Goal: Task Accomplishment & Management: Manage account settings

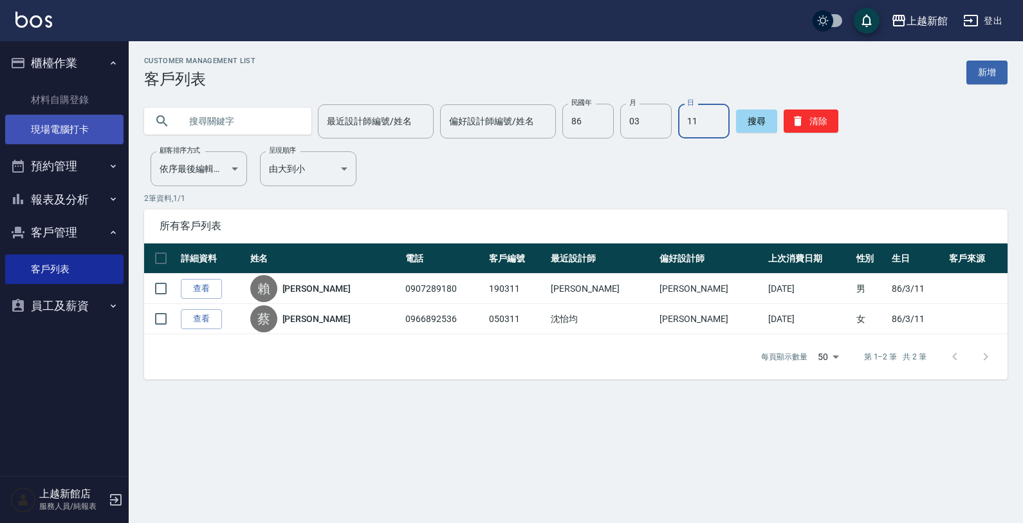
click at [78, 134] on link "現場電腦打卡" at bounding box center [64, 130] width 118 height 30
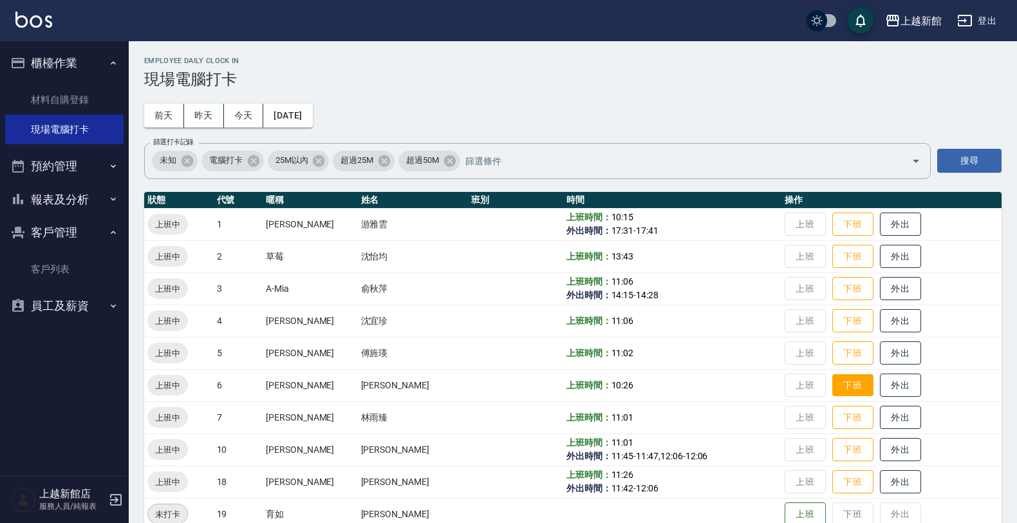
click at [832, 382] on button "下班" at bounding box center [852, 385] width 41 height 23
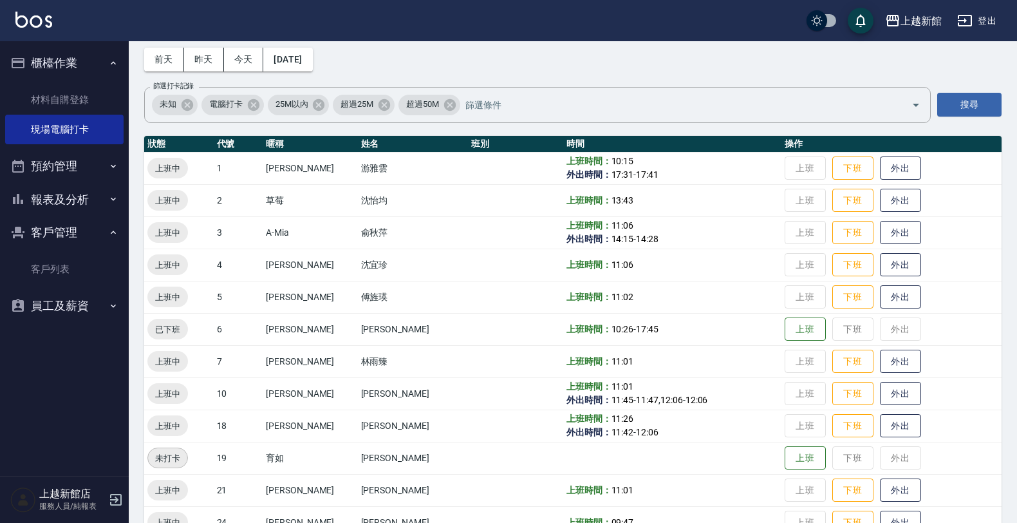
scroll to position [80, 0]
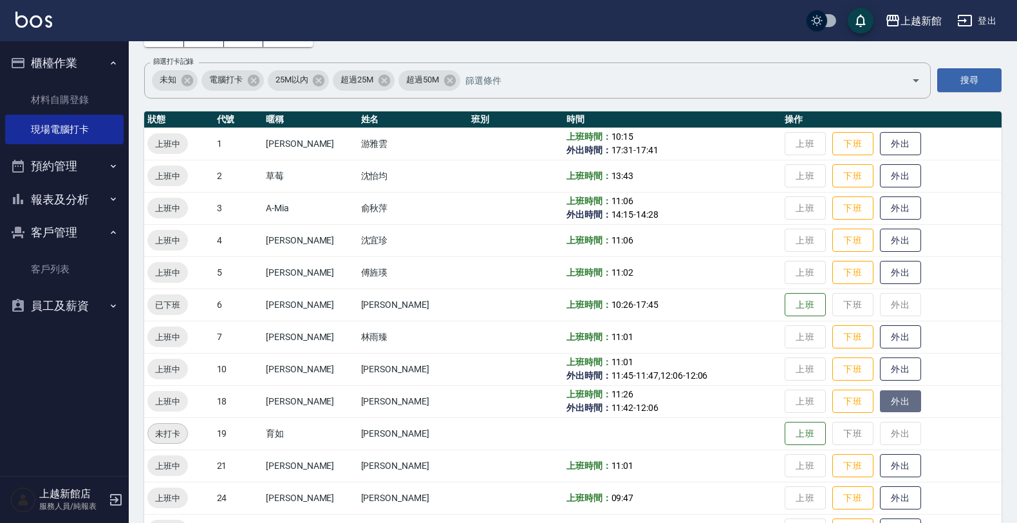
click at [895, 393] on button "外出" at bounding box center [900, 401] width 41 height 23
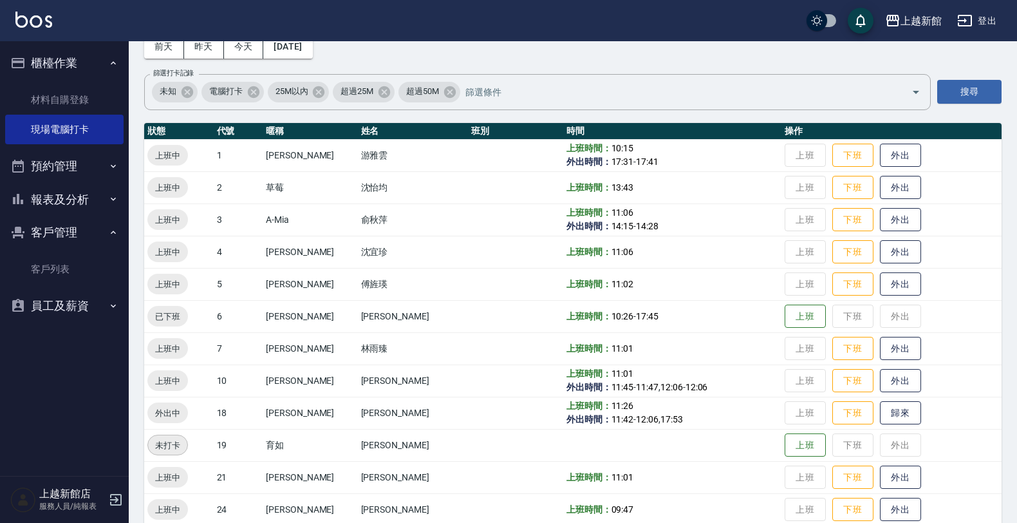
scroll to position [0, 0]
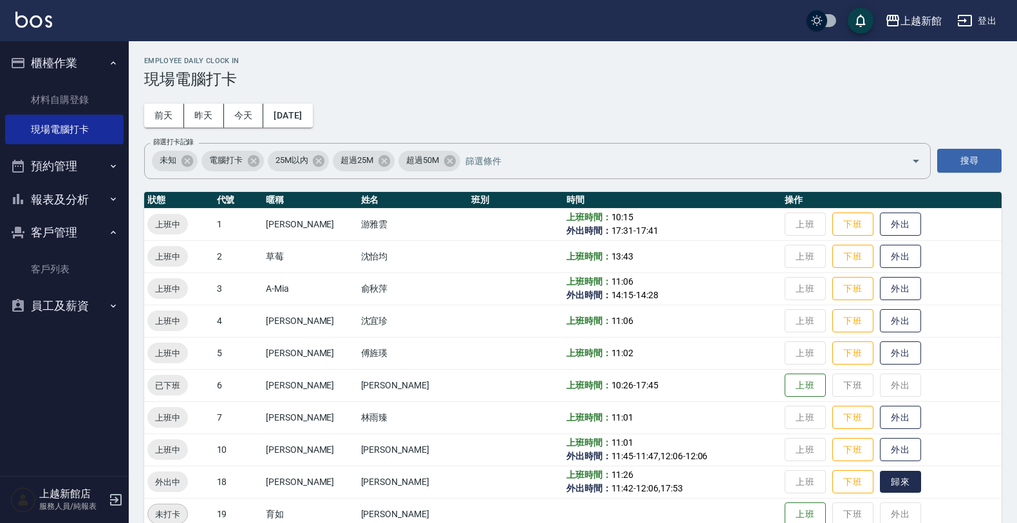
click at [896, 483] on button "歸來" at bounding box center [900, 481] width 41 height 23
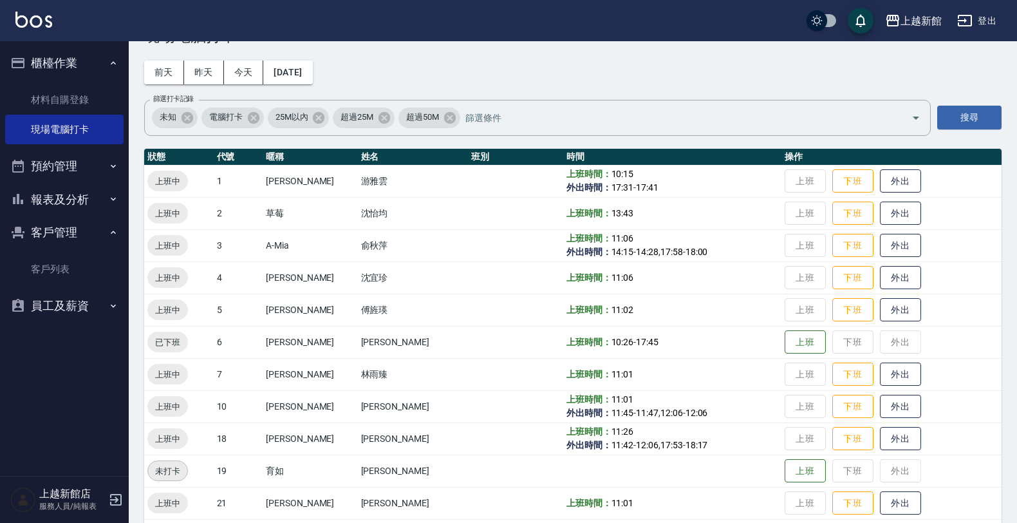
scroll to position [80, 0]
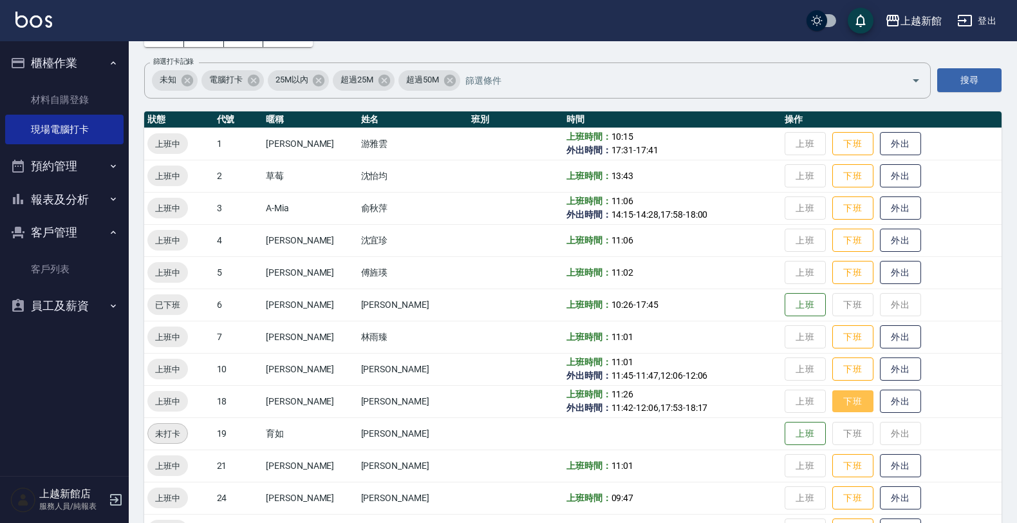
click at [851, 407] on button "下班" at bounding box center [852, 401] width 41 height 23
drag, startPoint x: 406, startPoint y: 458, endPoint x: 398, endPoint y: 461, distance: 8.8
click at [398, 461] on td "林容綺" at bounding box center [413, 465] width 111 height 32
click at [114, 497] on icon "button" at bounding box center [115, 499] width 15 height 15
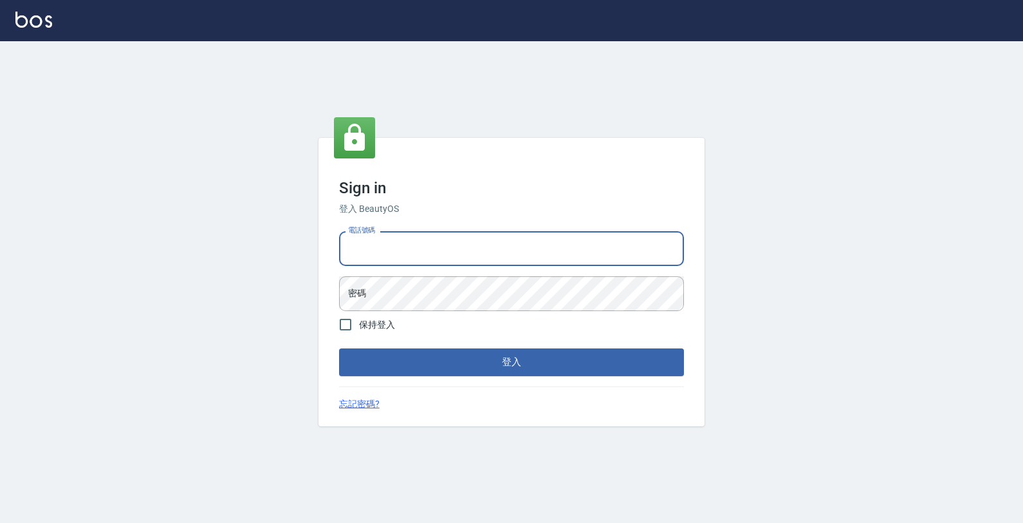
click at [500, 248] on input "電話號碼" at bounding box center [511, 248] width 345 height 35
type input "0974376310"
click at [339, 348] on button "登入" at bounding box center [511, 361] width 345 height 27
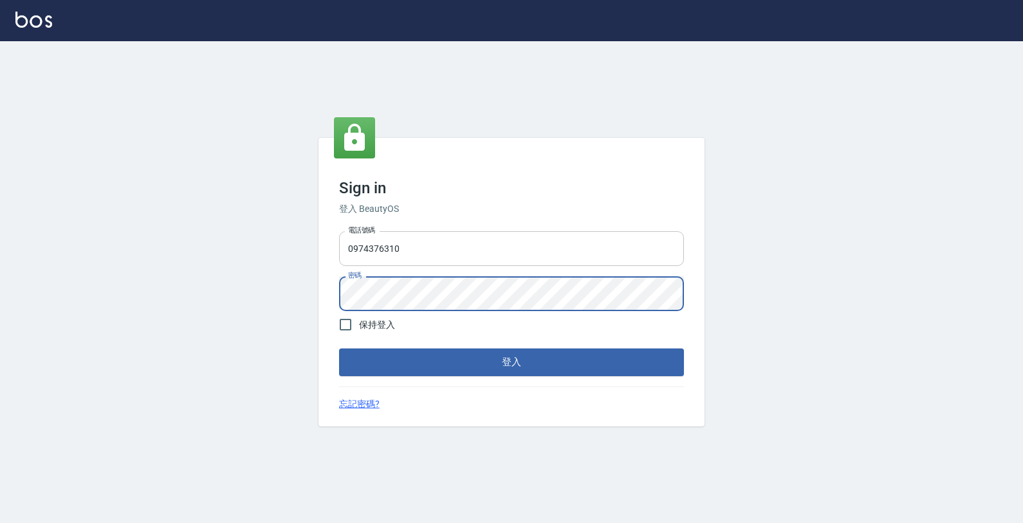
click at [339, 348] on button "登入" at bounding box center [511, 361] width 345 height 27
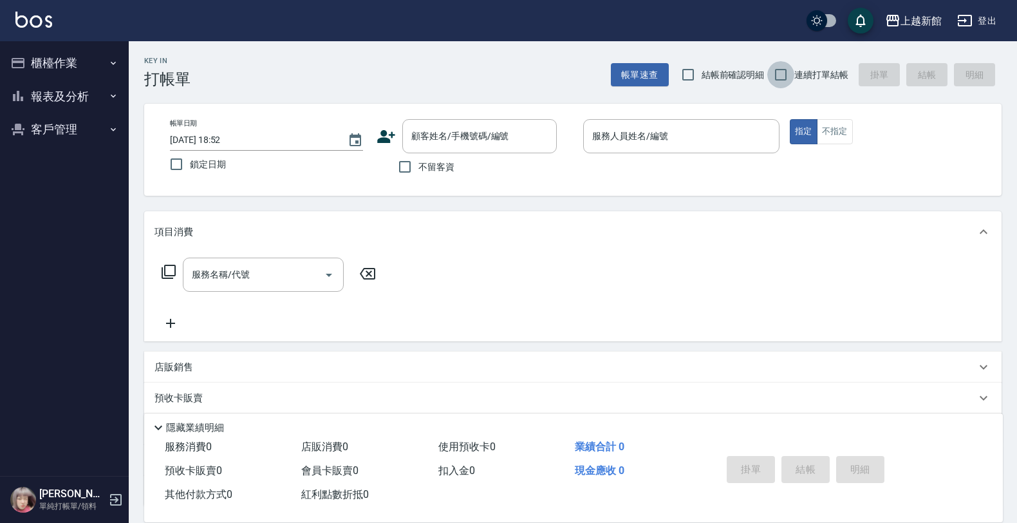
drag, startPoint x: 775, startPoint y: 71, endPoint x: 499, endPoint y: 180, distance: 297.6
click at [774, 71] on input "連續打單結帳" at bounding box center [780, 74] width 27 height 27
checkbox input "true"
click at [462, 143] on input "顧客姓名/手機號碼/編號" at bounding box center [470, 136] width 124 height 23
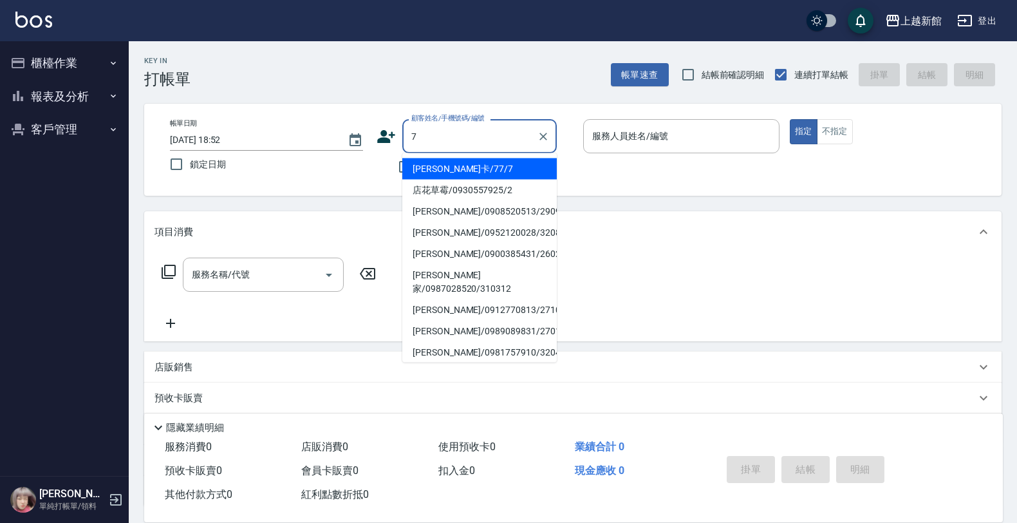
type input "[PERSON_NAME]卡/77/7"
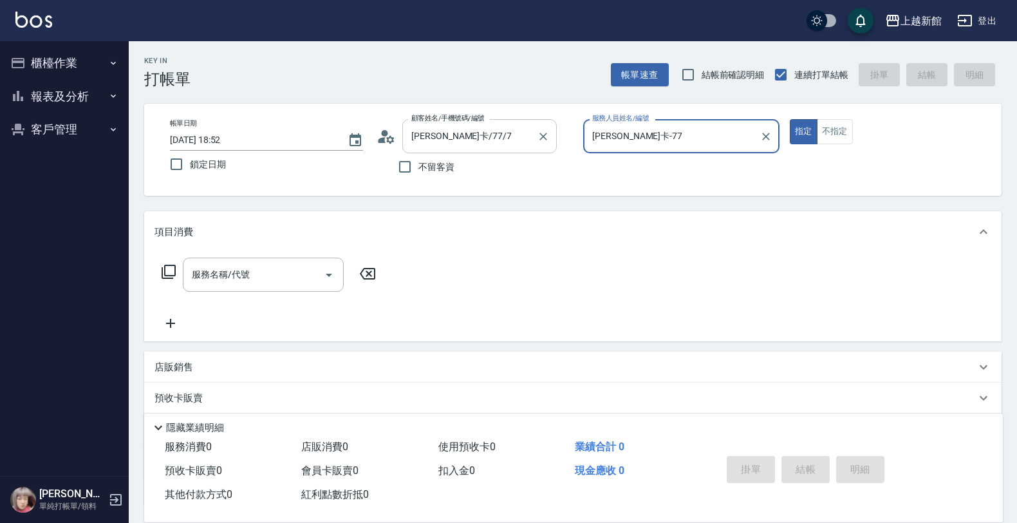
click at [790, 119] on button "指定" at bounding box center [804, 131] width 28 height 25
type input "莫尼卡-7"
type button "true"
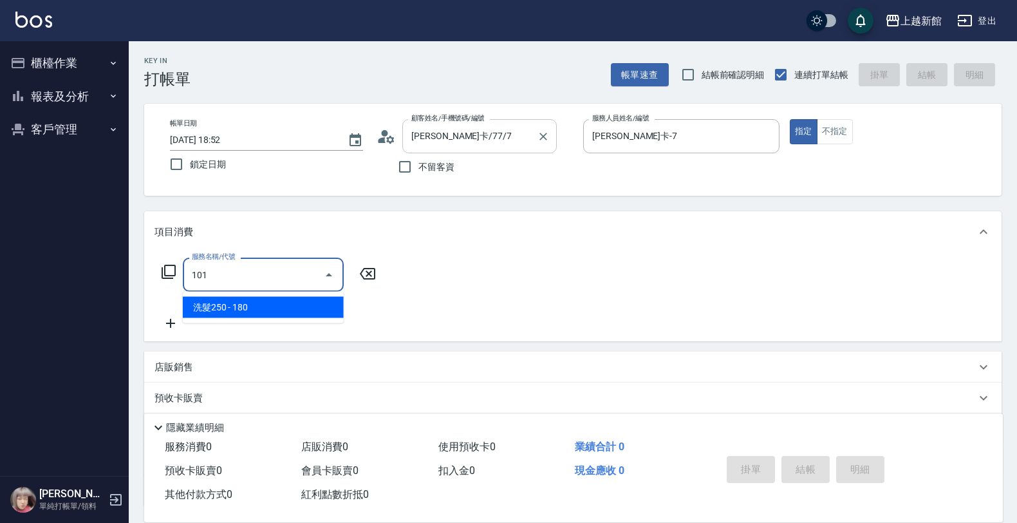
type input "洗髮250(101)"
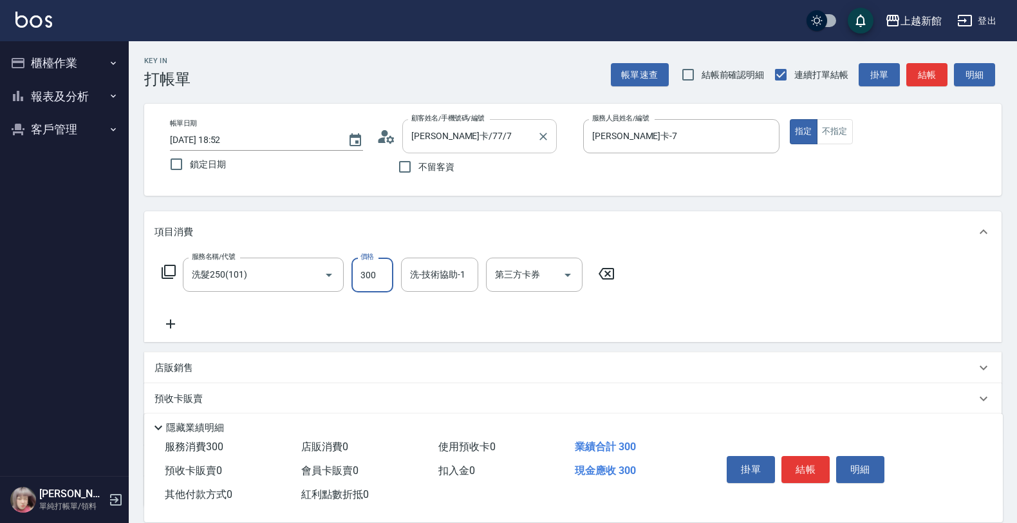
type input "300"
type input "[PERSON_NAME]-24"
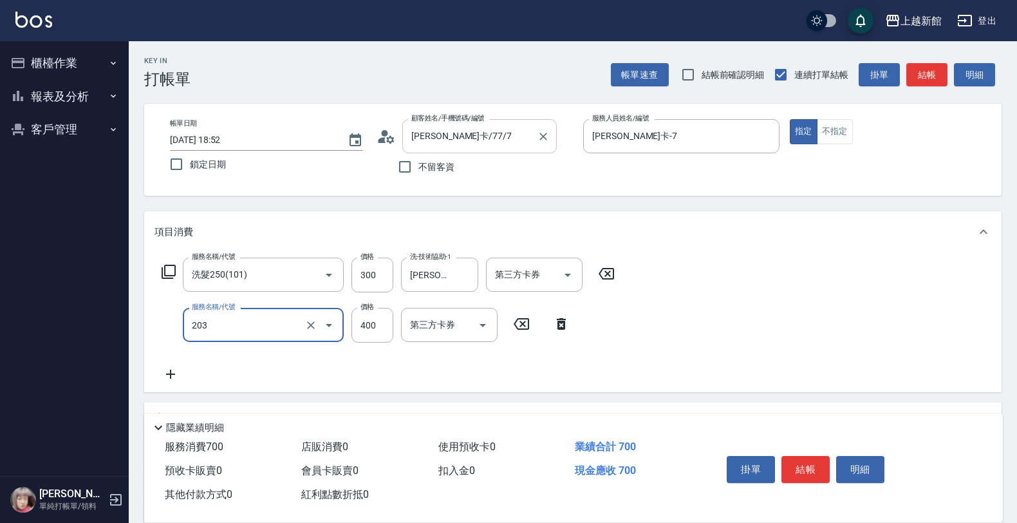
type input "指定單剪(203)"
type input "300"
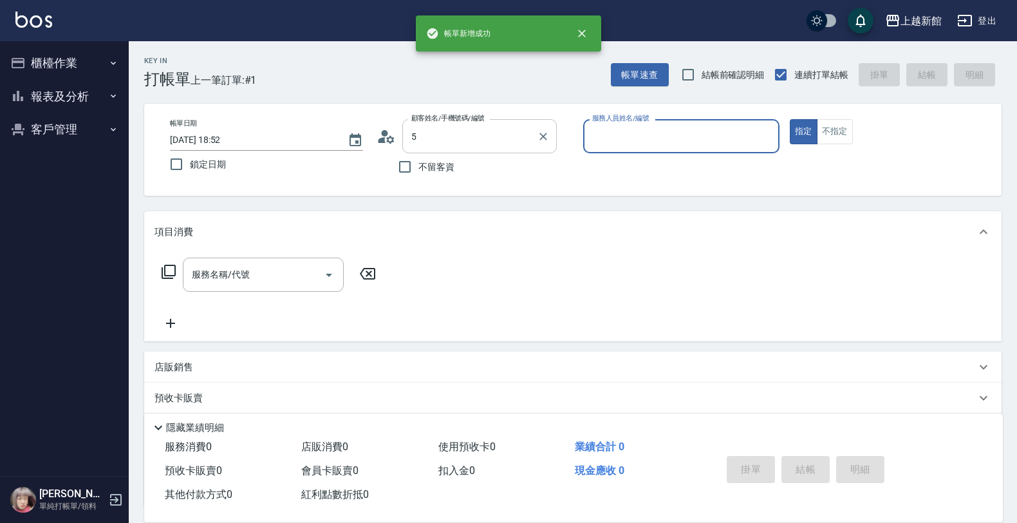
type input "店花草霉/0930557925/2"
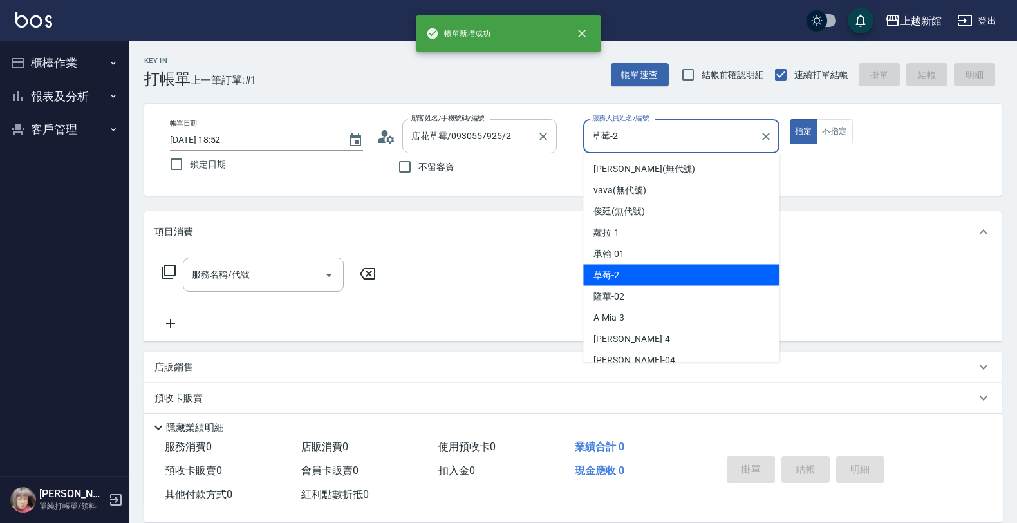
type input "草莓-2"
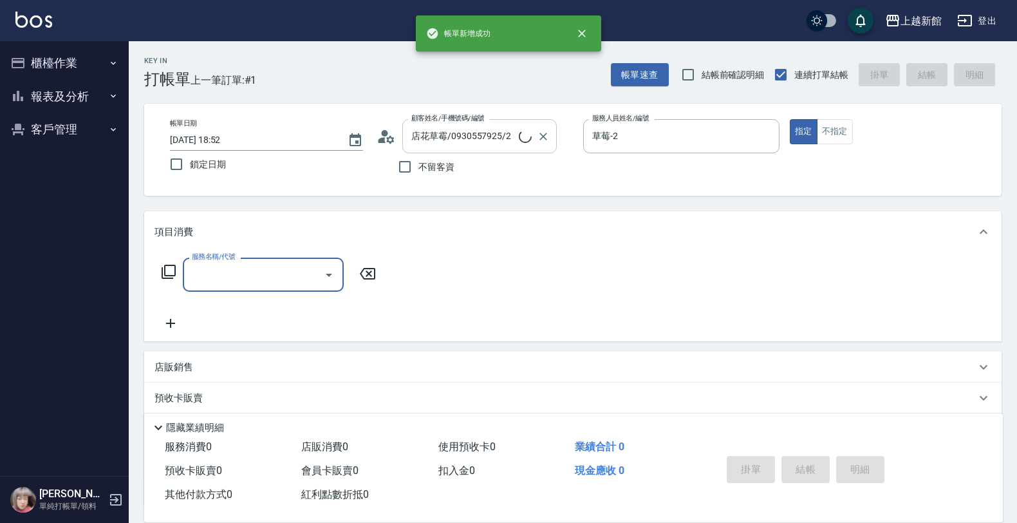
type input "2"
type input "龍蝦/0903917638/5"
type input "20"
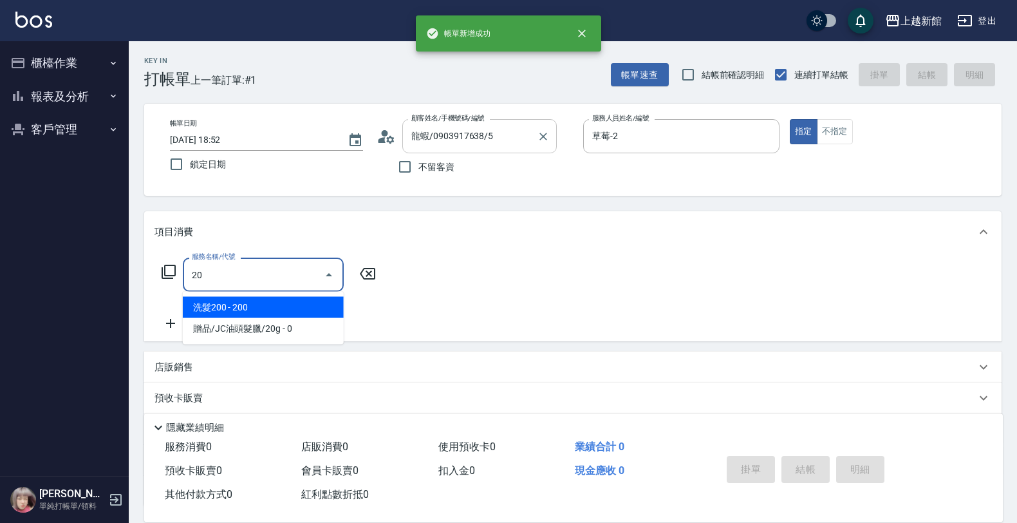
type input "旌瑛-5"
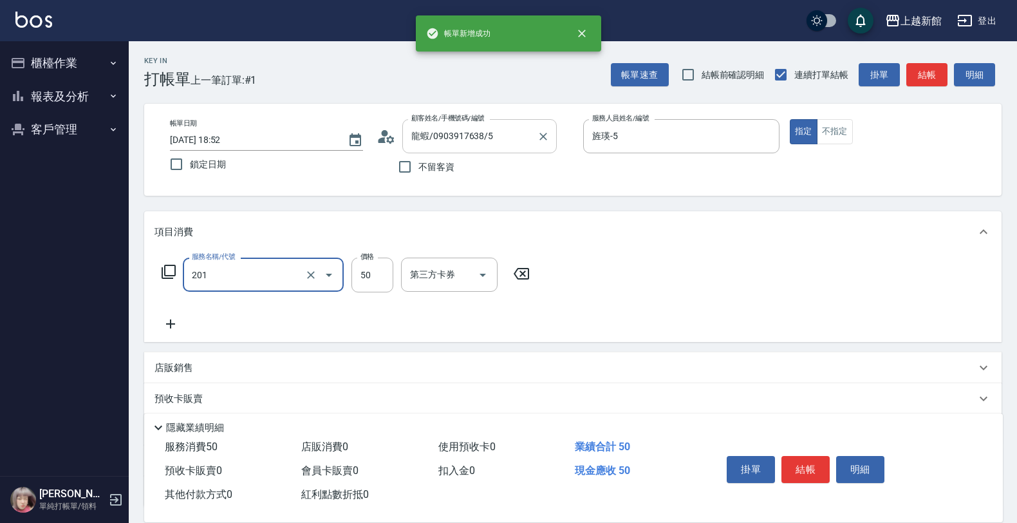
type input "剪瀏海(201)"
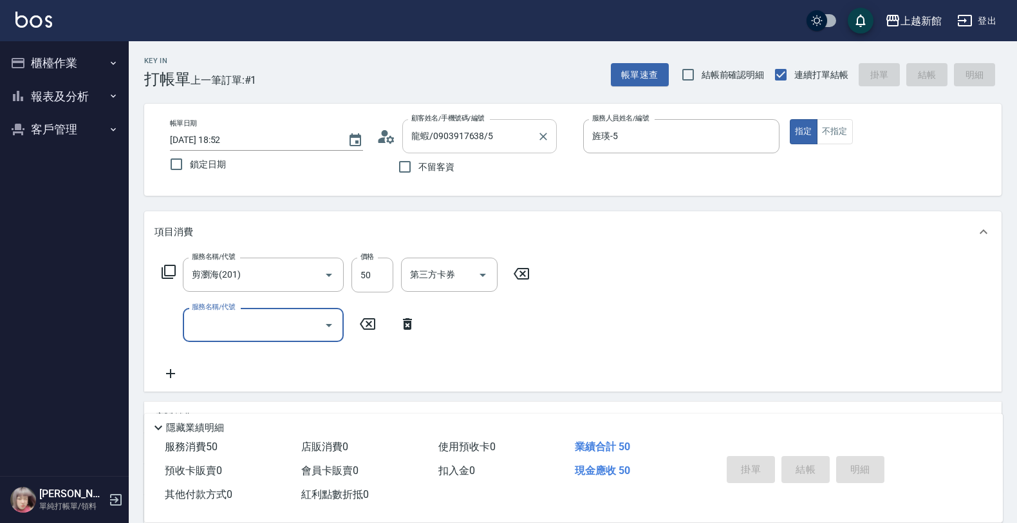
type input "2025/09/06 18:53"
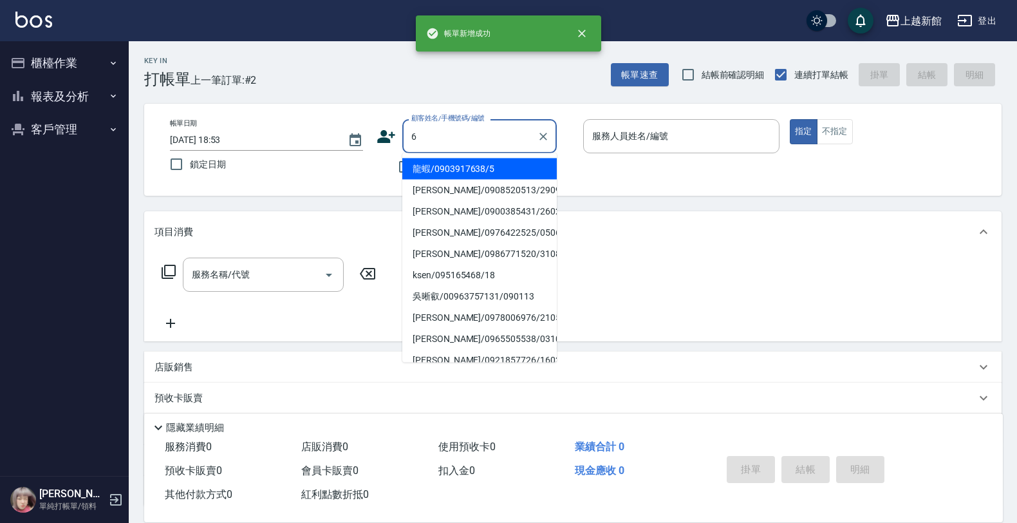
type input "龍蝦/0903917638/5"
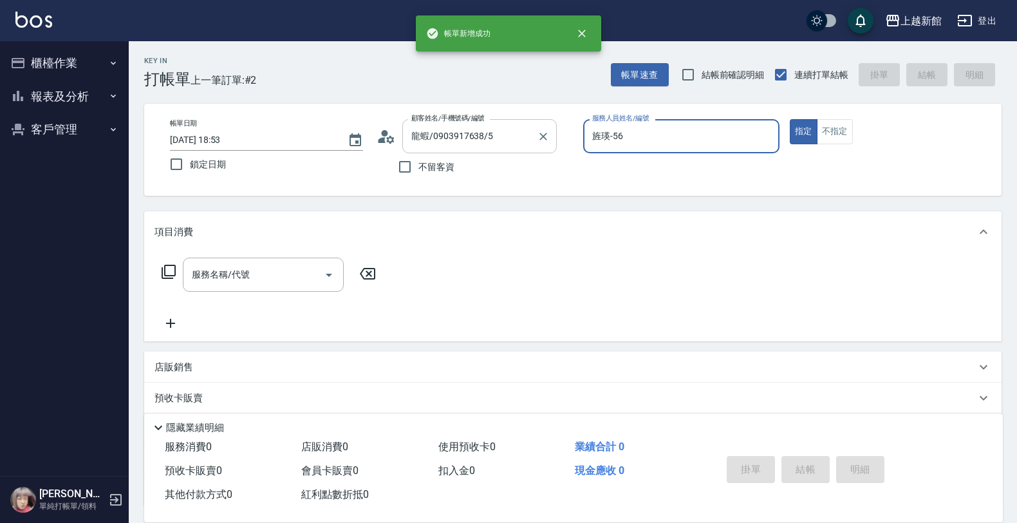
click at [790, 119] on button "指定" at bounding box center [804, 131] width 28 height 25
type input "旌瑛-5"
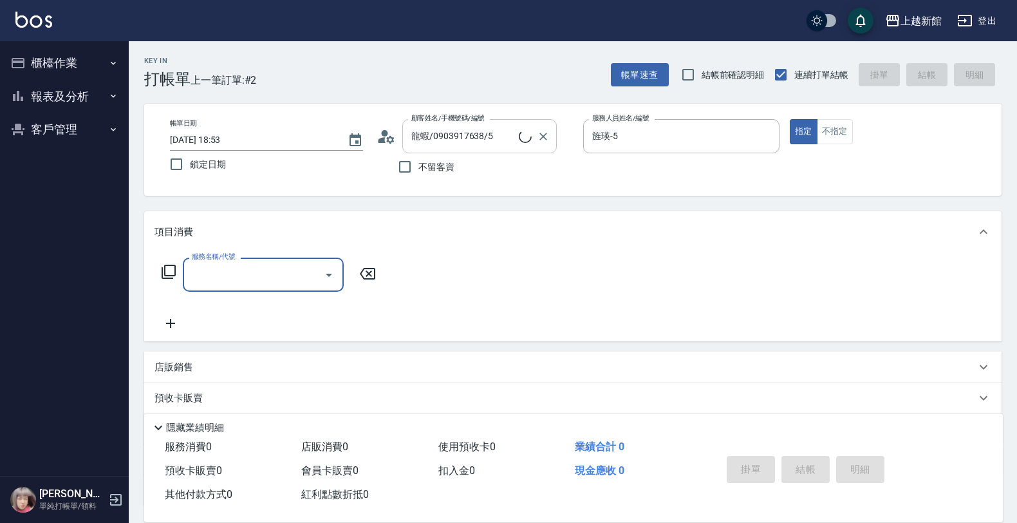
type input "黃婕寧/6_黃婕寧/6"
type input "黃婕寧-6"
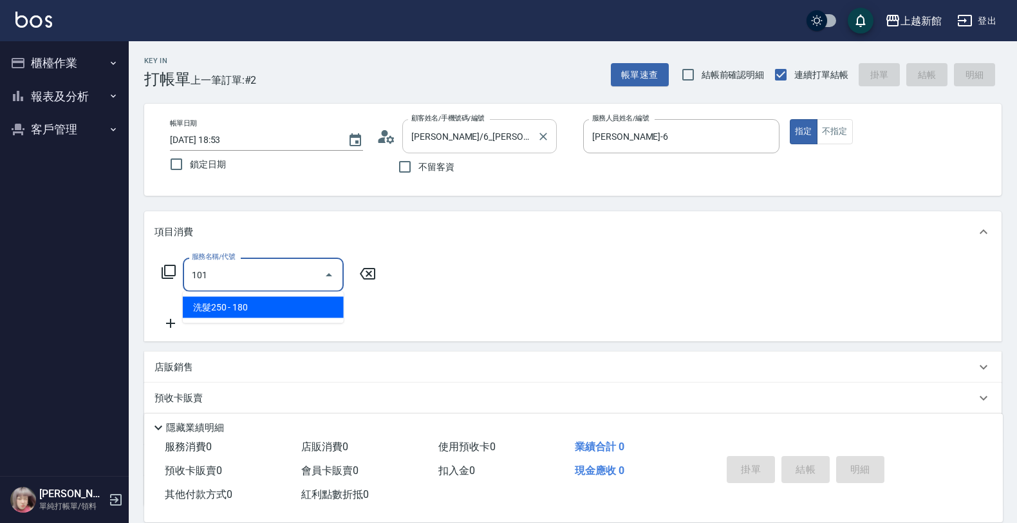
type input "洗髮250(101)"
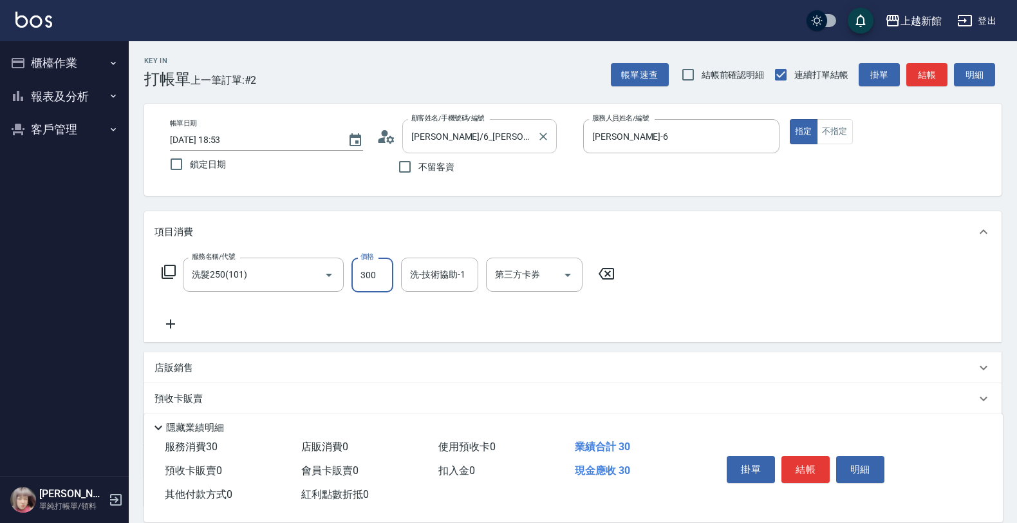
type input "300"
type input "容綺-21"
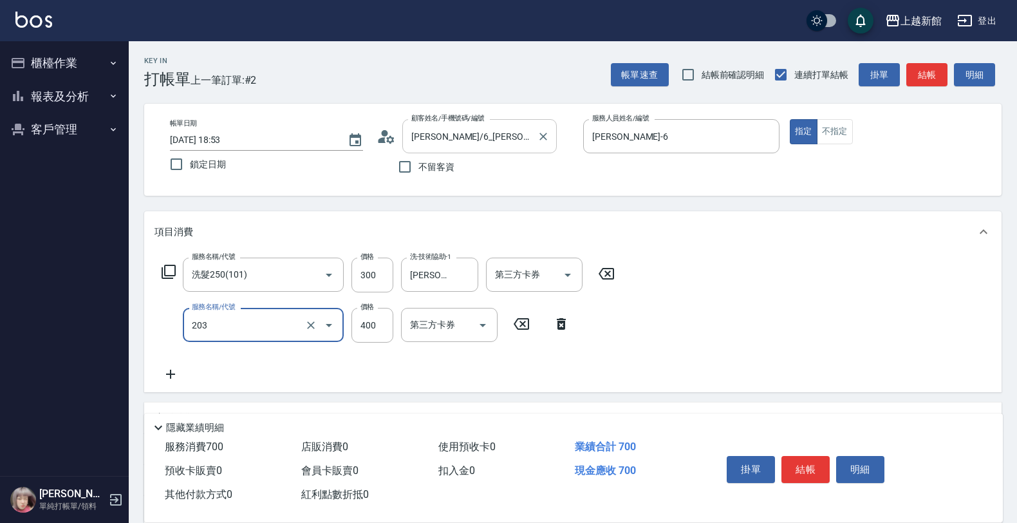
type input "指定單剪(203)"
type input "200"
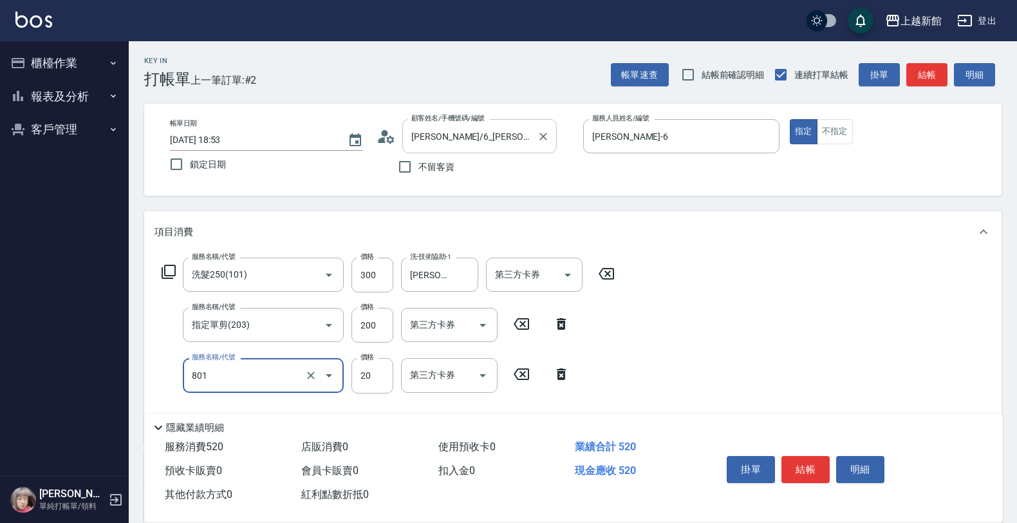
type input "潤絲(801)"
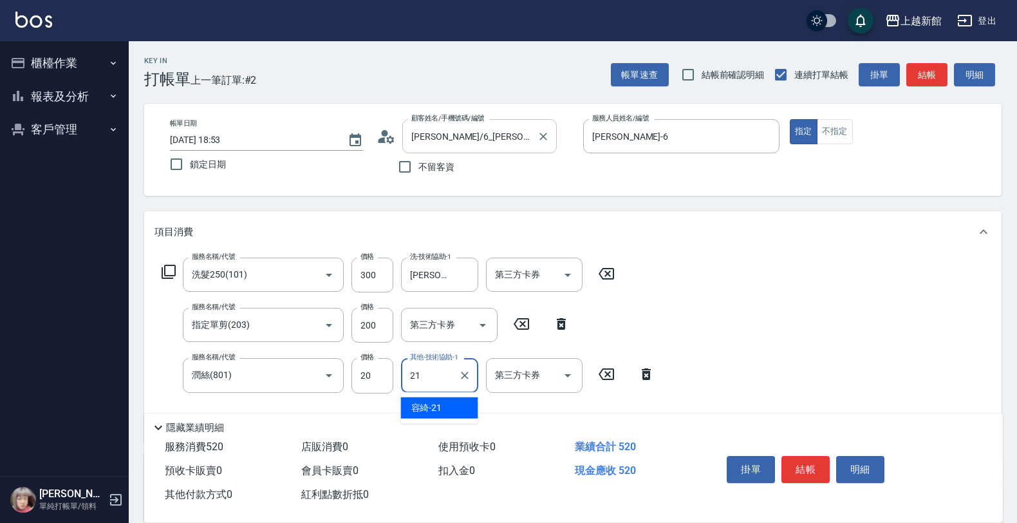
type input "容綺-21"
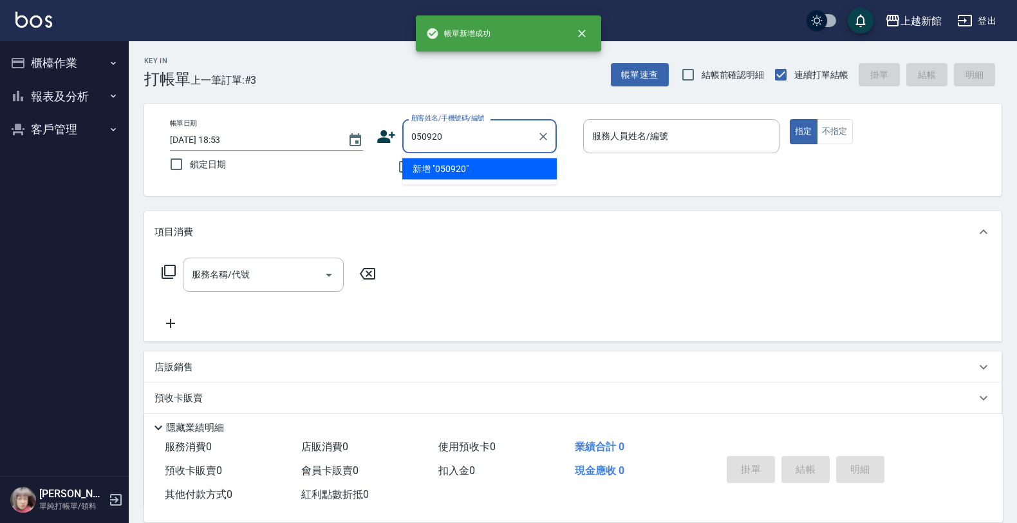
type input "050920"
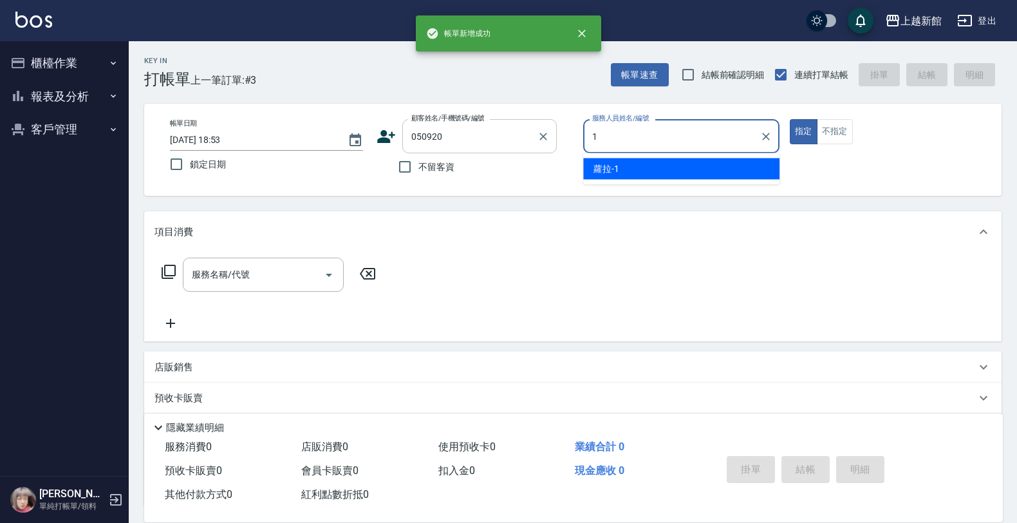
type input "蘿拉-1"
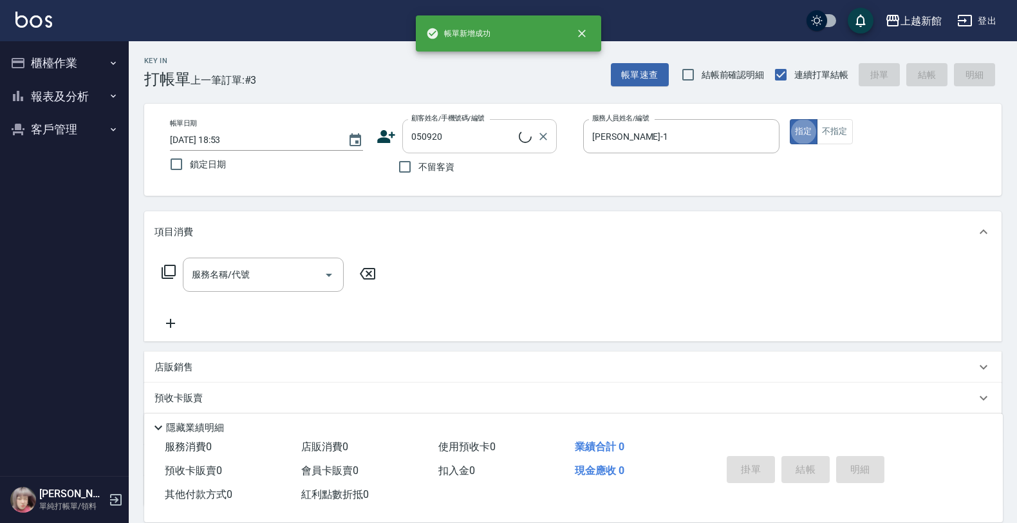
type input "林易澄/0936200587/050920"
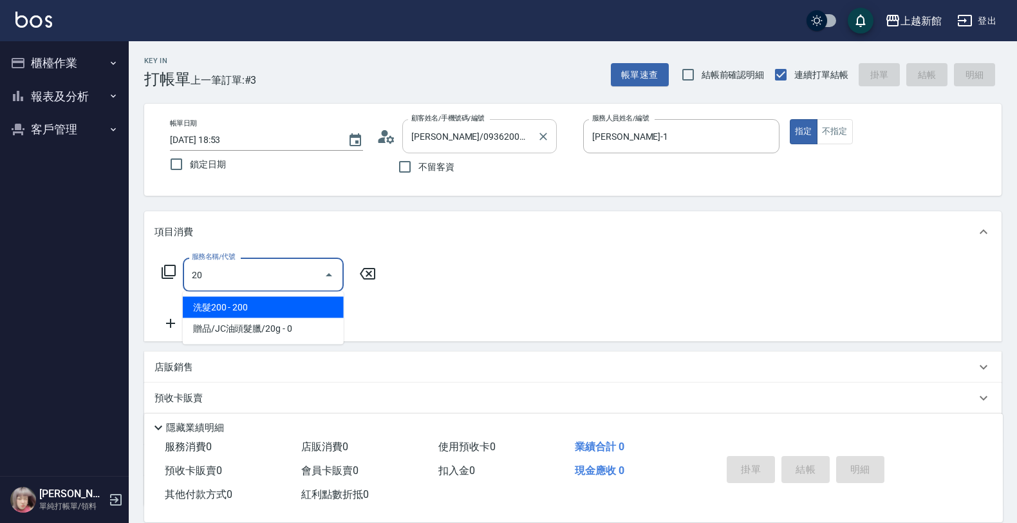
type input "2"
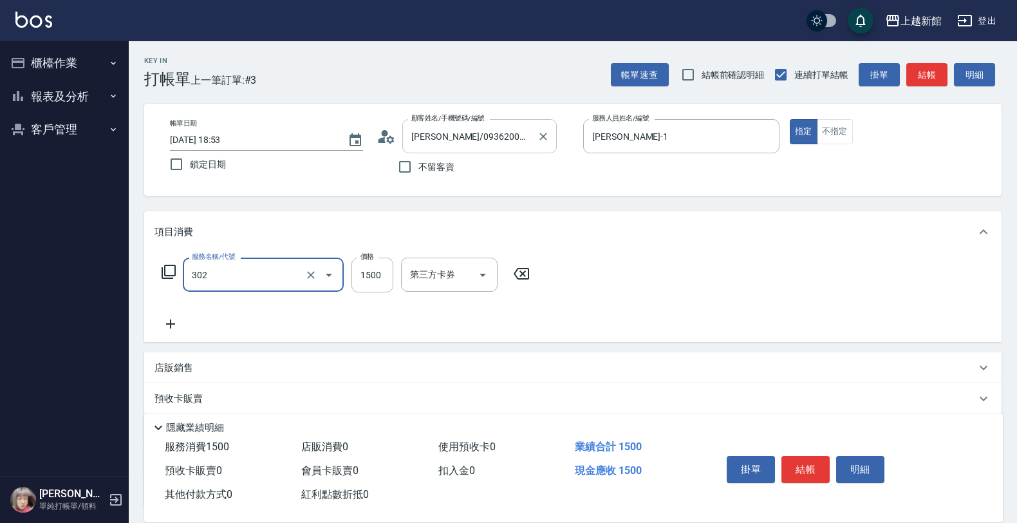
type input "設計燙髮(302)"
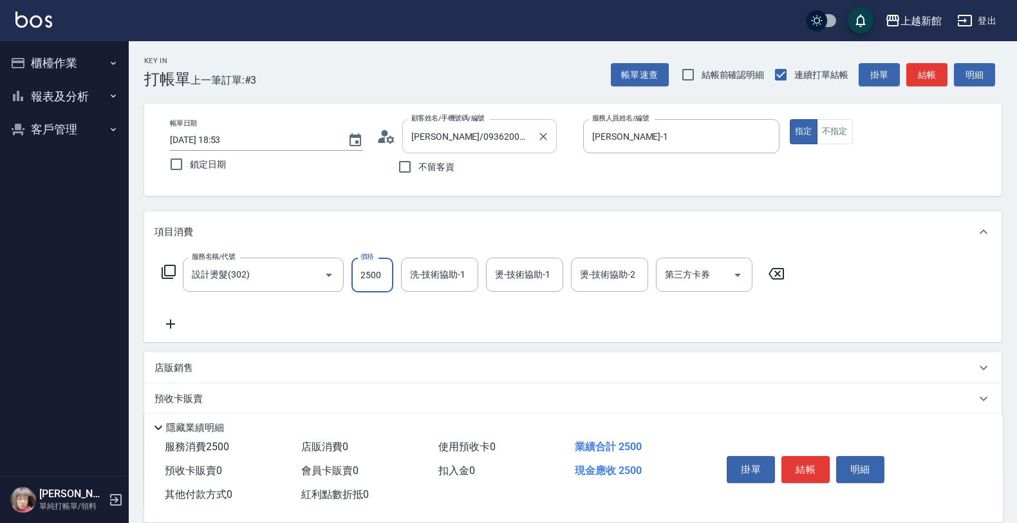
type input "2500"
type input "[PERSON_NAME]-25"
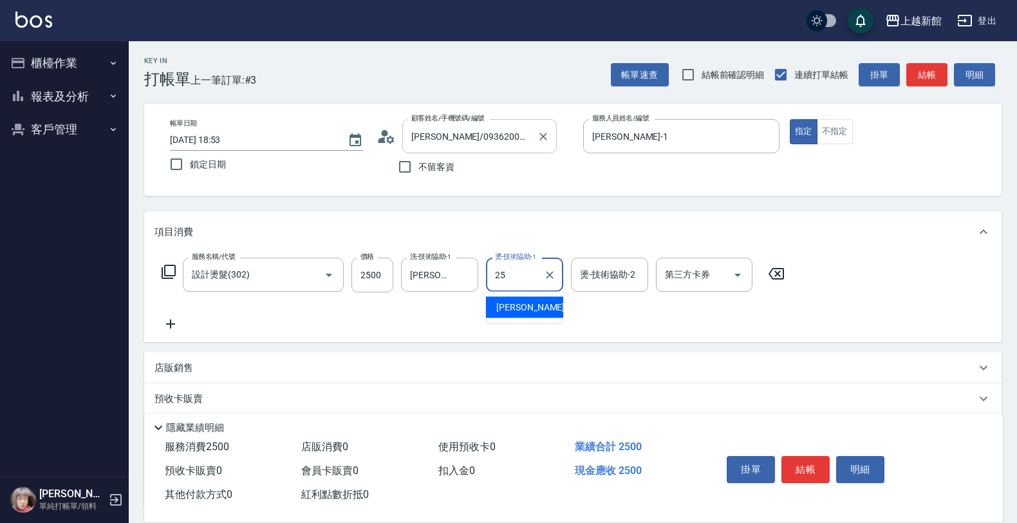
type input "[PERSON_NAME]-25"
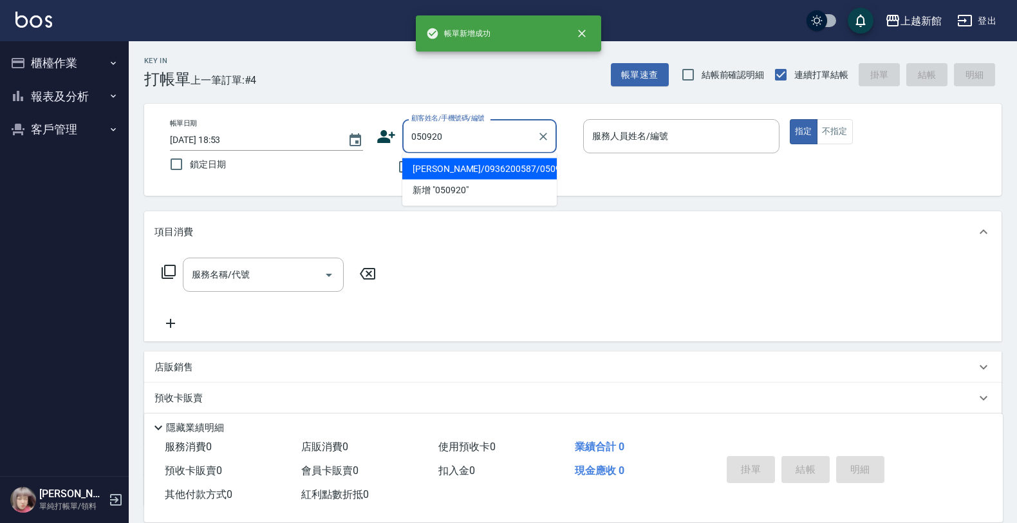
type input "林易澄/0936200587/050920"
type input "蘿拉-1"
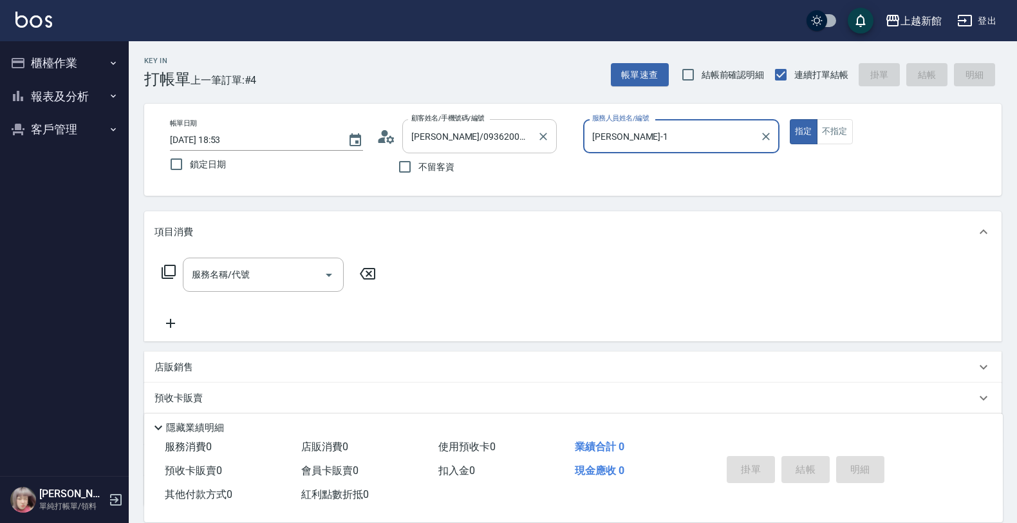
click at [790, 119] on button "指定" at bounding box center [804, 131] width 28 height 25
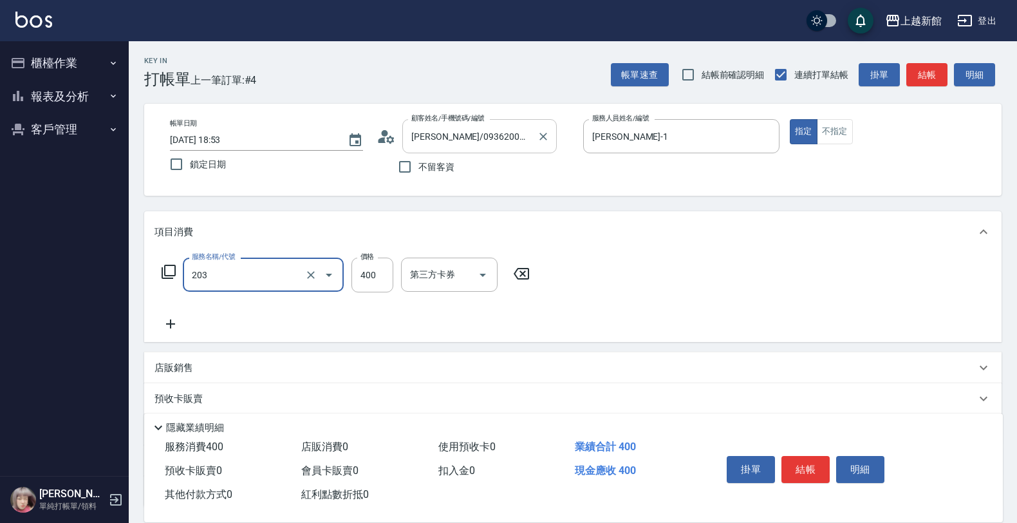
type input "指定單剪(203)"
type input "200"
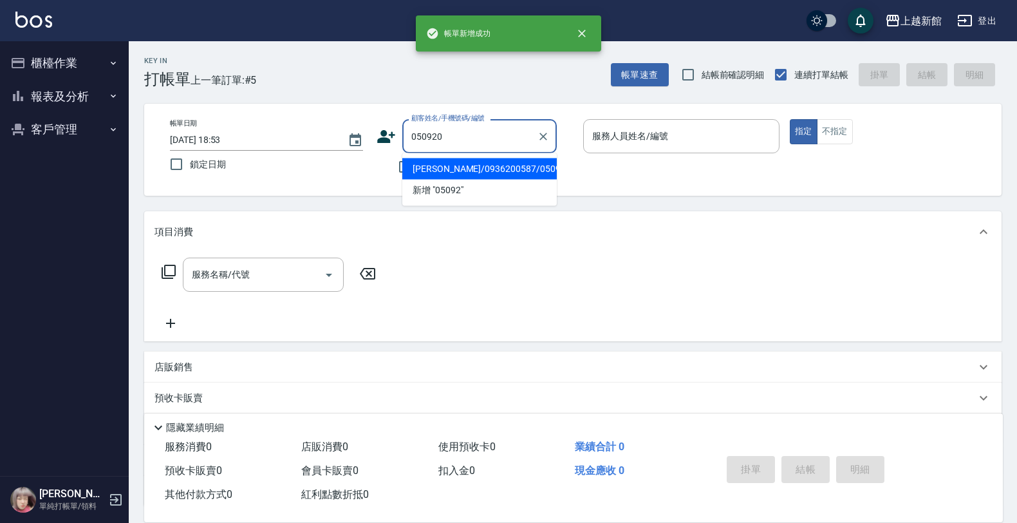
type input "林易澄/0936200587/050920"
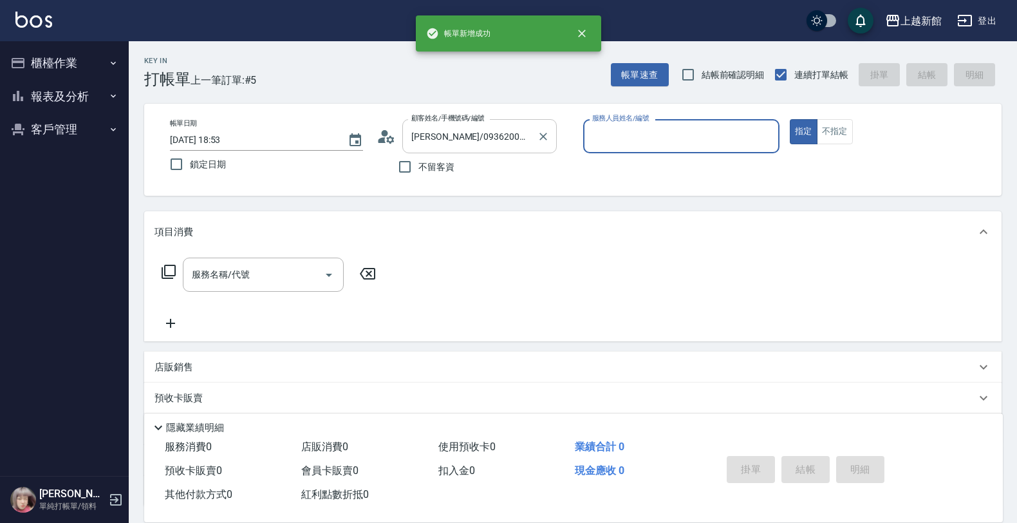
click at [790, 119] on button "指定" at bounding box center [804, 131] width 28 height 25
type input "蘿拉-1"
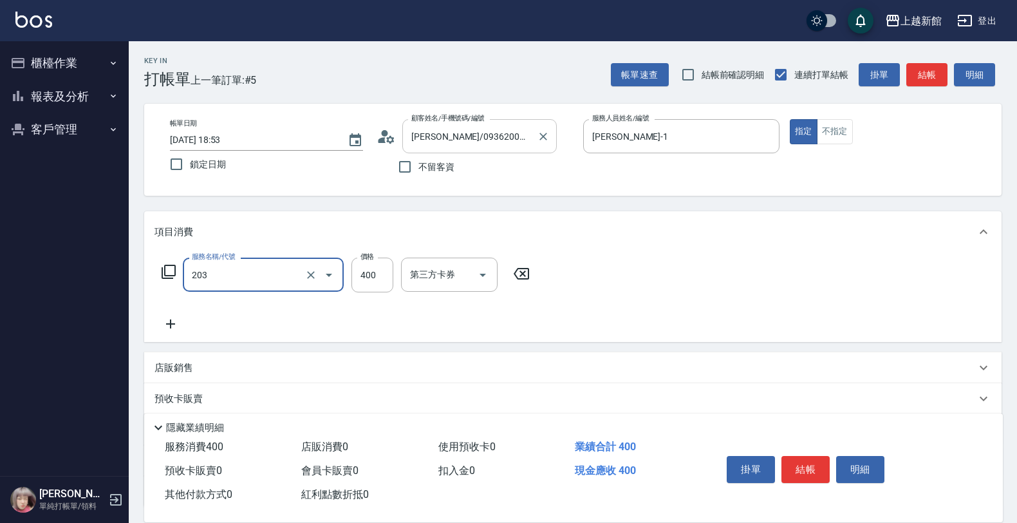
type input "指定單剪(203)"
type input "200"
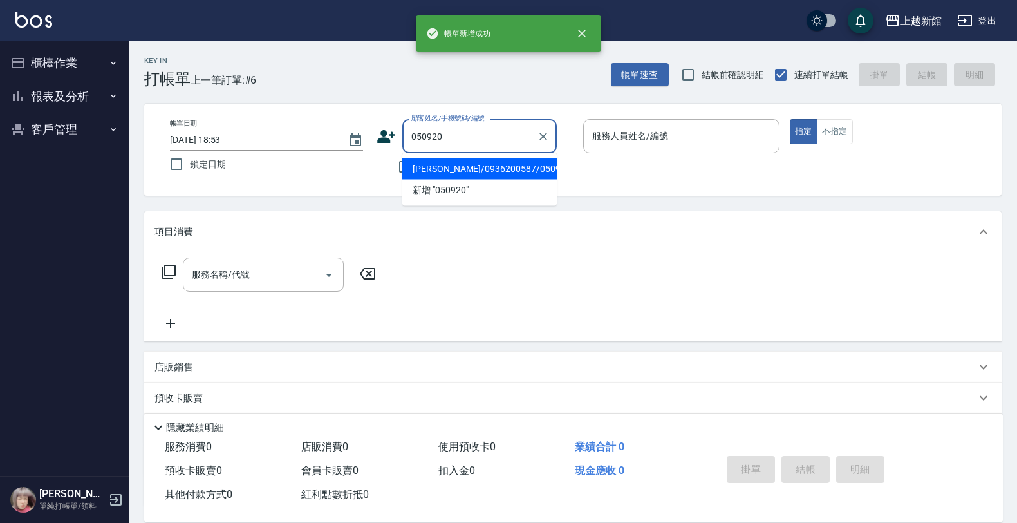
type input "林易澄/0936200587/050920"
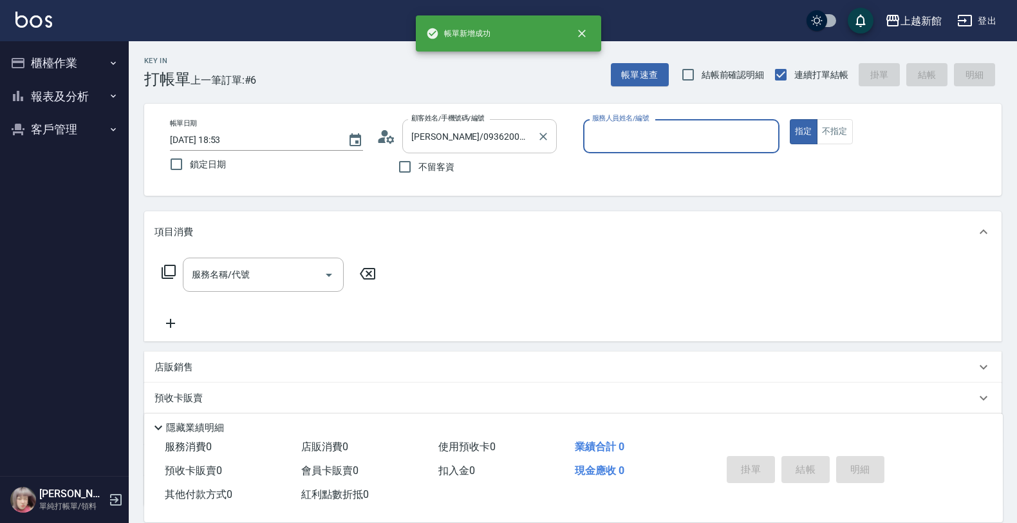
type input "蘿拉-1"
click at [790, 119] on button "指定" at bounding box center [804, 131] width 28 height 25
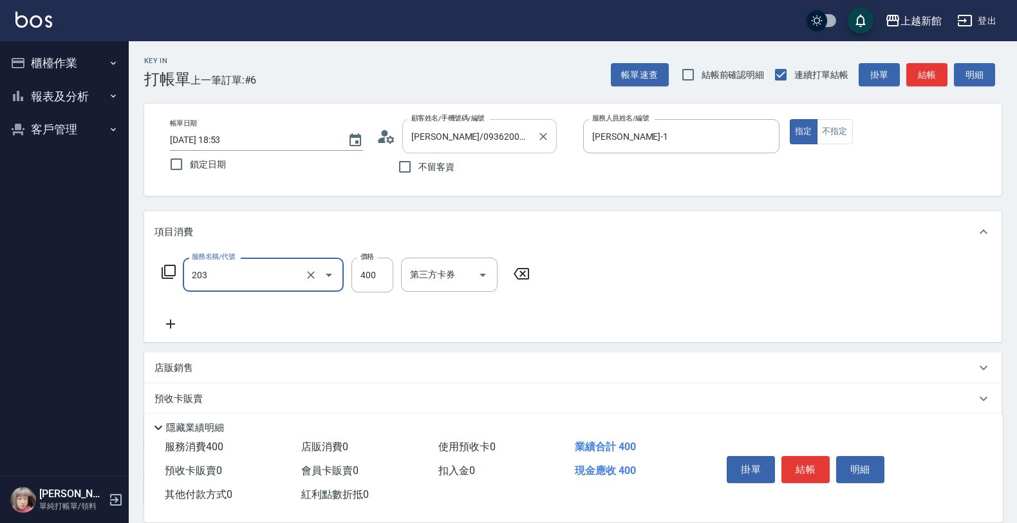
type input "指定單剪(203)"
type input "200"
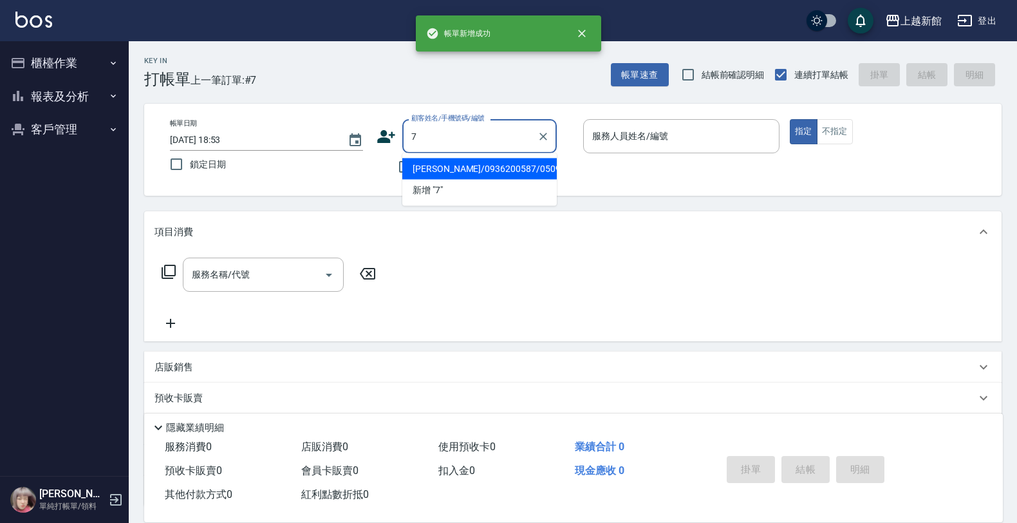
type input "林易澄/0936200587/050920"
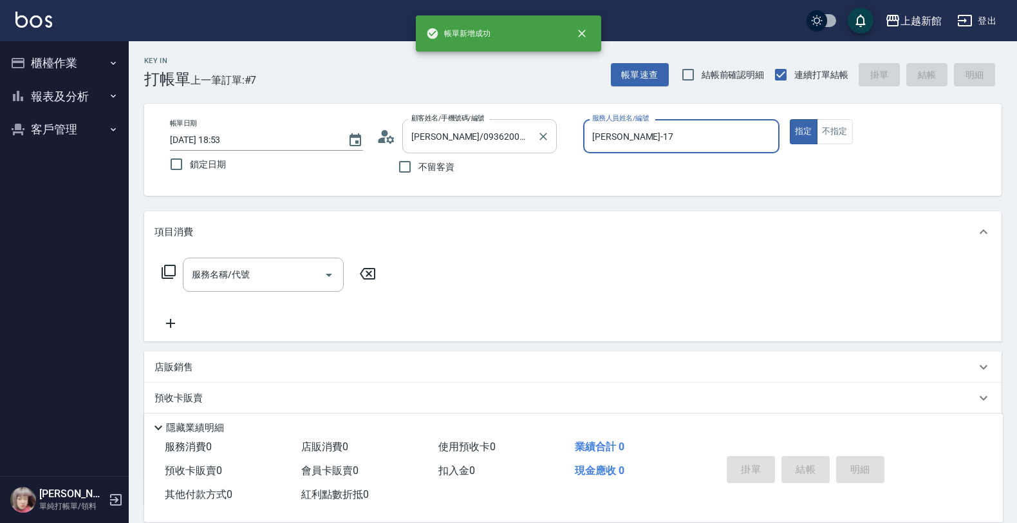
click at [790, 119] on button "指定" at bounding box center [804, 131] width 28 height 25
type input "蘿拉-1"
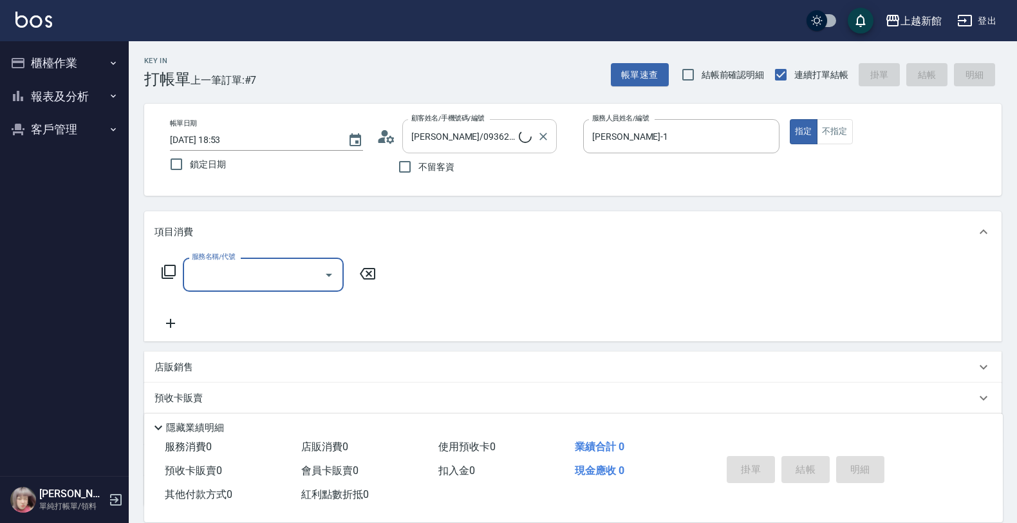
type input "[PERSON_NAME]卡/77/7"
type input "莫尼卡-7"
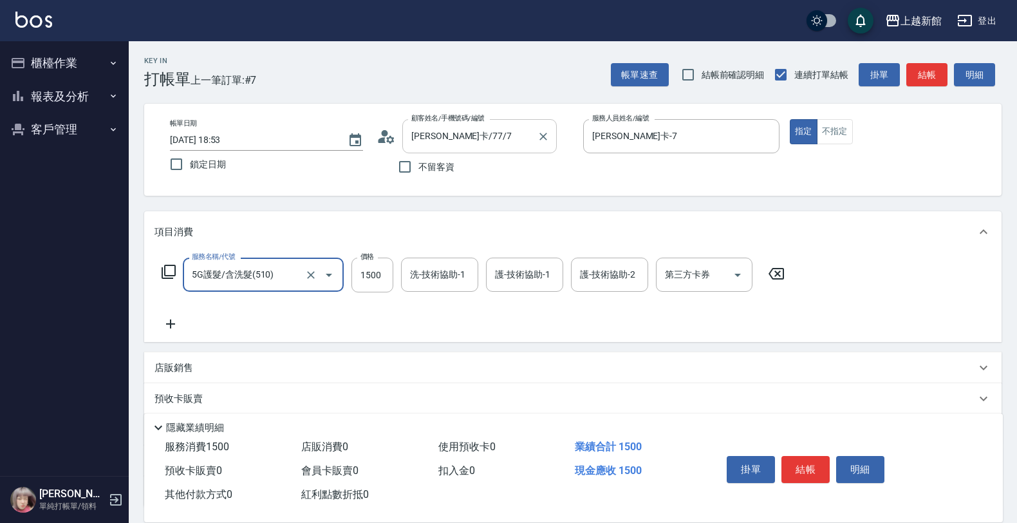
type input "5G護髮/含洗髮(510)"
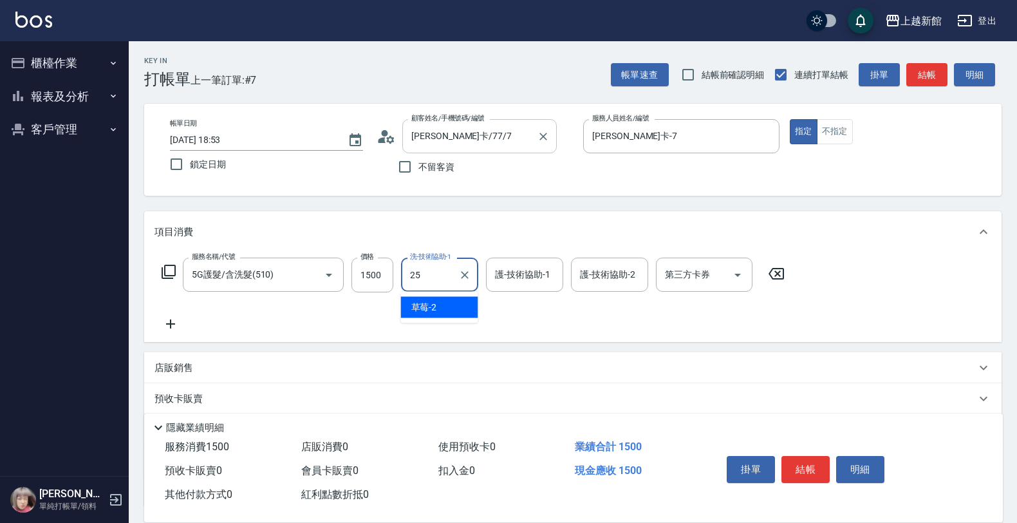
type input "[PERSON_NAME]-25"
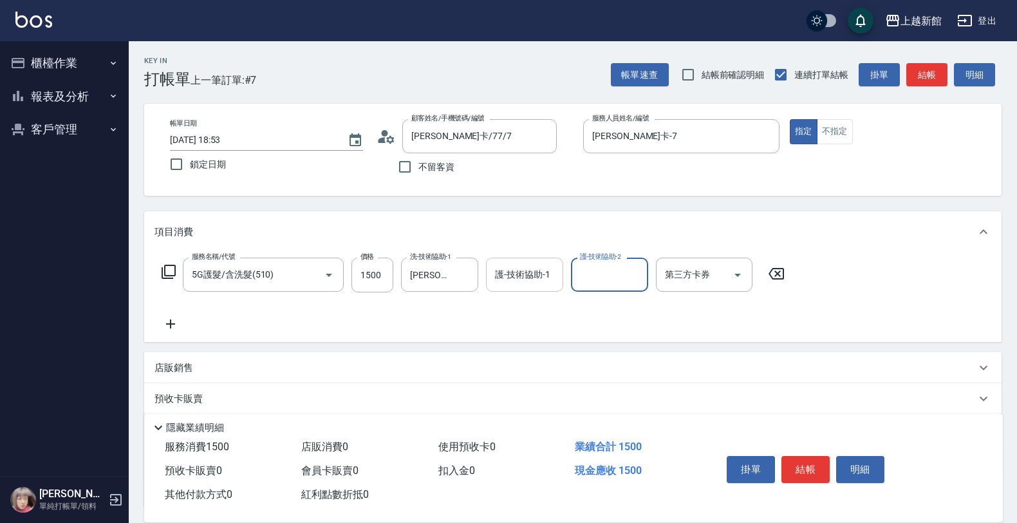
click at [547, 288] on div "護-技術協助-1" at bounding box center [524, 274] width 77 height 34
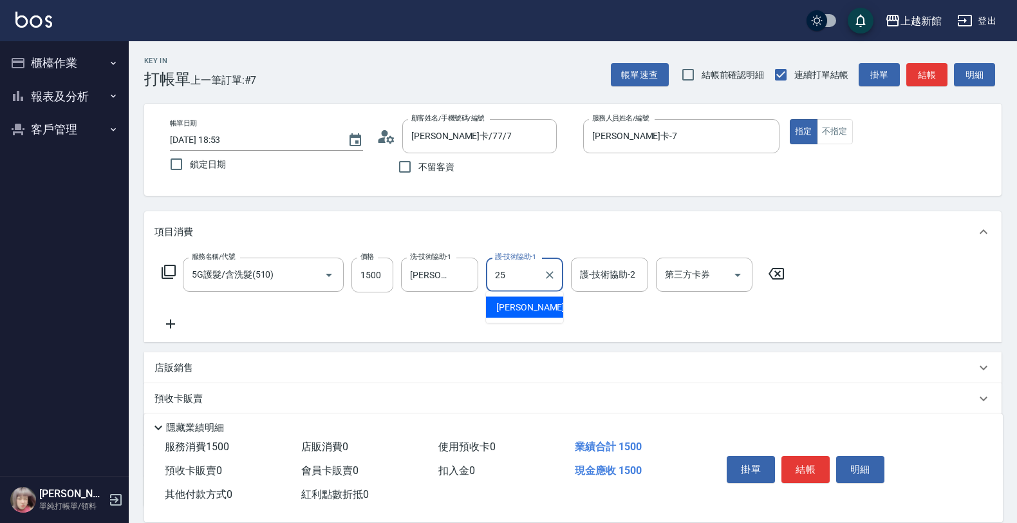
type input "[PERSON_NAME]-25"
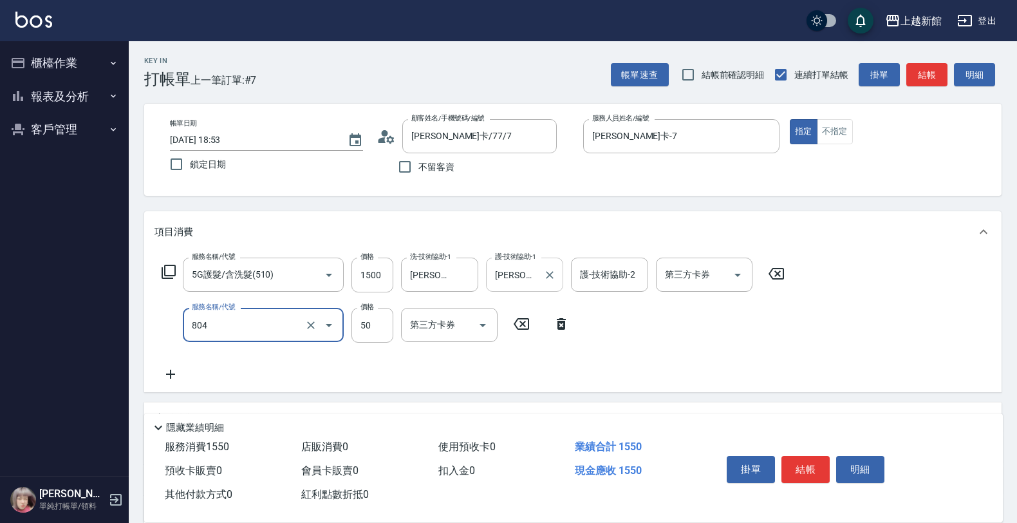
type input "吹捲/夾直/青捲/電棒/夾玉米鬚(804)"
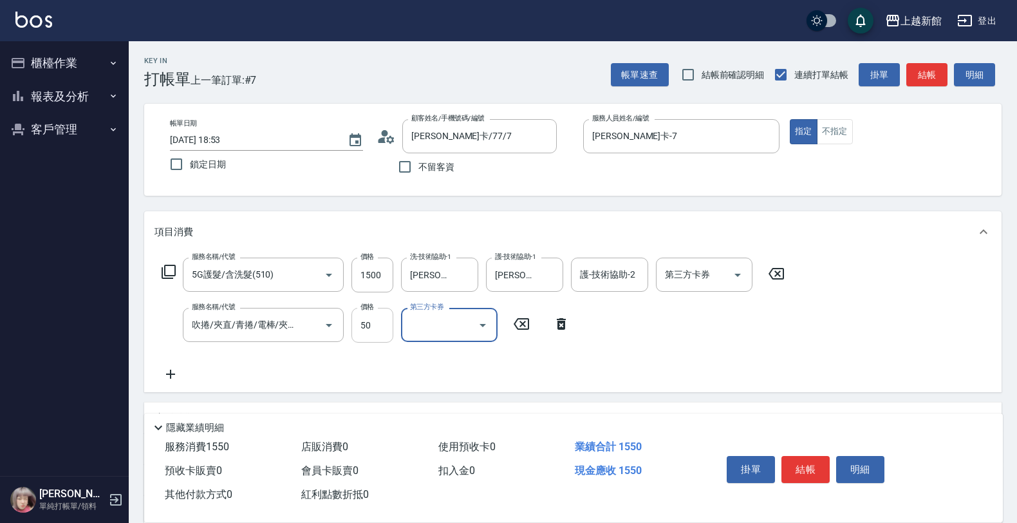
click at [364, 320] on input "50" at bounding box center [372, 325] width 42 height 35
type input "500"
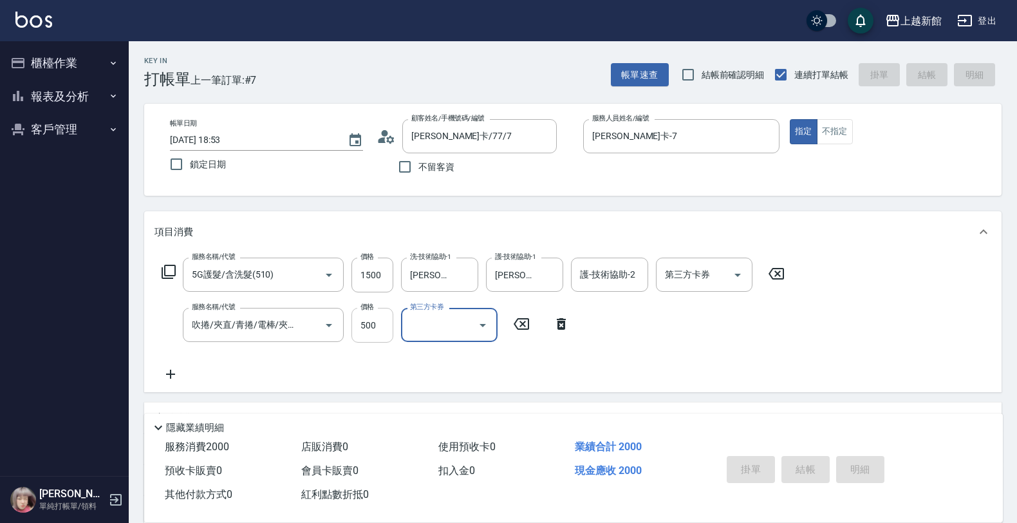
type input "2025/09/06 18:54"
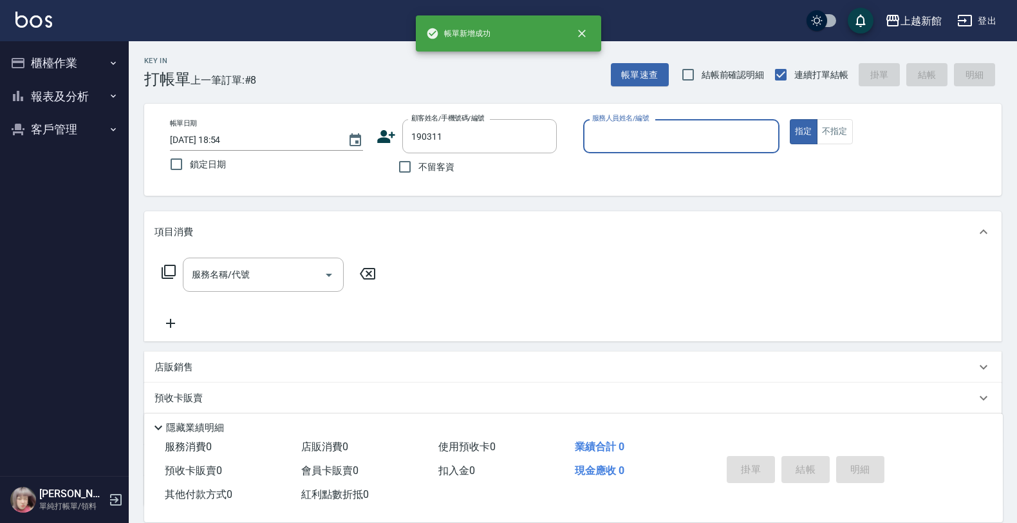
click at [790, 119] on button "指定" at bounding box center [804, 131] width 28 height 25
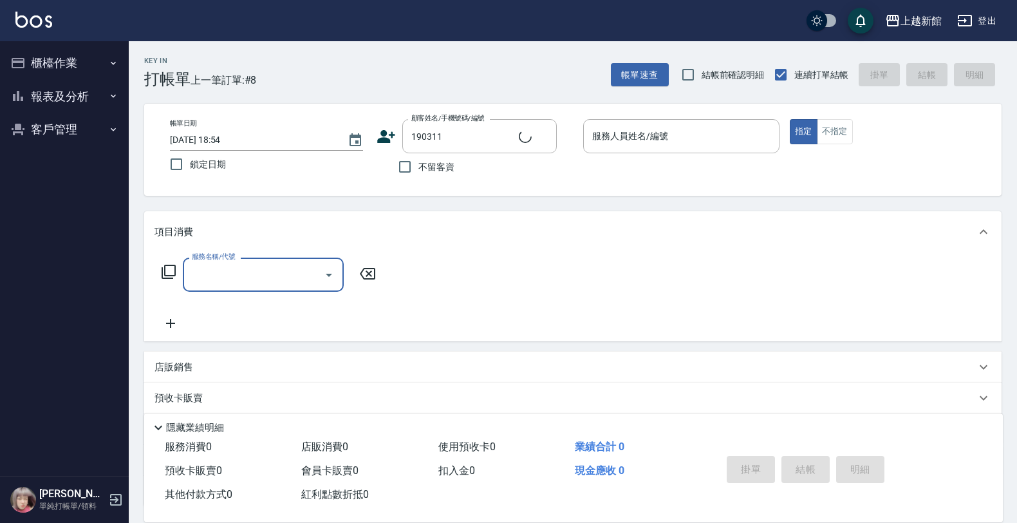
type input "賴未鴻/0907289180/190311"
type input "黃柏森-18"
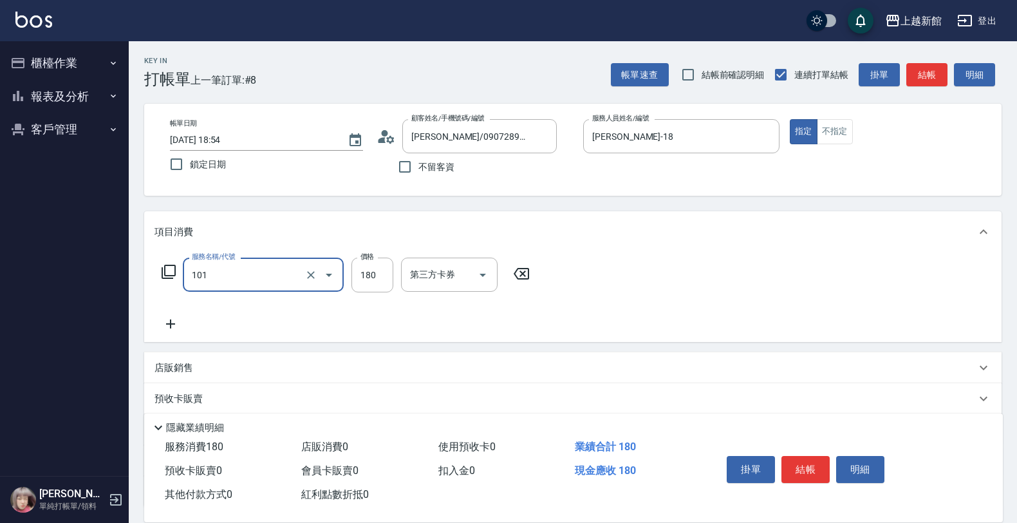
type input "洗髮250(101)"
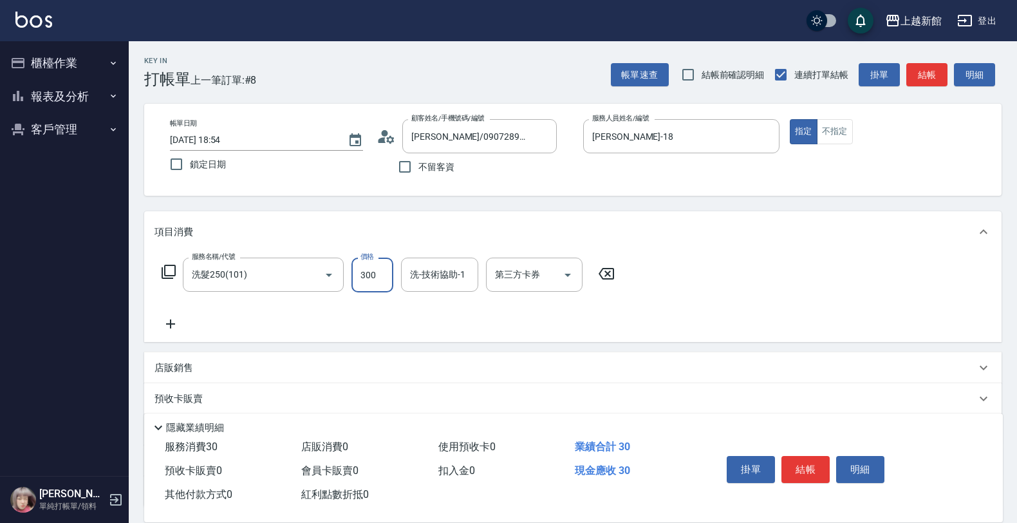
type input "300"
type input "容綺-21"
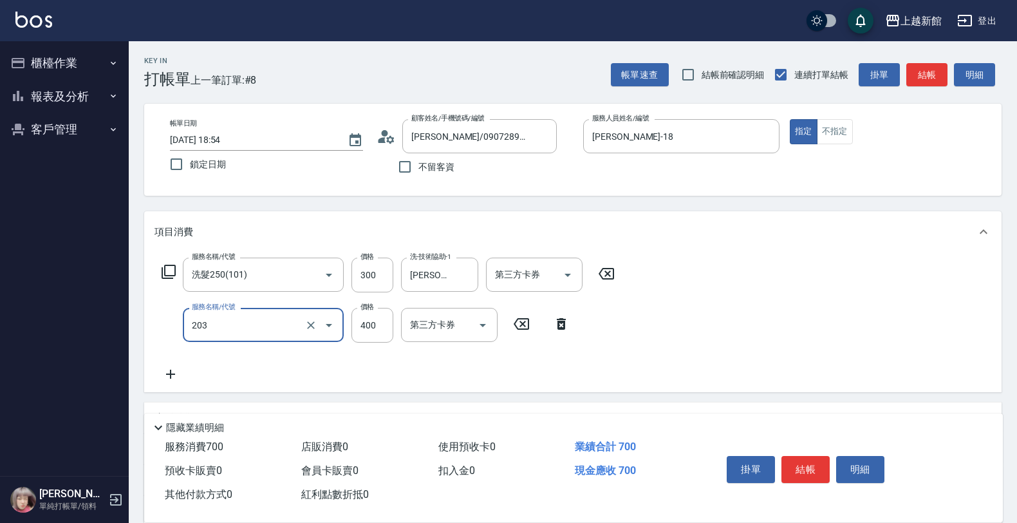
type input "指定單剪(203)"
type input "300"
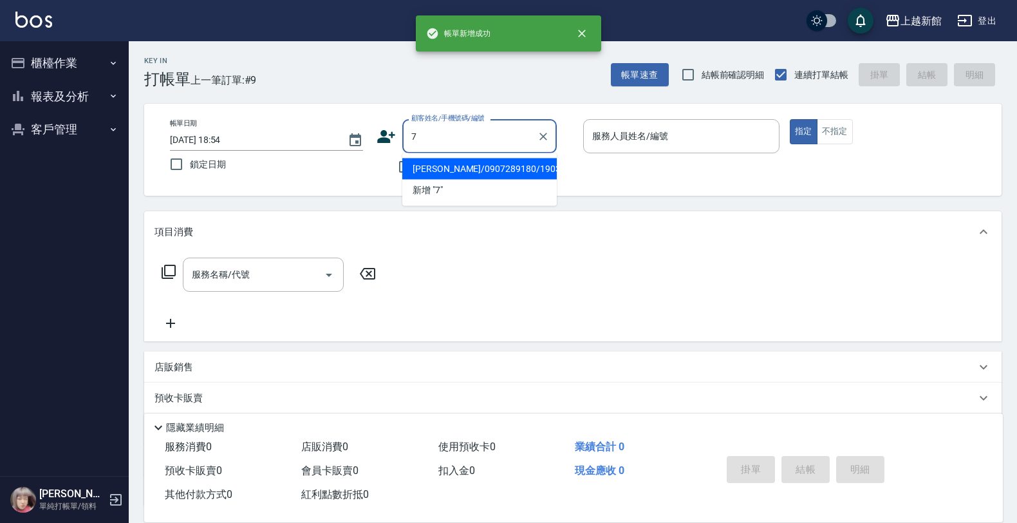
type input "賴未鴻/0907289180/190311"
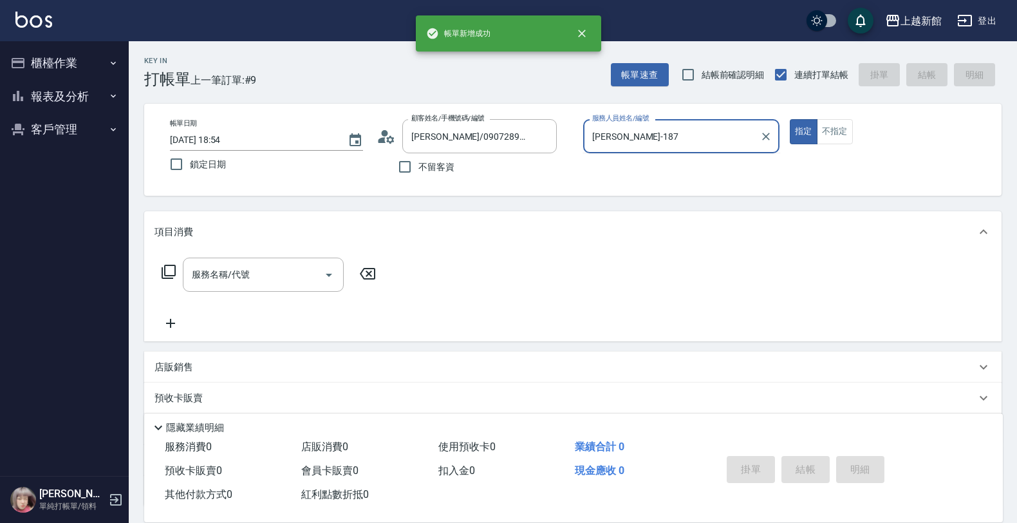
click at [790, 119] on button "指定" at bounding box center [804, 131] width 28 height 25
type input "[PERSON_NAME]-18"
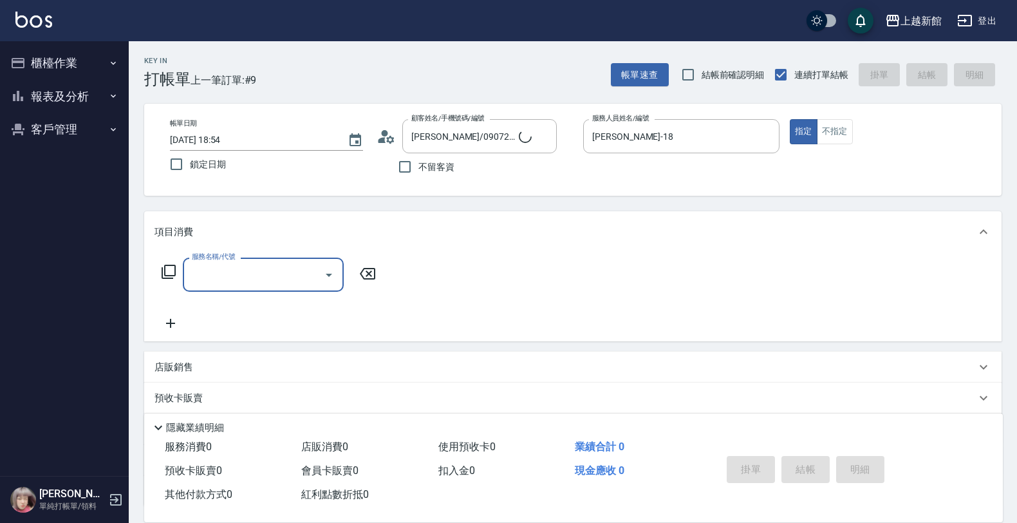
type input "莫尼卡/77/7"
type input "莫尼卡-7"
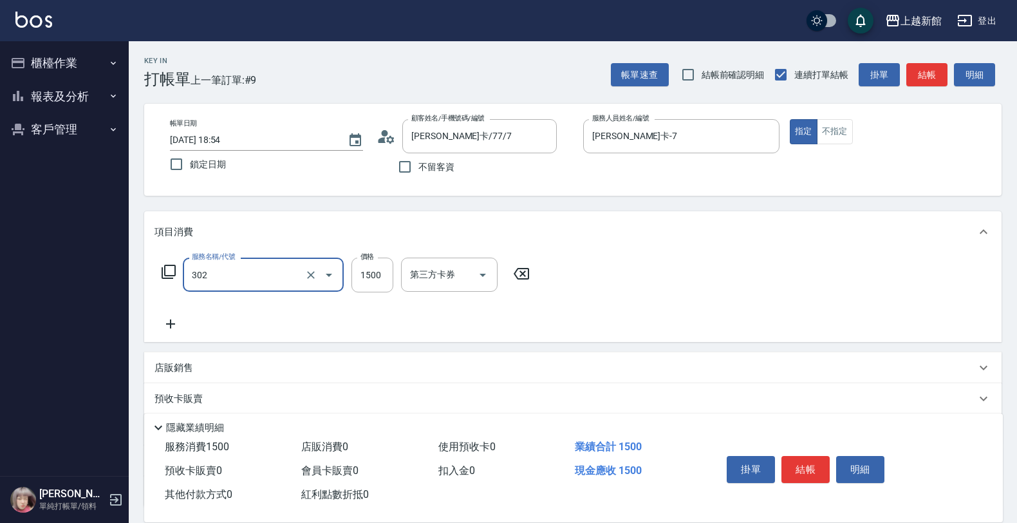
type input "設計燙髮(302)"
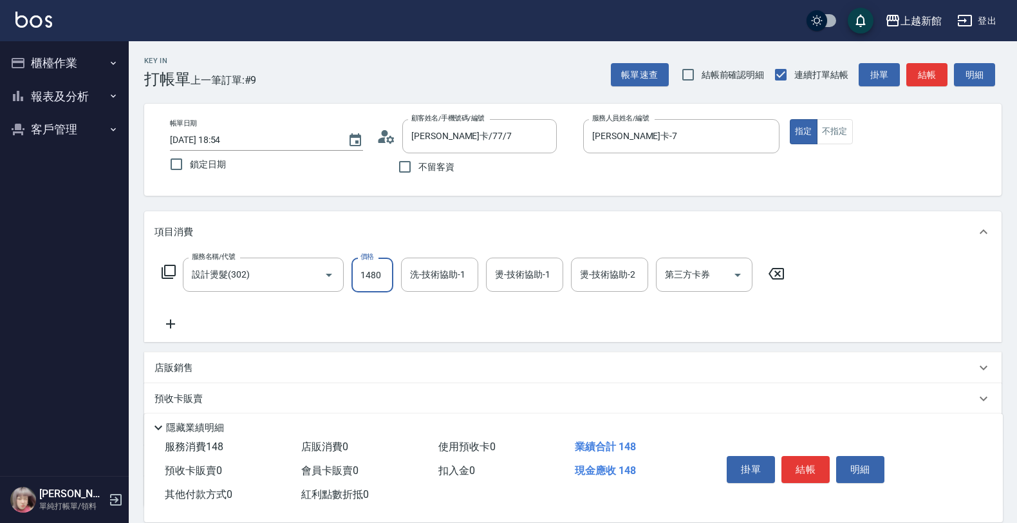
type input "1480"
type input "5"
type input "[PERSON_NAME]-25"
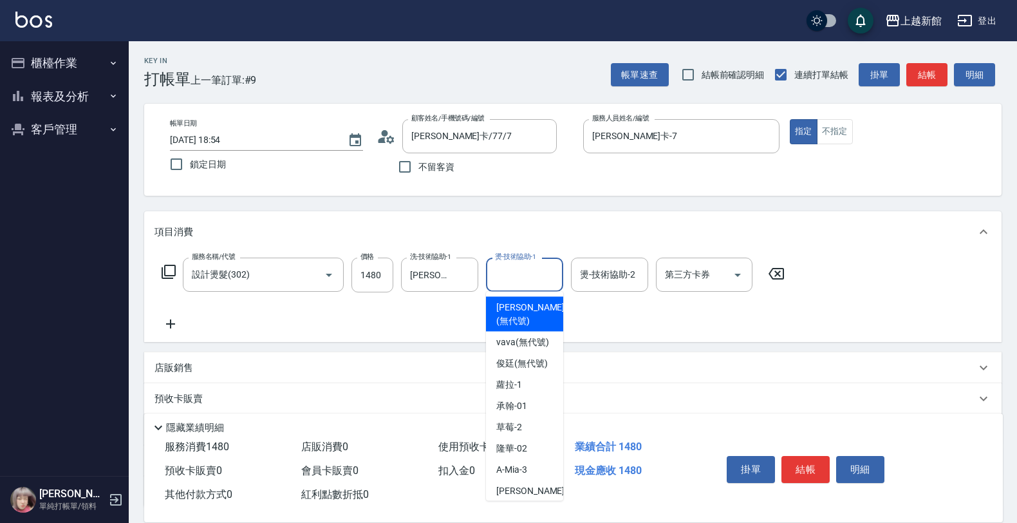
click at [499, 268] on div "燙-技術協助-1 燙-技術協助-1" at bounding box center [524, 274] width 77 height 34
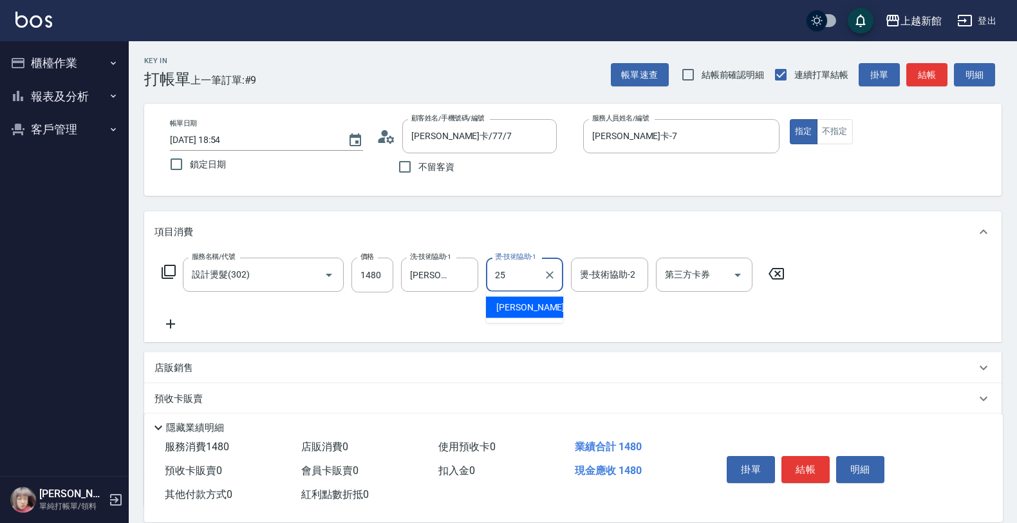
type input "[PERSON_NAME]-25"
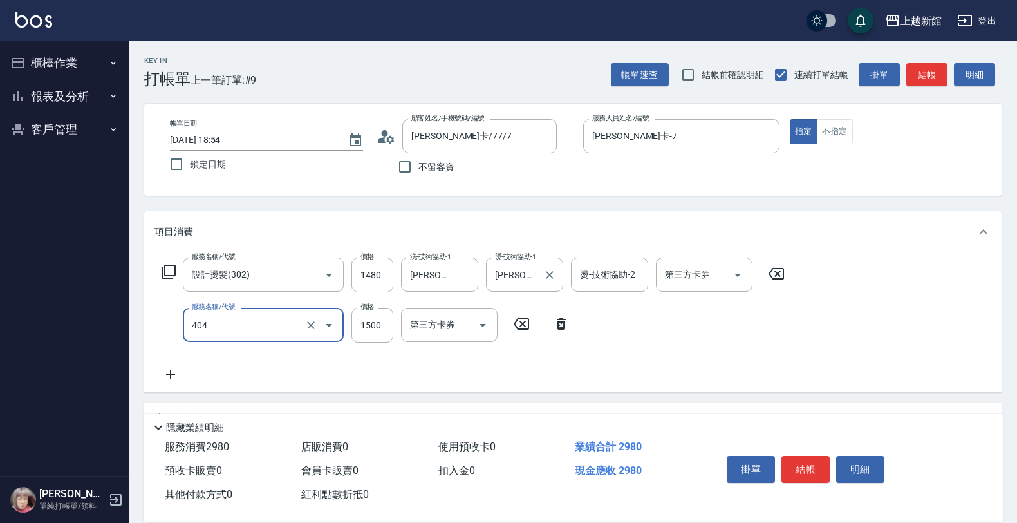
type input "設計染髮(404)"
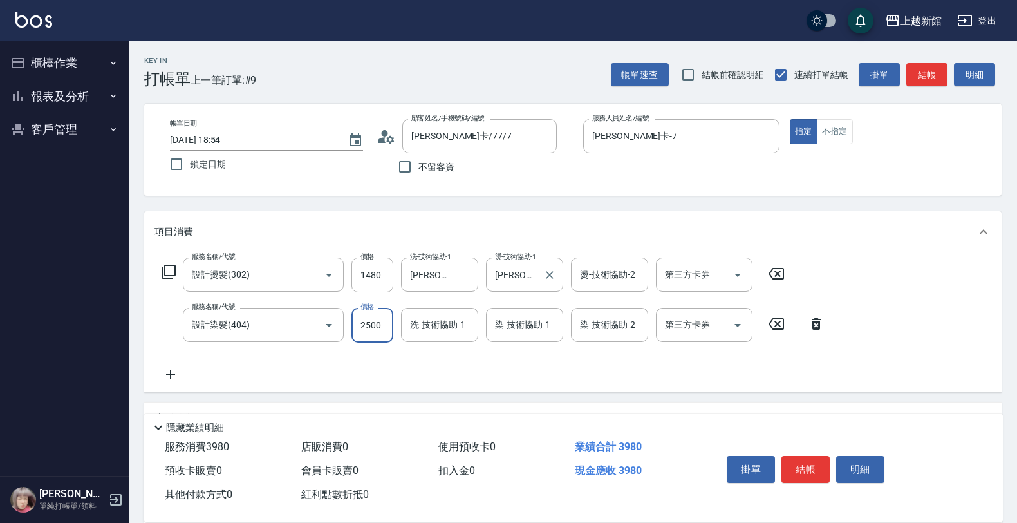
type input "2500"
type input "[PERSON_NAME]-25"
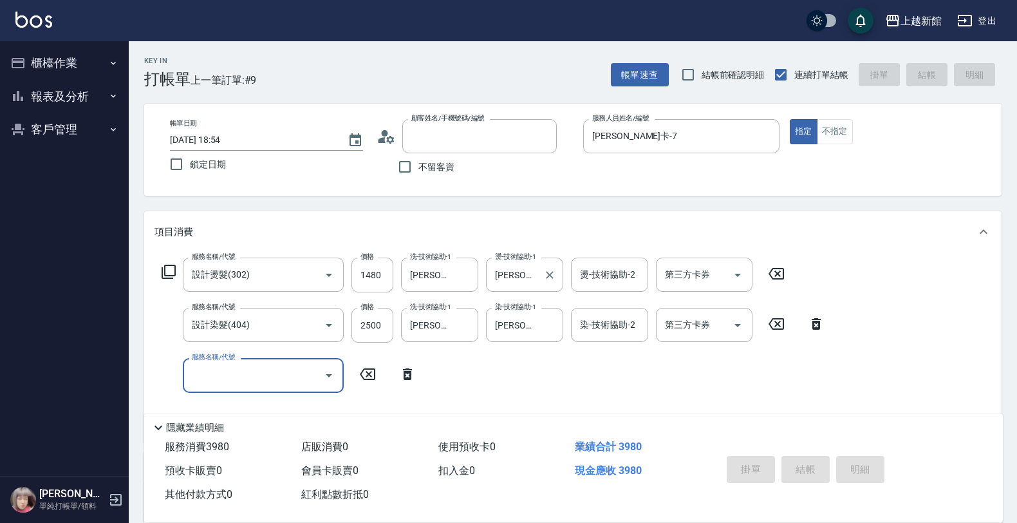
type input "2"
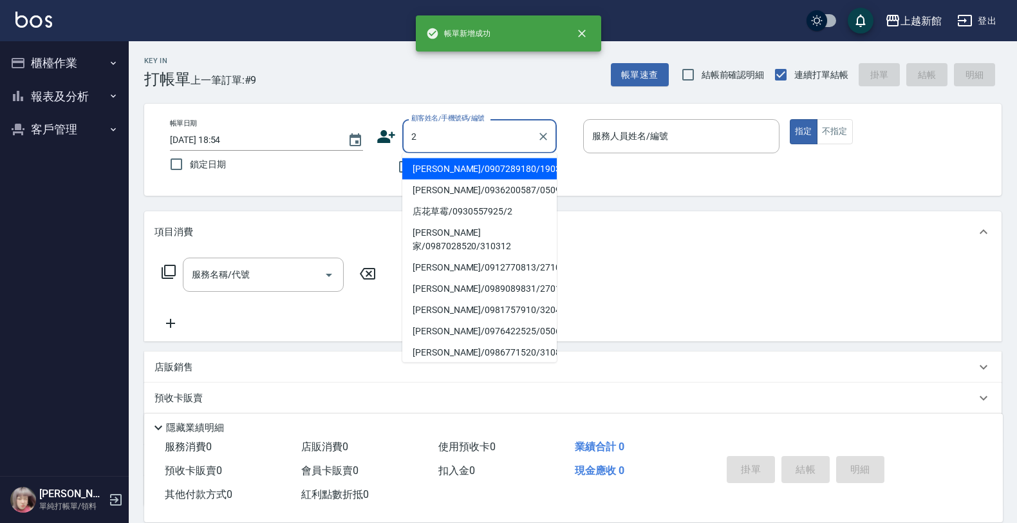
type input "賴未鴻/0907289180/190311"
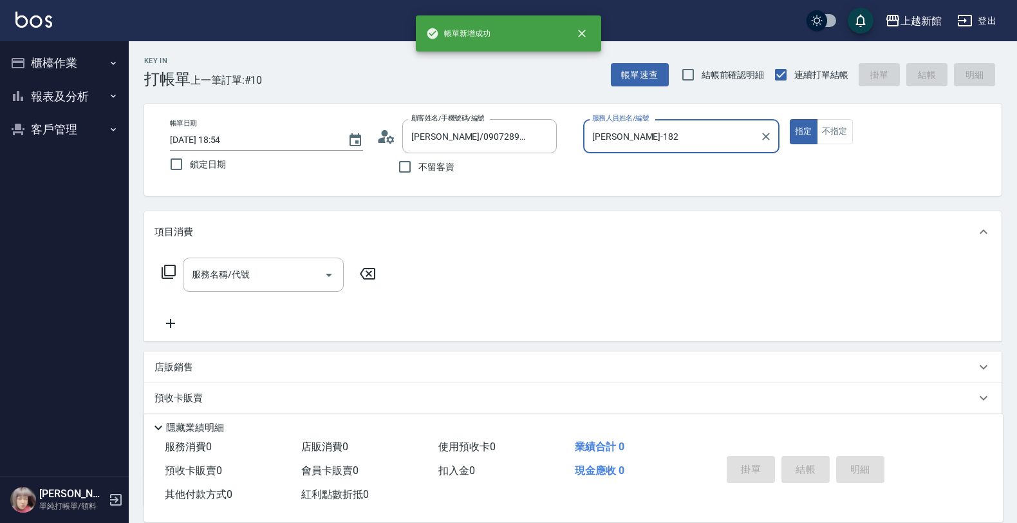
click at [790, 119] on button "指定" at bounding box center [804, 131] width 28 height 25
type input "[PERSON_NAME]-18"
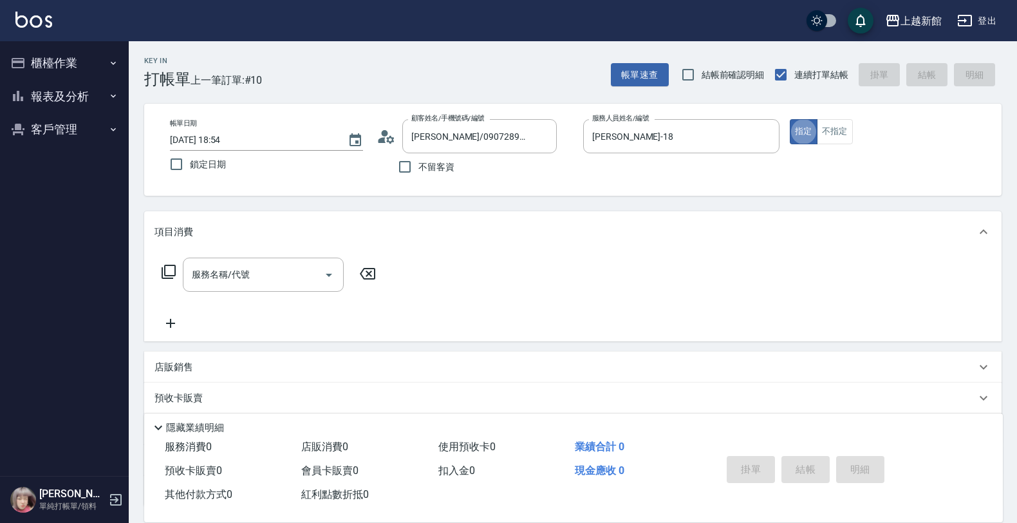
type input "店花草霉/0930557925/2"
type input "草莓-2"
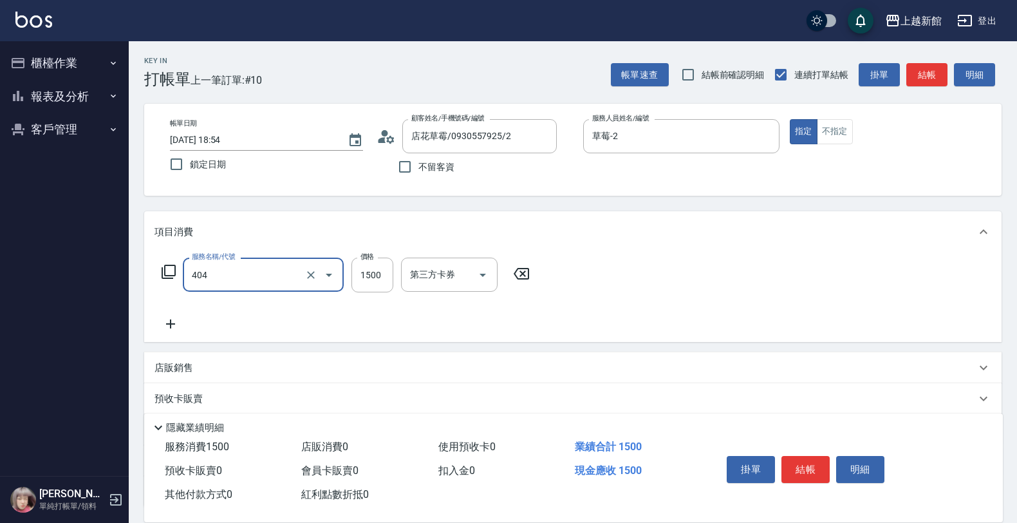
type input "設計染髮(404)"
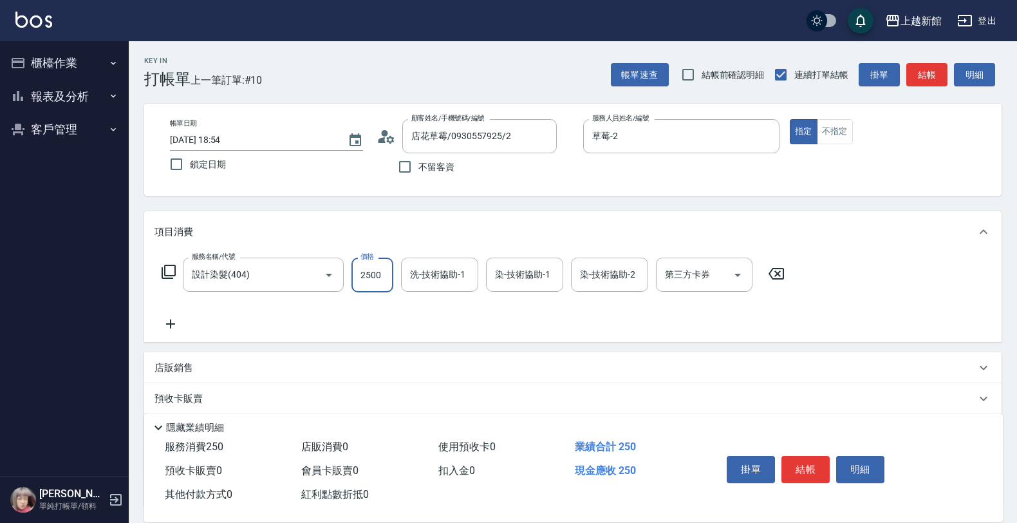
type input "2500"
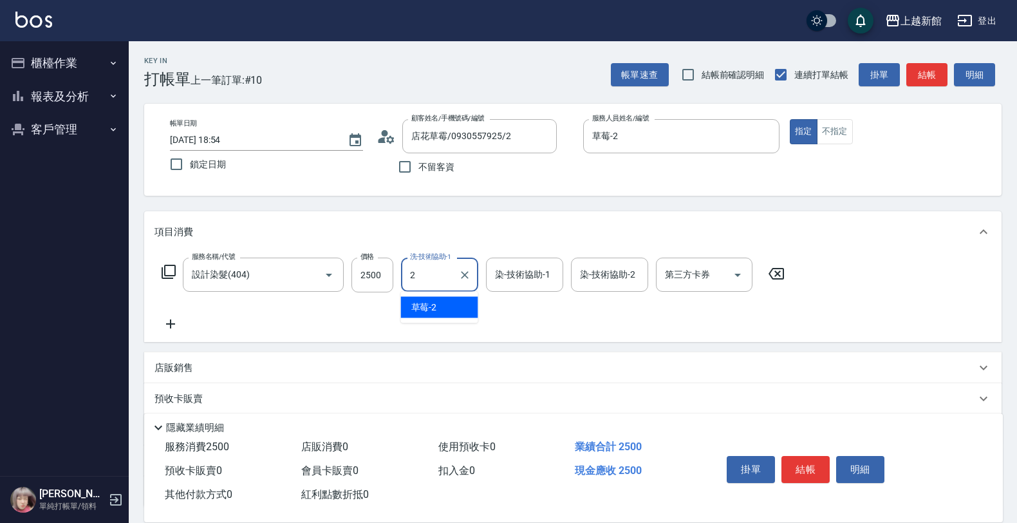
type input "草莓-2"
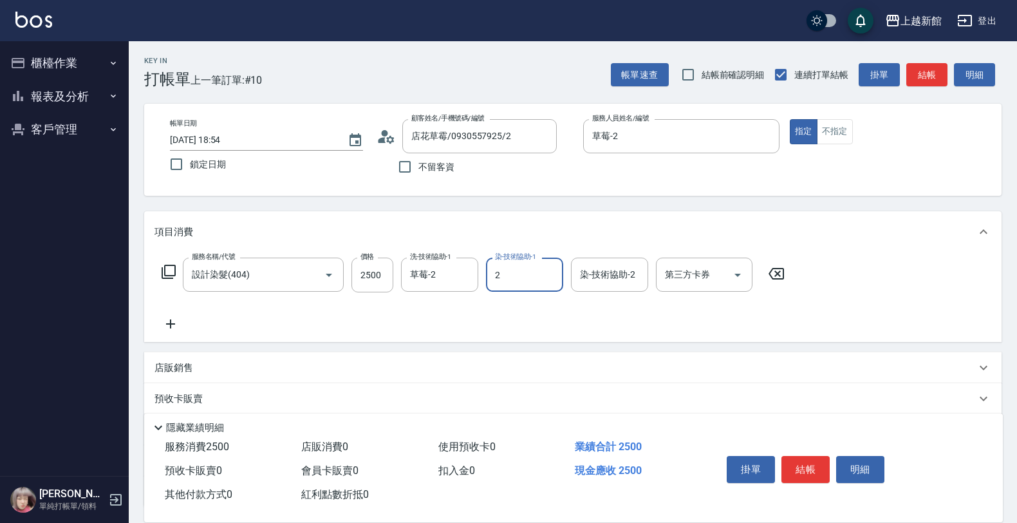
type input "草莓-2"
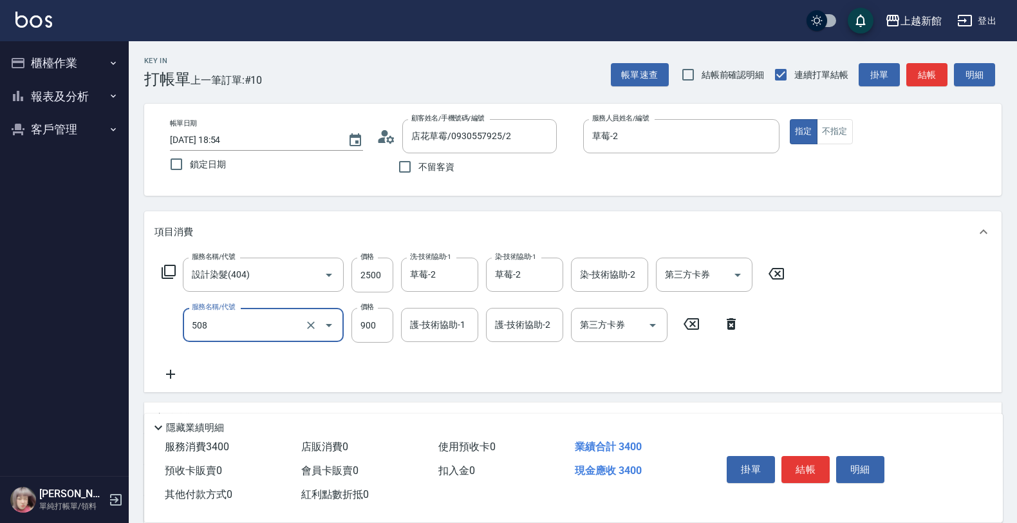
type input "松島再生髮敷護髮(508)"
type input "1000"
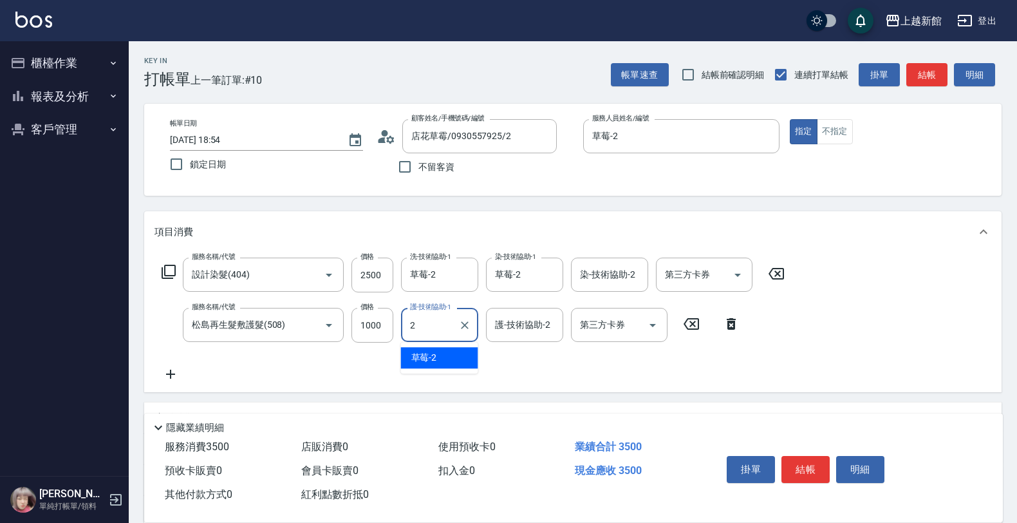
type input "草莓-2"
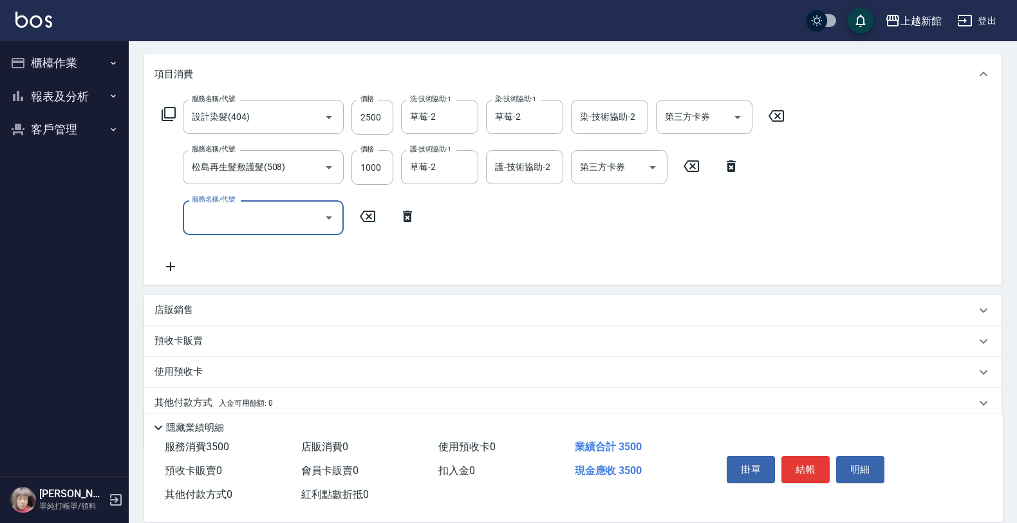
scroll to position [206, 0]
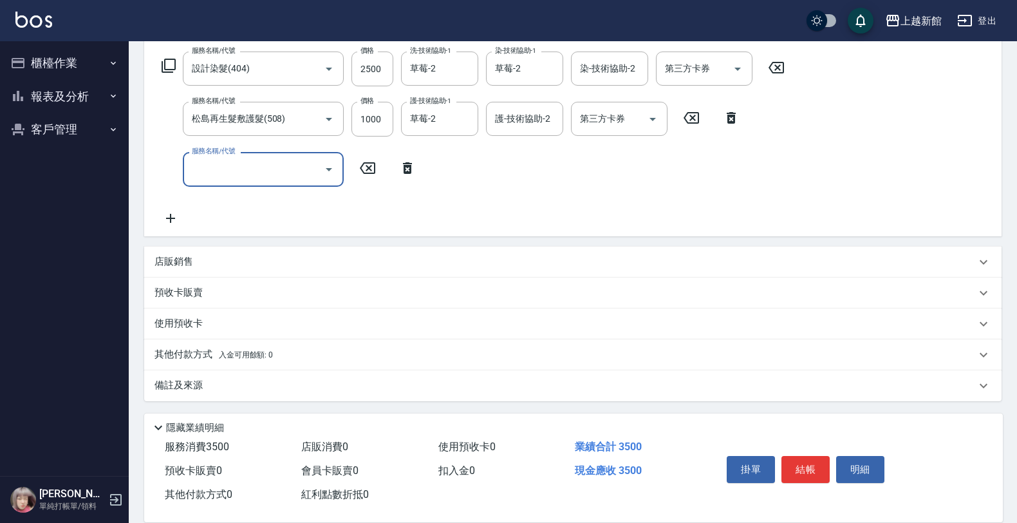
click at [266, 268] on div "店販銷售" at bounding box center [572, 261] width 857 height 31
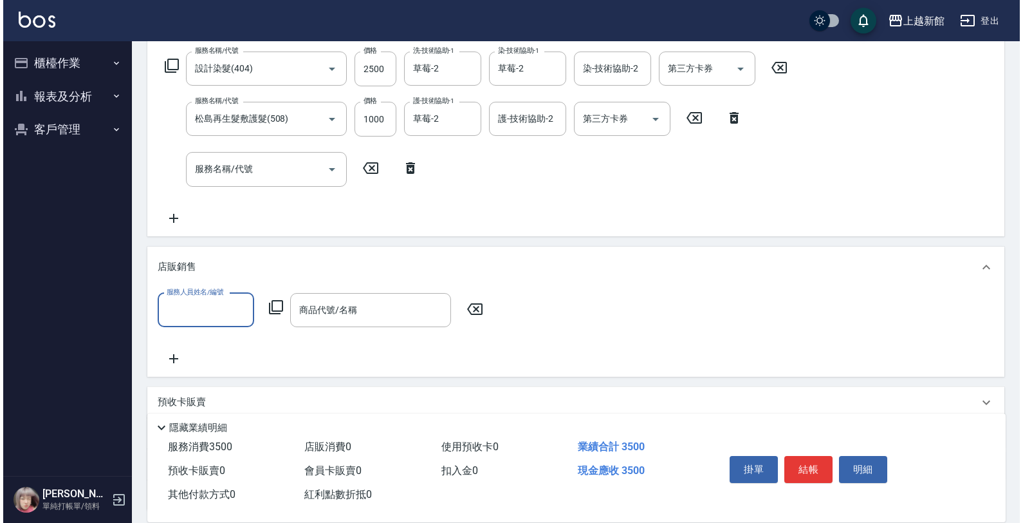
scroll to position [0, 0]
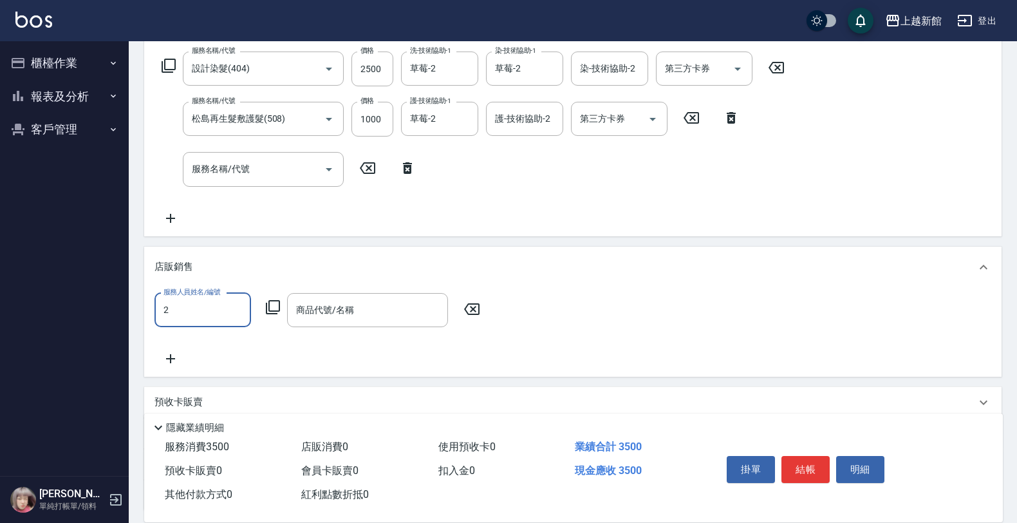
type input "草莓-2"
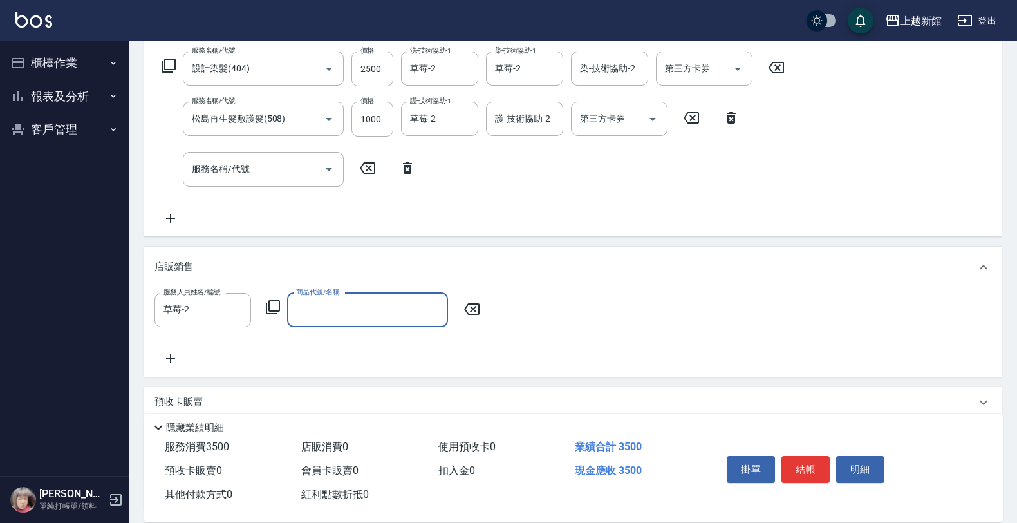
click at [268, 296] on div "服務人員姓名/編號 草莓-2 服務人員姓名/編號 商品代號/名稱 商品代號/名稱" at bounding box center [320, 310] width 333 height 34
click at [268, 304] on icon at bounding box center [272, 306] width 15 height 15
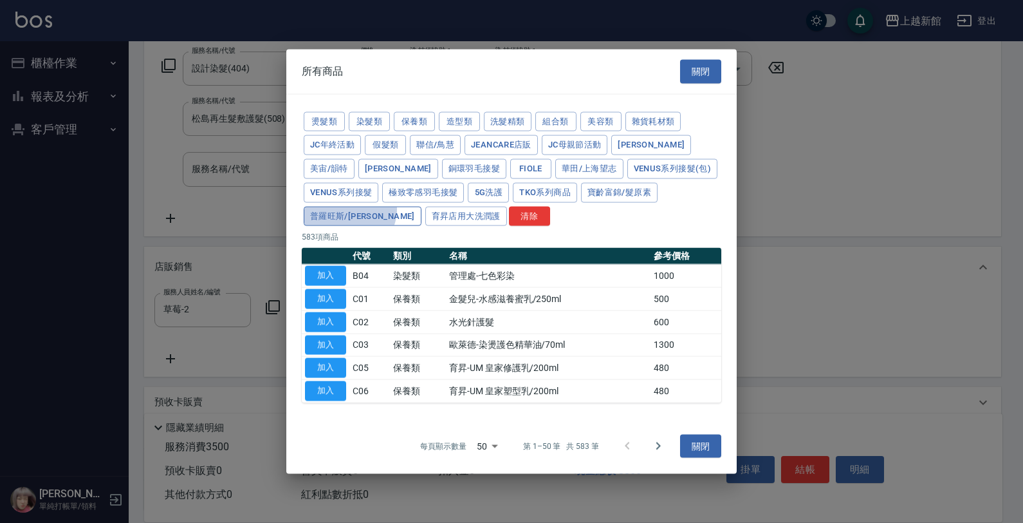
click at [422, 206] on button "普羅旺斯/麗媛" at bounding box center [363, 216] width 118 height 20
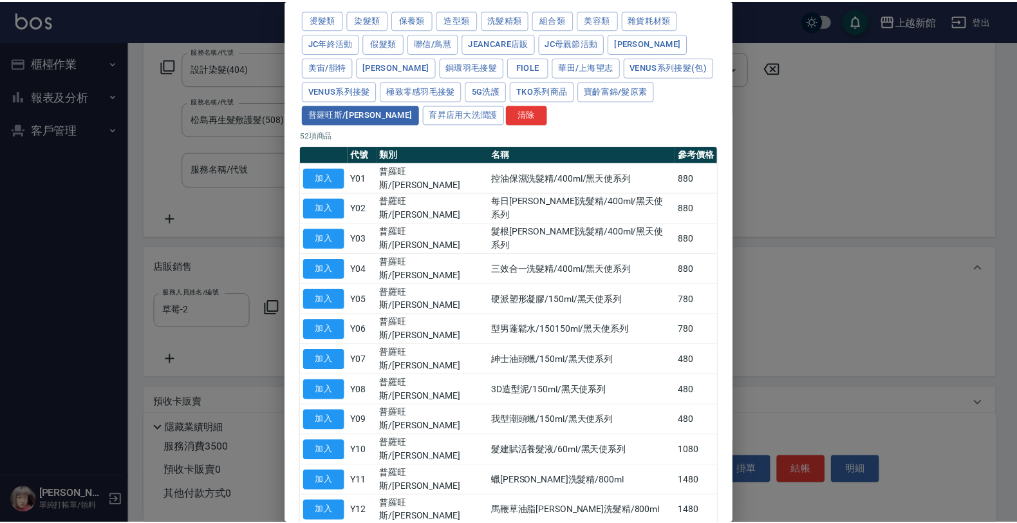
scroll to position [80, 0]
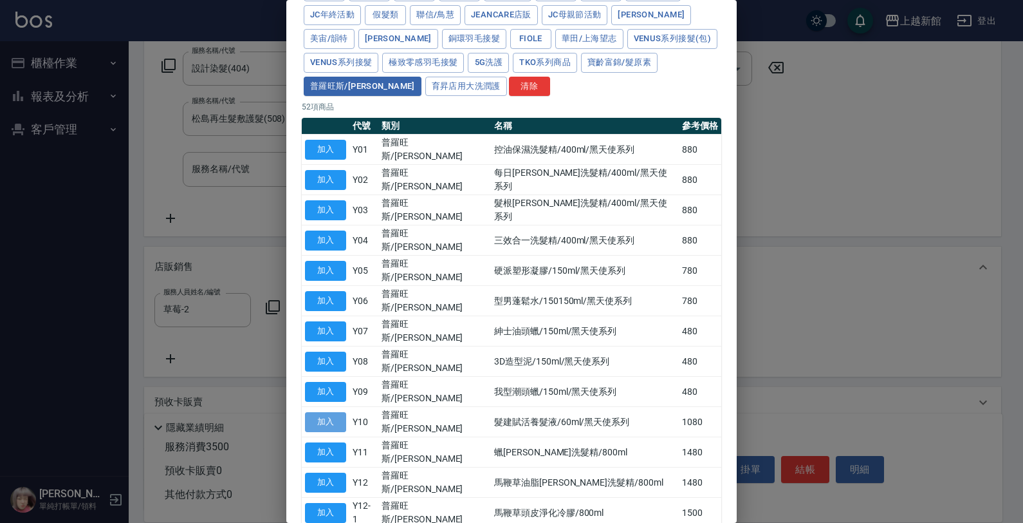
click at [329, 412] on button "加入" at bounding box center [325, 422] width 41 height 20
type input "髮建賦活養髮液/60ml/黑天使系列"
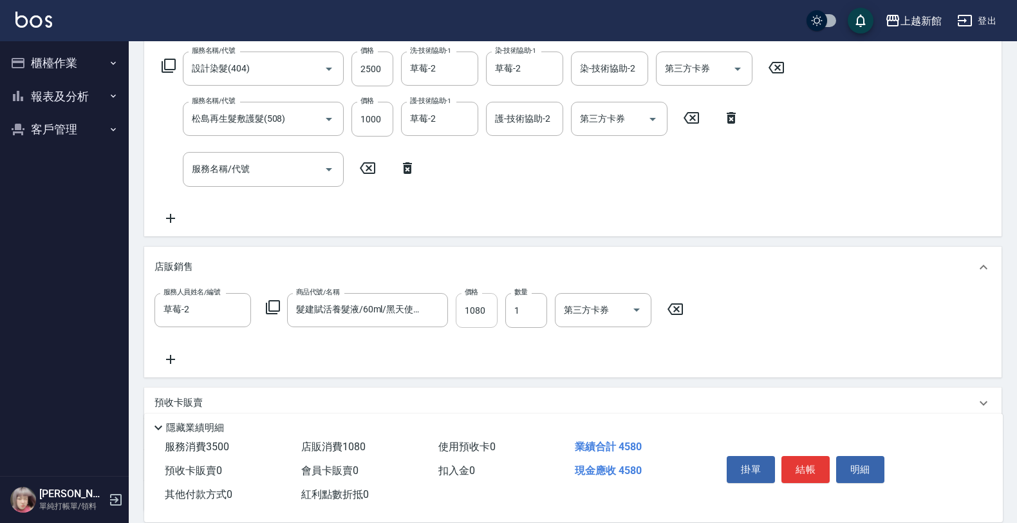
click at [483, 311] on input "1080" at bounding box center [477, 310] width 42 height 35
type input "1100"
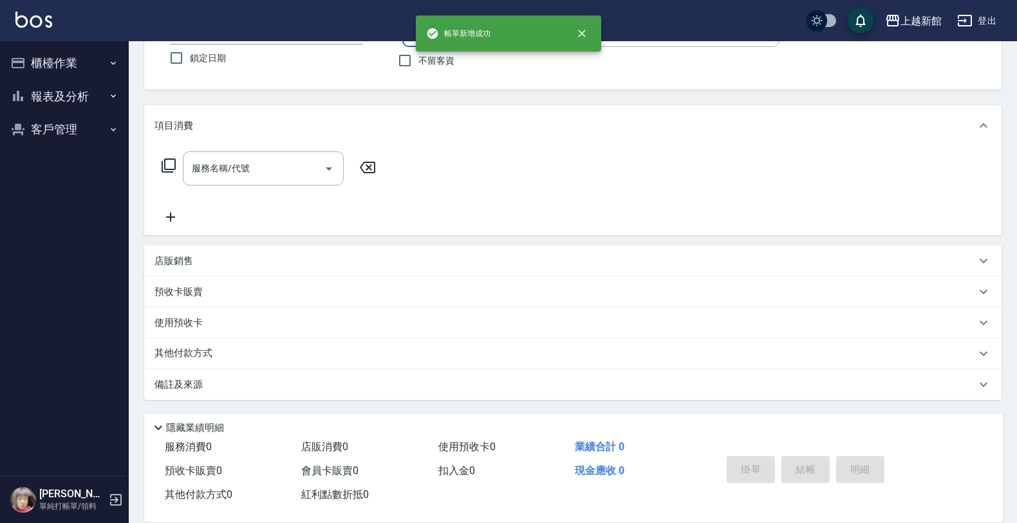
scroll to position [0, 0]
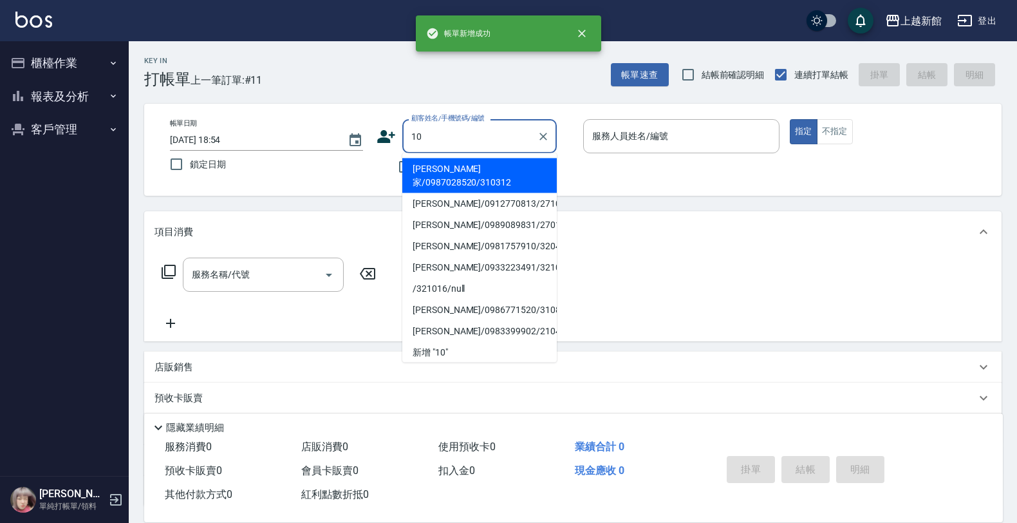
type input "簡翊家/0987028520/310312"
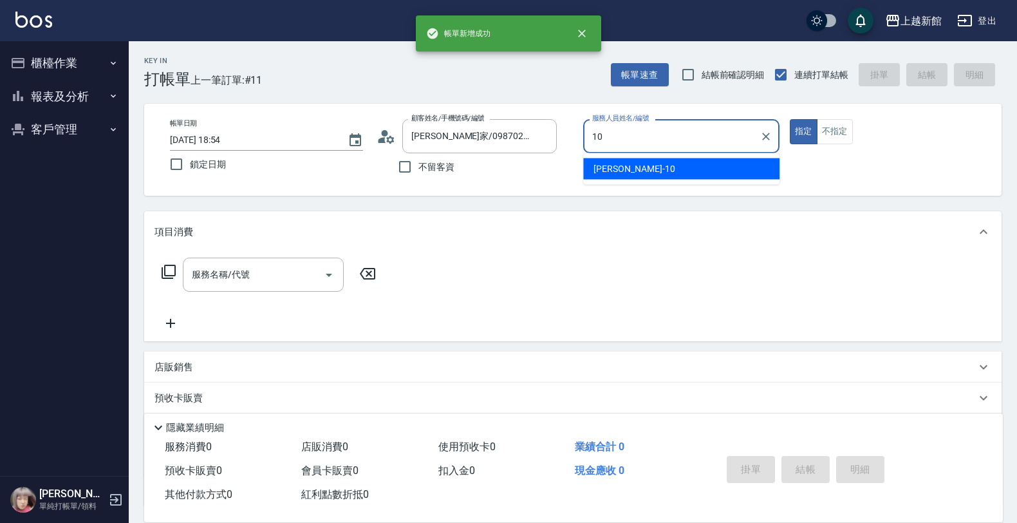
type input "瑪沙-10"
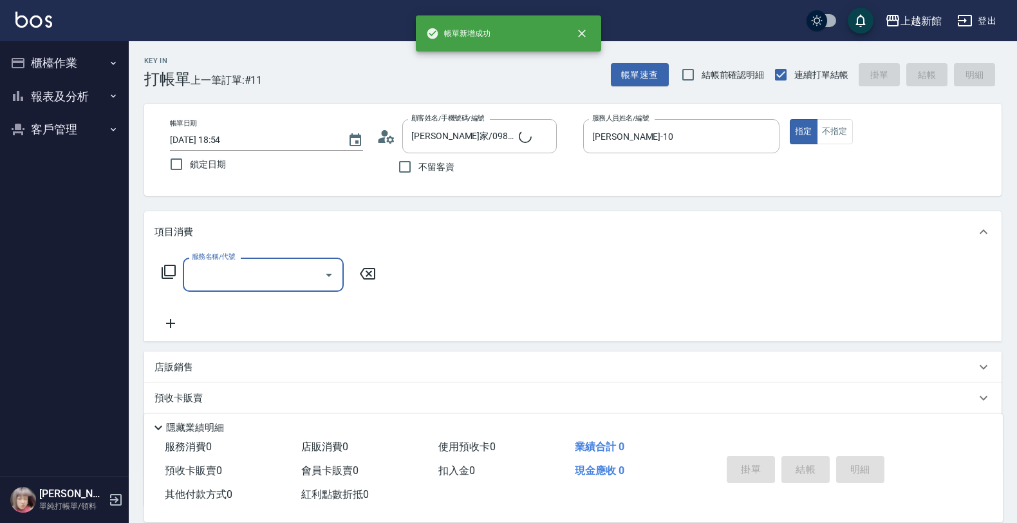
type input "瑪莎/0974376310/10"
type input "指定單剪(203)"
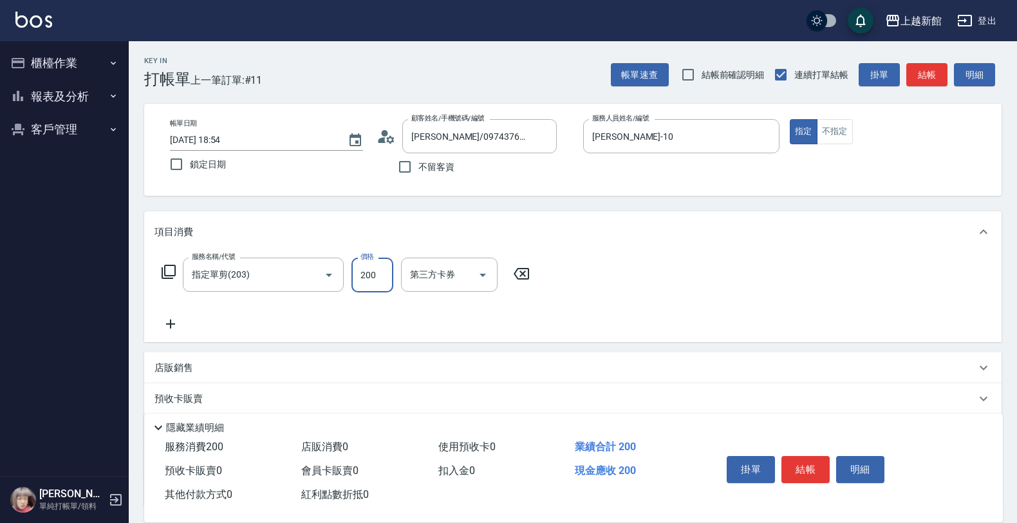
type input "200"
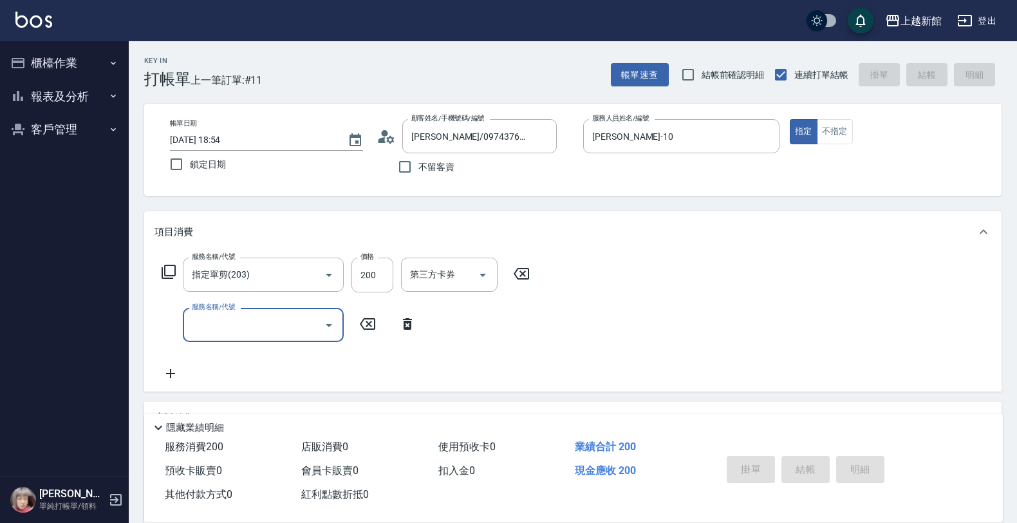
type input "[DATE] 18:55"
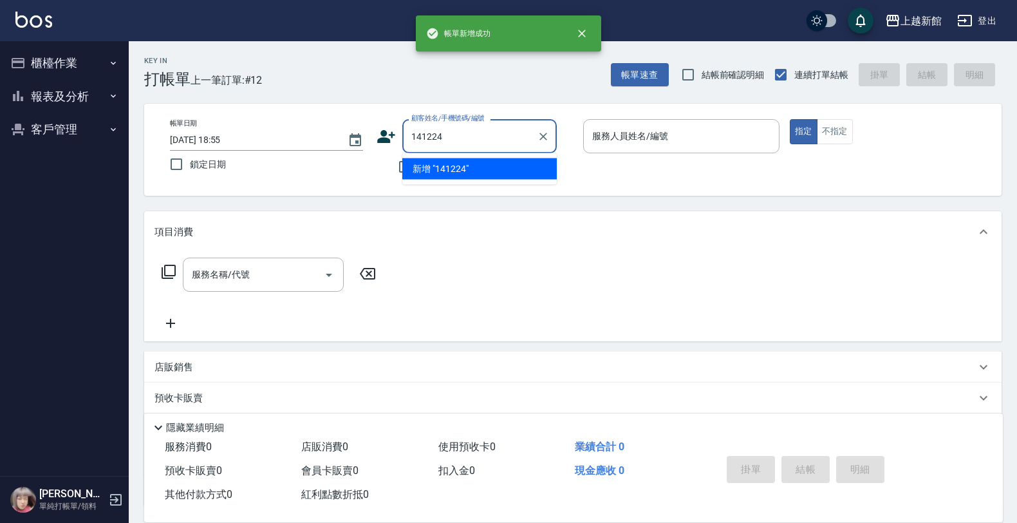
type input "141224"
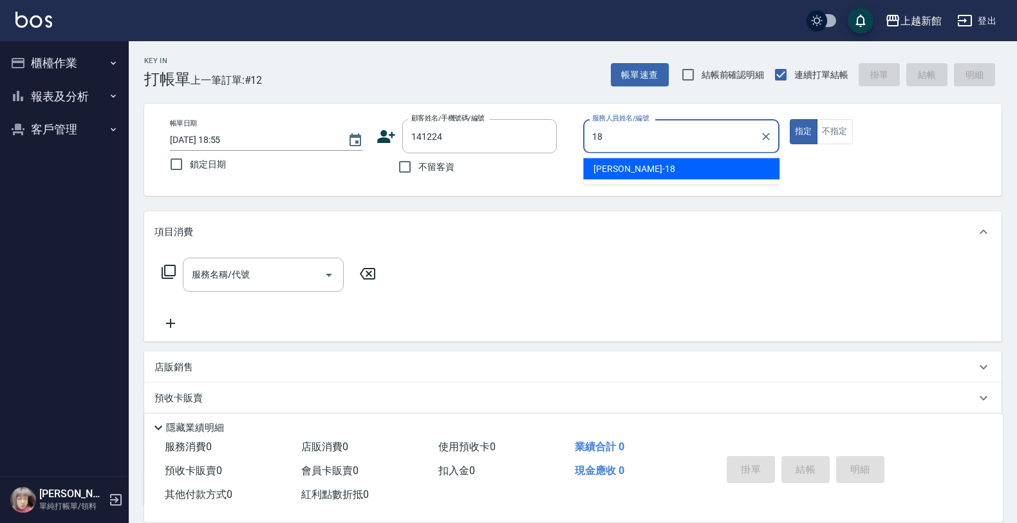
type input "[PERSON_NAME]-18"
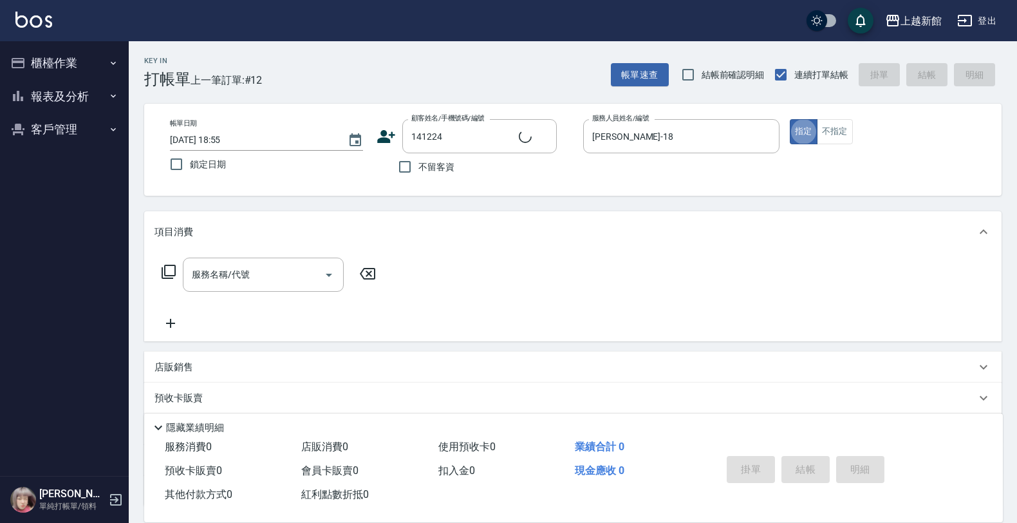
type input "[PERSON_NAME]/0933374652/141224"
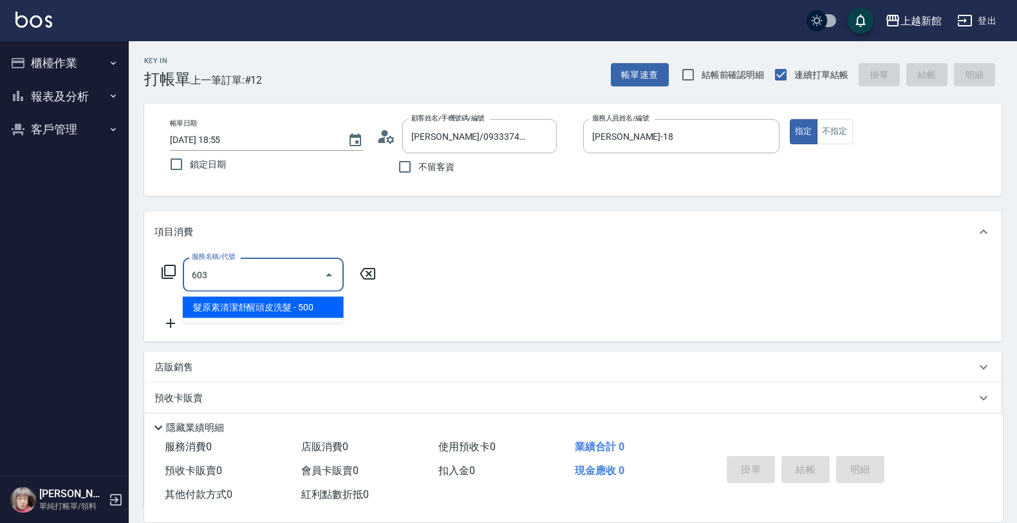
type input "髮原素清潔舒醒頭皮洗髮(603)"
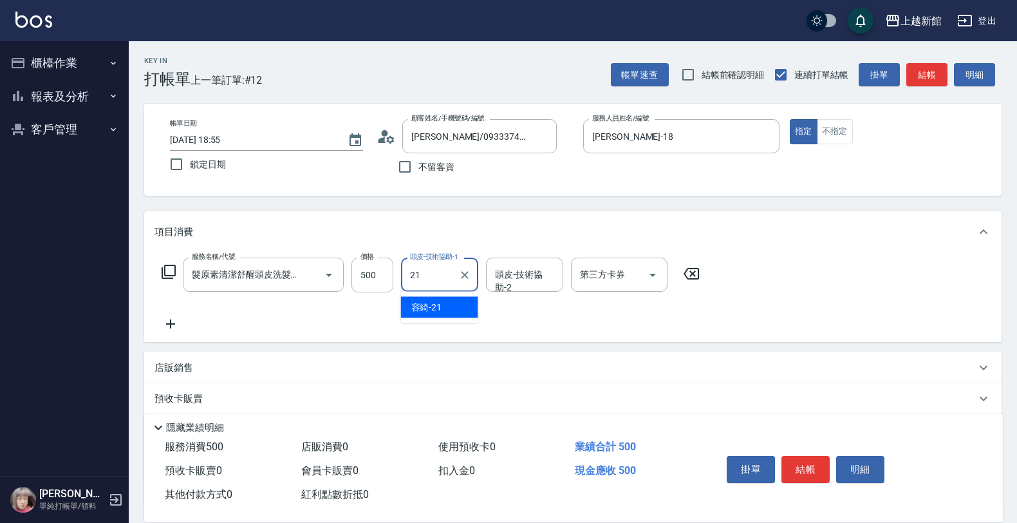
type input "容綺-21"
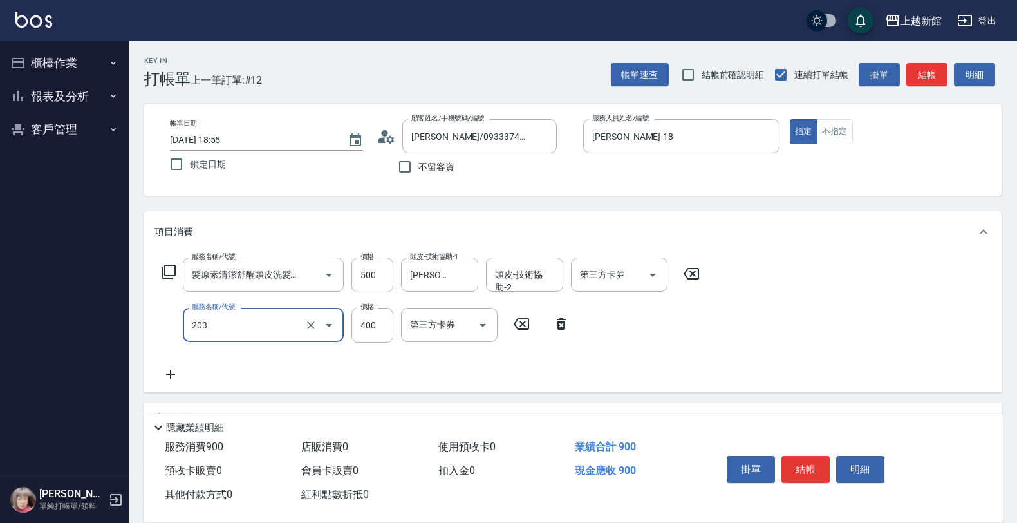
type input "指定單剪(203)"
type input "500"
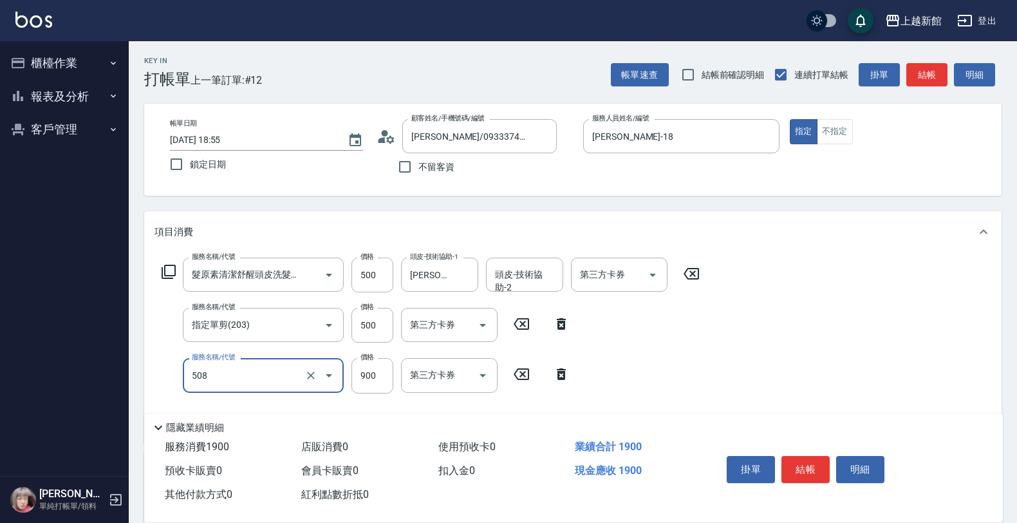
type input "松島再生髮敷護髮(508)"
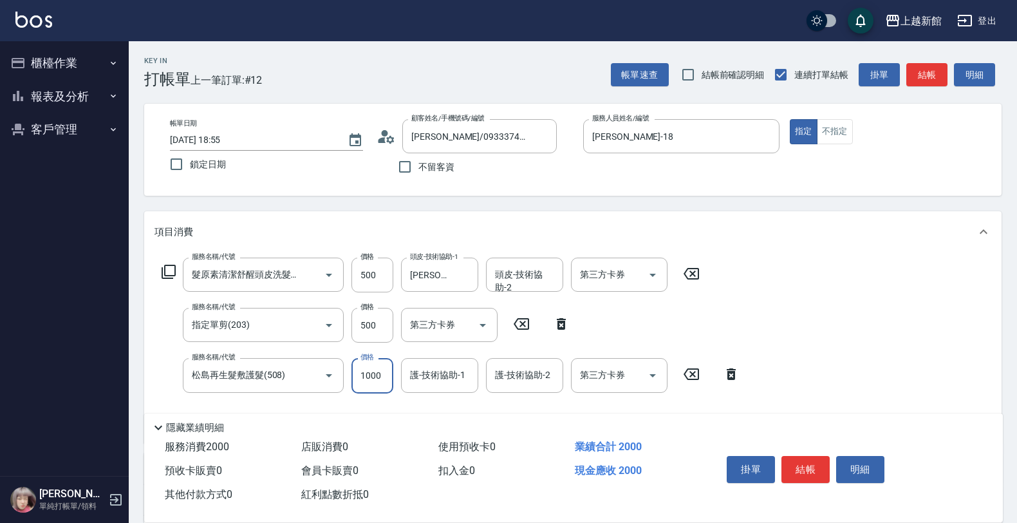
type input "1000"
type input "容綺-21"
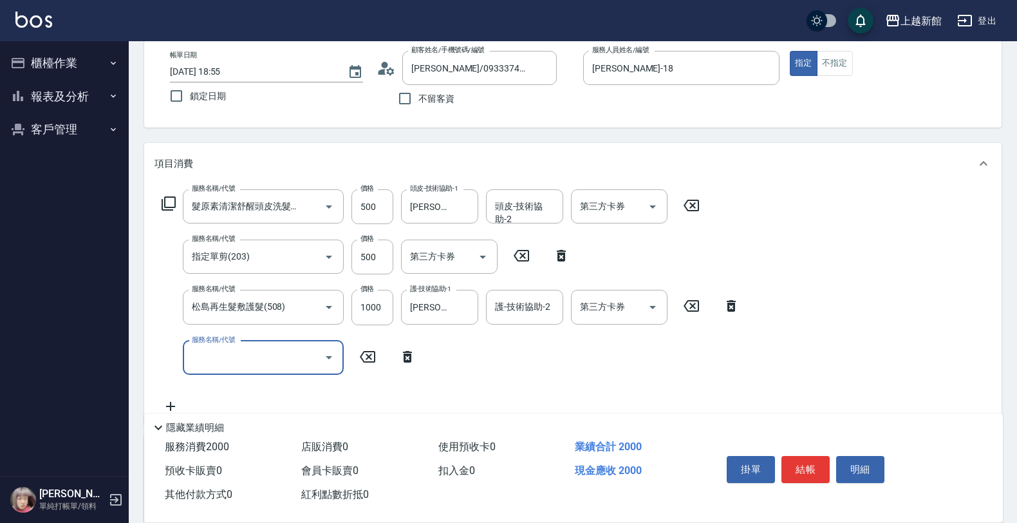
scroll to position [161, 0]
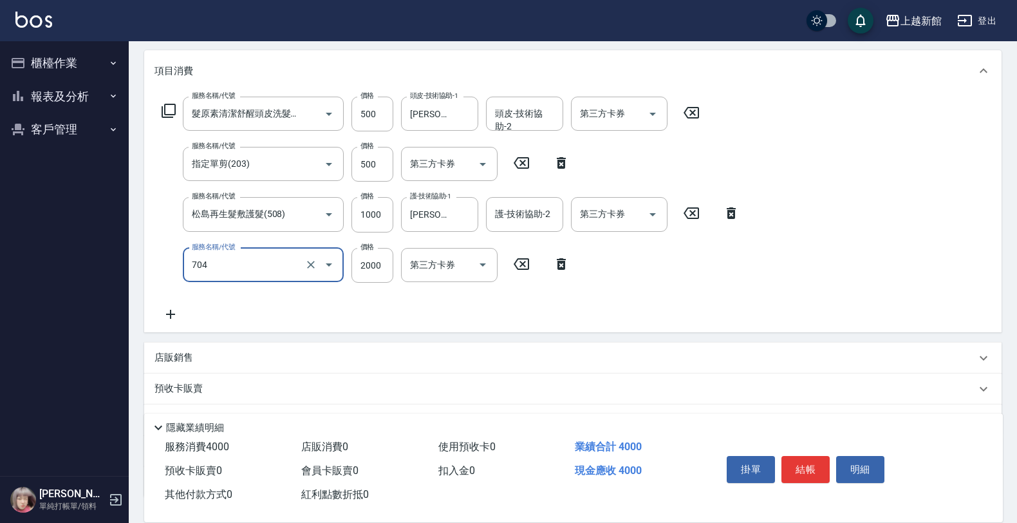
type input "髮片重整(704)"
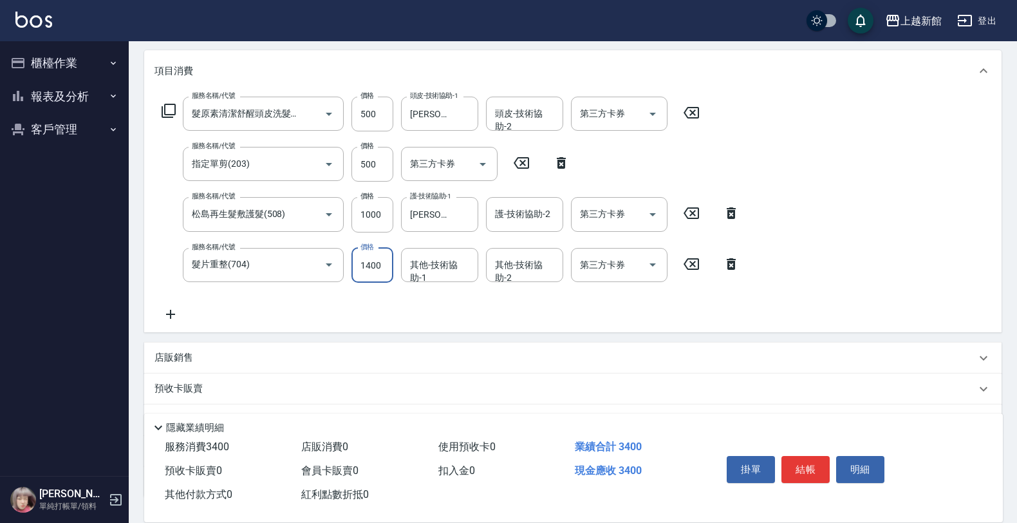
type input "1400"
type input "容綺-21"
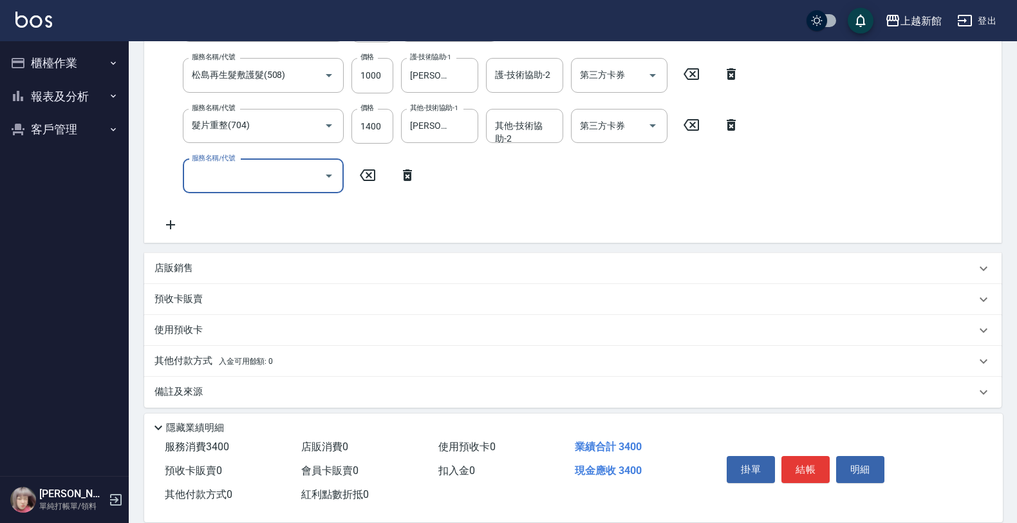
scroll to position [306, 0]
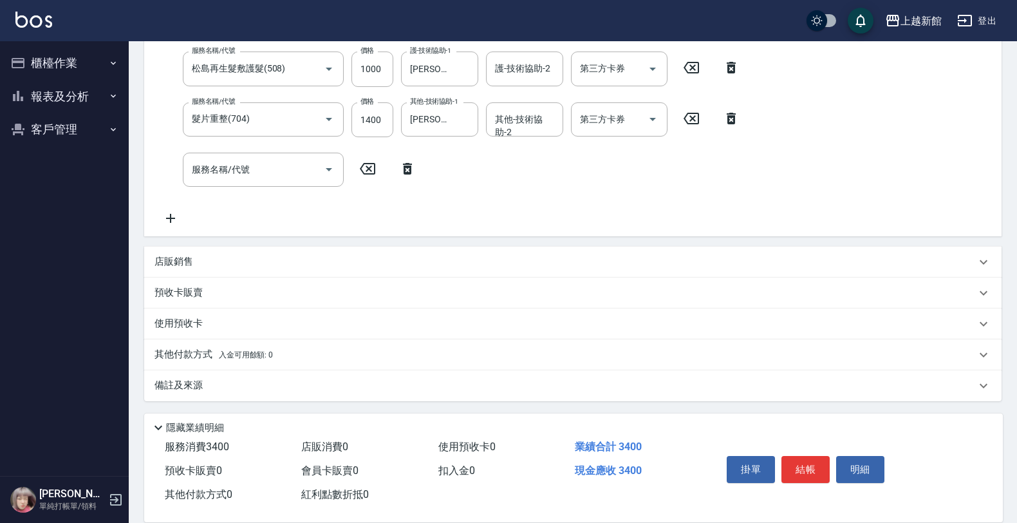
click at [246, 257] on div "店販銷售" at bounding box center [564, 262] width 821 height 14
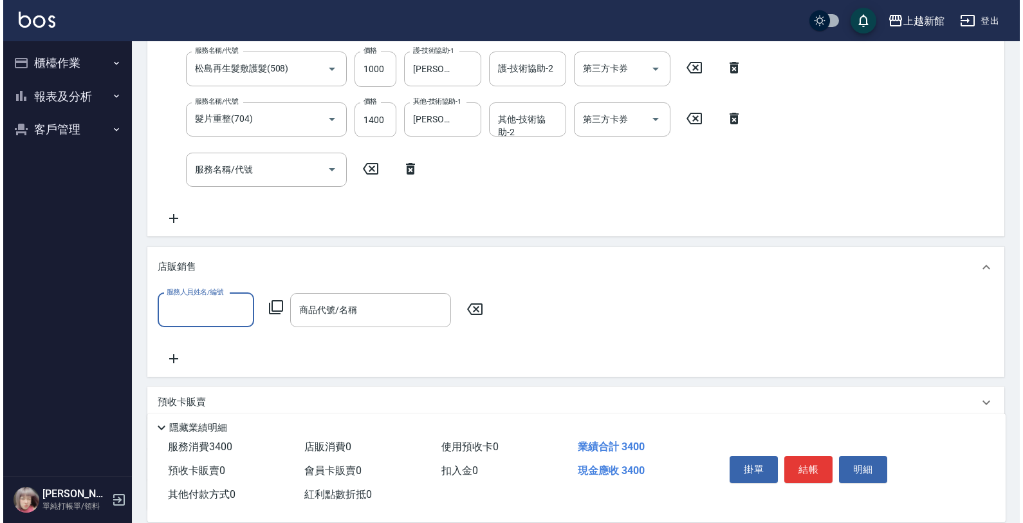
scroll to position [0, 0]
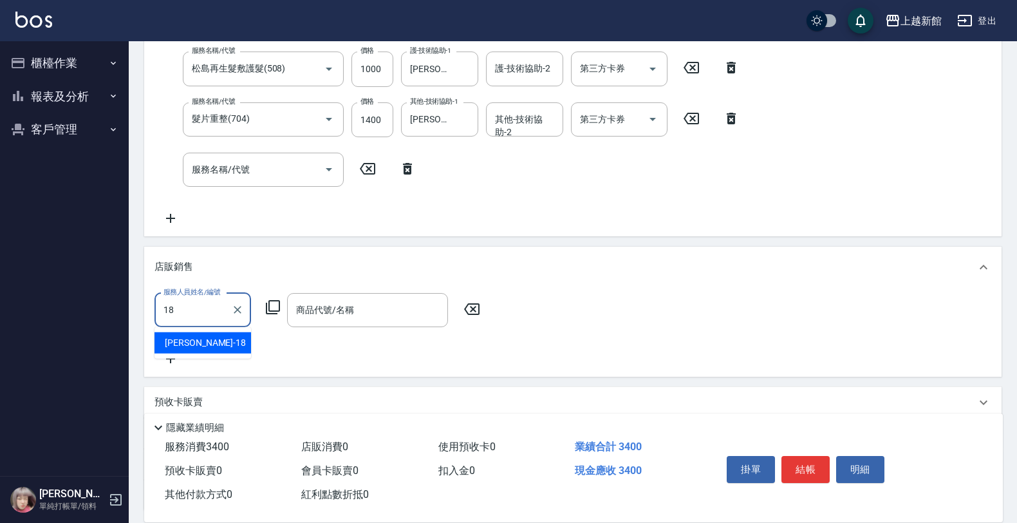
type input "[PERSON_NAME]-18"
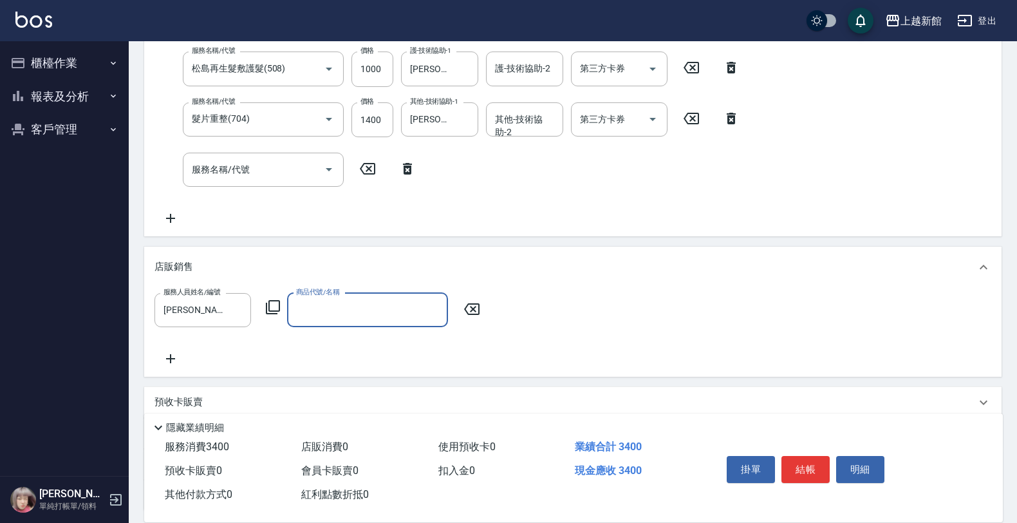
click at [268, 301] on icon at bounding box center [272, 306] width 15 height 15
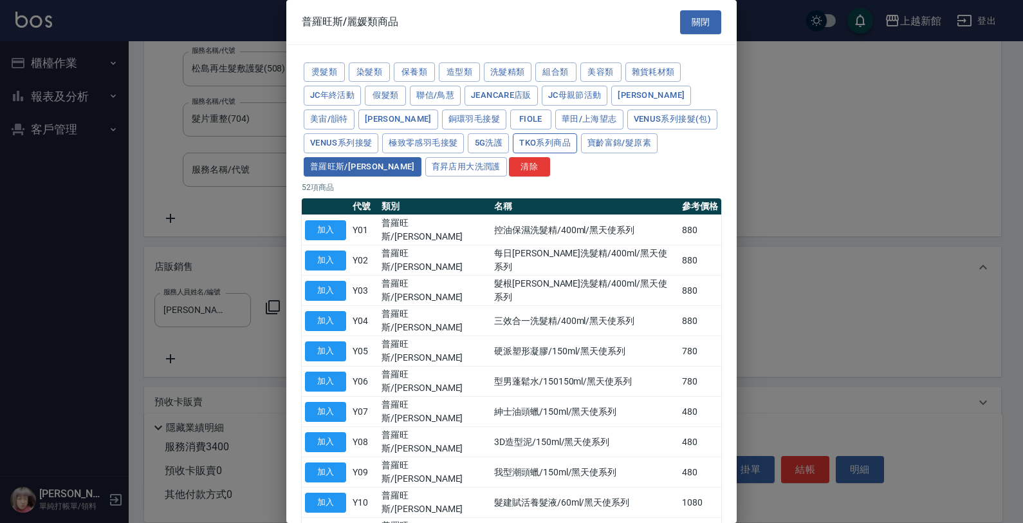
click at [513, 142] on button "TKO系列商品" at bounding box center [545, 143] width 64 height 20
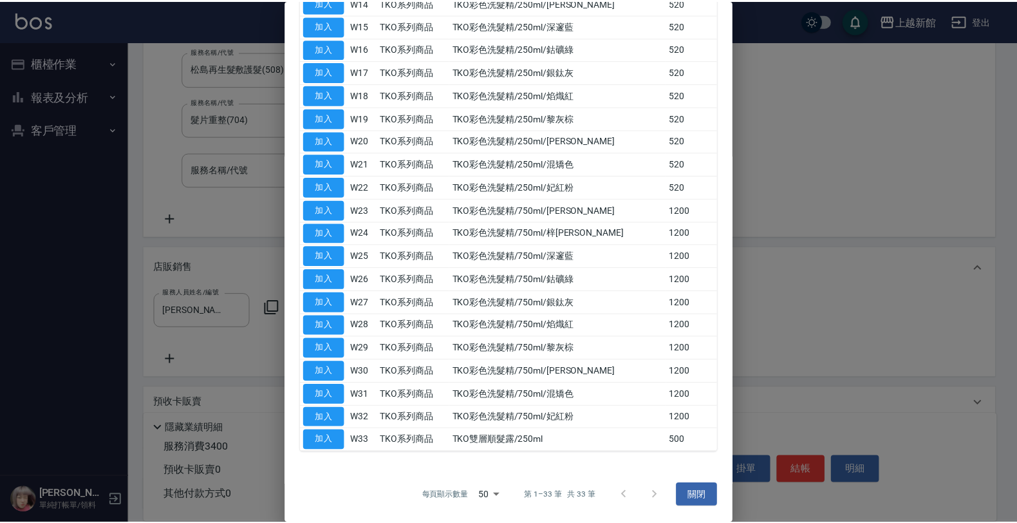
scroll to position [343, 0]
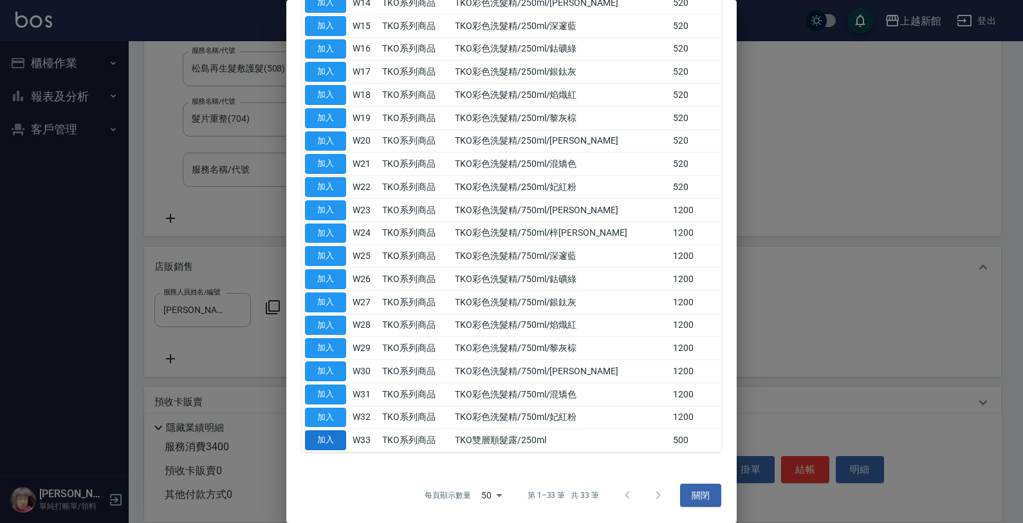
click at [308, 438] on button "加入" at bounding box center [325, 440] width 41 height 20
type input "TKO雙層順髮露/250ml"
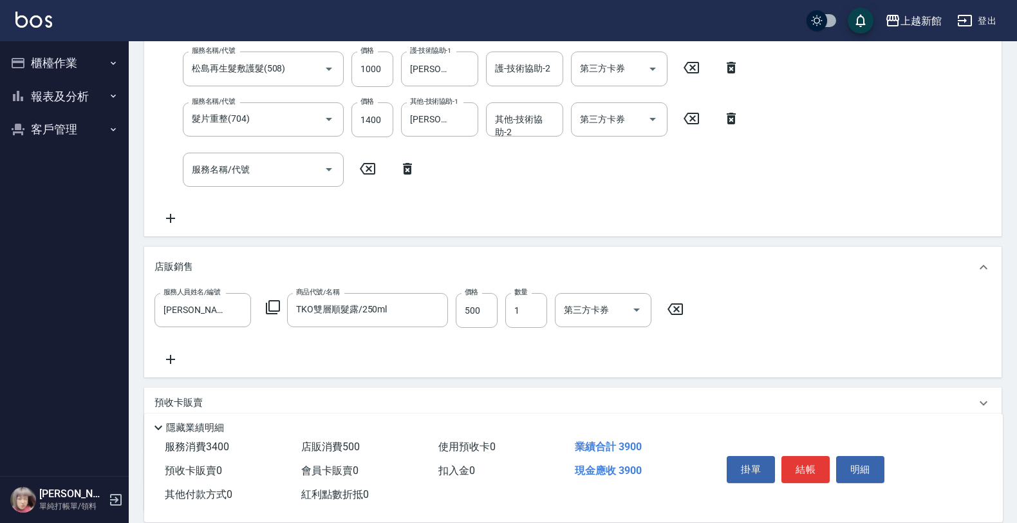
click at [468, 327] on div "服務人員姓名/編號 黃柏森-18 服務人員姓名/編號 商品代號/名稱 TKO雙層順髮露/250ml 商品代號/名稱 價格 500 價格 數量 1 數量 第三方…" at bounding box center [572, 330] width 837 height 74
click at [467, 320] on input "500" at bounding box center [477, 310] width 42 height 35
type input "300"
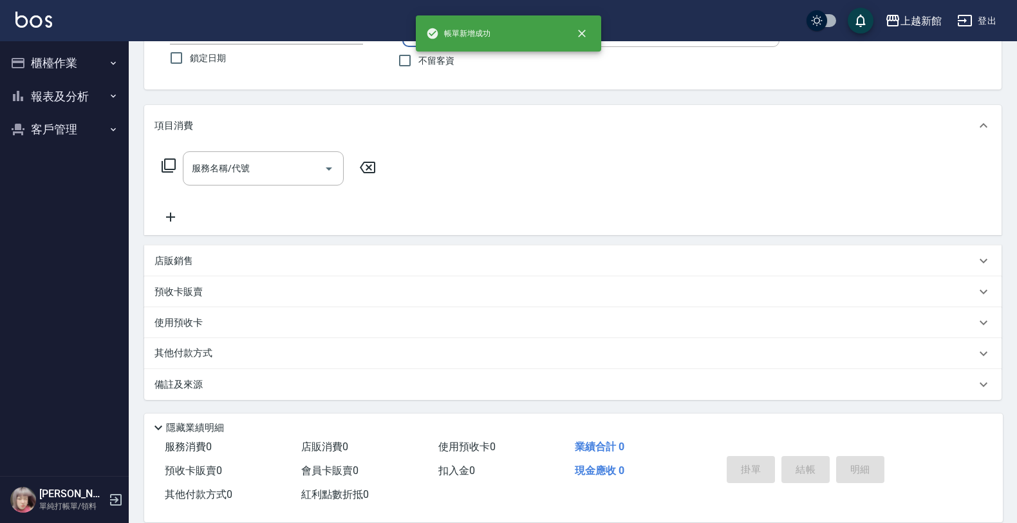
scroll to position [0, 0]
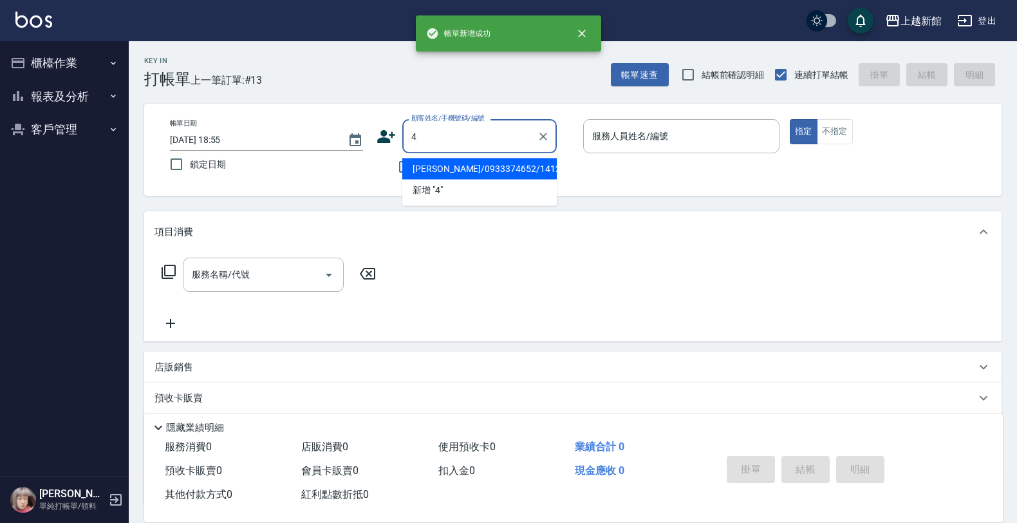
type input "[PERSON_NAME]/0933374652/141224"
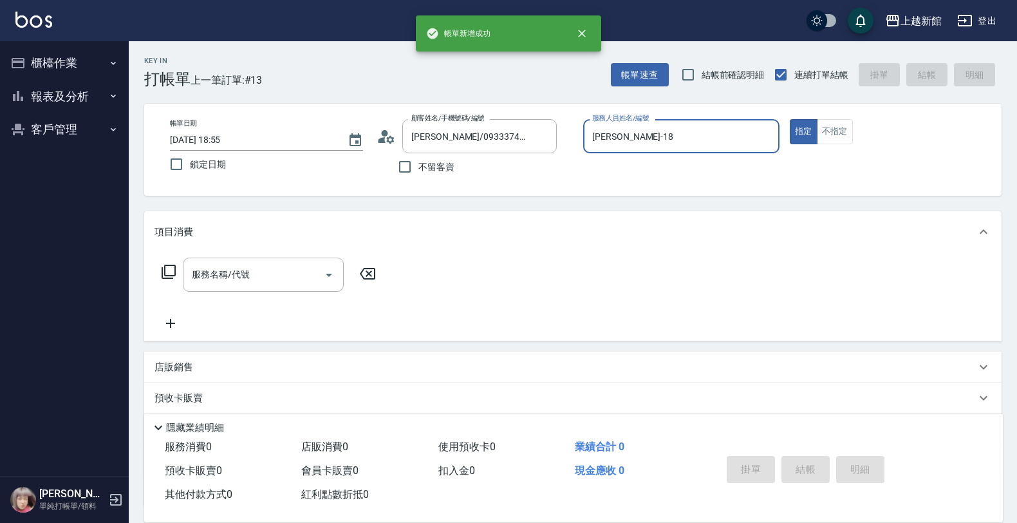
type input "[PERSON_NAME]-18"
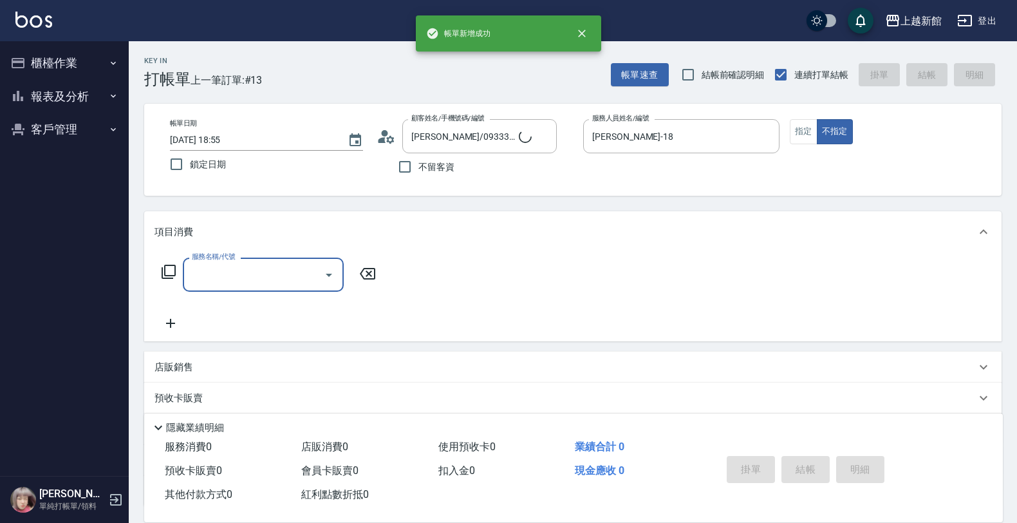
type input "宜珍/0968463806/4"
type input "宜珍-4"
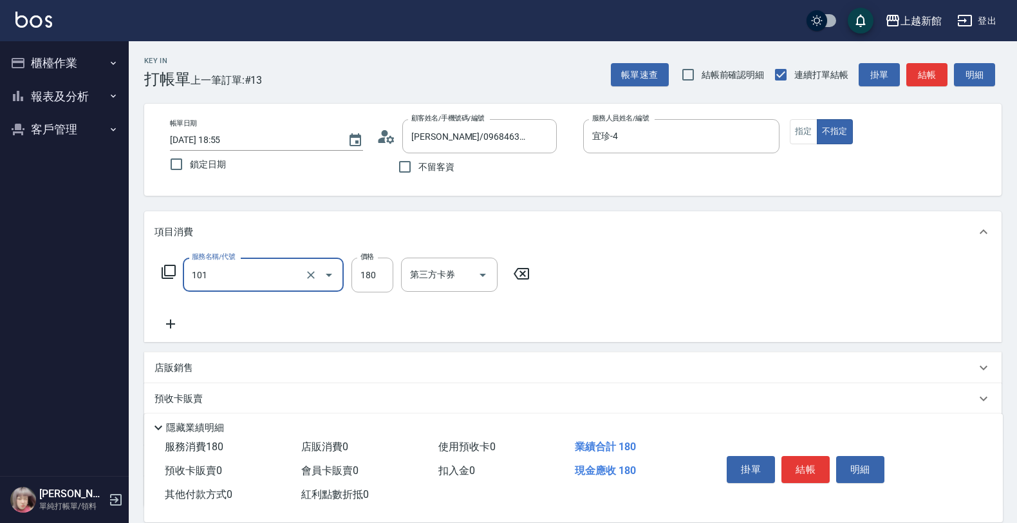
type input "洗髮250(101)"
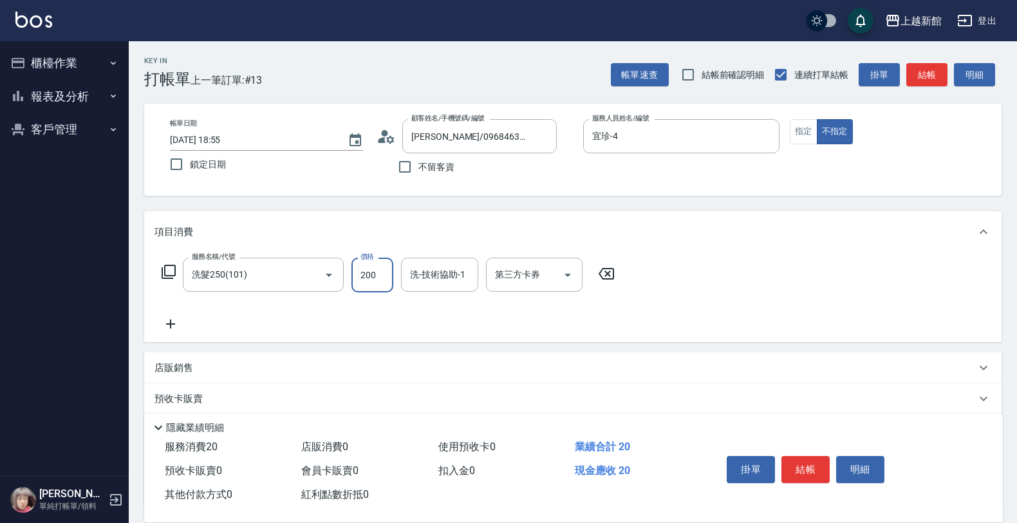
type input "200"
type input "小敏-24"
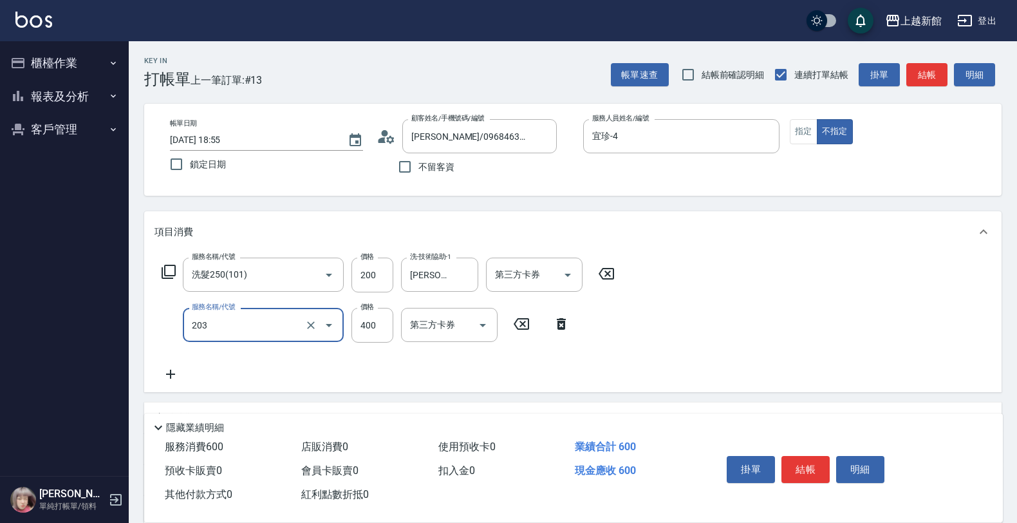
type input "指定單剪(203)"
type input "200"
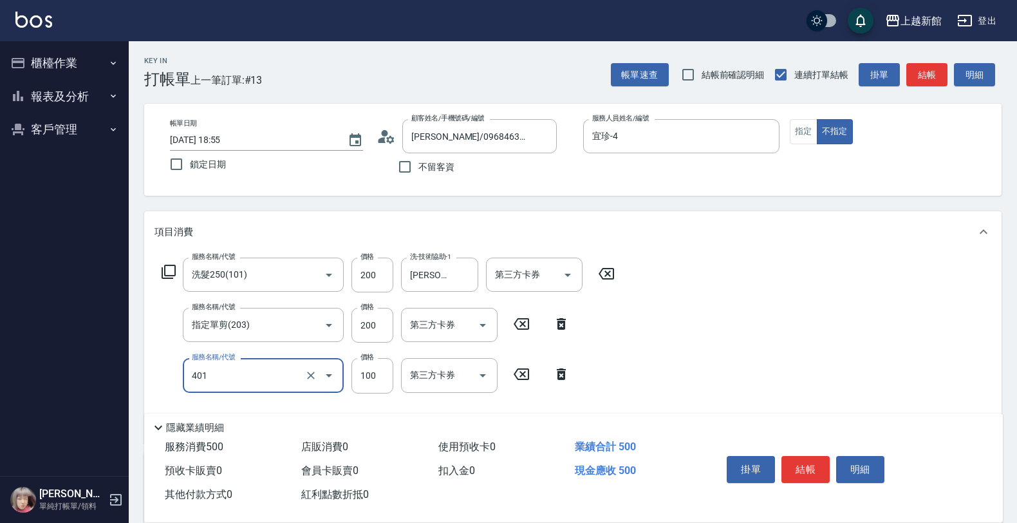
type input "補染(401)"
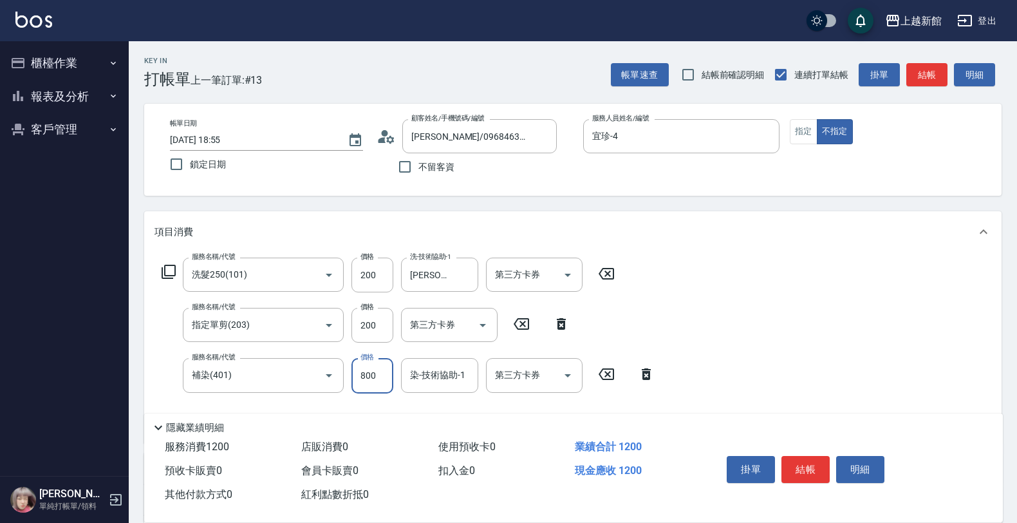
type input "800"
type input "2"
type input "宜珍-4"
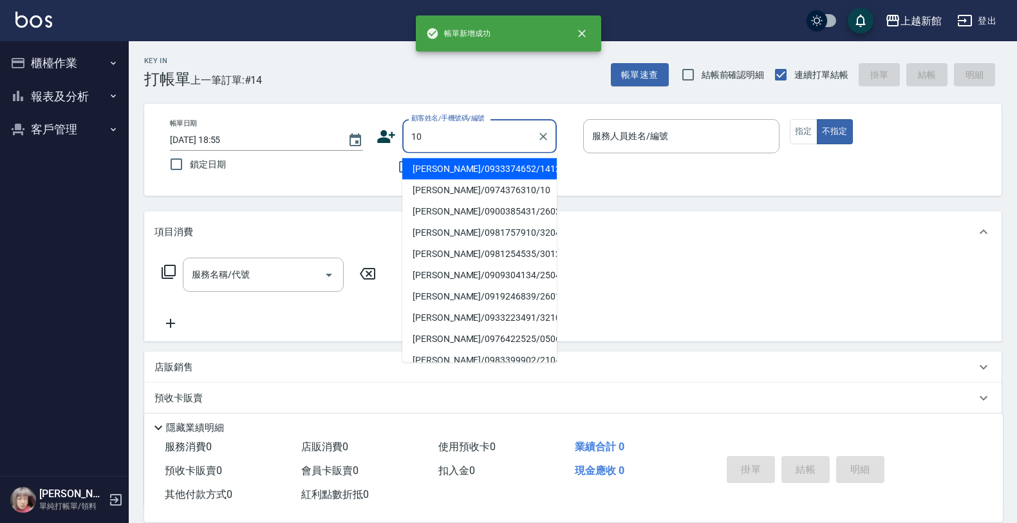
type input "瑪莎/0974376310/10"
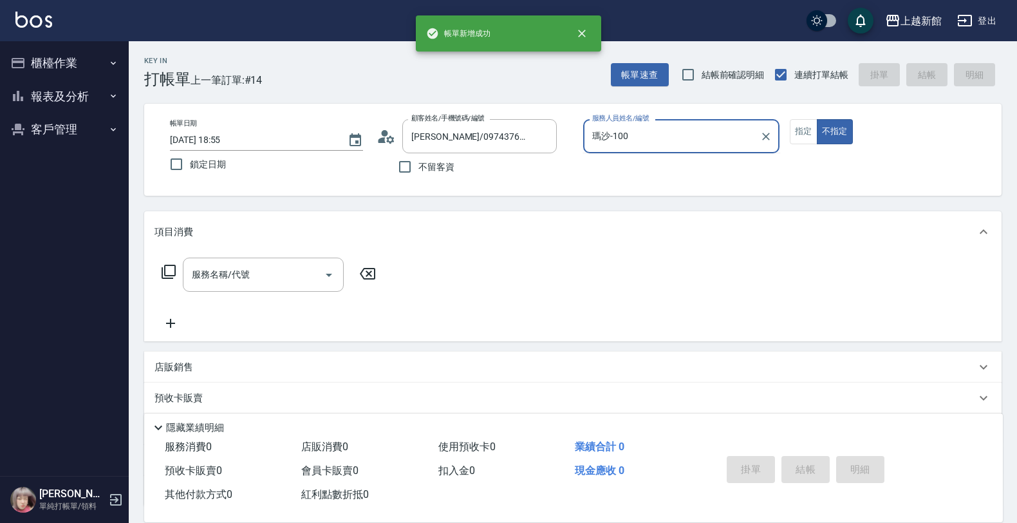
click at [817, 119] on button "不指定" at bounding box center [835, 131] width 36 height 25
type input "瑪沙-10"
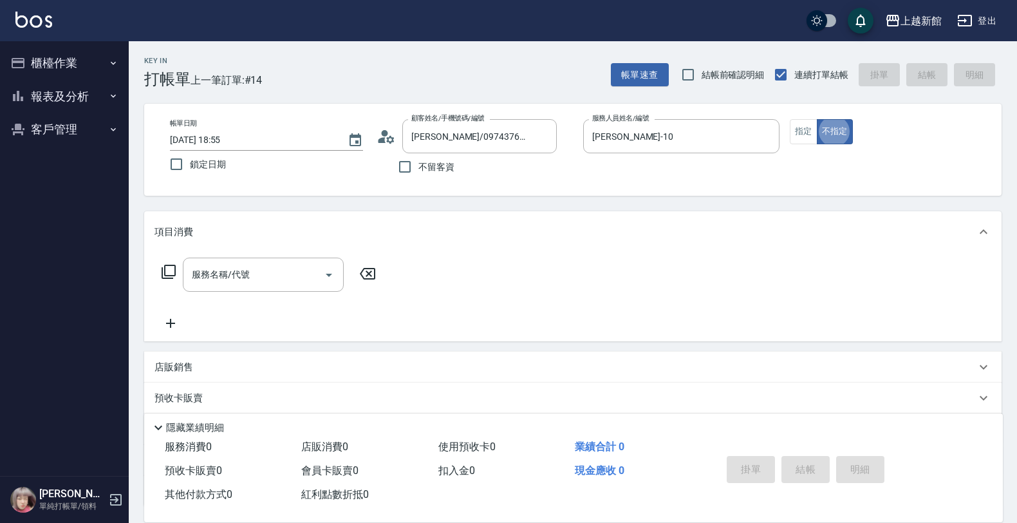
type button "false"
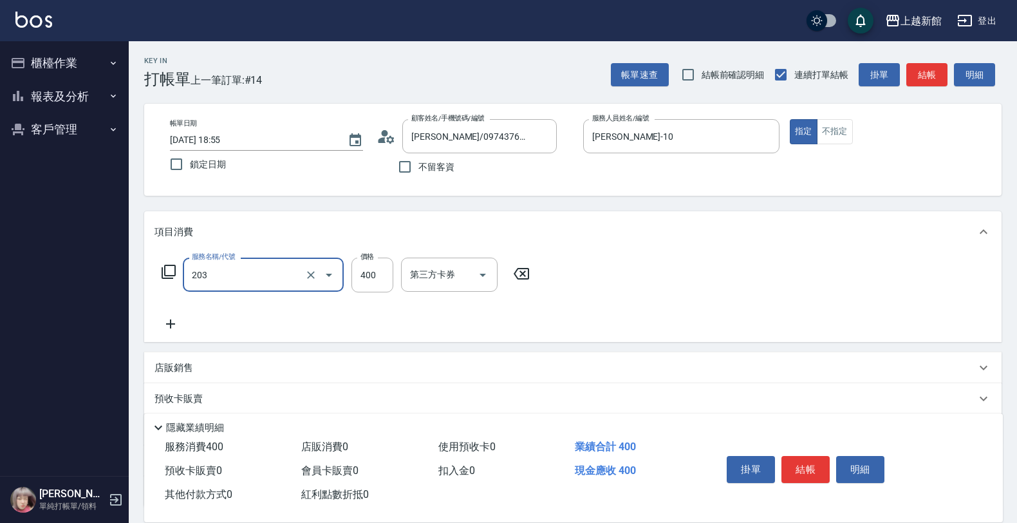
type input "指定單剪(203)"
type input "200"
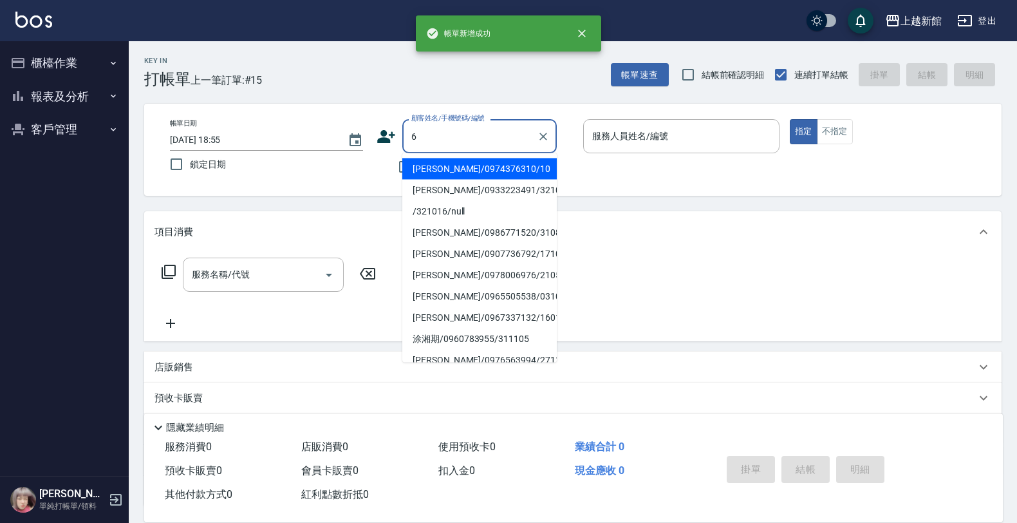
type input "瑪莎/0974376310/10"
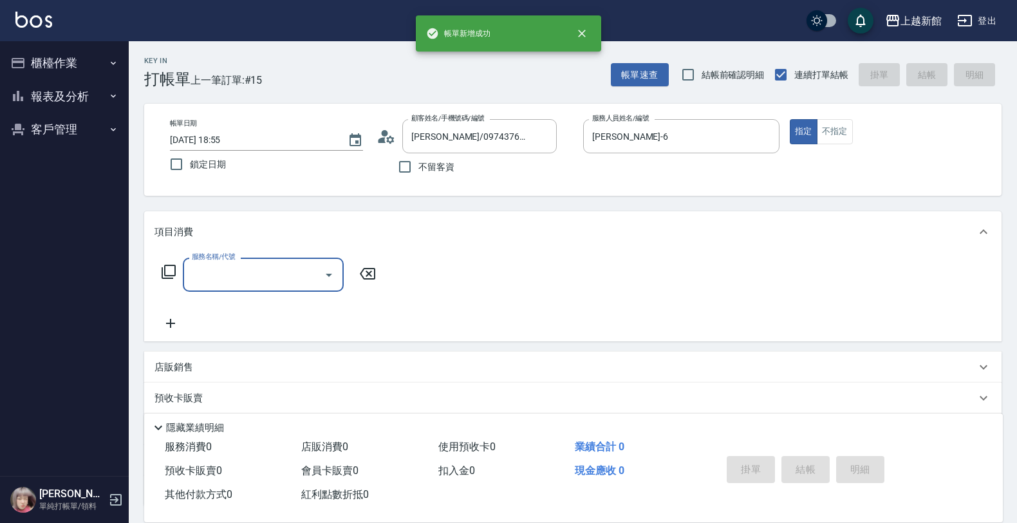
type input "瑪沙-10"
type input "7"
type input "黃婕寧/6_黃婕寧/6"
type input "704"
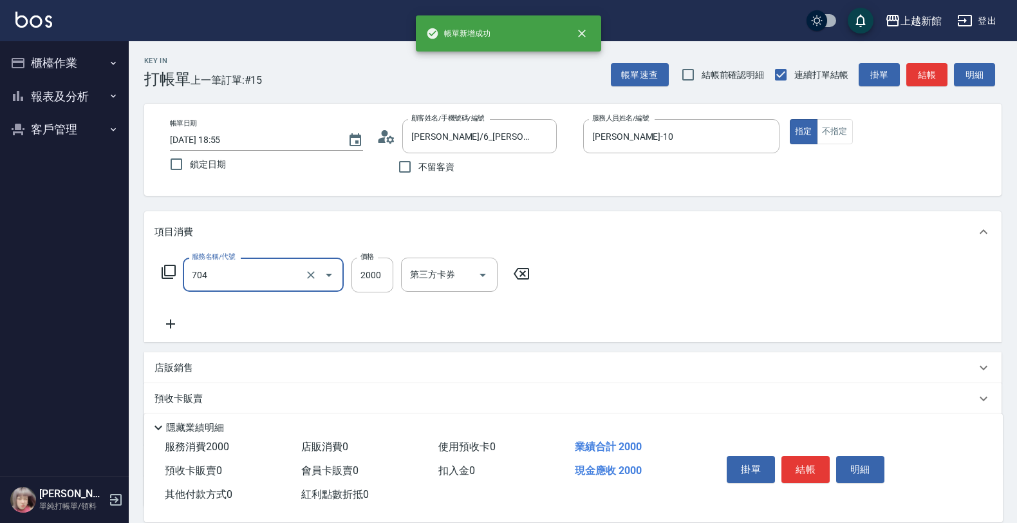
type input "黃婕寧-6"
type input "髮片重整(704)"
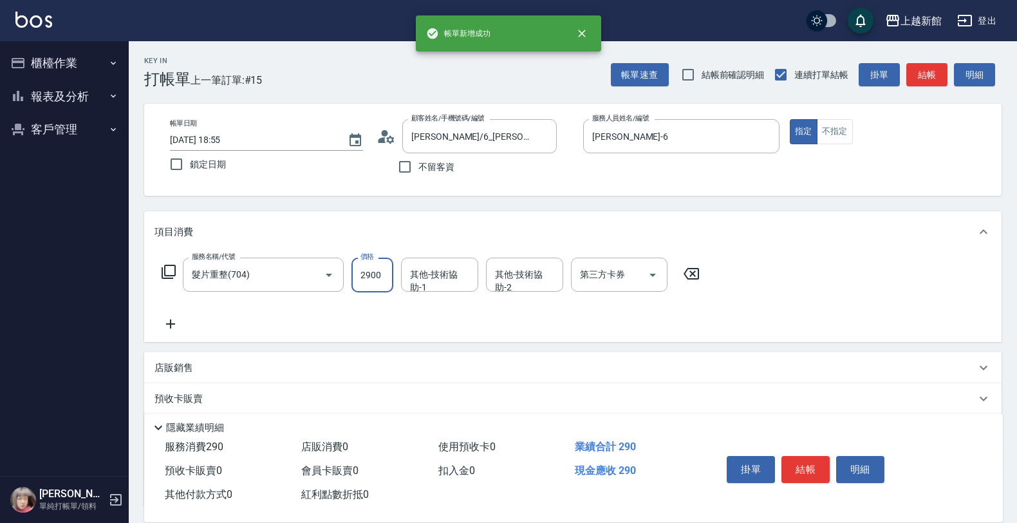
type input "2900"
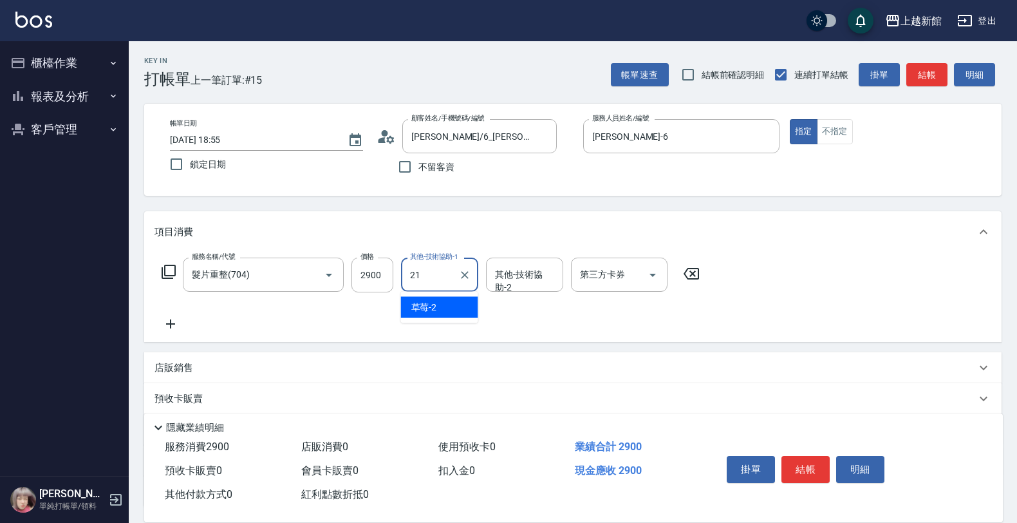
type input "容綺-21"
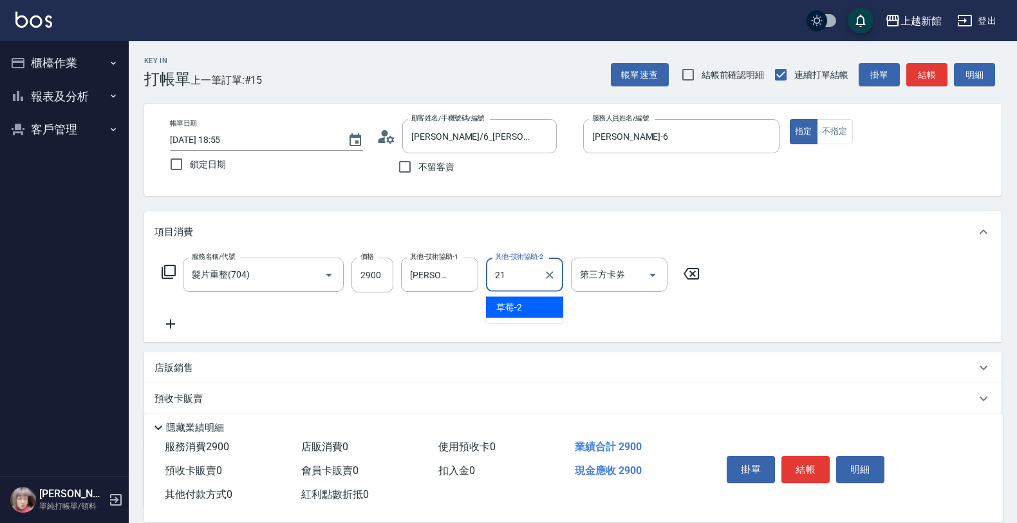
type input "容綺-21"
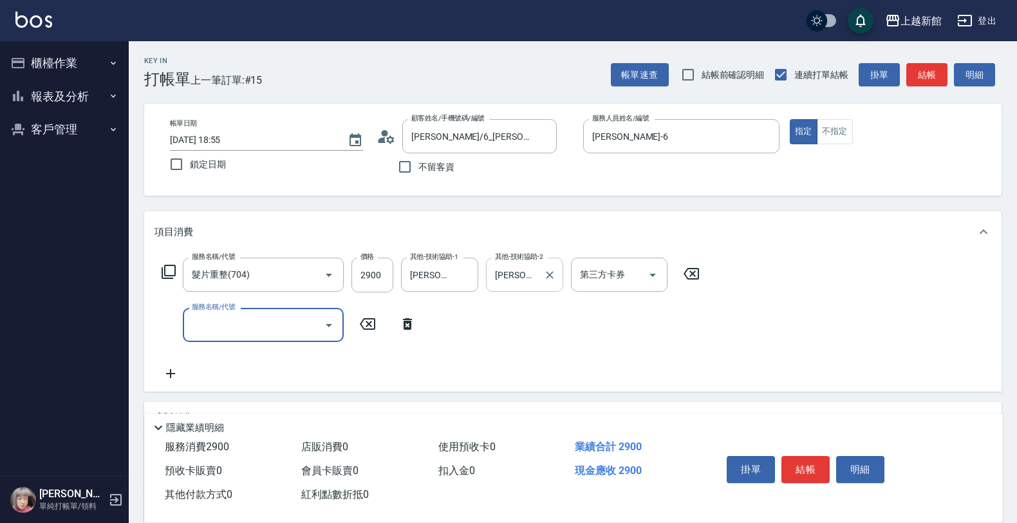
click at [552, 285] on div at bounding box center [549, 274] width 17 height 34
click at [551, 281] on button "Clear" at bounding box center [550, 275] width 18 height 18
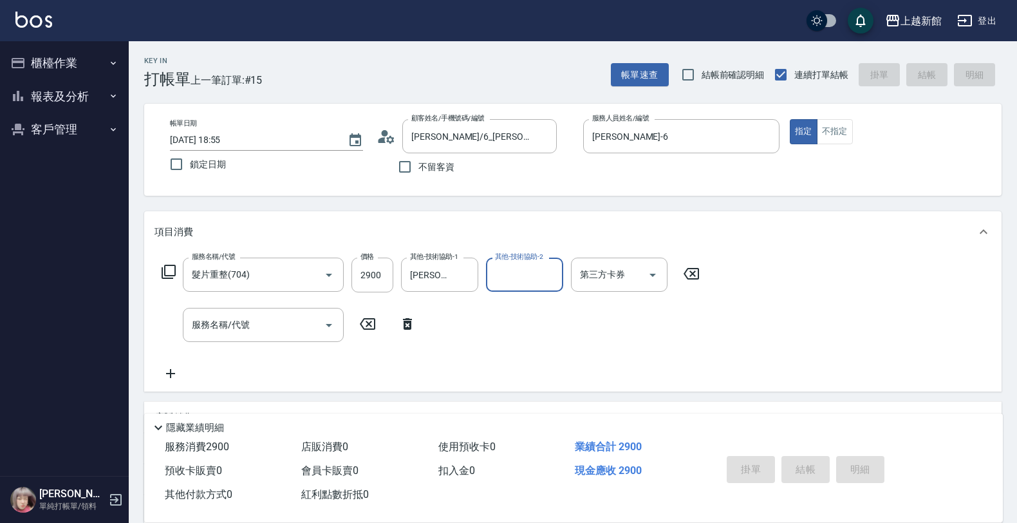
type input "2025/09/06 18:56"
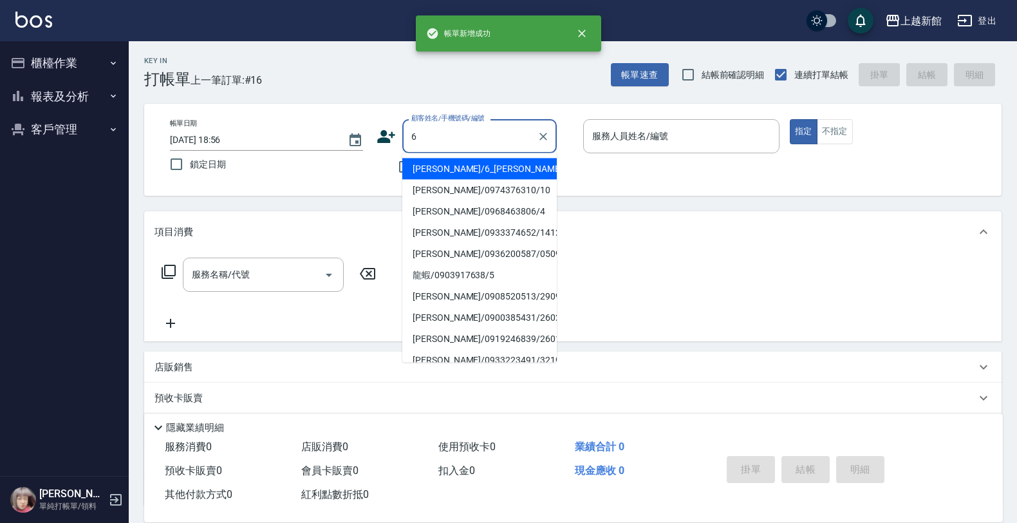
type input "黃婕寧/6_黃婕寧/6"
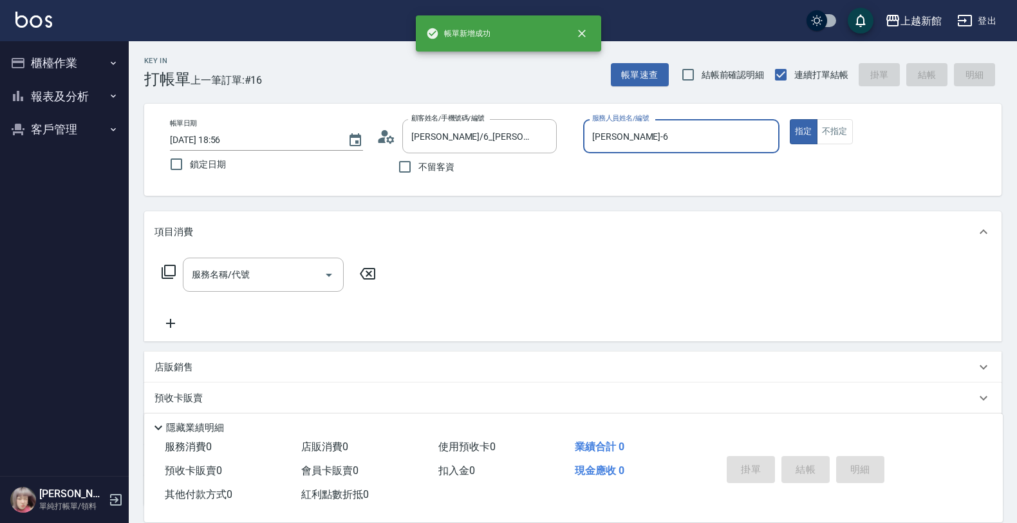
type input "黃婕寧-6"
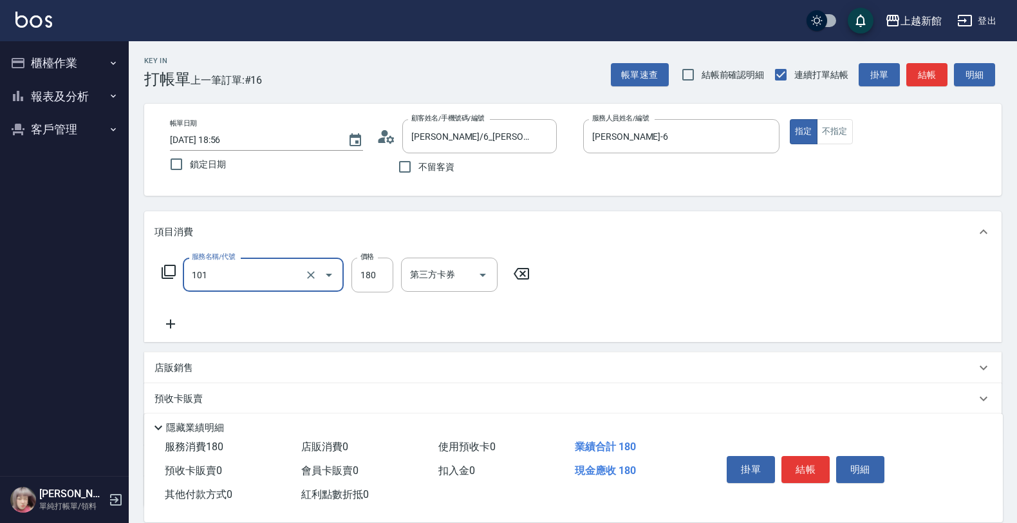
type input "洗髮250(101)"
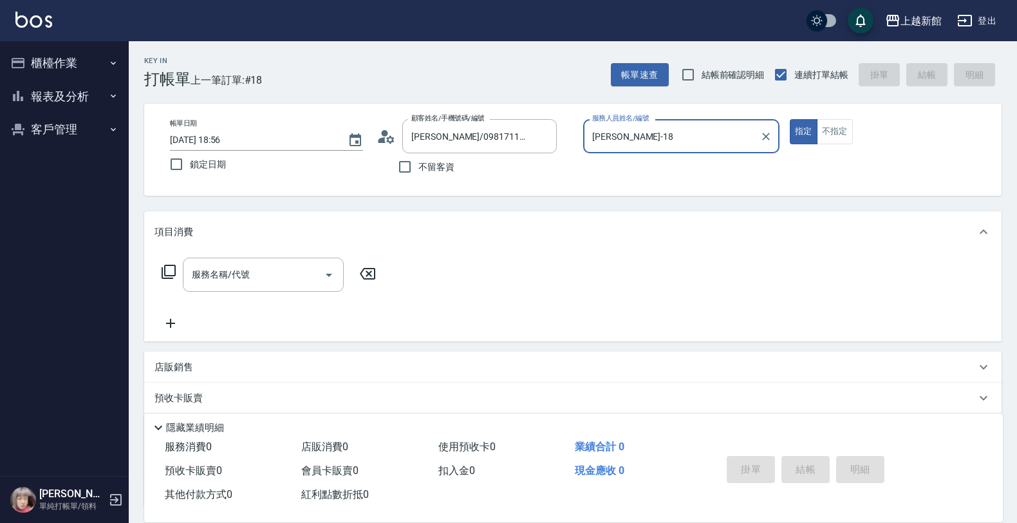
click at [790, 119] on button "指定" at bounding box center [804, 131] width 28 height 25
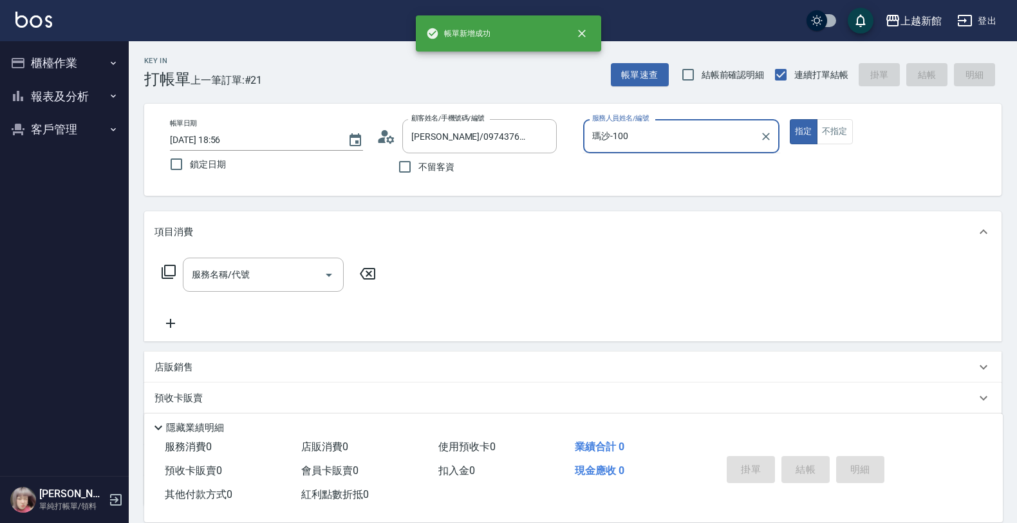
click at [790, 119] on button "指定" at bounding box center [804, 131] width 28 height 25
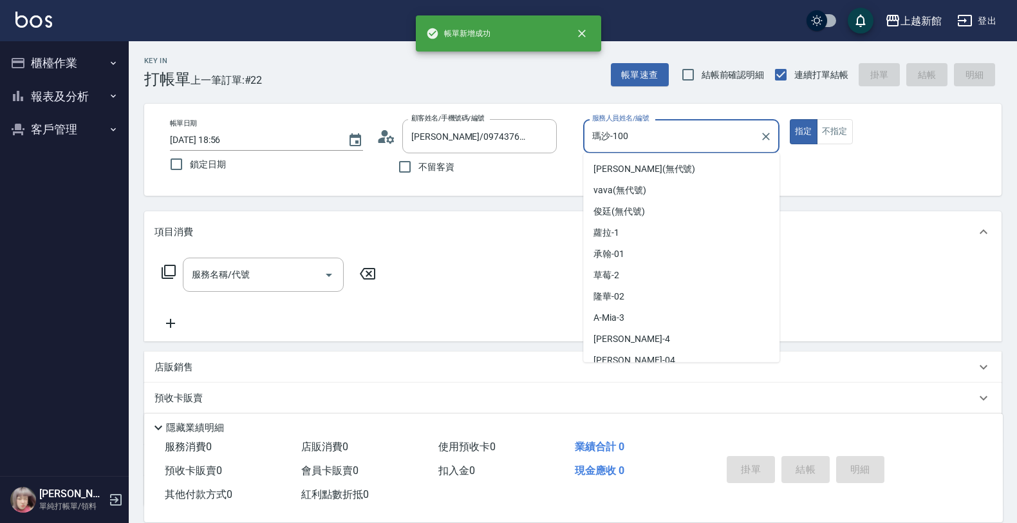
click at [790, 119] on button "指定" at bounding box center [804, 131] width 28 height 25
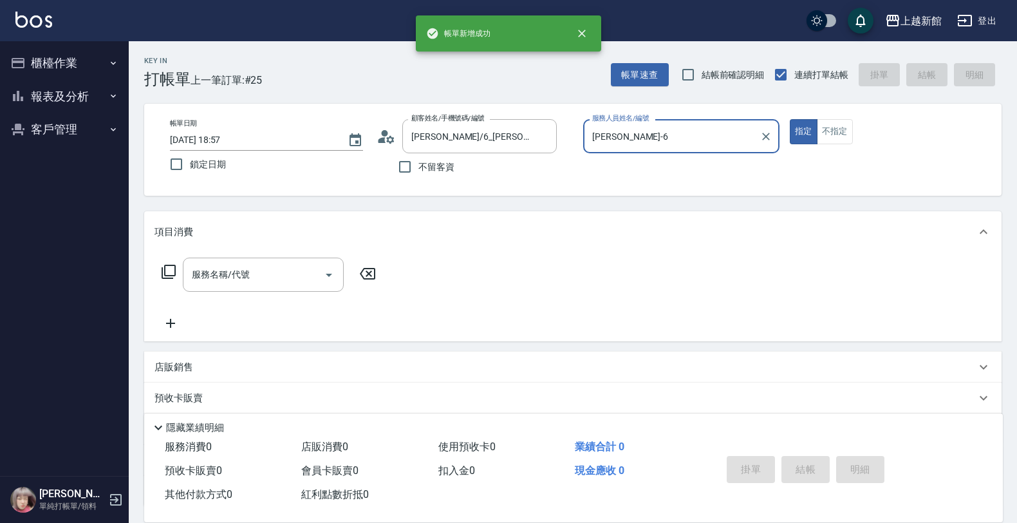
click at [790, 119] on button "指定" at bounding box center [804, 131] width 28 height 25
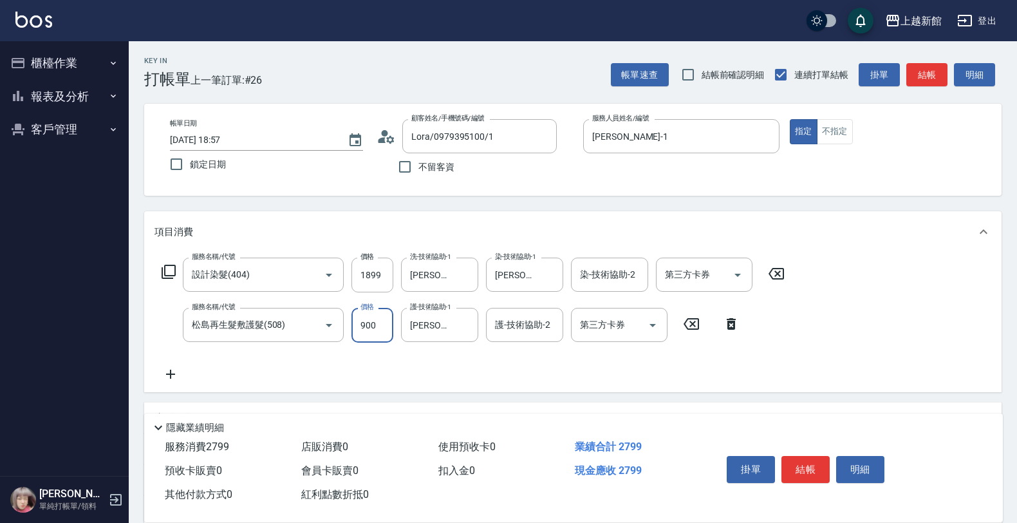
click at [361, 320] on input "900" at bounding box center [372, 325] width 42 height 35
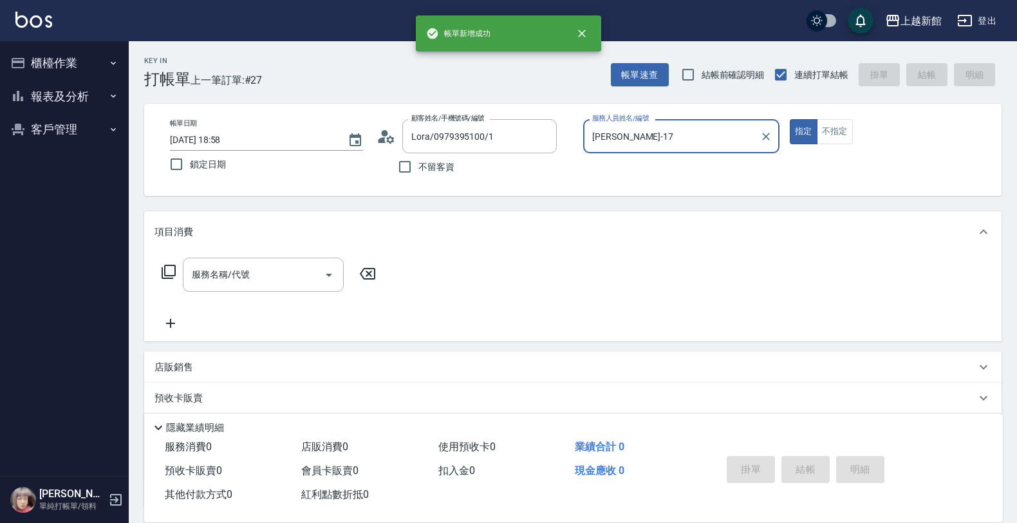
click at [790, 119] on button "指定" at bounding box center [804, 131] width 28 height 25
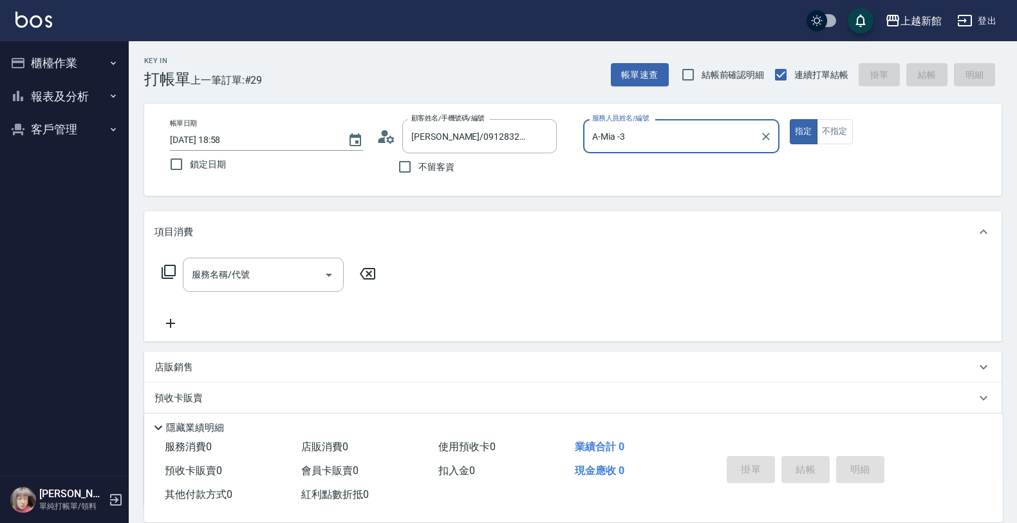
click at [790, 119] on button "指定" at bounding box center [804, 131] width 28 height 25
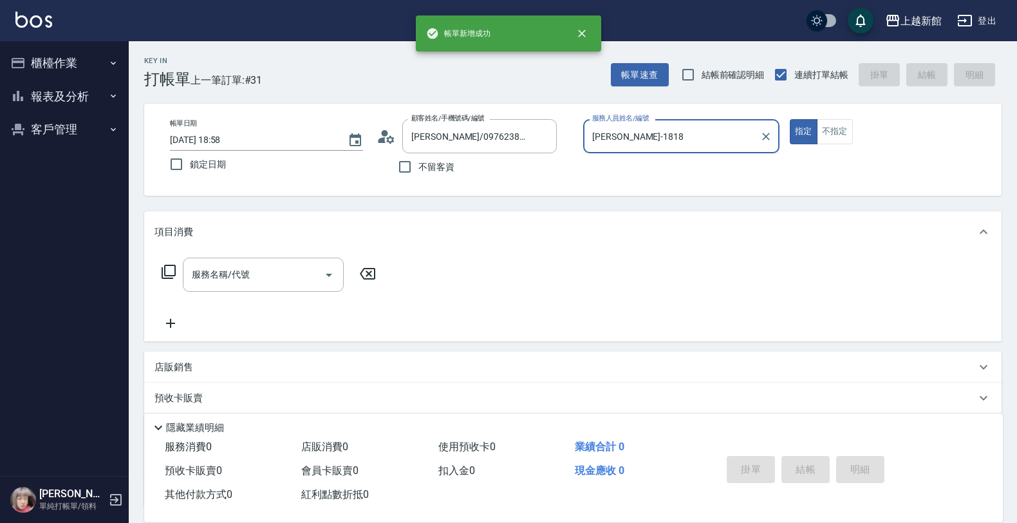
click at [790, 119] on button "指定" at bounding box center [804, 131] width 28 height 25
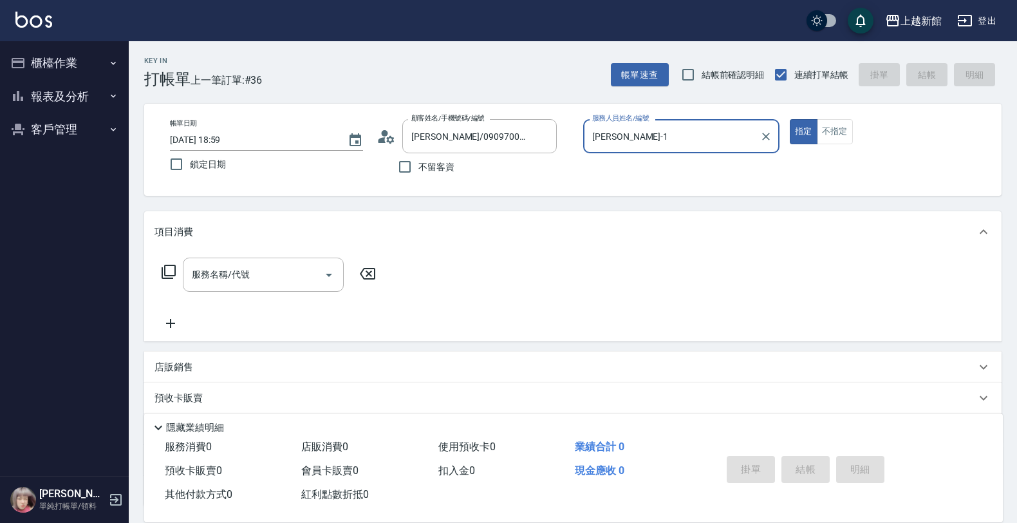
click at [790, 119] on button "指定" at bounding box center [804, 131] width 28 height 25
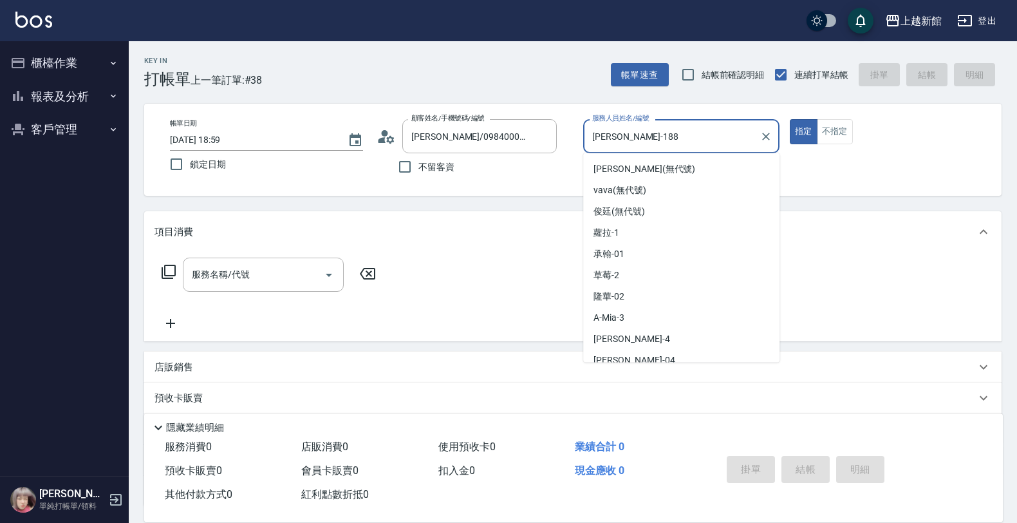
click at [790, 119] on button "指定" at bounding box center [804, 131] width 28 height 25
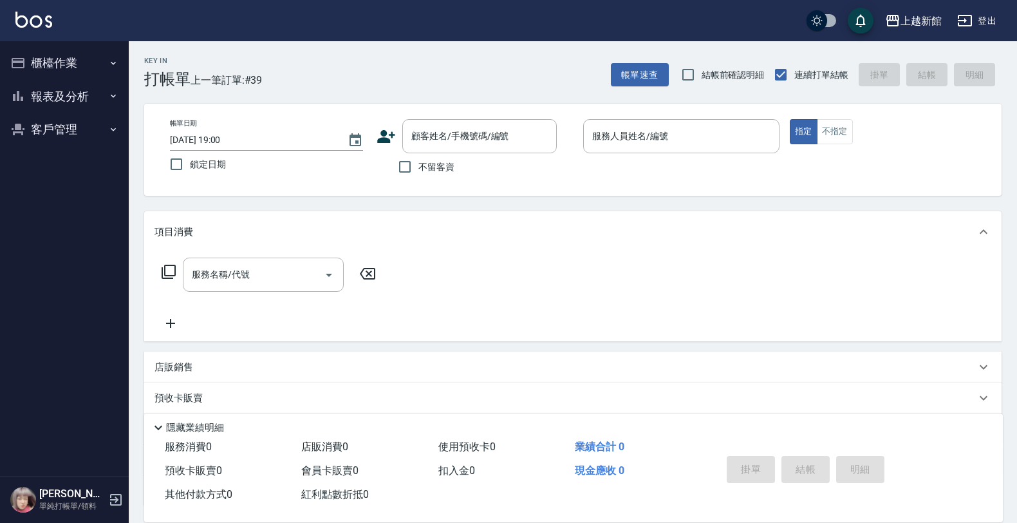
click at [1, 52] on nav "櫃檯作業 打帳單 帳單列表 掛單列表 現金收支登錄 高階收支登錄 材料自購登錄 每日結帳 排班表 現場電腦打卡 報表及分析 報表目錄 店家日報表 互助日報表 …" at bounding box center [64, 258] width 129 height 434
click at [55, 70] on button "櫃檯作業" at bounding box center [64, 62] width 118 height 33
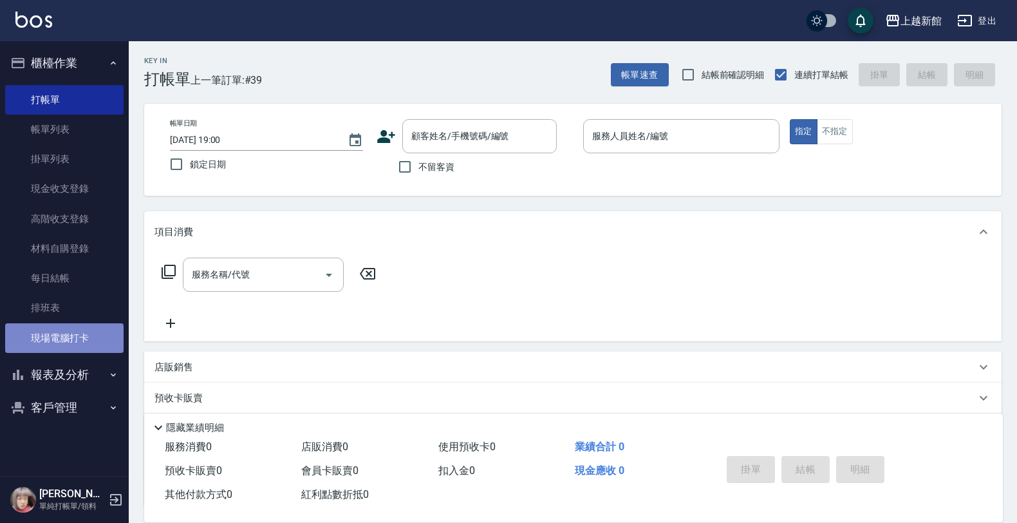
click at [77, 339] on link "現場電腦打卡" at bounding box center [64, 338] width 118 height 30
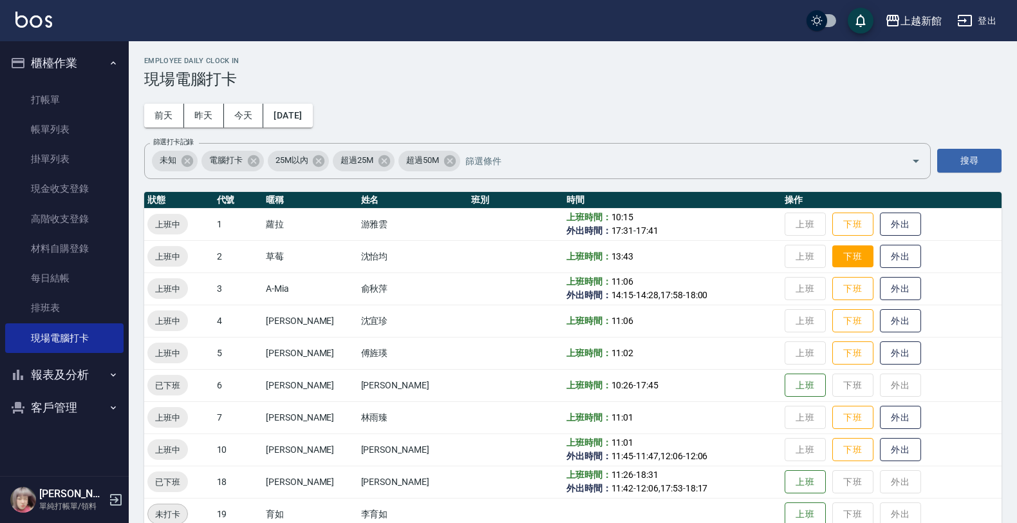
click at [832, 256] on button "下班" at bounding box center [852, 256] width 41 height 23
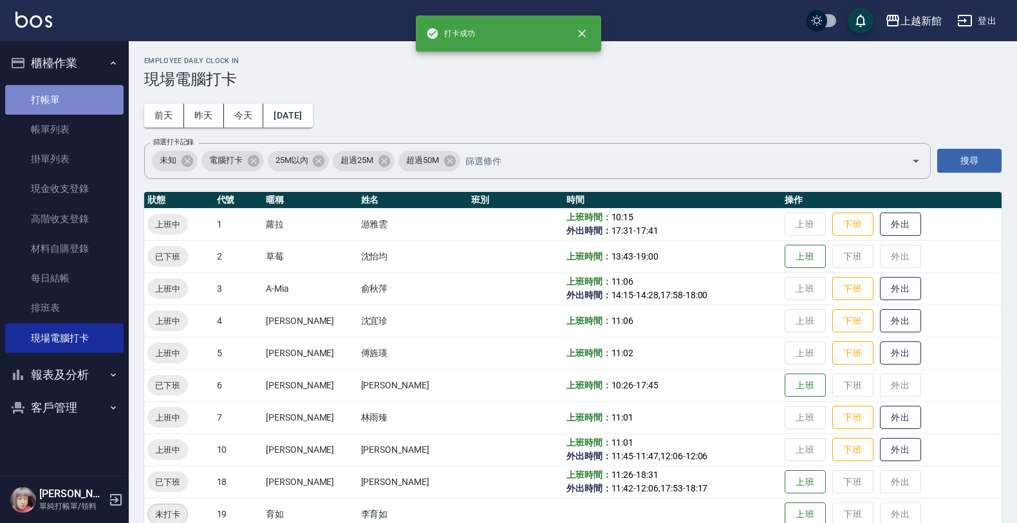
click at [50, 98] on link "打帳單" at bounding box center [64, 100] width 118 height 30
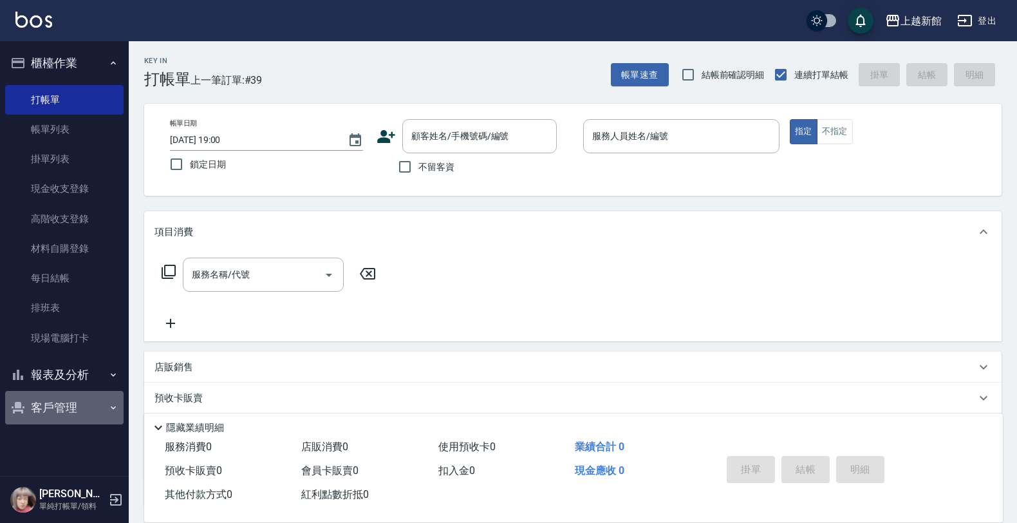
click at [71, 417] on button "客戶管理" at bounding box center [64, 407] width 118 height 33
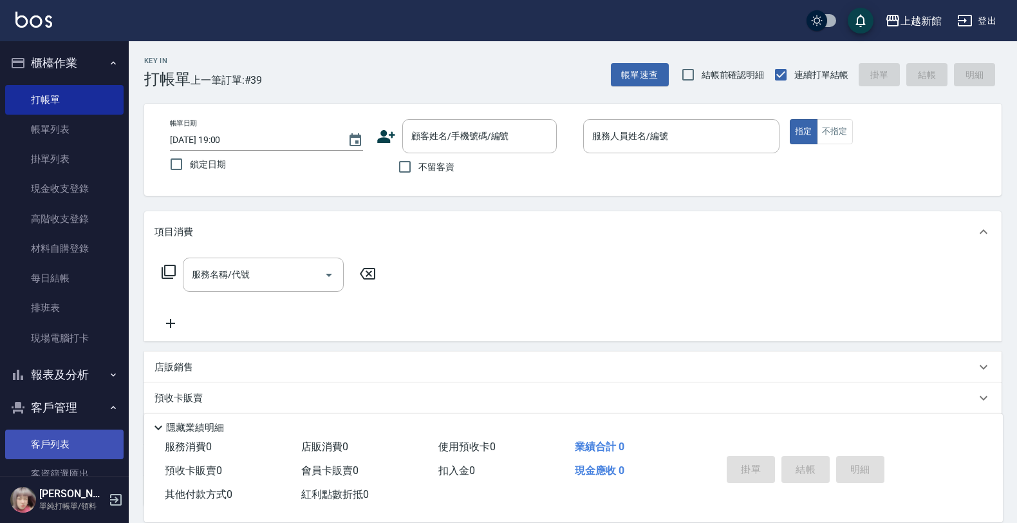
click at [56, 432] on link "客戶列表" at bounding box center [64, 444] width 118 height 30
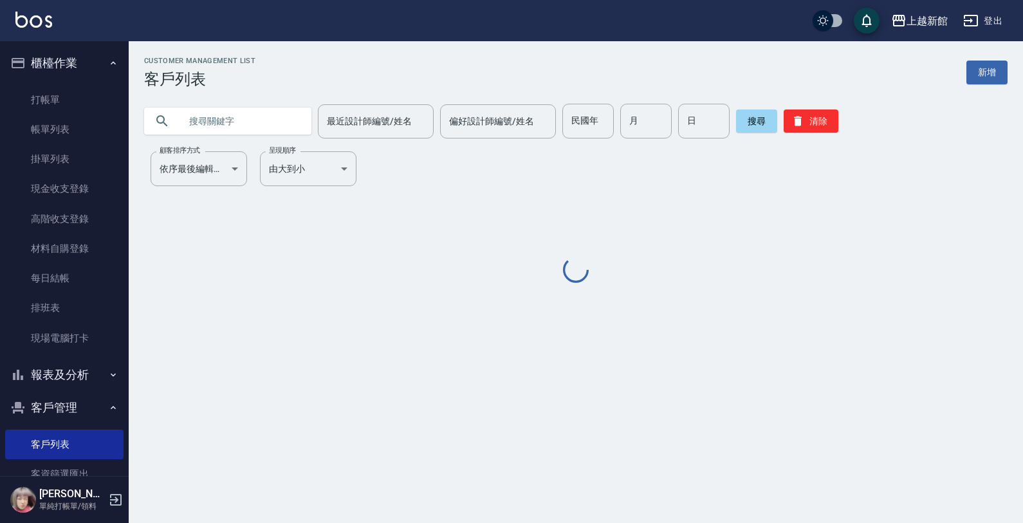
click at [246, 129] on input "text" at bounding box center [240, 121] width 121 height 35
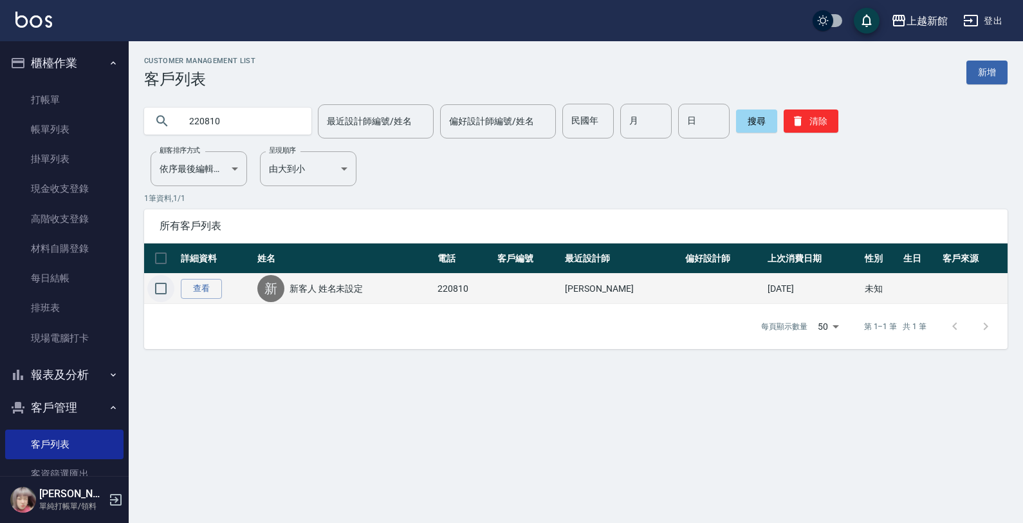
click at [162, 295] on input "checkbox" at bounding box center [160, 288] width 27 height 27
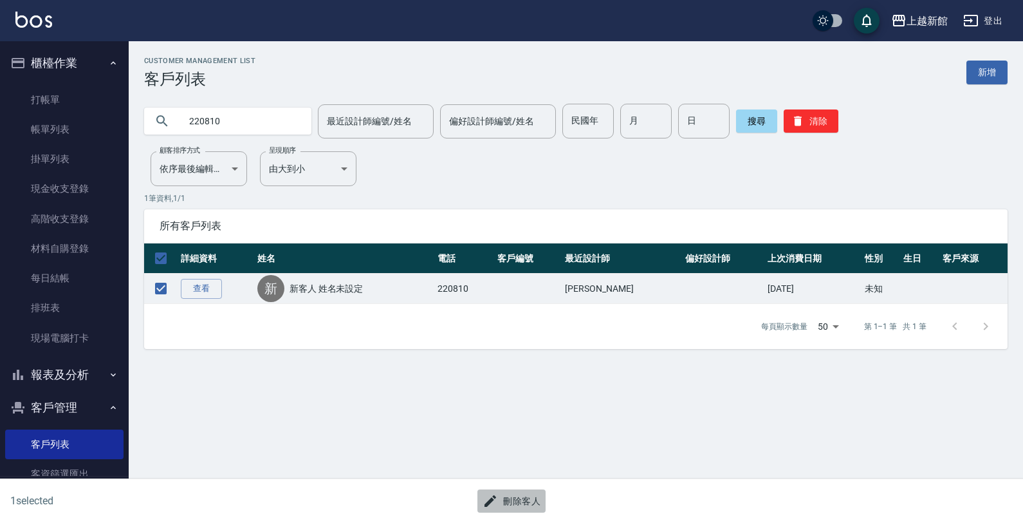
click at [520, 502] on button "刪除客人" at bounding box center [512, 501] width 68 height 24
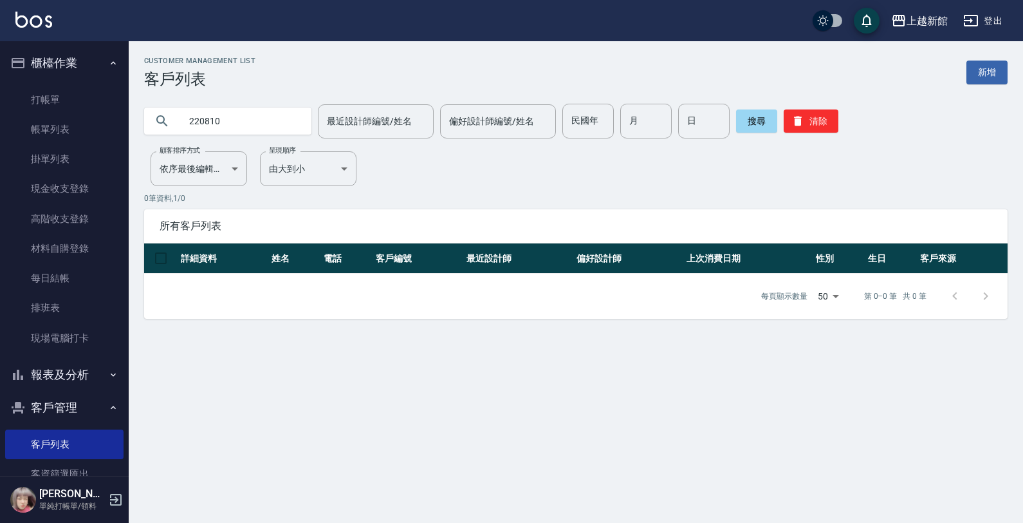
click at [975, 58] on div "Customer Management List 客戶列表 新增" at bounding box center [576, 73] width 864 height 32
click at [981, 68] on link "新增" at bounding box center [987, 72] width 41 height 24
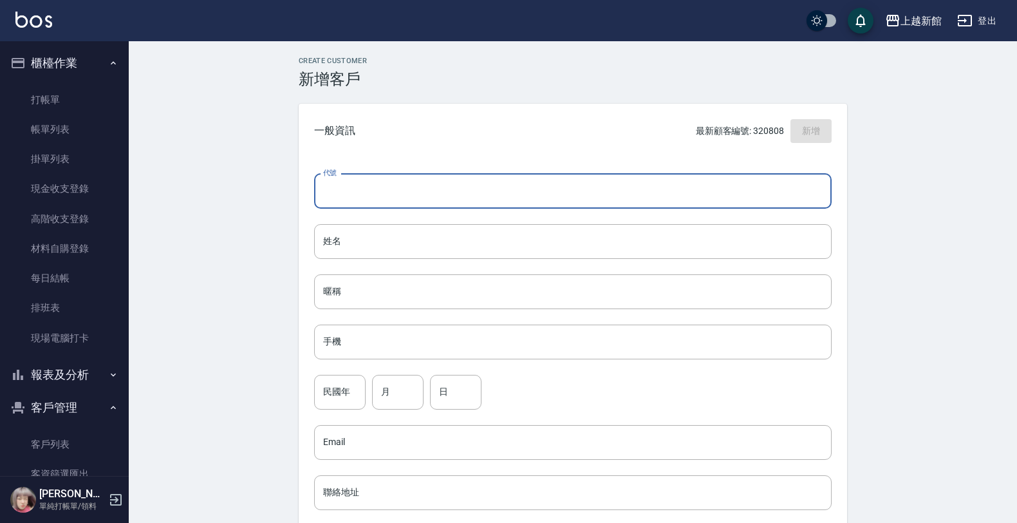
click at [387, 194] on input "代號" at bounding box center [572, 191] width 517 height 35
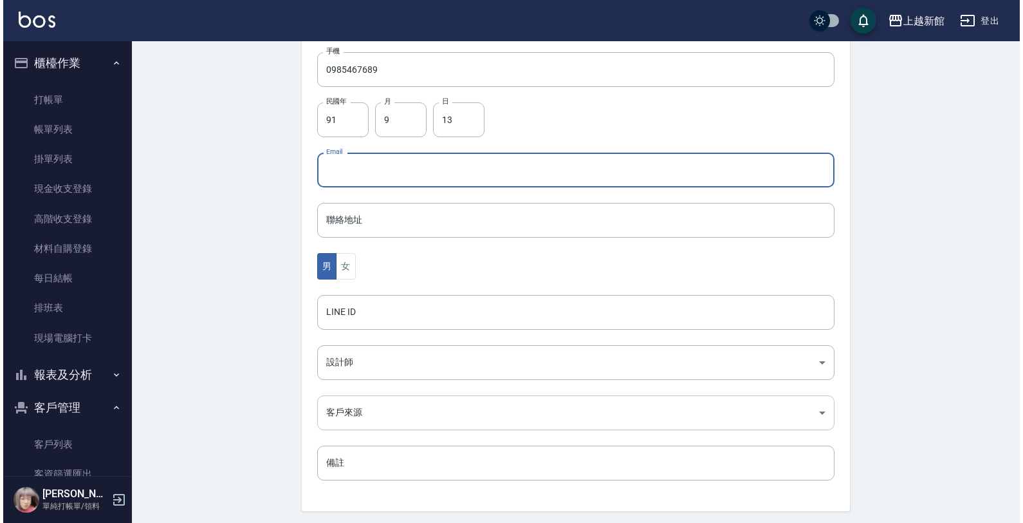
scroll to position [314, 0]
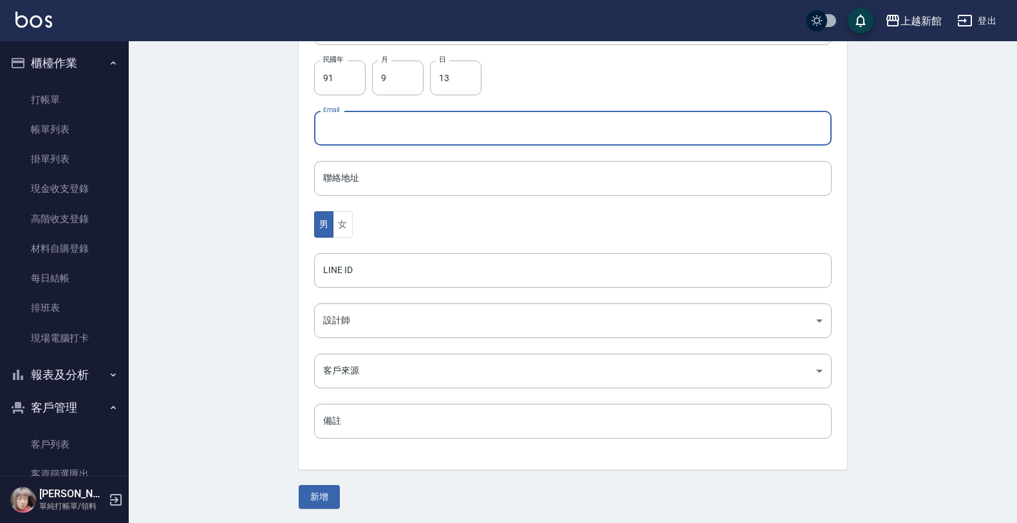
drag, startPoint x: 323, startPoint y: 207, endPoint x: 360, endPoint y: 236, distance: 46.9
click at [360, 236] on div "代號 260913 ​ 代號 姓名 李佳穎 姓名 暱稱 暱稱 手機 0985467689 手機 民國年 91 民國年 月 9 月 日 13 日 Email E…" at bounding box center [573, 157] width 548 height 626
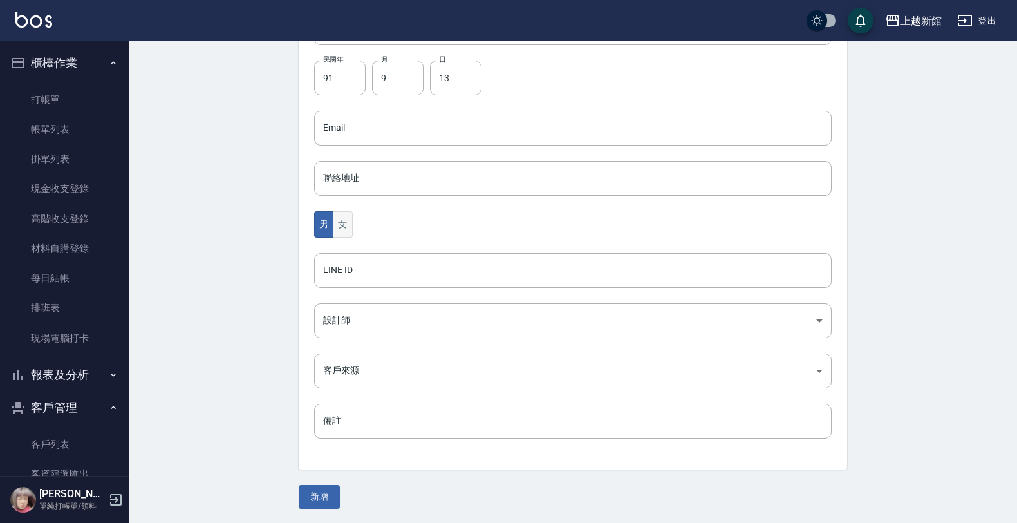
click at [339, 229] on button "女" at bounding box center [342, 224] width 19 height 26
click at [359, 306] on body "上越新館 登出 櫃檯作業 打帳單 帳單列表 掛單列表 現金收支登錄 高階收支登錄 材料自購登錄 每日結帳 排班表 現場電腦打卡 報表及分析 報表目錄 店家日報…" at bounding box center [511, 105] width 1023 height 838
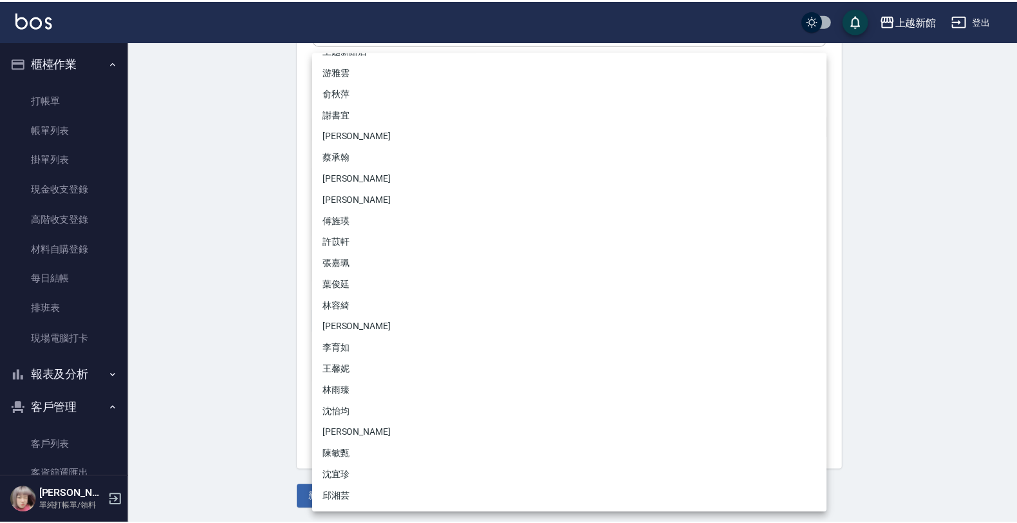
scroll to position [101, 0]
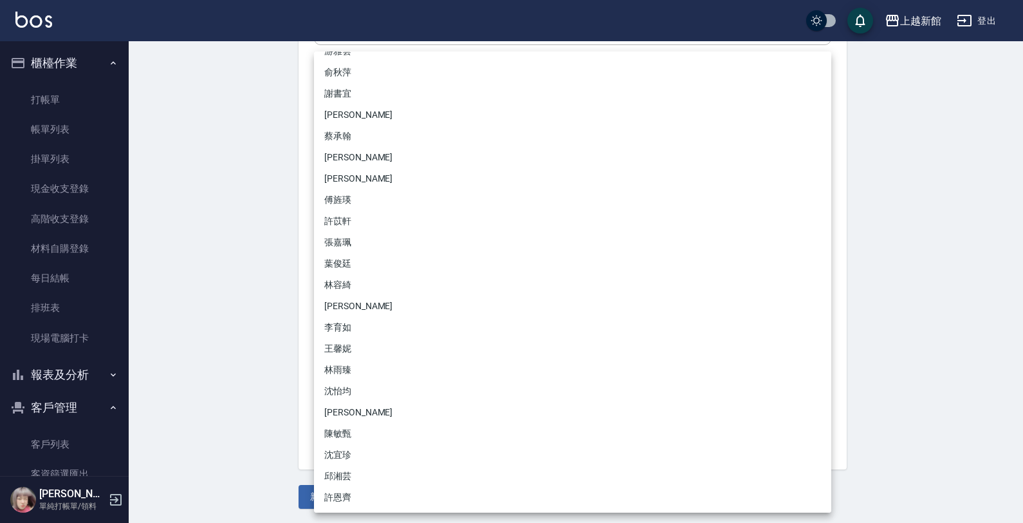
click at [346, 206] on li "傅旌瑛" at bounding box center [572, 199] width 517 height 21
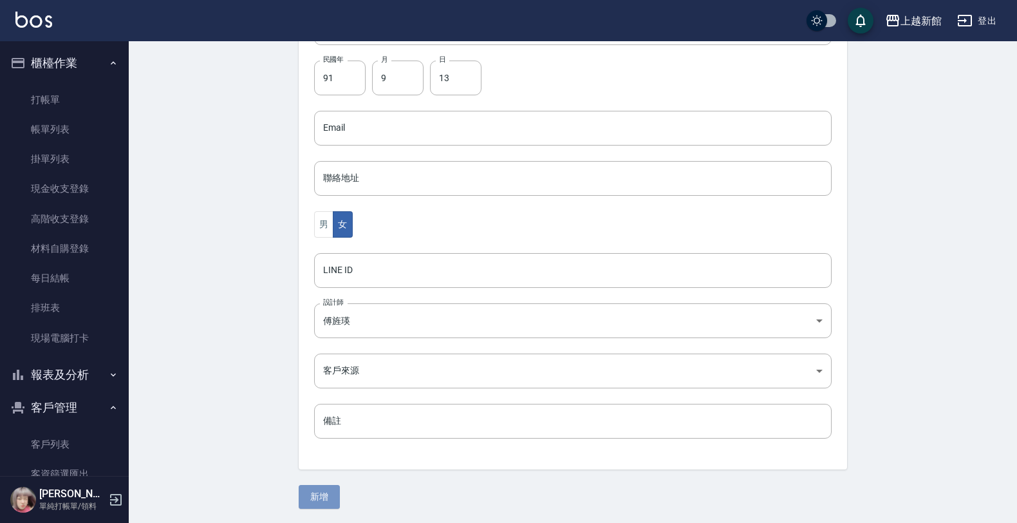
click at [324, 487] on button "新增" at bounding box center [319, 497] width 41 height 24
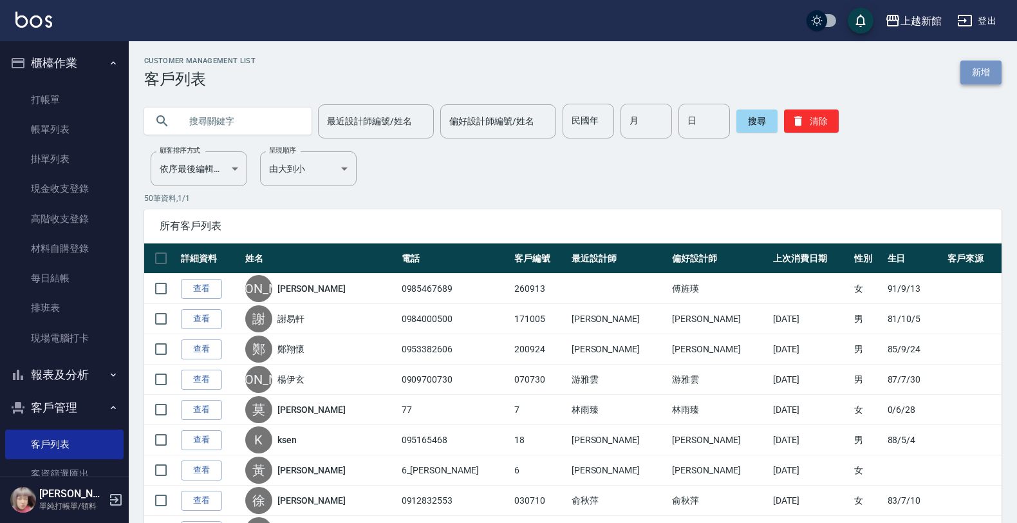
click at [990, 65] on link "新增" at bounding box center [980, 72] width 41 height 24
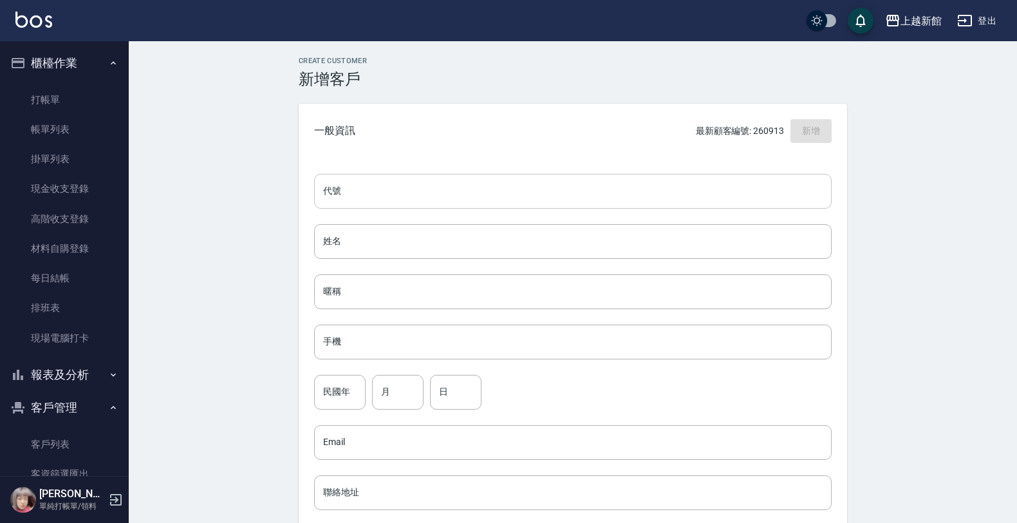
click at [723, 191] on input "代號" at bounding box center [572, 191] width 517 height 35
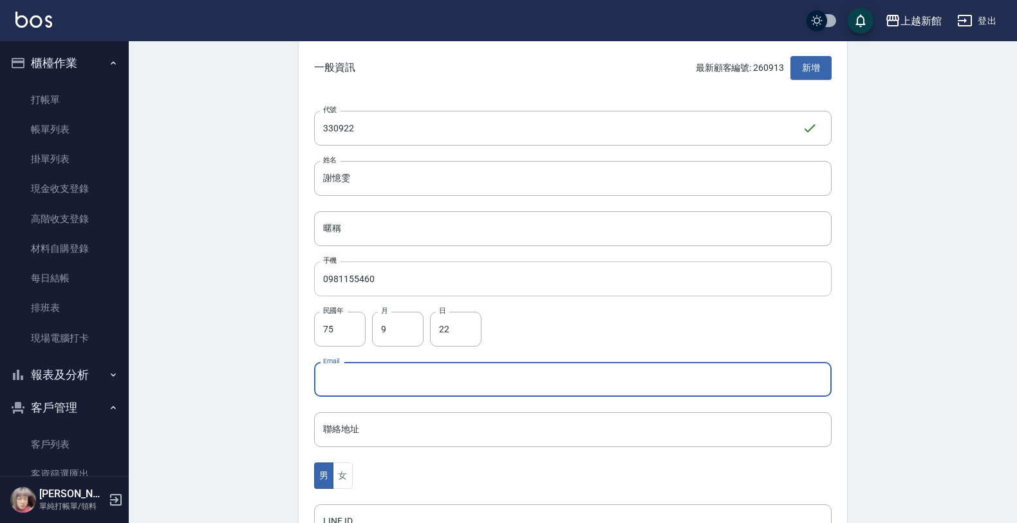
scroll to position [161, 0]
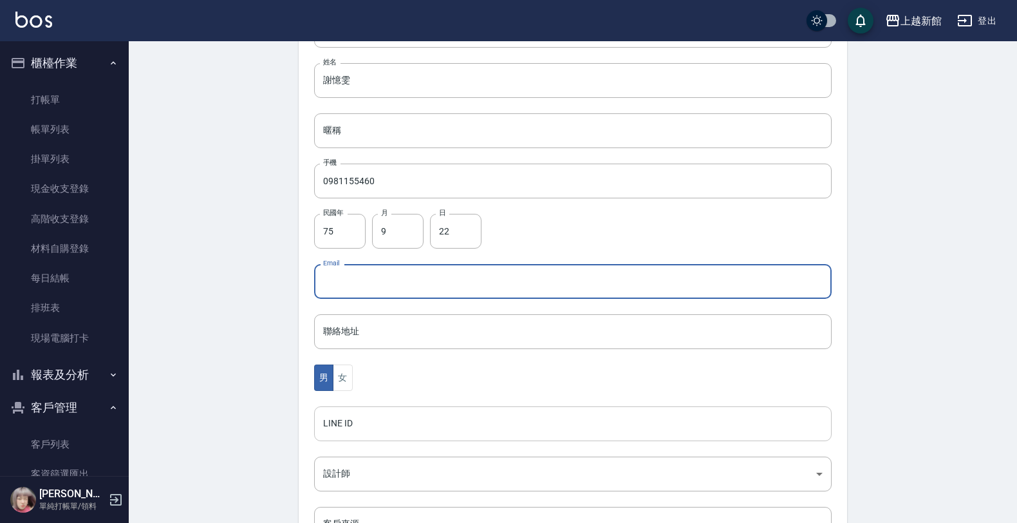
drag, startPoint x: 340, startPoint y: 386, endPoint x: 346, endPoint y: 407, distance: 22.2
click at [341, 389] on button "女" at bounding box center [342, 377] width 19 height 26
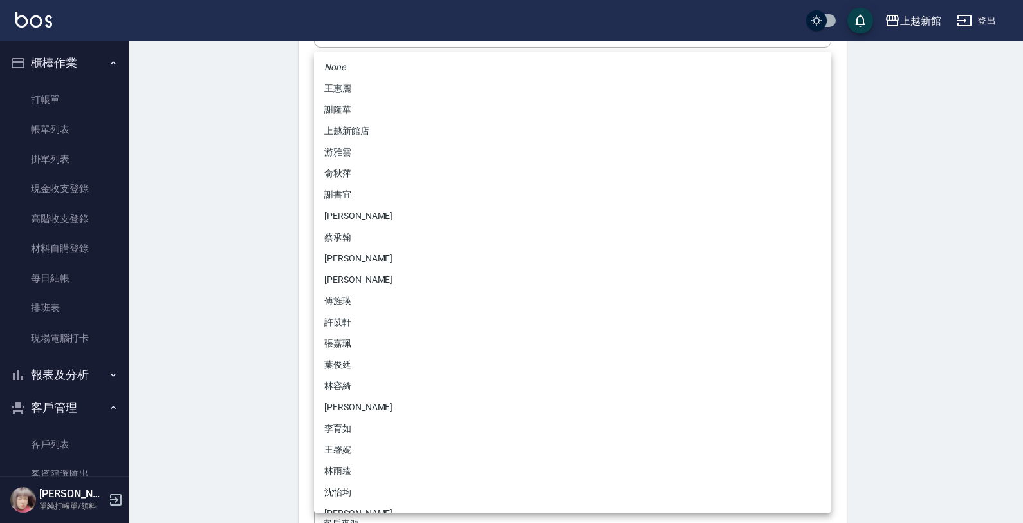
click at [333, 467] on body "上越新館 登出 櫃檯作業 打帳單 帳單列表 掛單列表 現金收支登錄 高階收支登錄 材料自購登錄 每日結帳 排班表 現場電腦打卡 報表及分析 報表目錄 店家日報…" at bounding box center [511, 258] width 1023 height 838
drag, startPoint x: 345, startPoint y: 155, endPoint x: 343, endPoint y: 162, distance: 7.3
click at [344, 158] on li "游雅雲" at bounding box center [572, 152] width 517 height 21
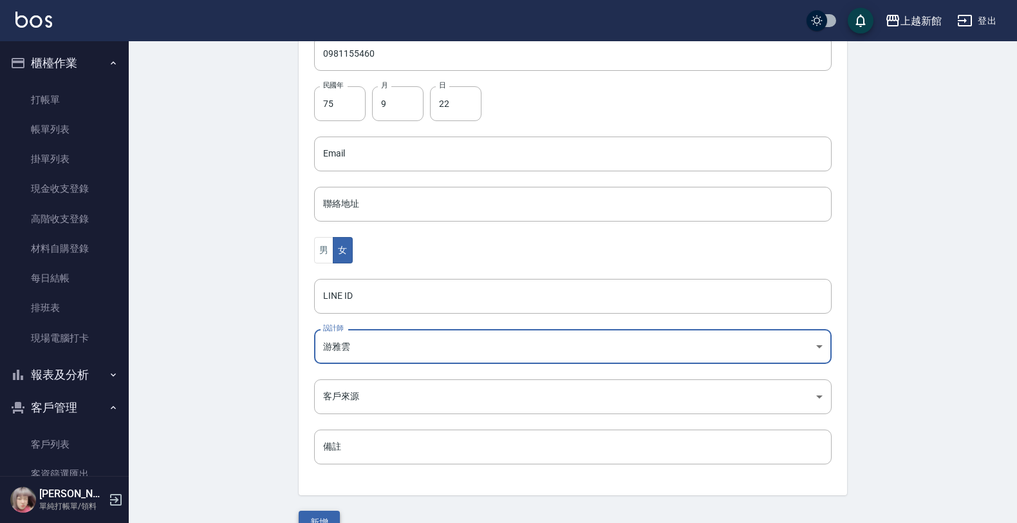
scroll to position [314, 0]
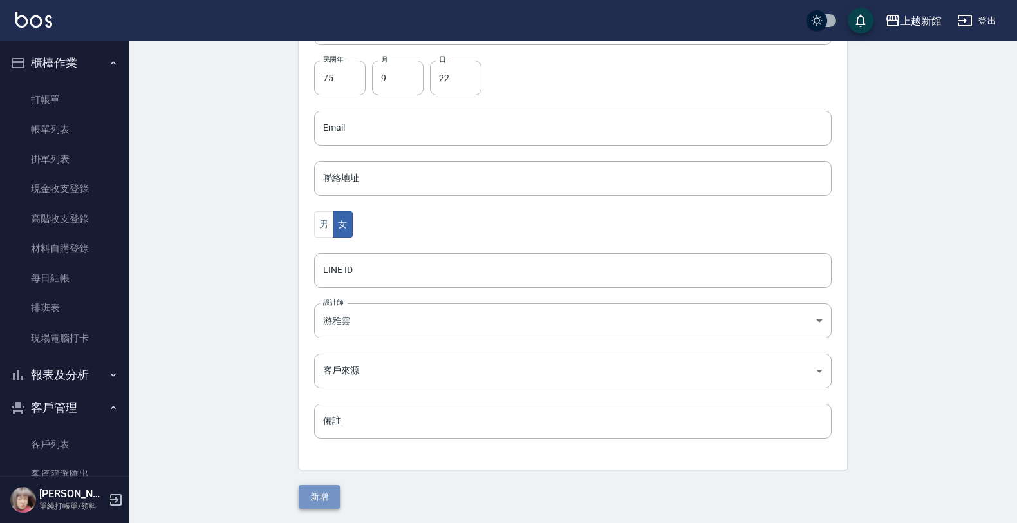
click at [328, 500] on button "新增" at bounding box center [319, 497] width 41 height 24
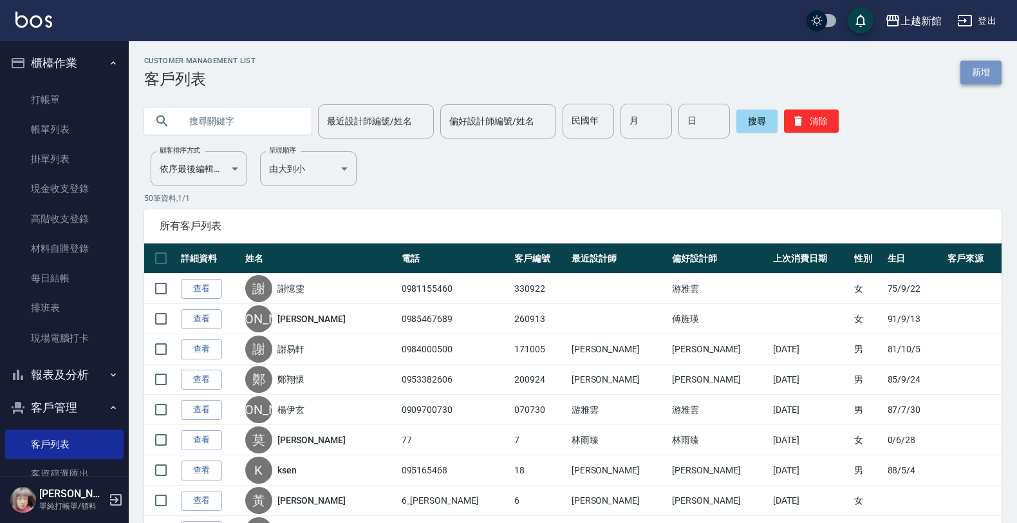
click at [974, 78] on link "新增" at bounding box center [980, 72] width 41 height 24
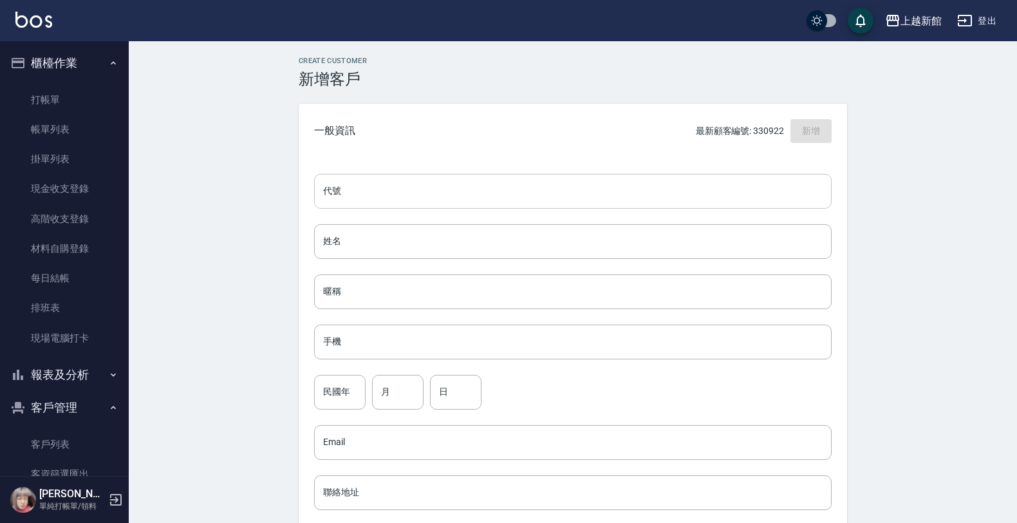
drag, startPoint x: 797, startPoint y: 176, endPoint x: 795, endPoint y: 187, distance: 11.1
click at [795, 187] on input "代號" at bounding box center [572, 191] width 517 height 35
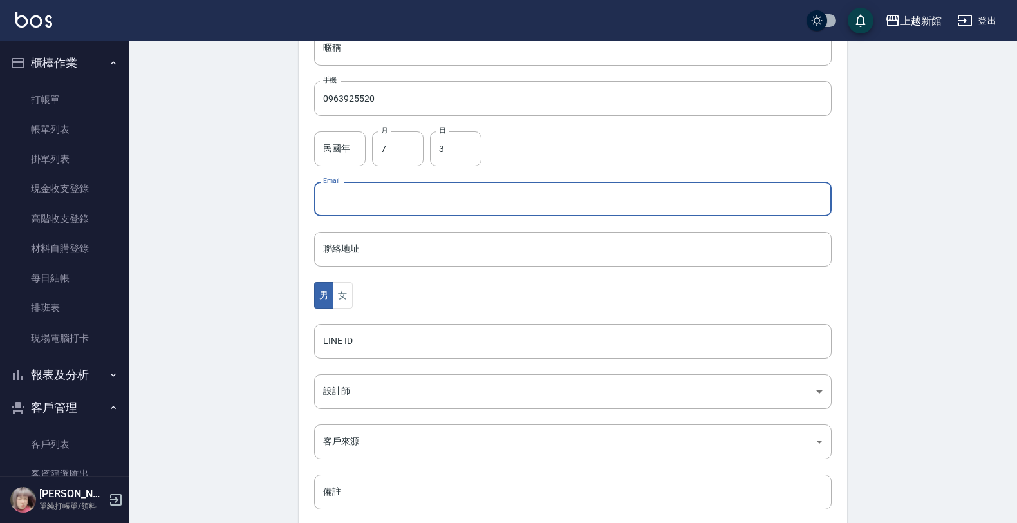
scroll to position [314, 0]
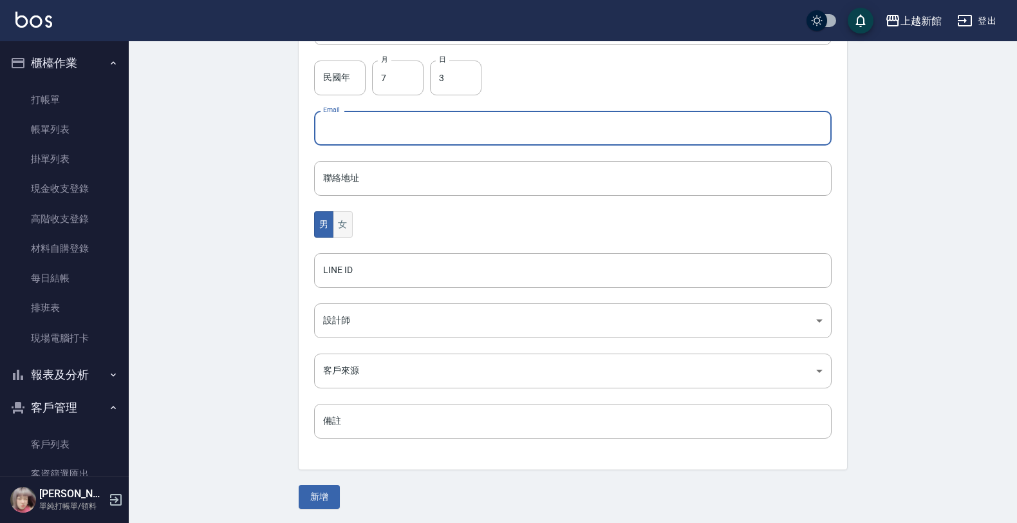
click at [344, 224] on button "女" at bounding box center [342, 224] width 19 height 26
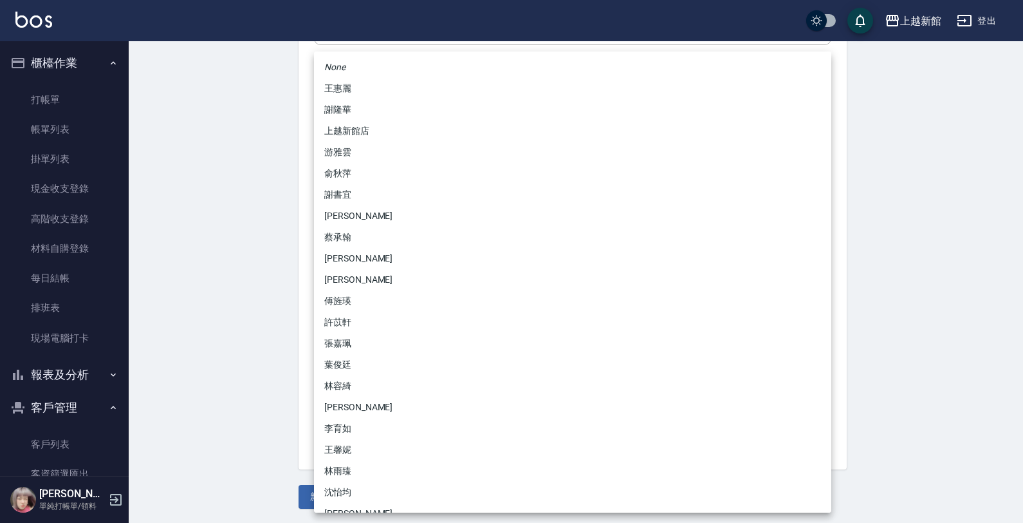
click at [339, 317] on body "上越新館 登出 櫃檯作業 打帳單 帳單列表 掛單列表 現金收支登錄 高階收支登錄 材料自購登錄 每日結帳 排班表 現場電腦打卡 報表及分析 報表目錄 店家日報…" at bounding box center [511, 105] width 1023 height 838
click at [357, 300] on li "傅旌瑛" at bounding box center [572, 300] width 517 height 21
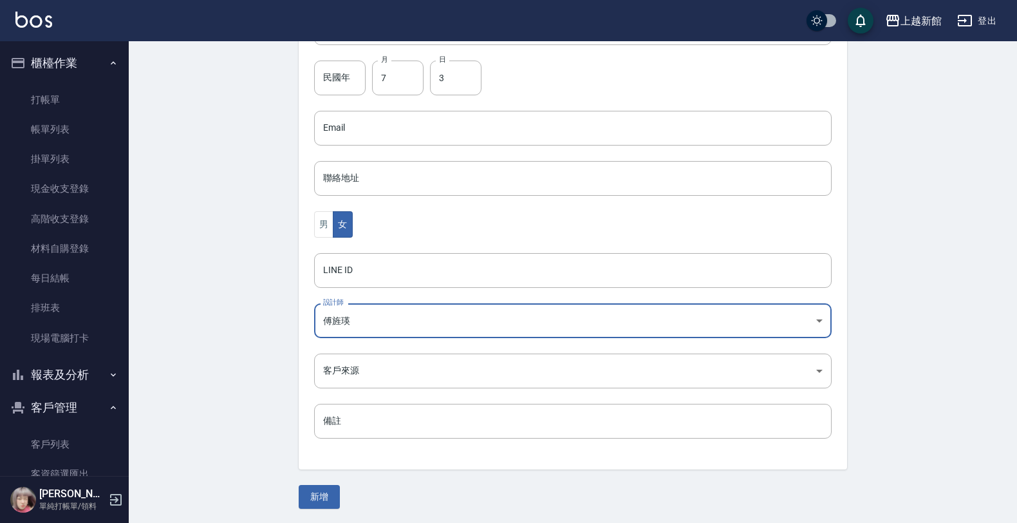
click at [335, 487] on button "新增" at bounding box center [319, 497] width 41 height 24
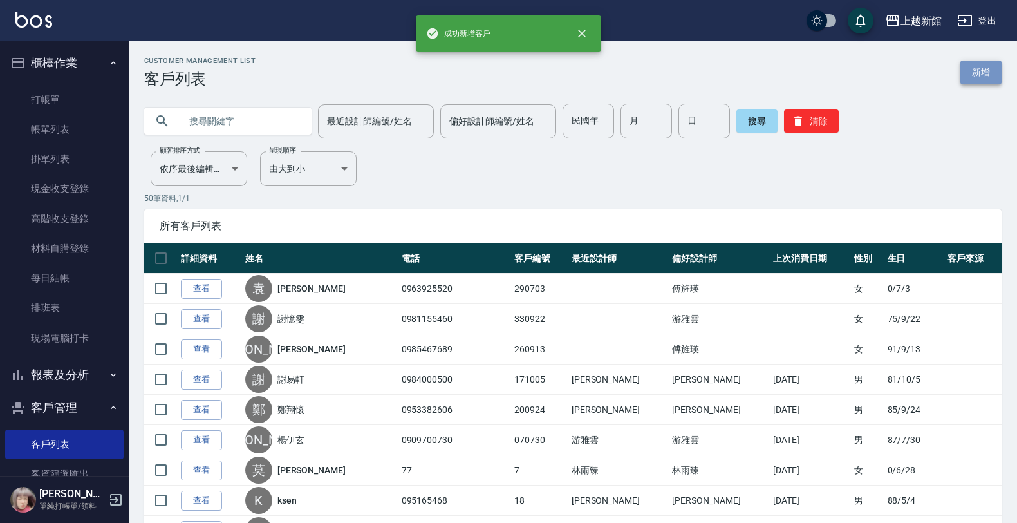
click at [967, 70] on link "新增" at bounding box center [980, 72] width 41 height 24
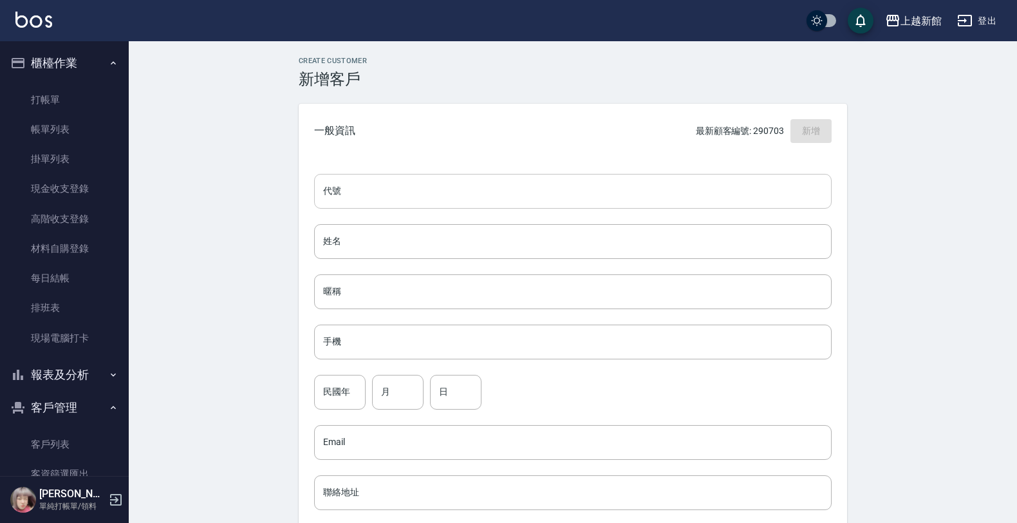
click at [817, 184] on input "代號" at bounding box center [572, 191] width 517 height 35
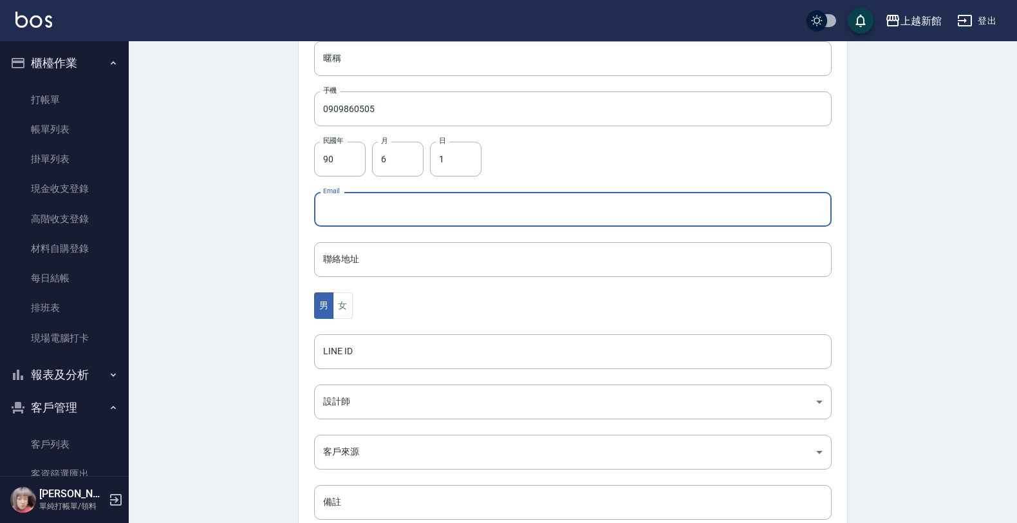
scroll to position [314, 0]
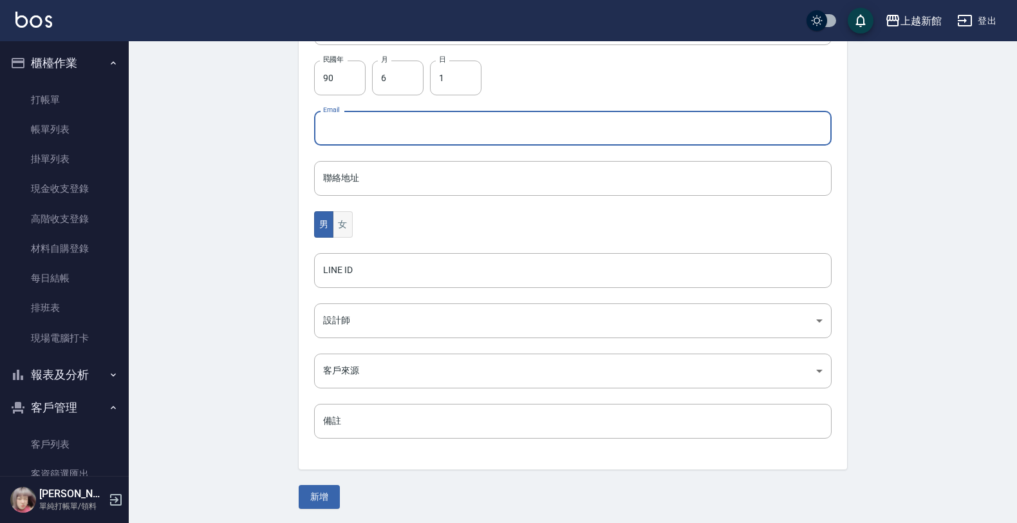
click at [351, 224] on button "女" at bounding box center [342, 224] width 19 height 26
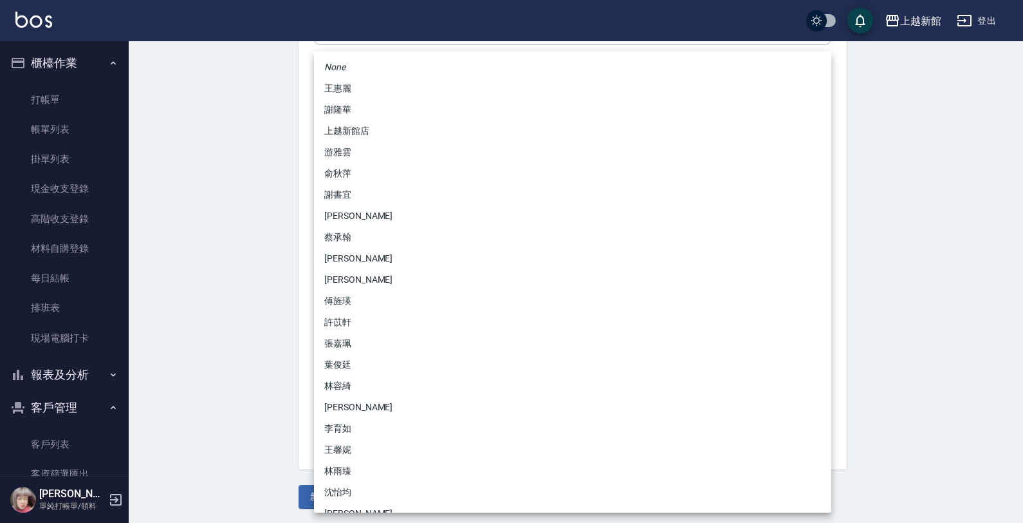
click at [353, 331] on body "上越新館 登出 櫃檯作業 打帳單 帳單列表 掛單列表 現金收支登錄 高階收支登錄 材料自購登錄 每日結帳 排班表 現場電腦打卡 報表及分析 報表目錄 店家日報…" at bounding box center [511, 105] width 1023 height 838
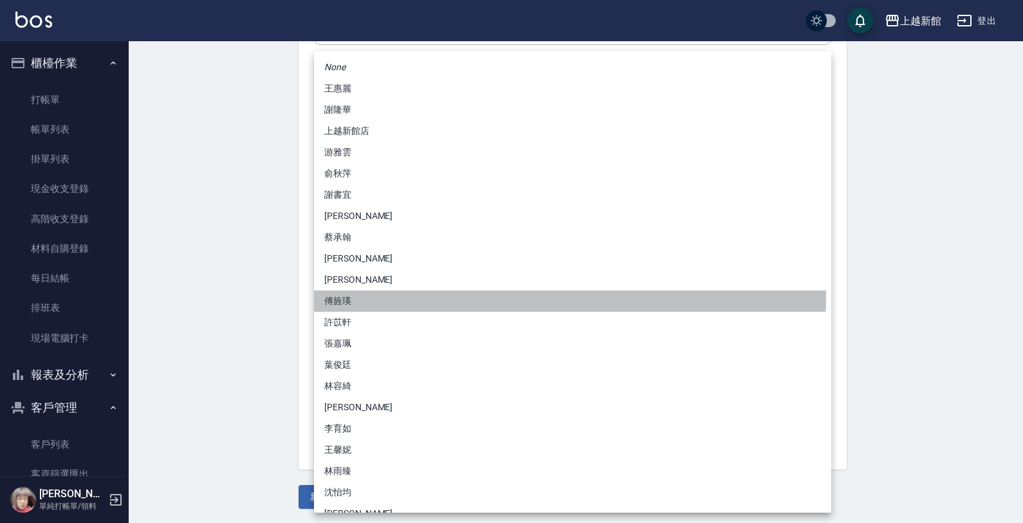
click at [339, 294] on li "傅旌瑛" at bounding box center [572, 300] width 517 height 21
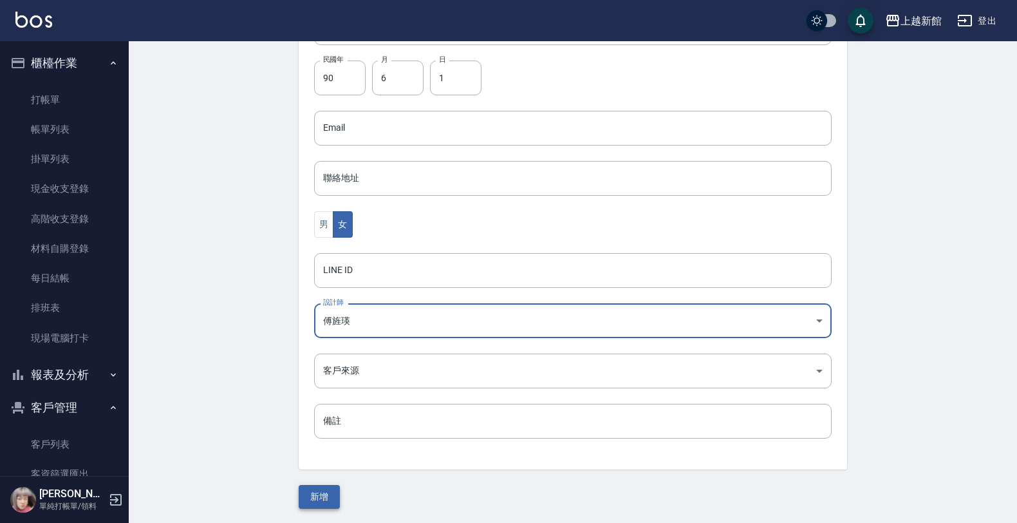
click at [317, 502] on button "新增" at bounding box center [319, 497] width 41 height 24
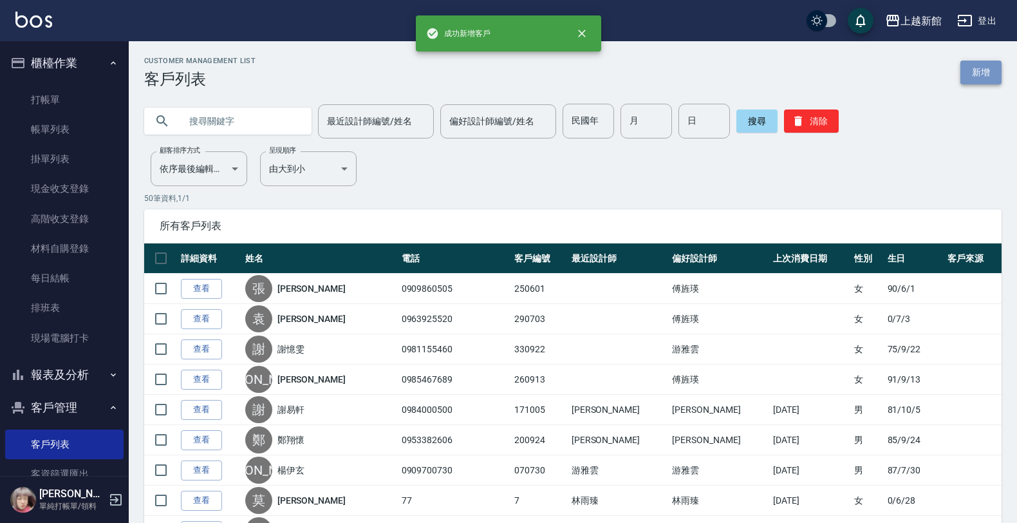
click at [965, 74] on link "新增" at bounding box center [980, 72] width 41 height 24
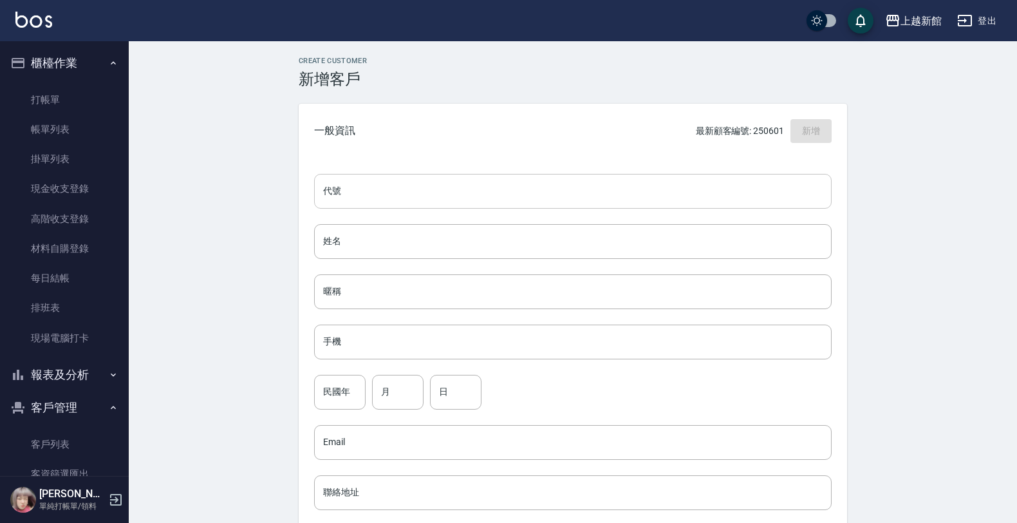
click at [784, 183] on input "代號" at bounding box center [572, 191] width 517 height 35
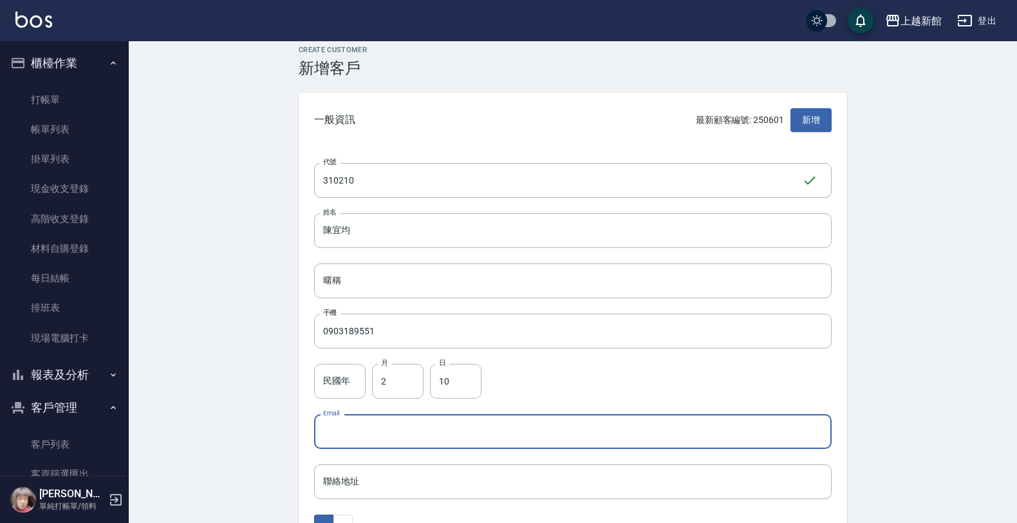
scroll to position [314, 0]
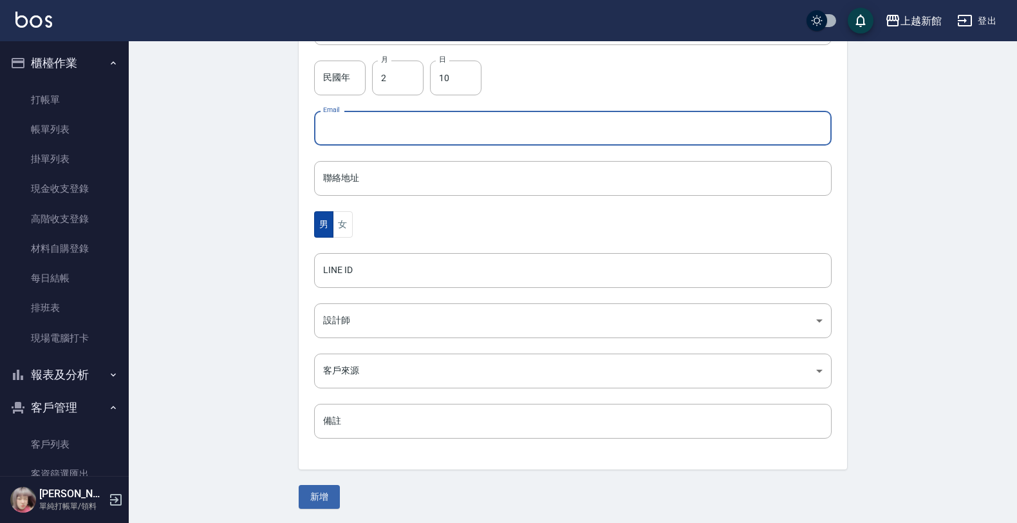
click at [331, 227] on button "男" at bounding box center [323, 224] width 19 height 26
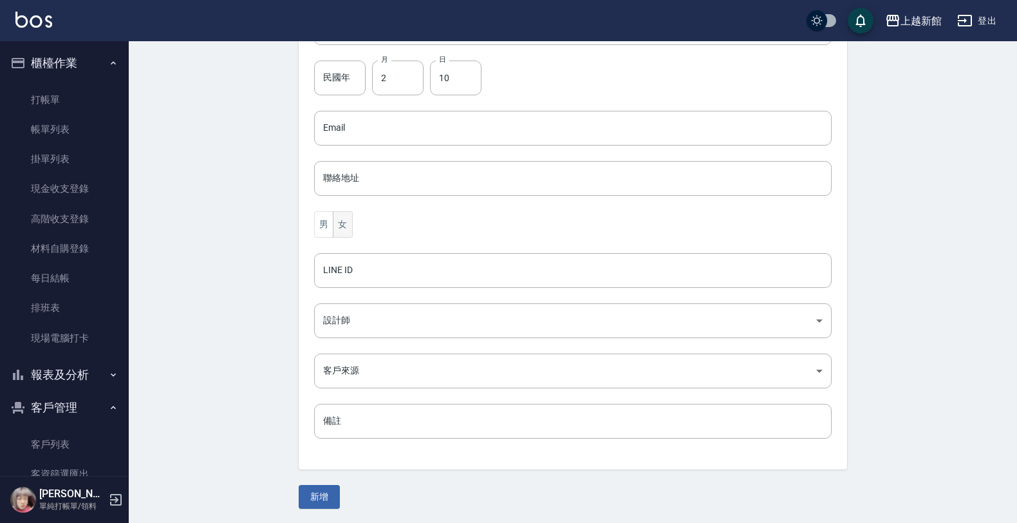
click at [333, 227] on button "女" at bounding box center [342, 224] width 19 height 26
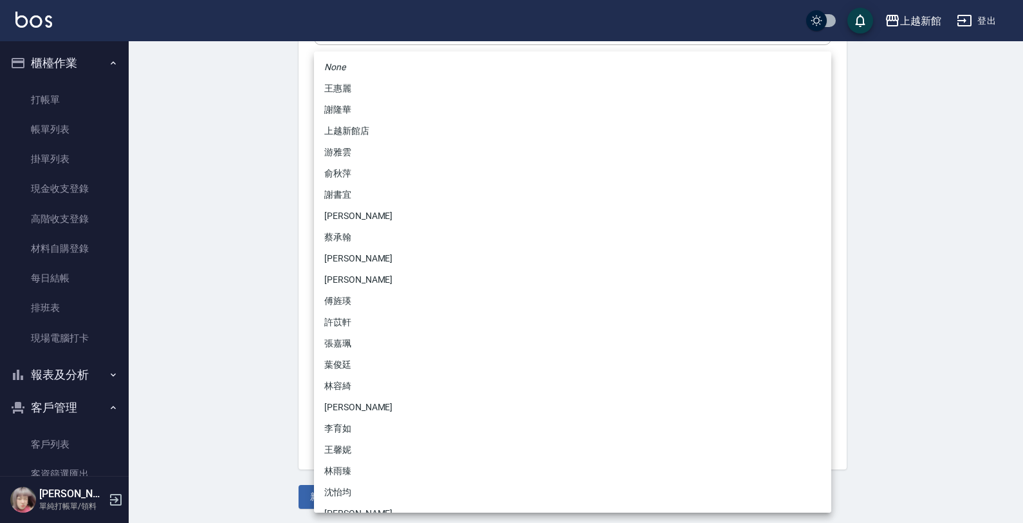
click at [354, 312] on body "上越新館 登出 櫃檯作業 打帳單 帳單列表 掛單列表 現金收支登錄 高階收支登錄 材料自購登錄 每日結帳 排班表 現場電腦打卡 報表及分析 報表目錄 店家日報…" at bounding box center [511, 105] width 1023 height 838
click at [348, 477] on li "林雨臻" at bounding box center [572, 470] width 517 height 21
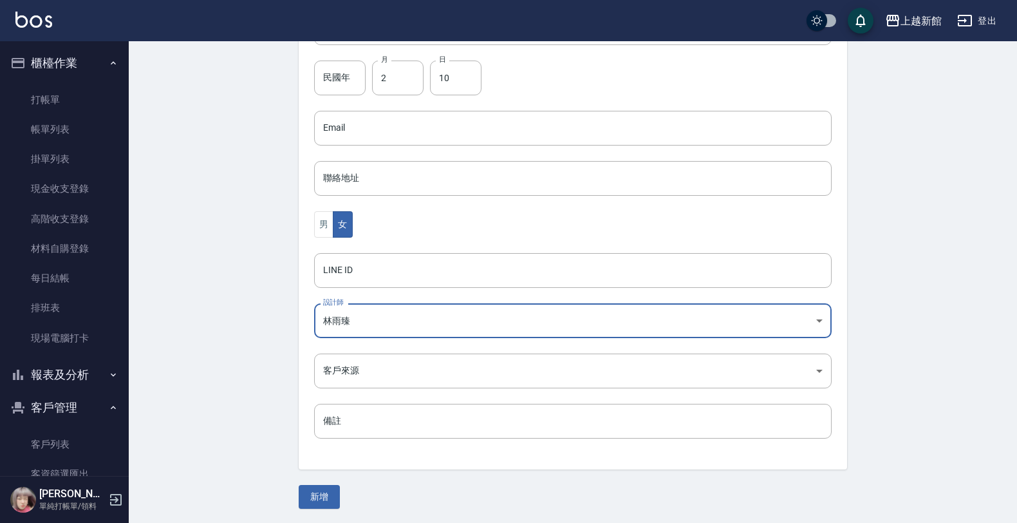
click at [326, 499] on button "新增" at bounding box center [319, 497] width 41 height 24
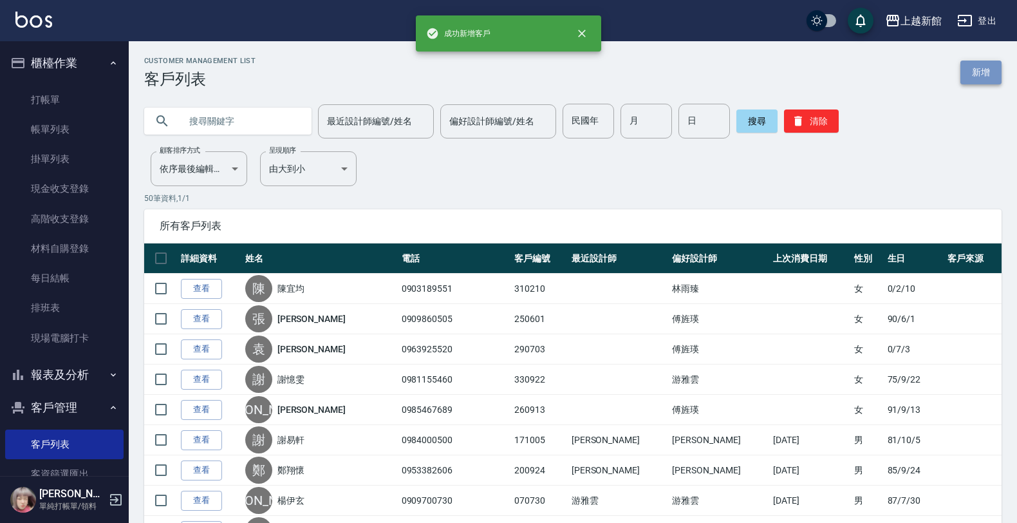
click at [993, 79] on link "新增" at bounding box center [980, 72] width 41 height 24
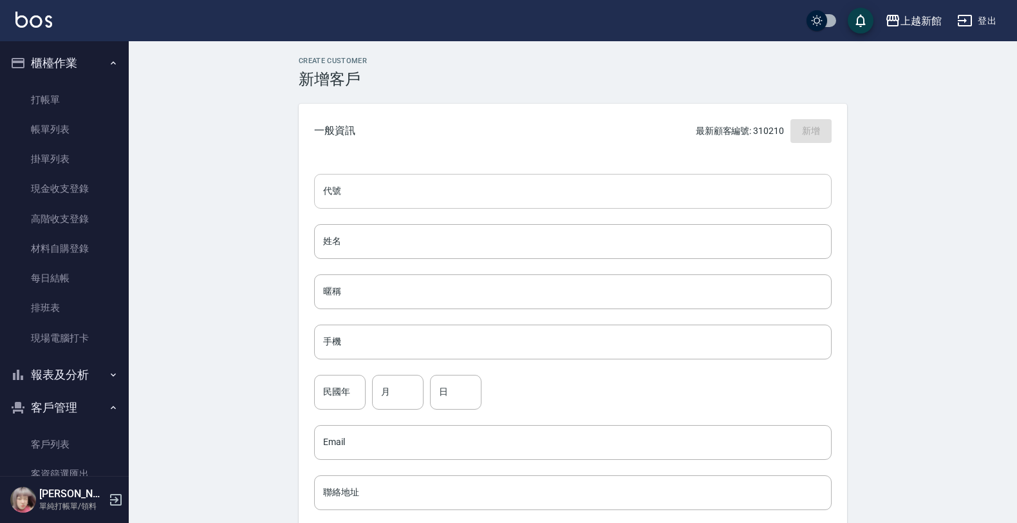
click at [774, 190] on input "代號" at bounding box center [572, 191] width 517 height 35
click at [343, 394] on input "9" at bounding box center [339, 392] width 51 height 35
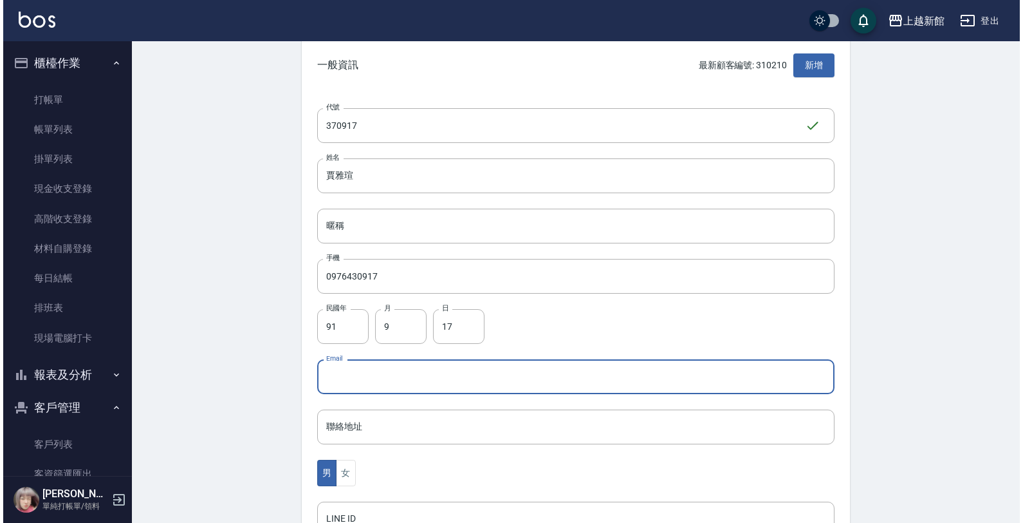
scroll to position [314, 0]
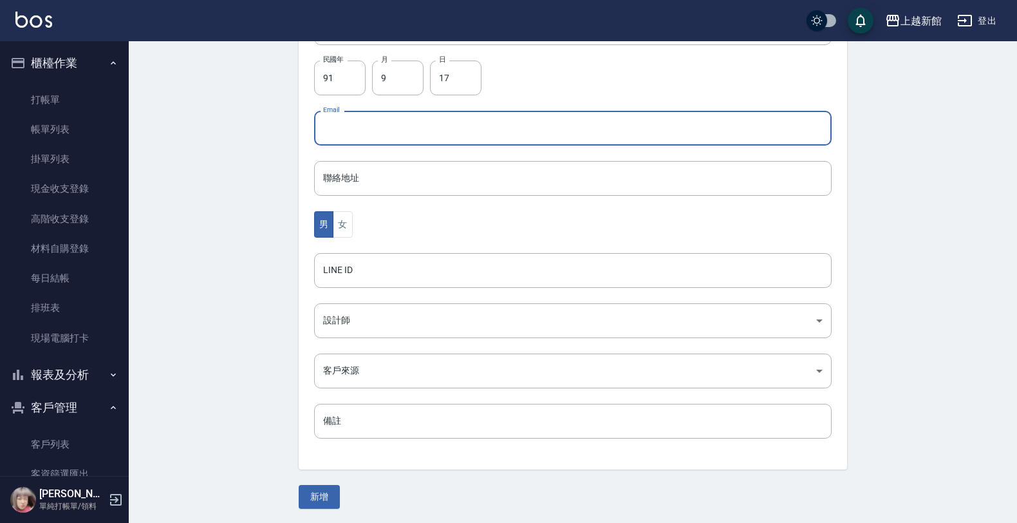
click at [356, 221] on div "男 女" at bounding box center [572, 224] width 517 height 26
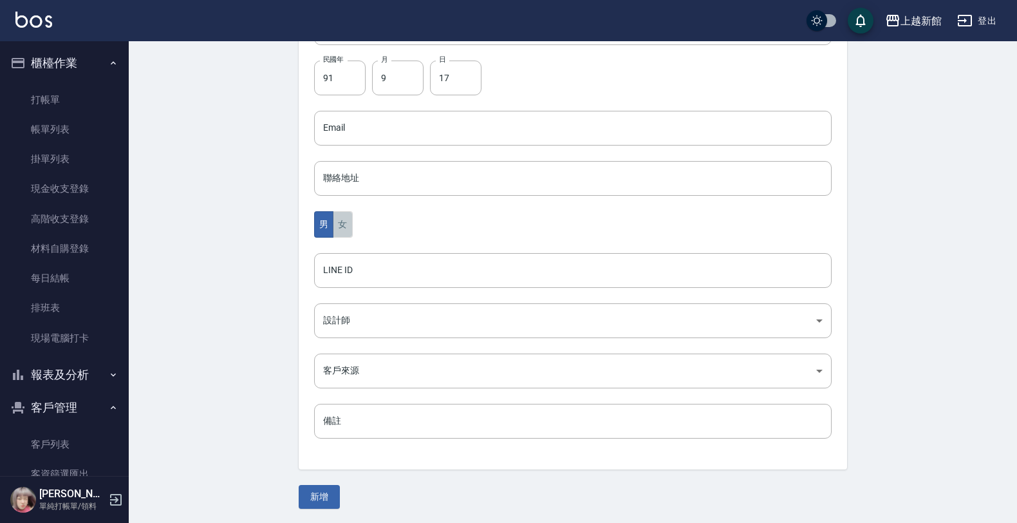
click at [346, 230] on button "女" at bounding box center [342, 224] width 19 height 26
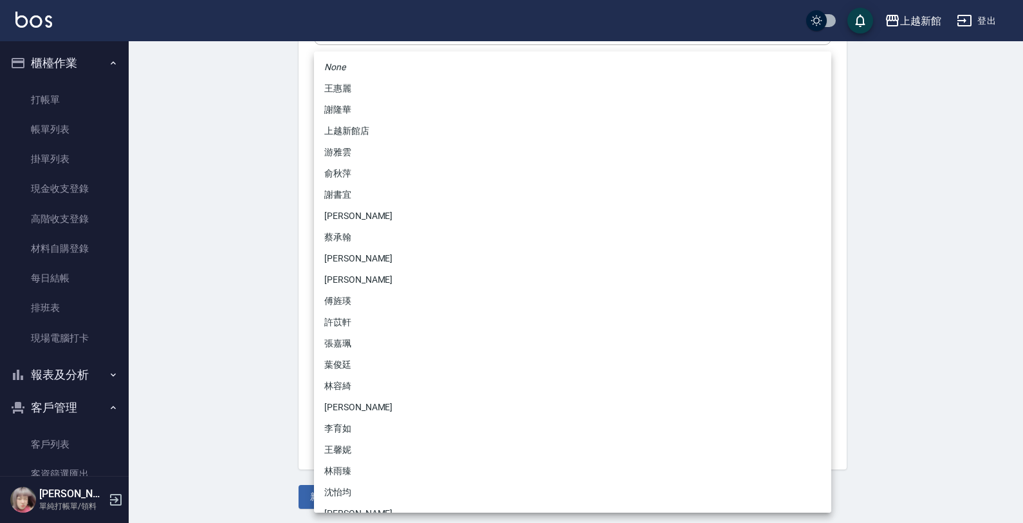
click at [342, 332] on body "上越新館 登出 櫃檯作業 打帳單 帳單列表 掛單列表 現金收支登錄 高階收支登錄 材料自購登錄 每日結帳 排班表 現場電腦打卡 報表及分析 報表目錄 店家日報…" at bounding box center [511, 105] width 1023 height 838
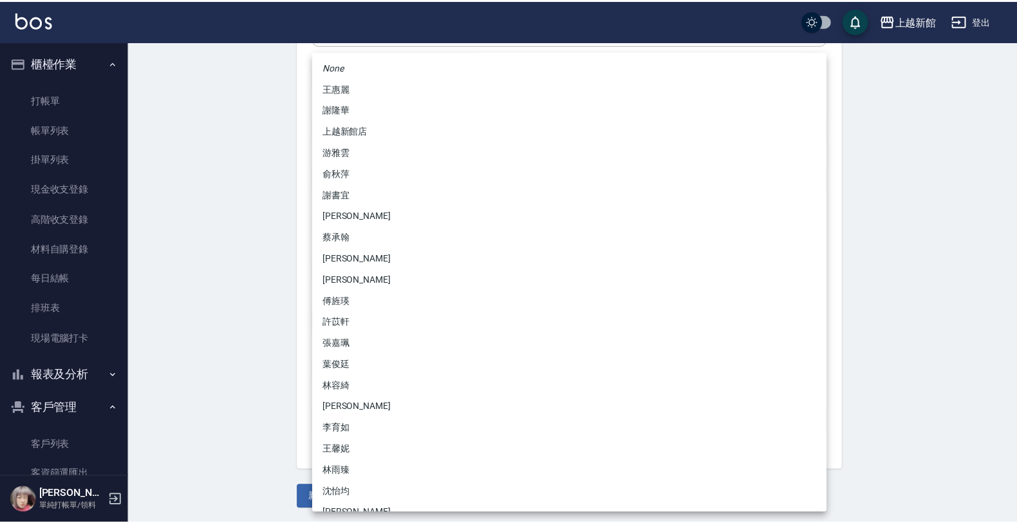
scroll to position [80, 0]
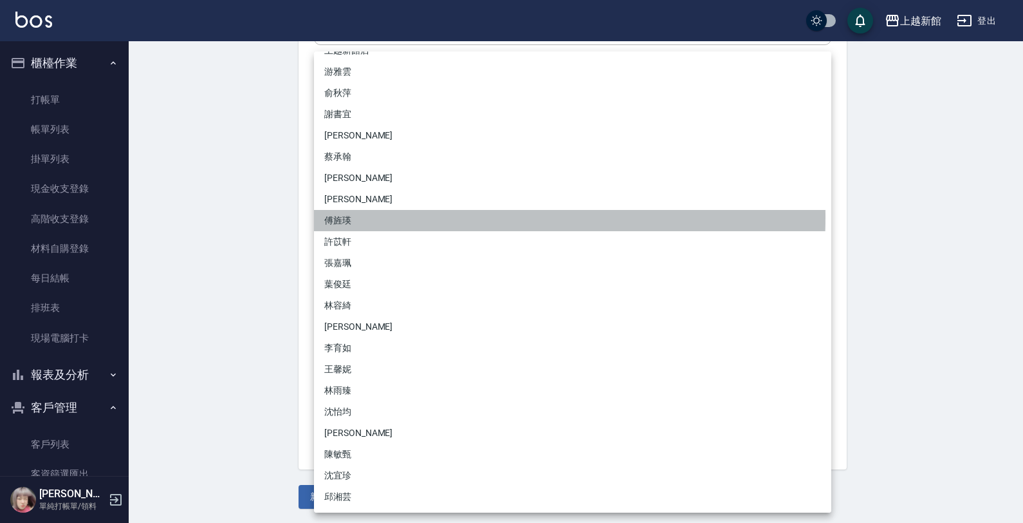
drag, startPoint x: 348, startPoint y: 217, endPoint x: 303, endPoint y: 386, distance: 175.1
click at [348, 219] on li "傅旌瑛" at bounding box center [572, 220] width 517 height 21
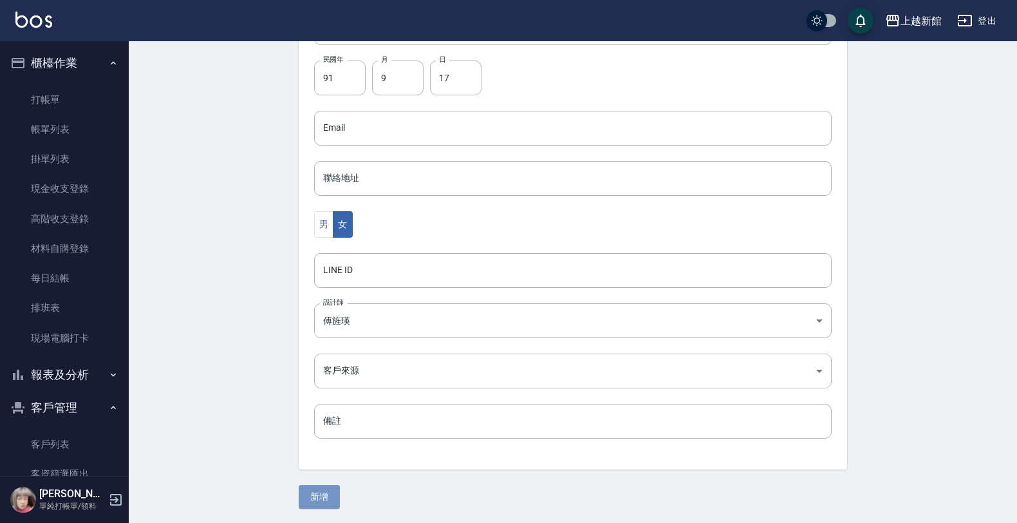
click at [312, 500] on button "新增" at bounding box center [319, 497] width 41 height 24
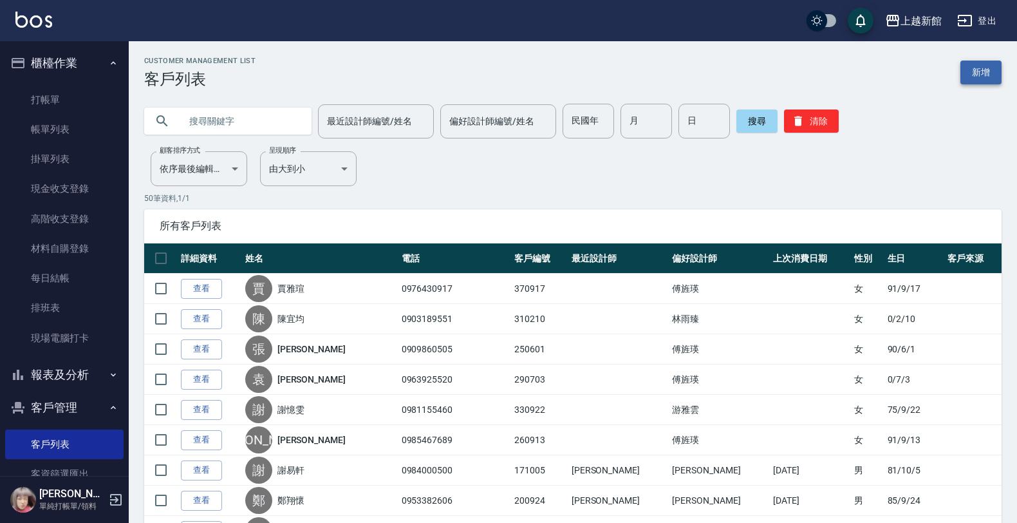
click at [979, 76] on link "新增" at bounding box center [980, 72] width 41 height 24
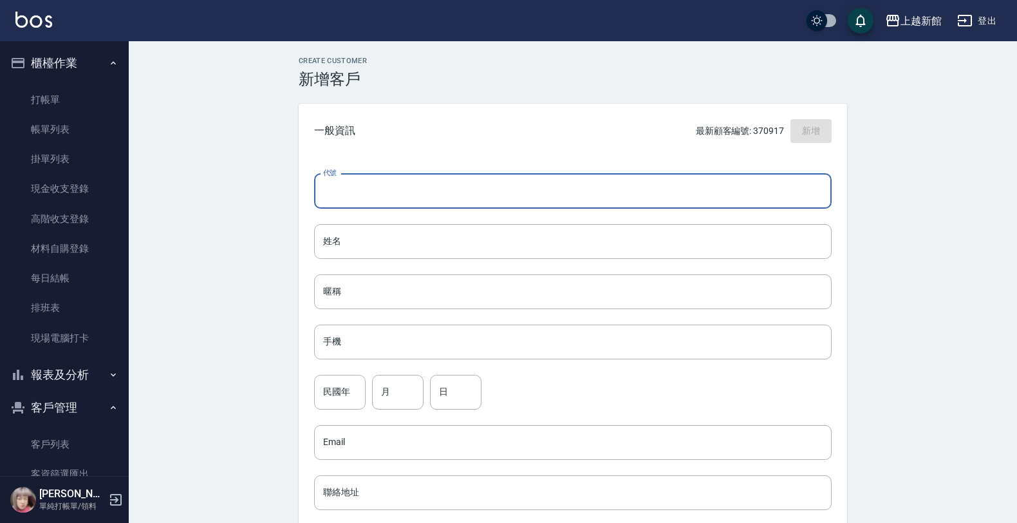
click at [815, 194] on input "代號" at bounding box center [572, 191] width 517 height 35
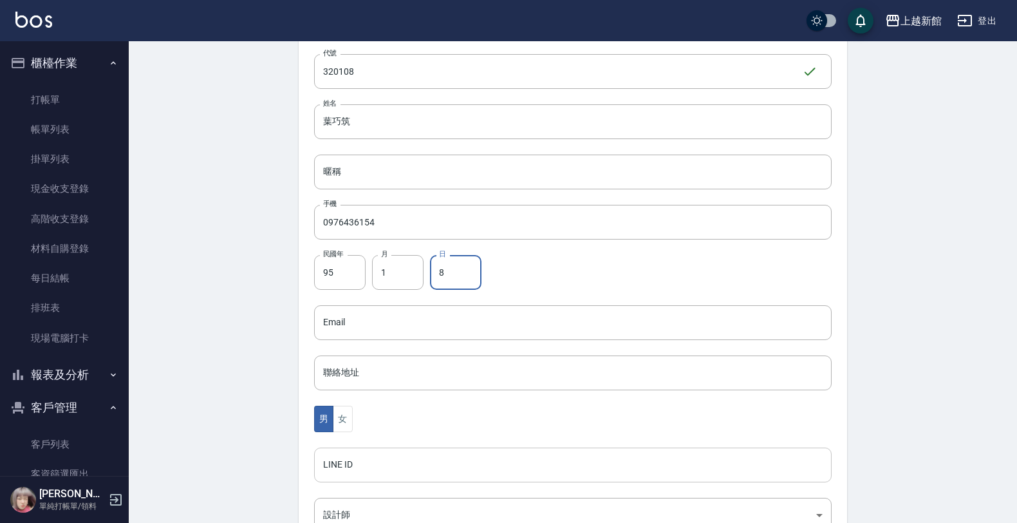
scroll to position [314, 0]
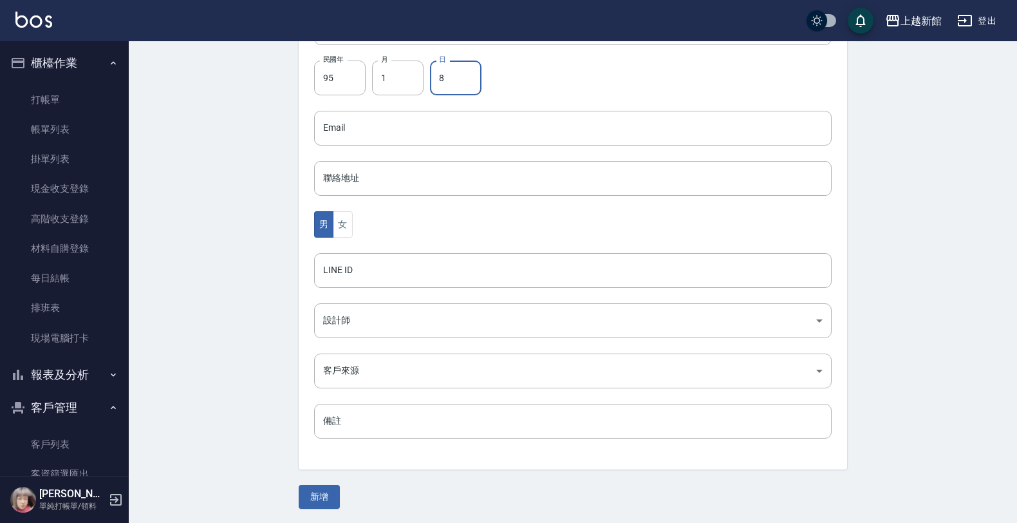
drag, startPoint x: 351, startPoint y: 226, endPoint x: 346, endPoint y: 242, distance: 17.1
click at [351, 227] on button "女" at bounding box center [342, 224] width 19 height 26
click at [355, 312] on body "上越新館 登出 櫃檯作業 打帳單 帳單列表 掛單列表 現金收支登錄 高階收支登錄 材料自購登錄 每日結帳 排班表 現場電腦打卡 報表及分析 報表目錄 店家日報…" at bounding box center [511, 105] width 1023 height 838
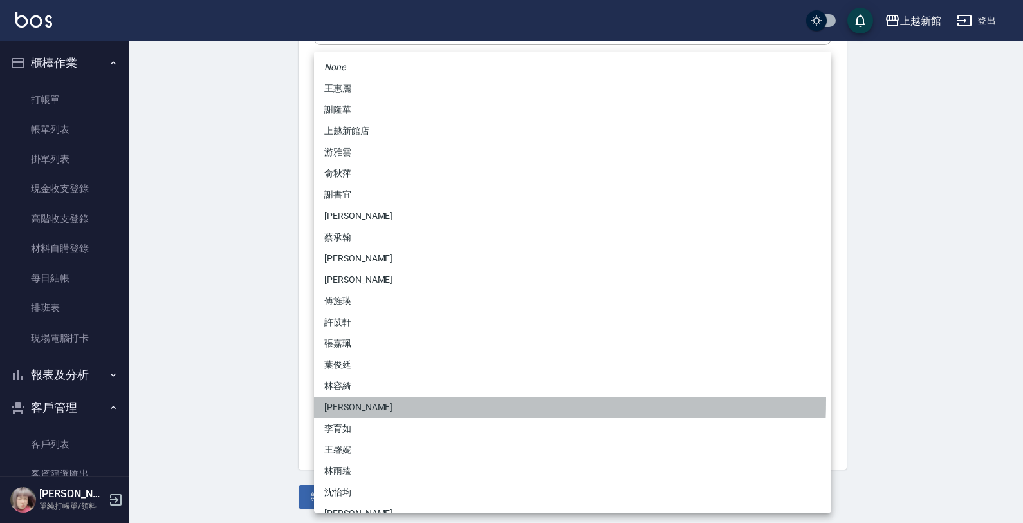
drag, startPoint x: 348, startPoint y: 399, endPoint x: 329, endPoint y: 441, distance: 45.8
click at [348, 400] on li "黃柏森" at bounding box center [572, 406] width 517 height 21
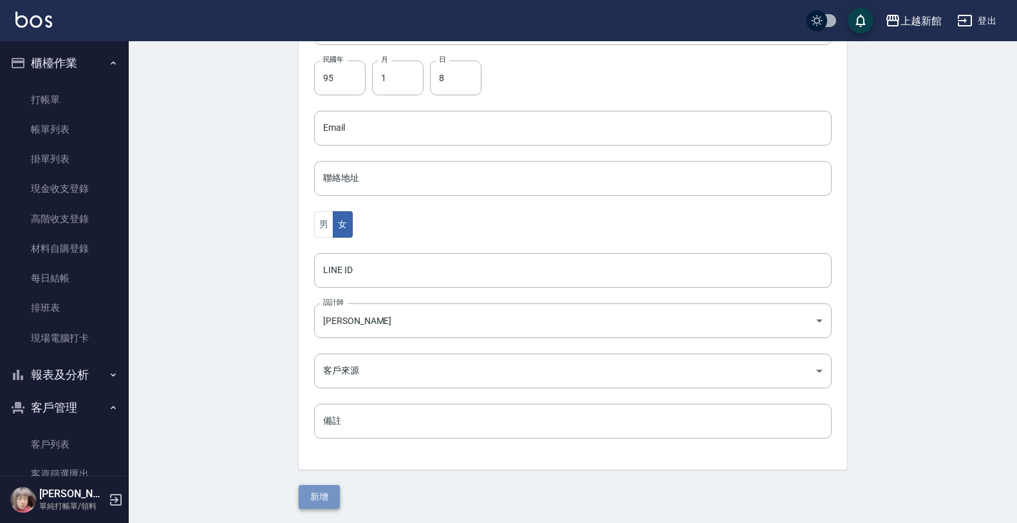
click at [319, 490] on button "新增" at bounding box center [319, 497] width 41 height 24
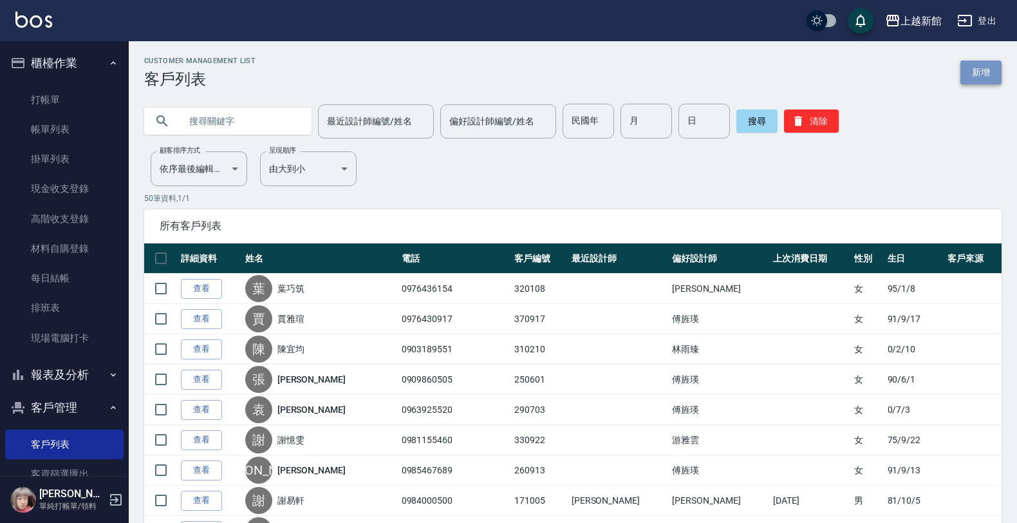
click at [972, 79] on link "新增" at bounding box center [980, 72] width 41 height 24
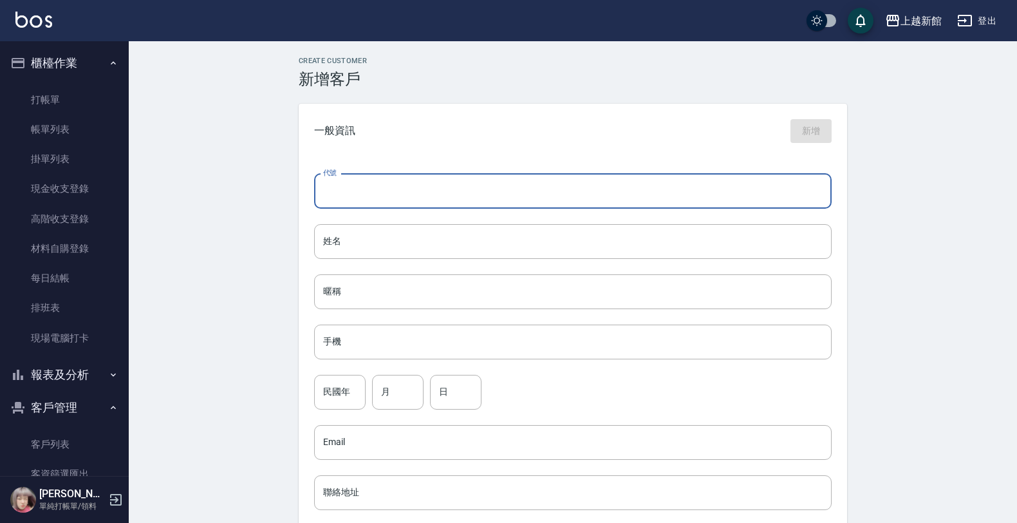
click at [800, 185] on input "代號" at bounding box center [572, 191] width 517 height 35
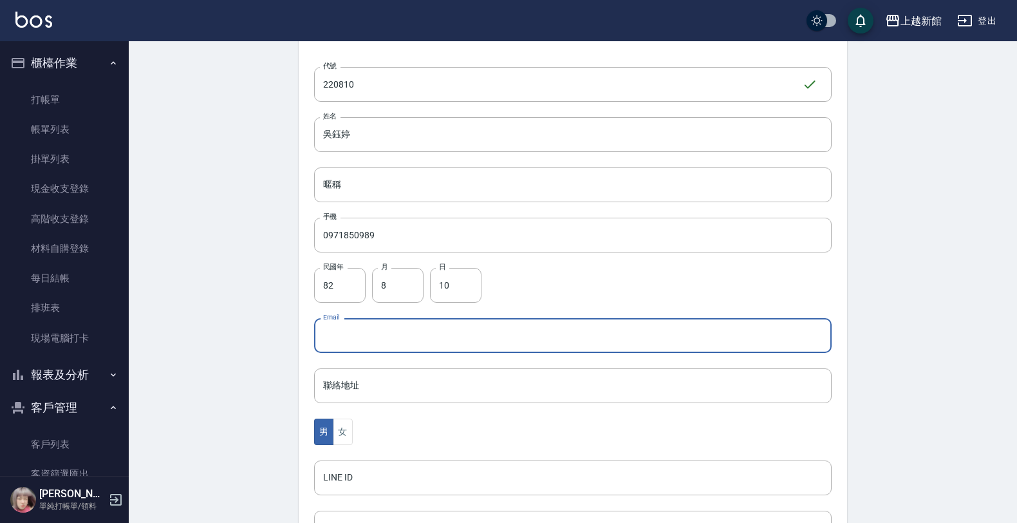
scroll to position [314, 0]
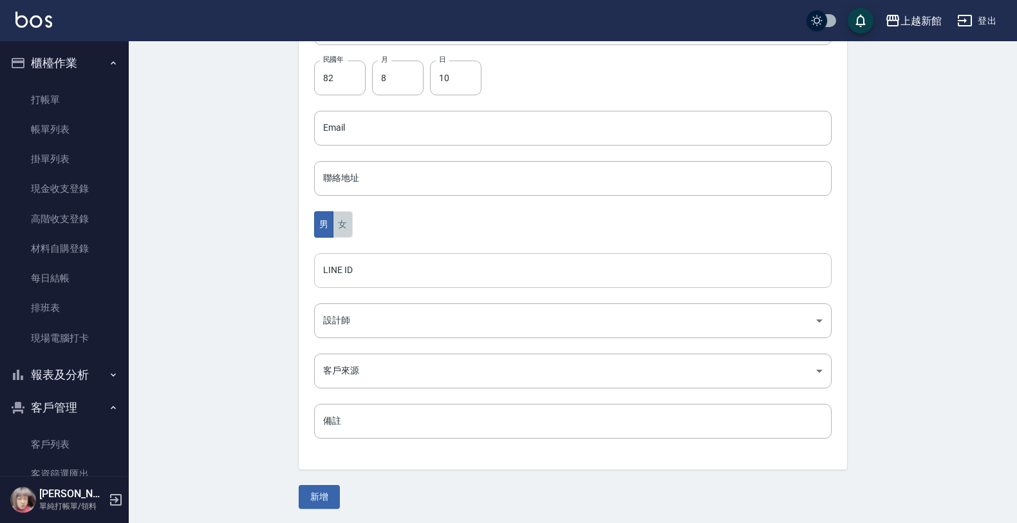
drag, startPoint x: 339, startPoint y: 223, endPoint x: 329, endPoint y: 270, distance: 48.7
click at [339, 226] on button "女" at bounding box center [342, 224] width 19 height 26
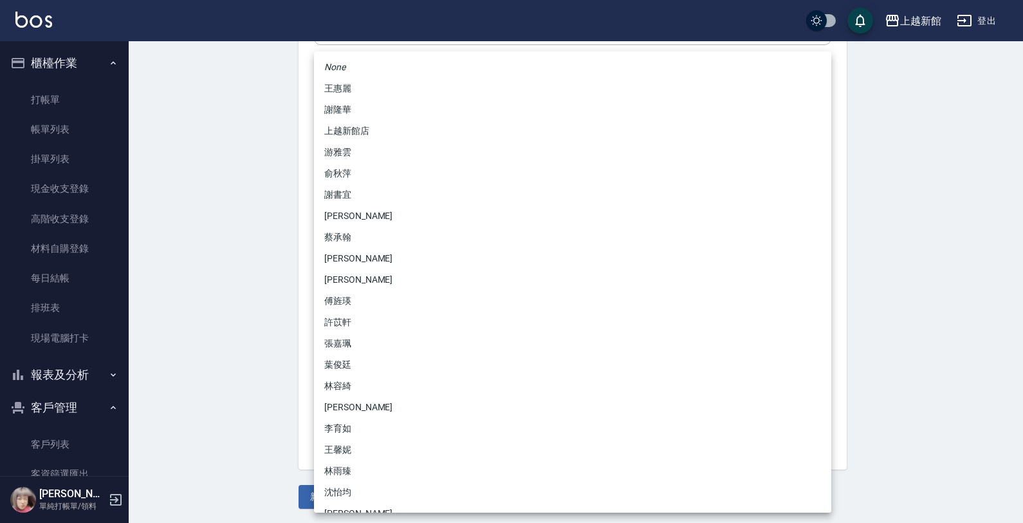
click at [331, 303] on body "上越新館 登出 櫃檯作業 打帳單 帳單列表 掛單列表 現金收支登錄 高階收支登錄 材料自購登錄 每日結帳 排班表 現場電腦打卡 報表及分析 報表目錄 店家日報…" at bounding box center [511, 105] width 1023 height 838
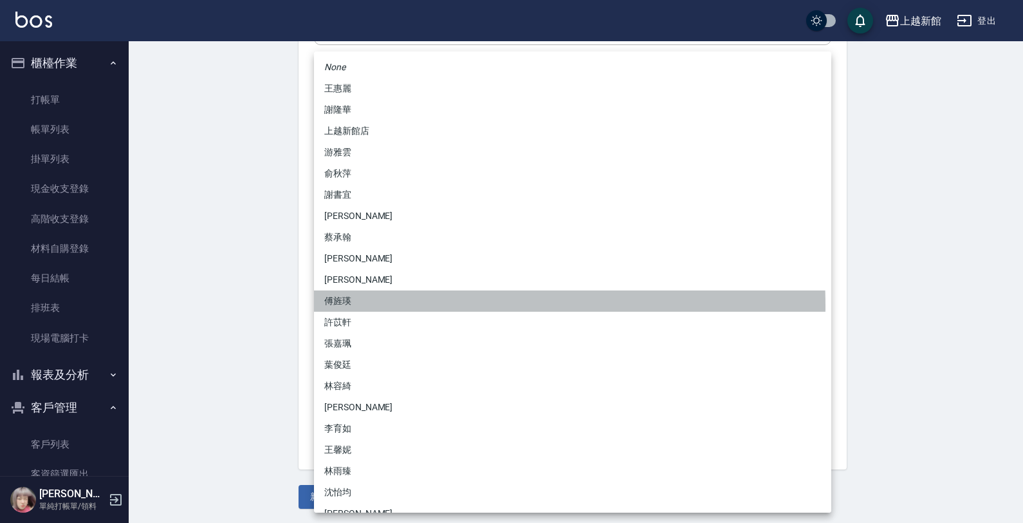
click at [354, 306] on li "傅旌瑛" at bounding box center [572, 300] width 517 height 21
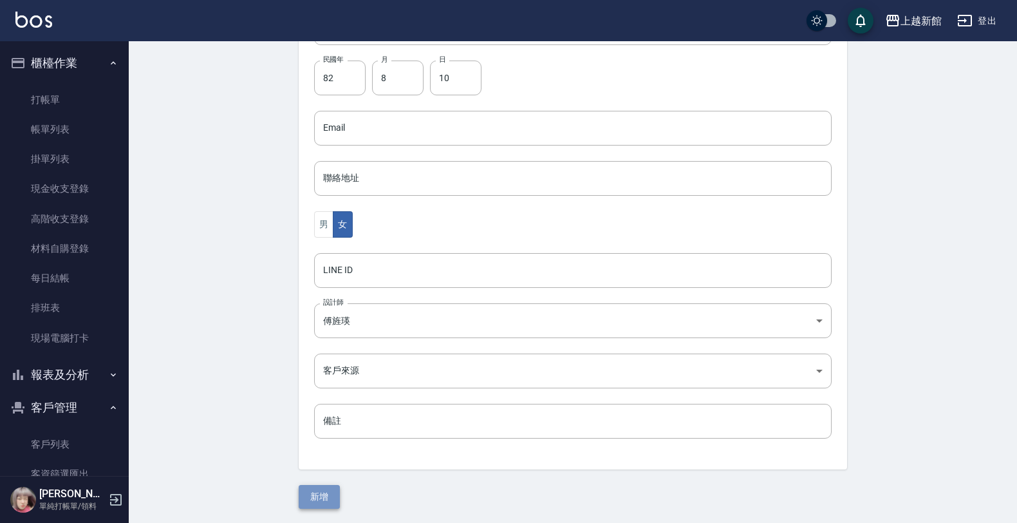
click at [322, 491] on button "新增" at bounding box center [319, 497] width 41 height 24
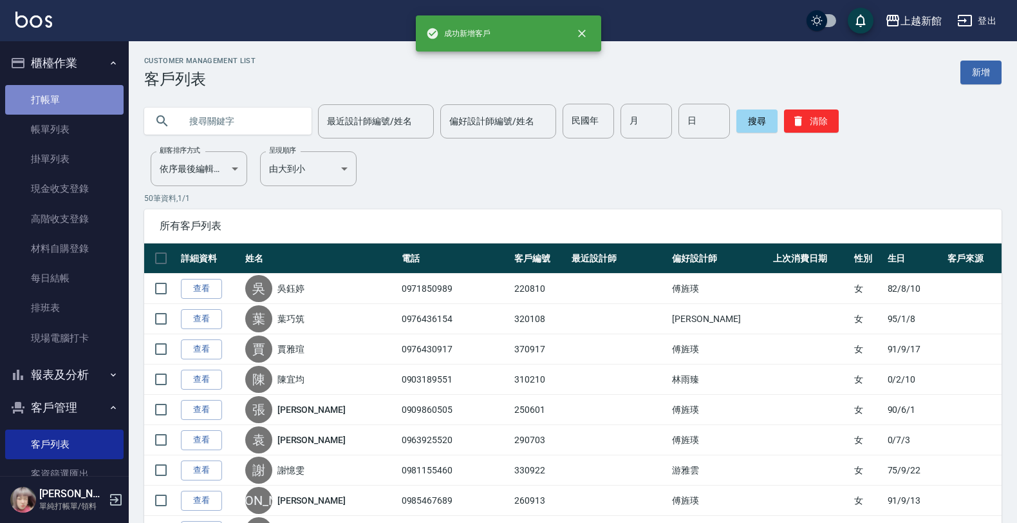
click at [81, 86] on link "打帳單" at bounding box center [64, 100] width 118 height 30
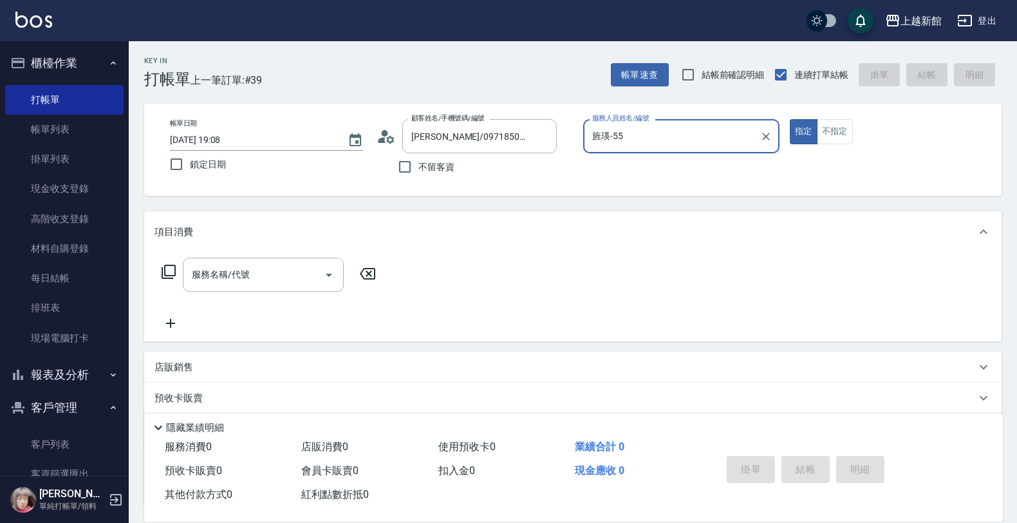
click at [790, 119] on button "指定" at bounding box center [804, 131] width 28 height 25
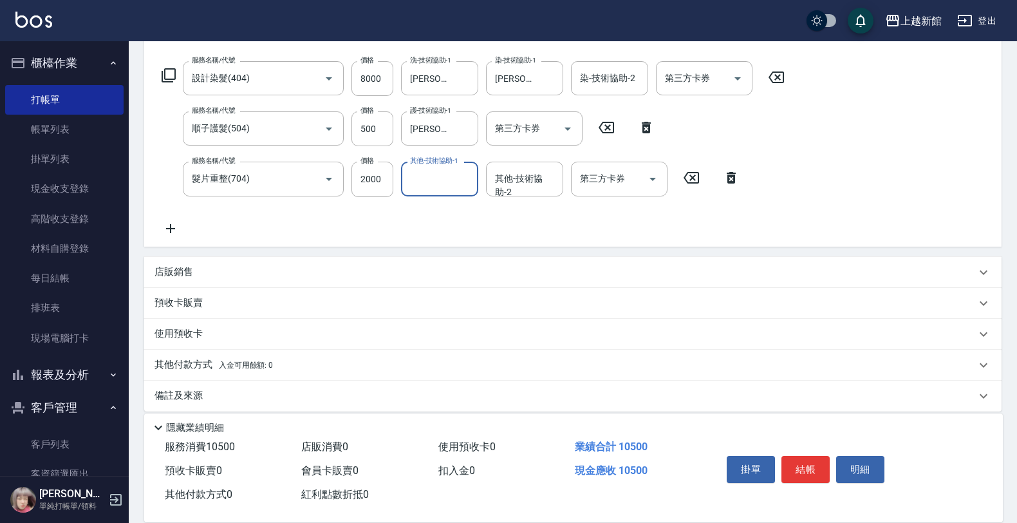
scroll to position [207, 0]
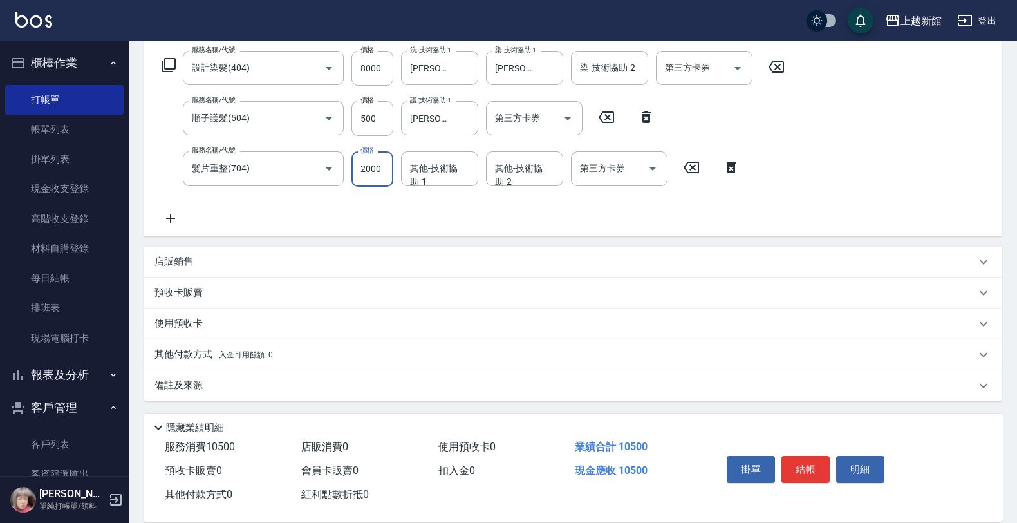
drag, startPoint x: 372, startPoint y: 164, endPoint x: 377, endPoint y: 159, distance: 7.3
click at [373, 164] on input "2000" at bounding box center [372, 168] width 42 height 35
click at [476, 243] on div "項目消費 服務名稱/代號 設計染髮(404) 服務名稱/代號 價格 8000 價格 洗-技術協助-1 容綺-21 洗-技術協助-1 染-技術協助-1 容綺-2…" at bounding box center [572, 203] width 857 height 396
click at [476, 246] on div "項目消費 服務名稱/代號 設計染髮(404) 服務名稱/代號 價格 8000 價格 洗-技術協助-1 容綺-21 洗-技術協助-1 染-技術協助-1 容綺-2…" at bounding box center [572, 203] width 857 height 396
click at [454, 263] on div "店販銷售" at bounding box center [564, 262] width 821 height 14
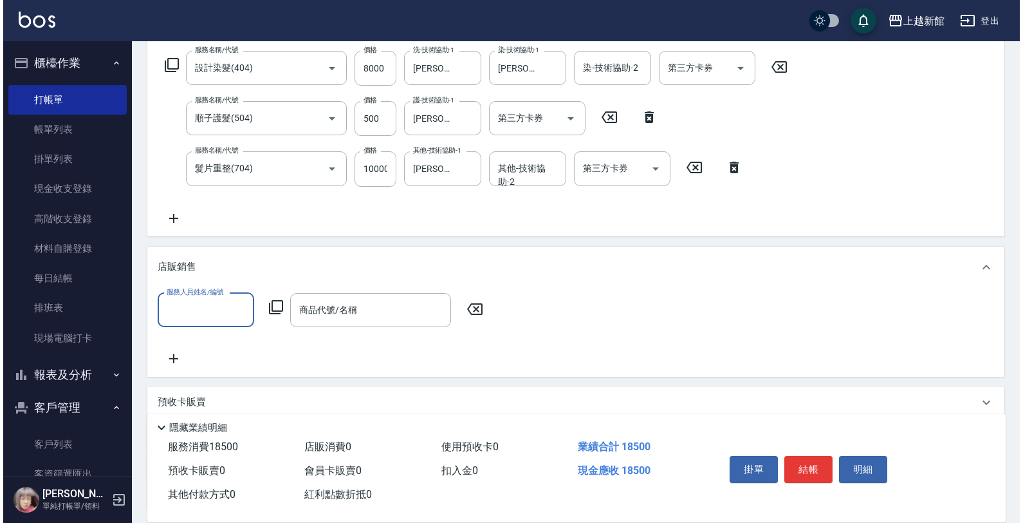
scroll to position [0, 0]
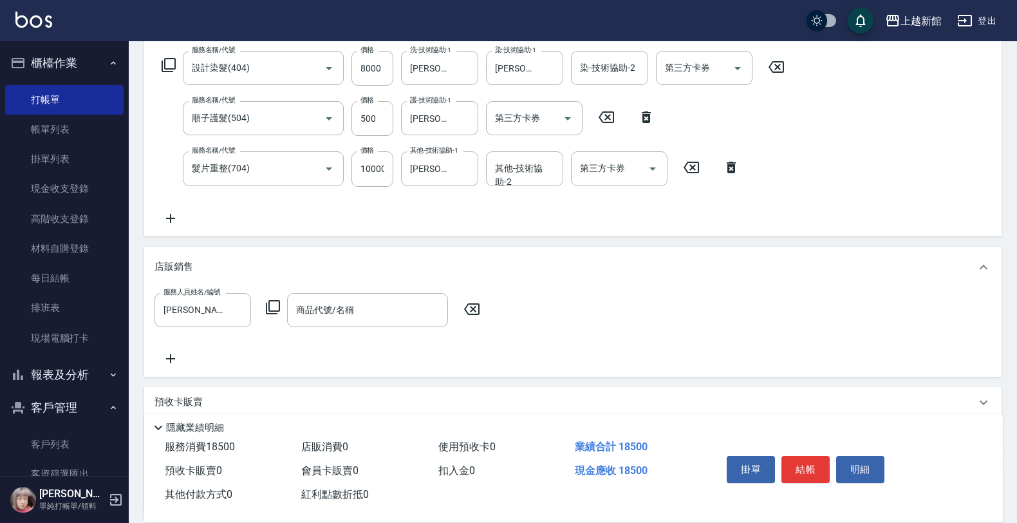
click at [265, 306] on icon at bounding box center [272, 306] width 15 height 15
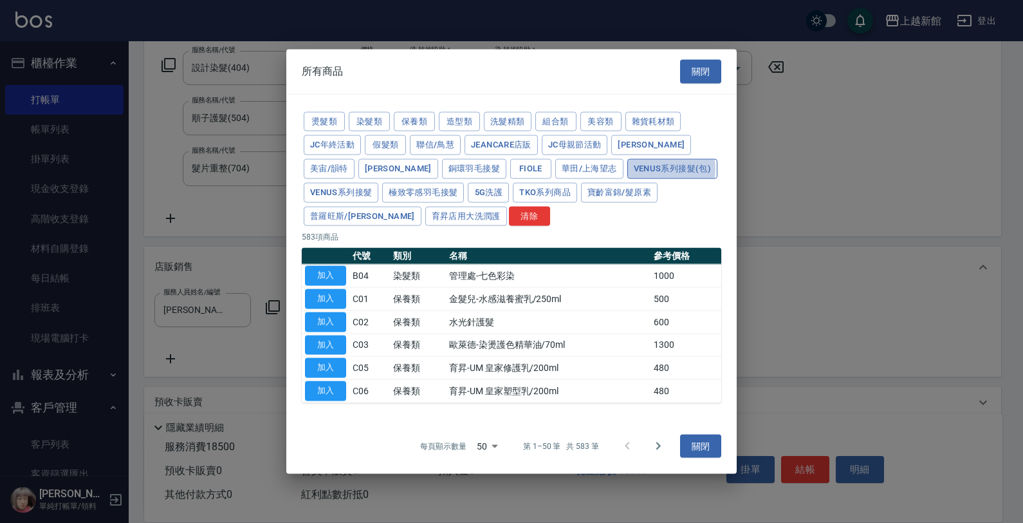
click at [627, 168] on button "Venus系列接髮(包)" at bounding box center [672, 169] width 90 height 20
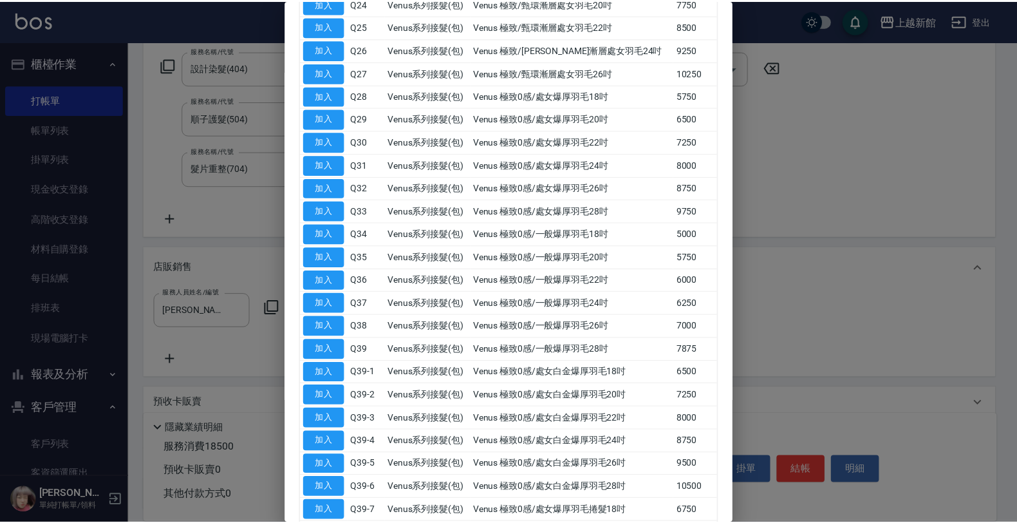
scroll to position [724, 0]
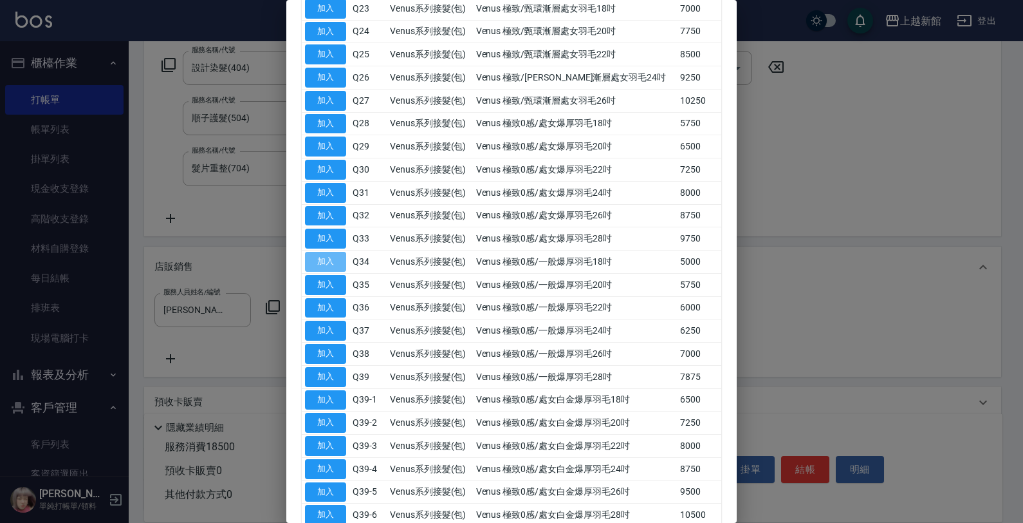
click at [322, 272] on button "加入" at bounding box center [325, 262] width 41 height 20
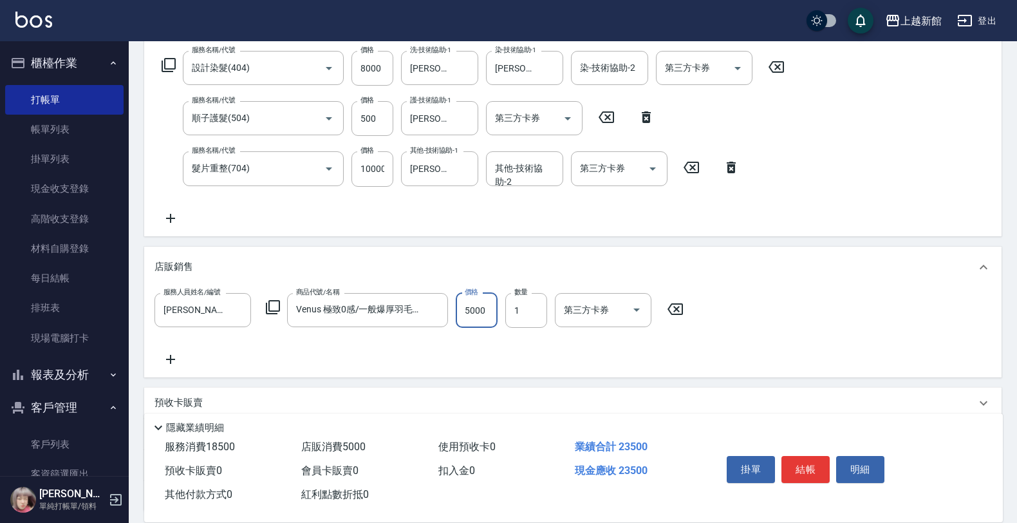
click at [478, 308] on input "5000" at bounding box center [477, 310] width 42 height 35
click at [478, 309] on input "200" at bounding box center [477, 310] width 42 height 35
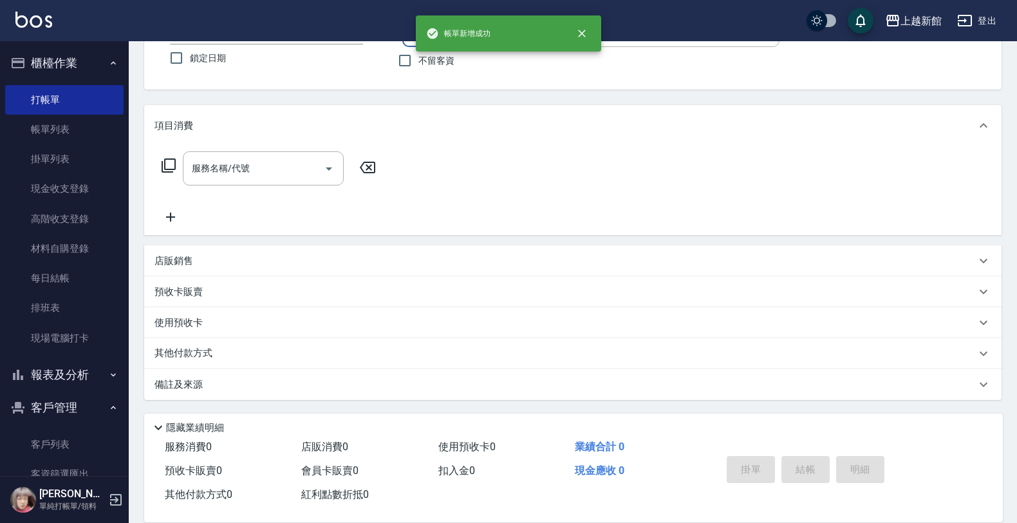
scroll to position [0, 0]
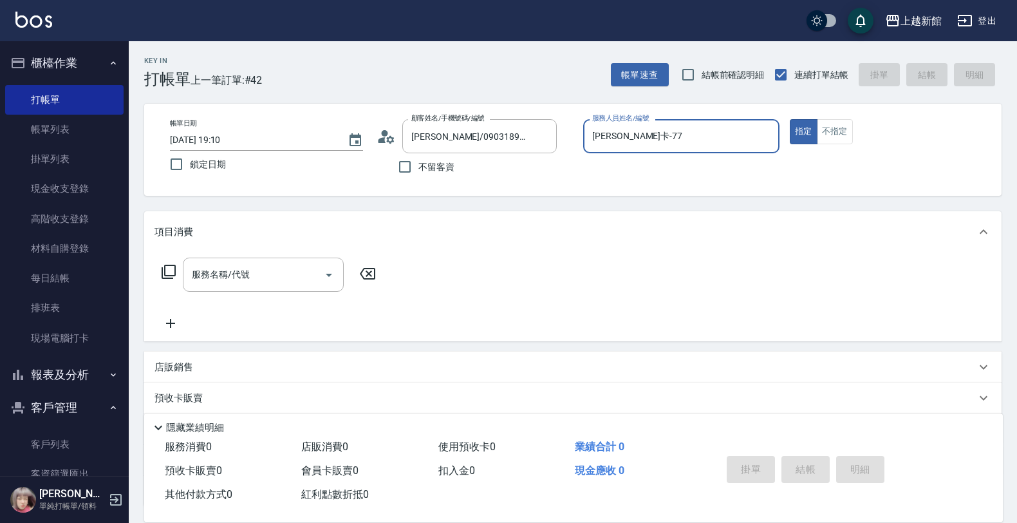
click at [790, 119] on button "指定" at bounding box center [804, 131] width 28 height 25
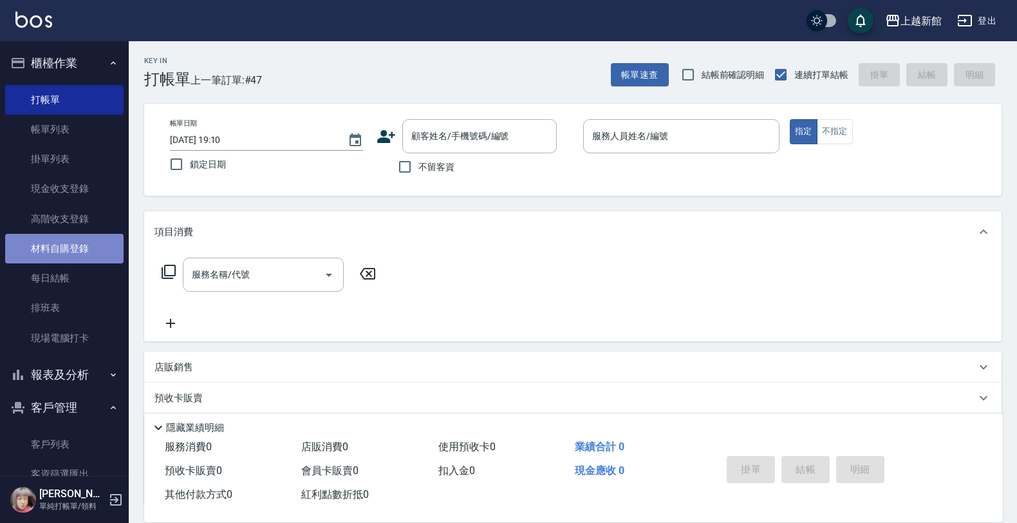
click at [78, 239] on link "材料自購登錄" at bounding box center [64, 249] width 118 height 30
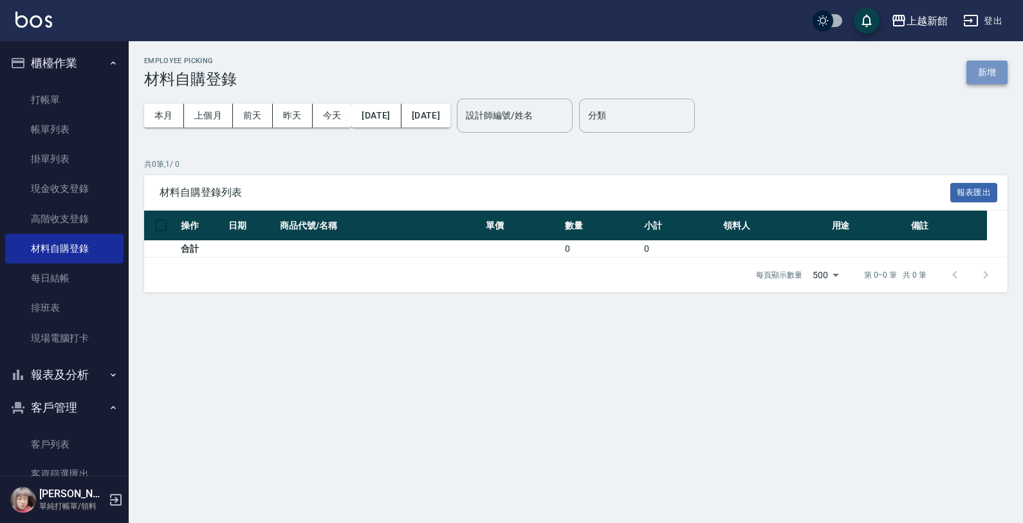
click at [975, 71] on button "新增" at bounding box center [987, 72] width 41 height 24
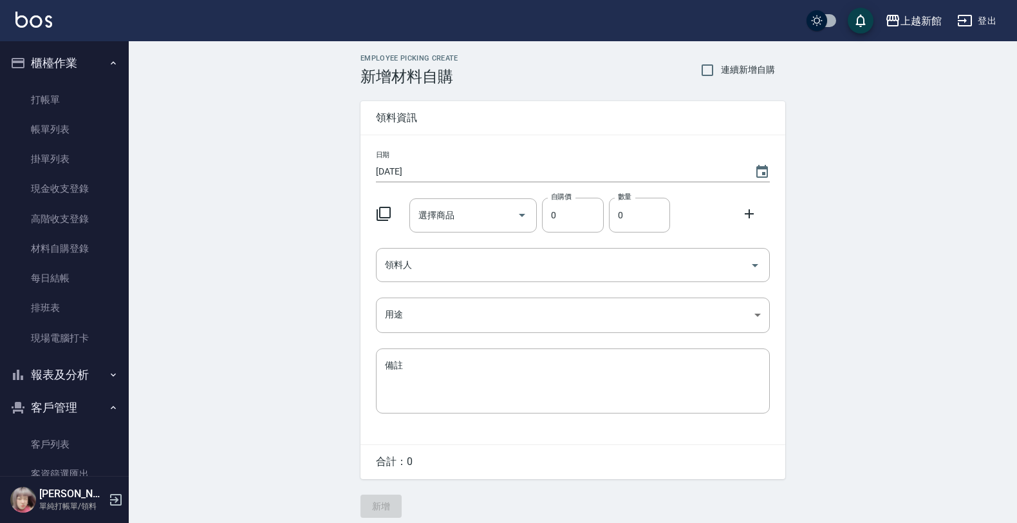
click at [374, 207] on div at bounding box center [387, 212] width 33 height 23
click at [376, 212] on icon at bounding box center [383, 213] width 15 height 15
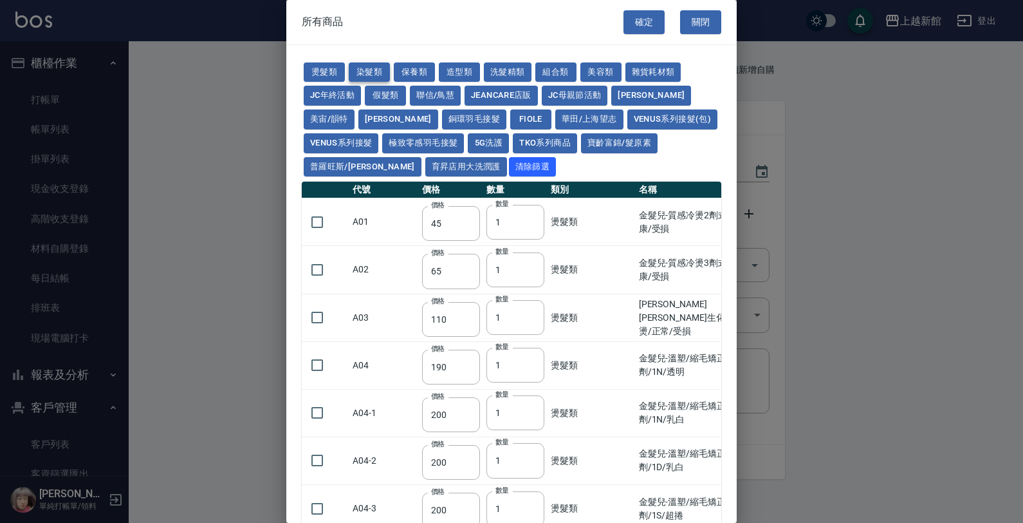
click at [362, 75] on button "染髮類" at bounding box center [369, 72] width 41 height 20
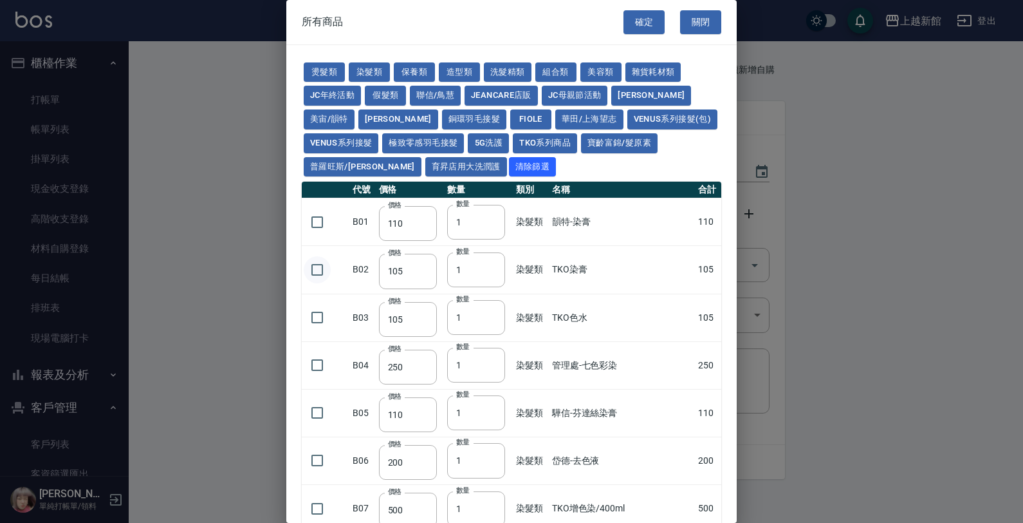
click at [322, 278] on input "checkbox" at bounding box center [317, 269] width 27 height 27
click at [486, 268] on input "2" at bounding box center [476, 269] width 58 height 35
click at [641, 18] on button "確定" at bounding box center [644, 22] width 41 height 24
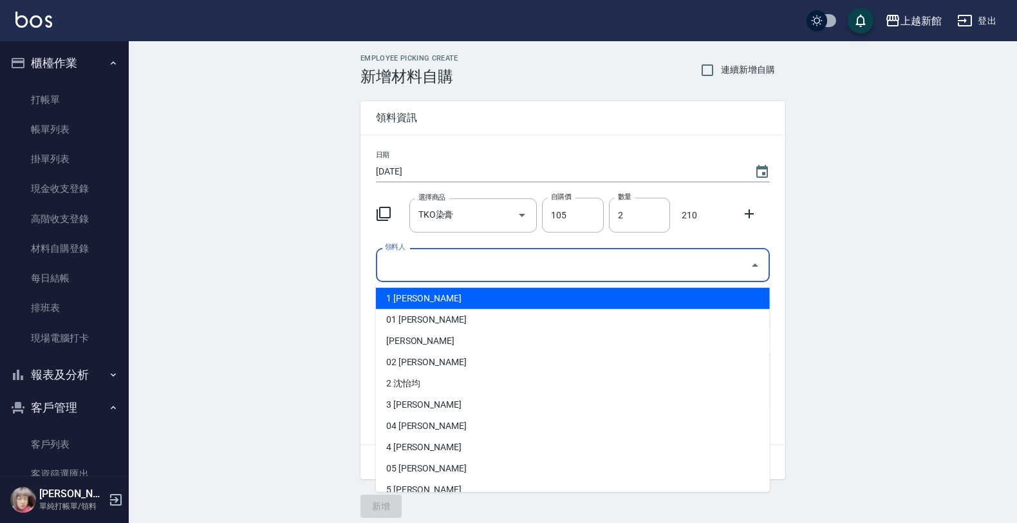
click at [399, 264] on input "領料人" at bounding box center [563, 265] width 363 height 23
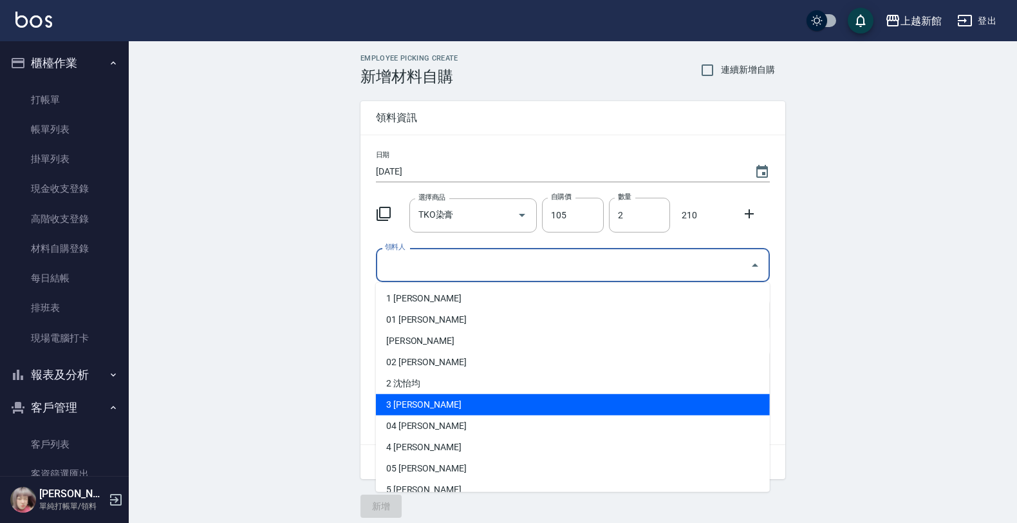
click at [411, 407] on li "3 俞秋萍" at bounding box center [573, 404] width 394 height 21
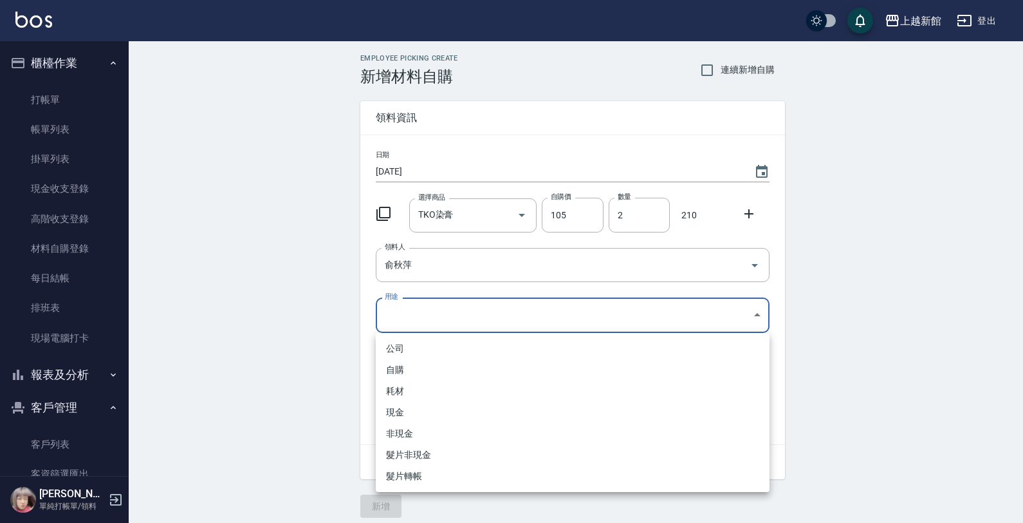
click at [386, 330] on body "上越新館 登出 櫃檯作業 打帳單 帳單列表 掛單列表 現金收支登錄 高階收支登錄 材料自購登錄 每日結帳 排班表 現場電腦打卡 報表及分析 報表目錄 店家日報…" at bounding box center [511, 265] width 1023 height 530
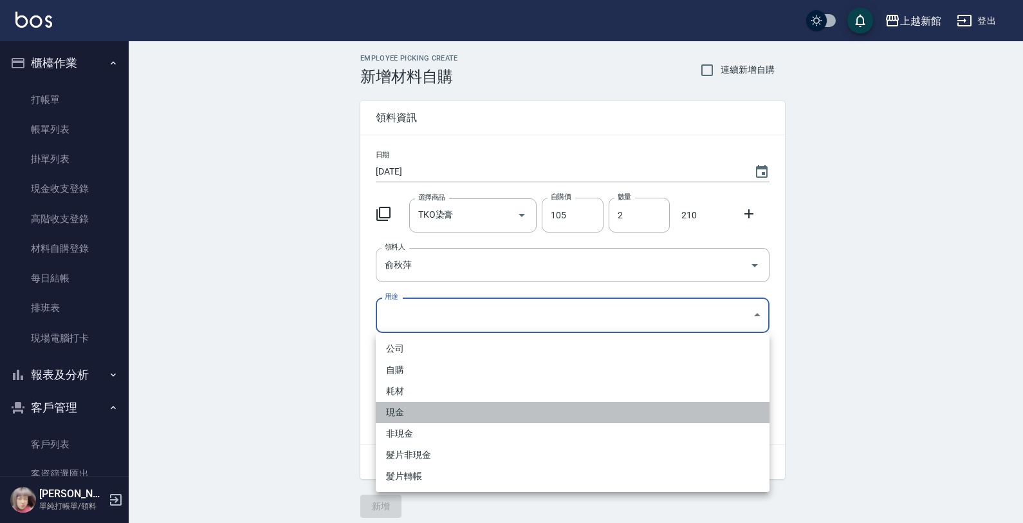
click at [404, 411] on li "現金" at bounding box center [573, 412] width 394 height 21
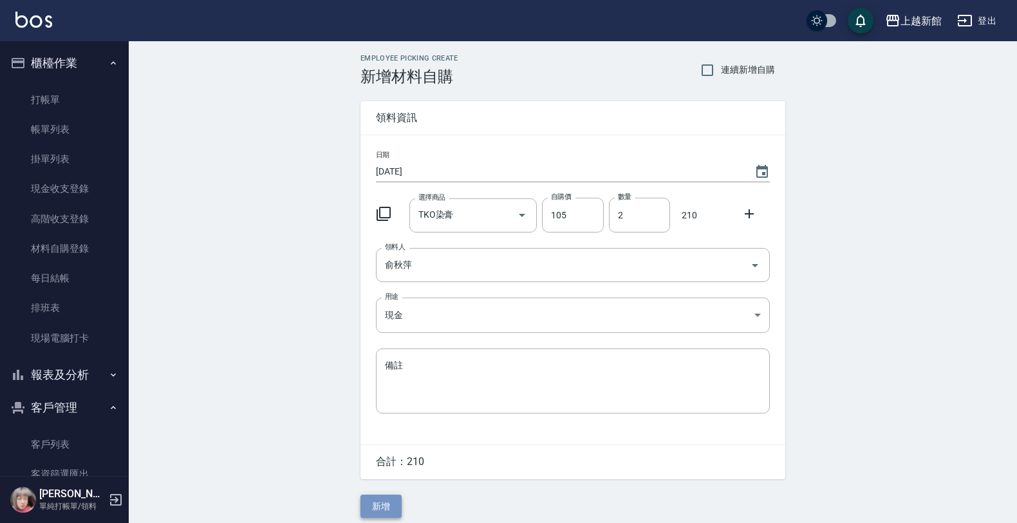
click at [378, 503] on button "新增" at bounding box center [380, 506] width 41 height 24
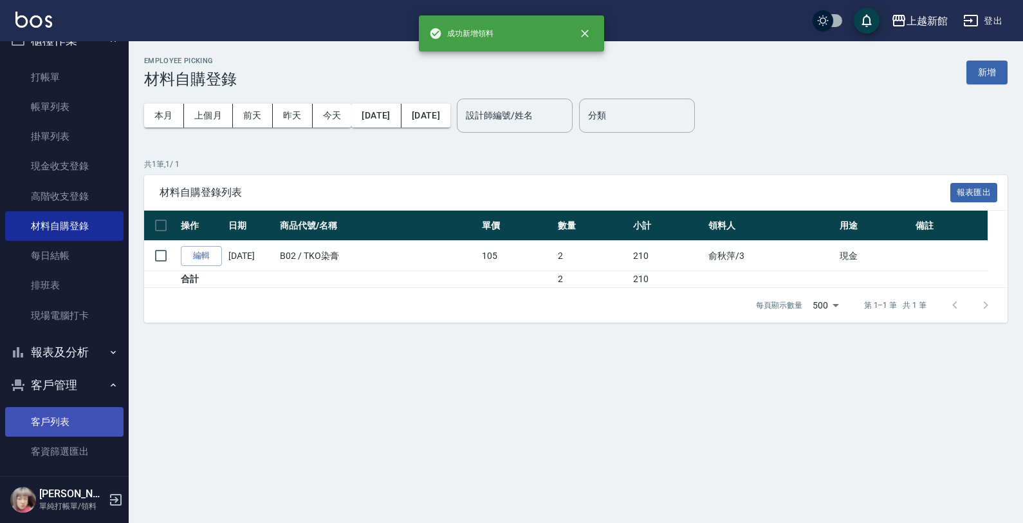
scroll to position [33, 0]
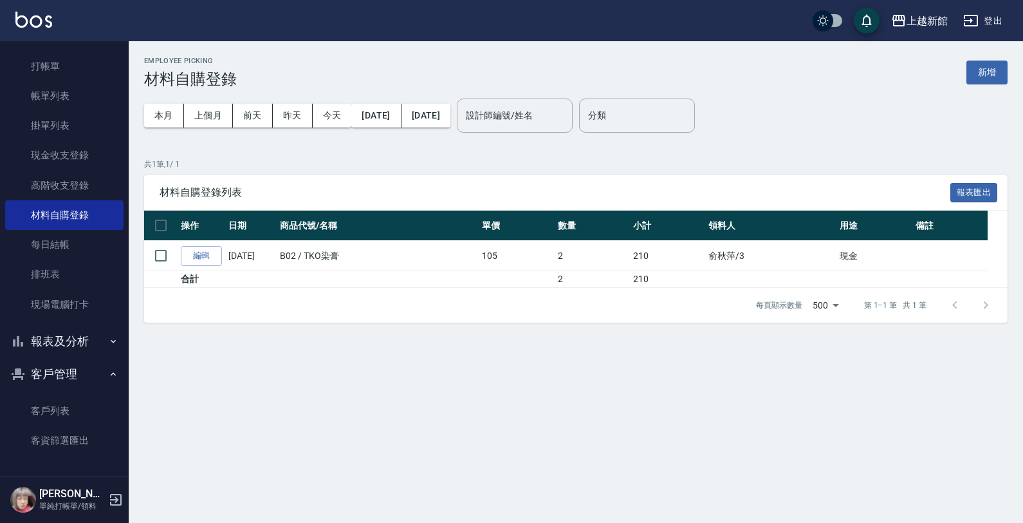
click at [62, 352] on button "報表及分析" at bounding box center [64, 340] width 118 height 33
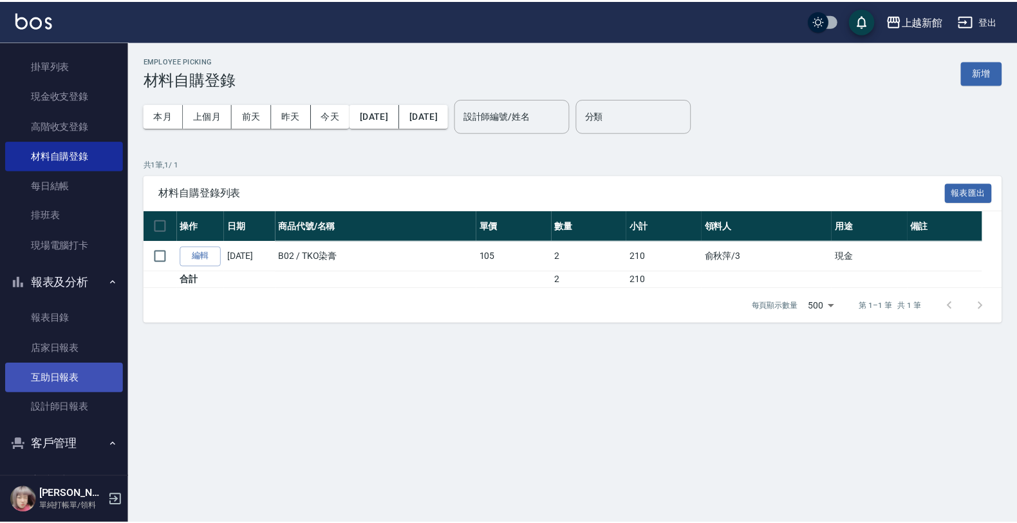
scroll to position [163, 0]
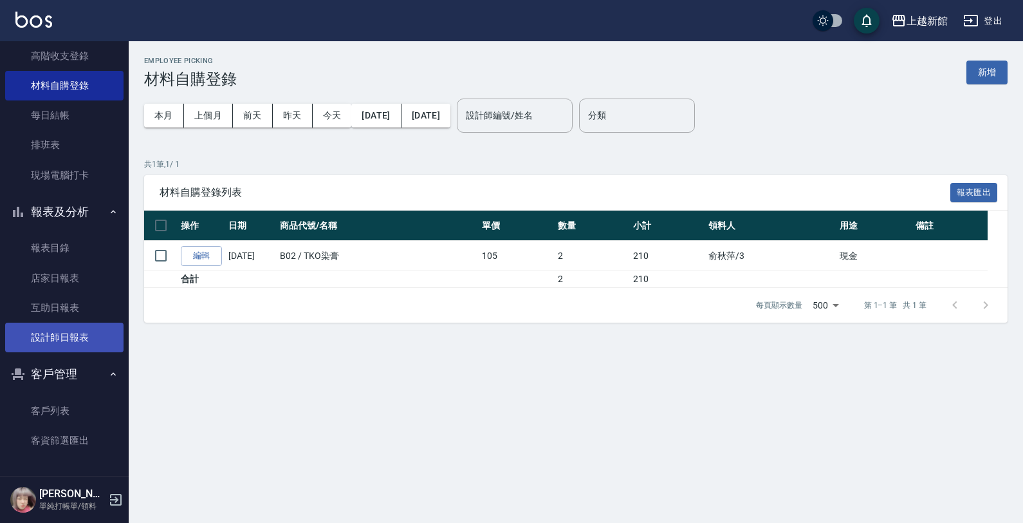
click at [64, 328] on link "設計師日報表" at bounding box center [64, 337] width 118 height 30
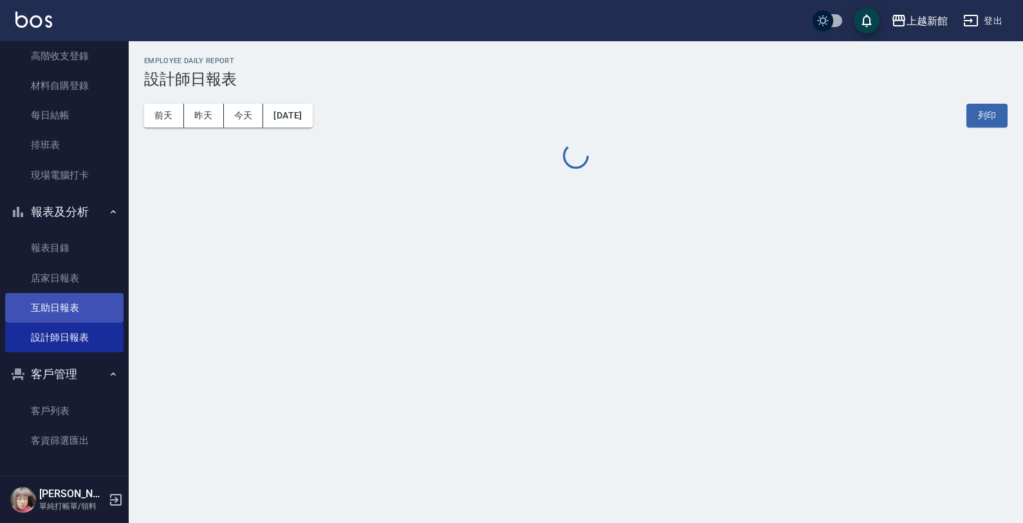
click at [66, 313] on link "互助日報表" at bounding box center [64, 308] width 118 height 30
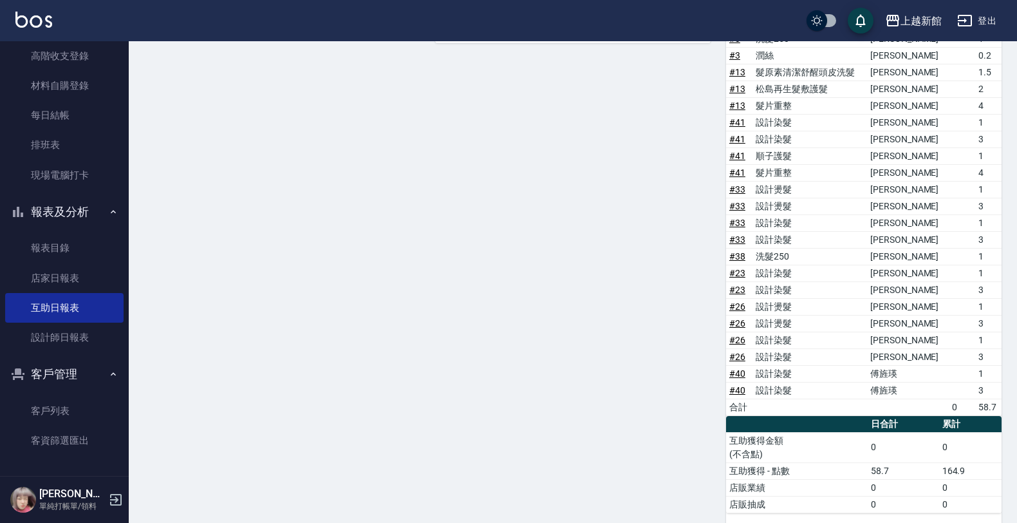
scroll to position [719, 0]
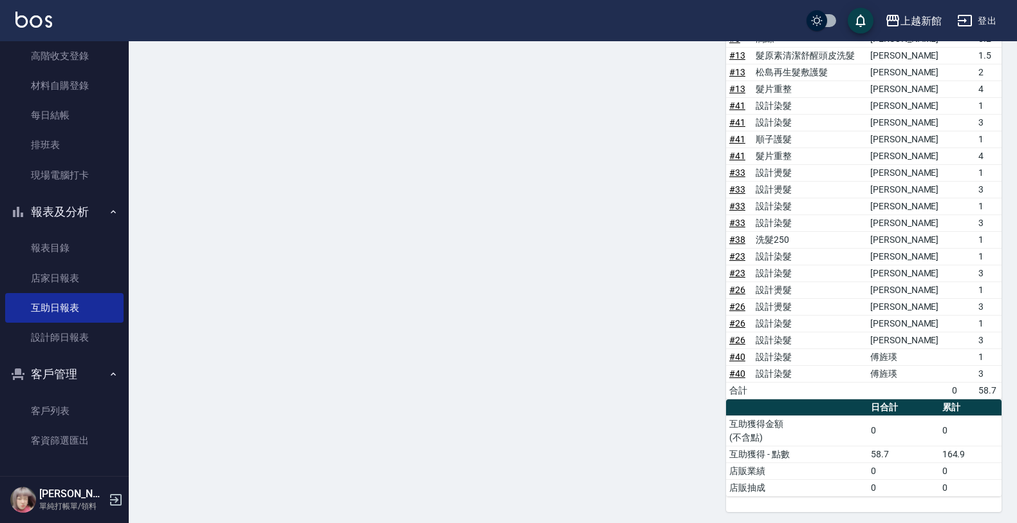
click at [488, 425] on div "18 黃柏森 黃柏森 09/06/2025 互助報表 # 項目 設計師 金額 點 # 13 TKO雙層順髮露/250ml 300x1 300 # 41 Ven…" at bounding box center [565, 147] width 291 height 727
click at [86, 348] on link "設計師日報表" at bounding box center [64, 337] width 118 height 30
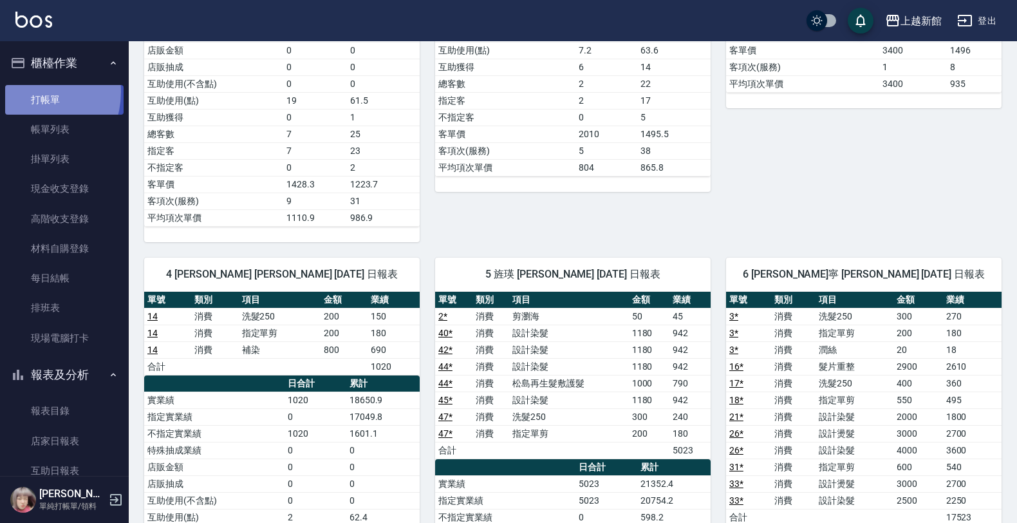
click at [26, 91] on link "打帳單" at bounding box center [64, 100] width 118 height 30
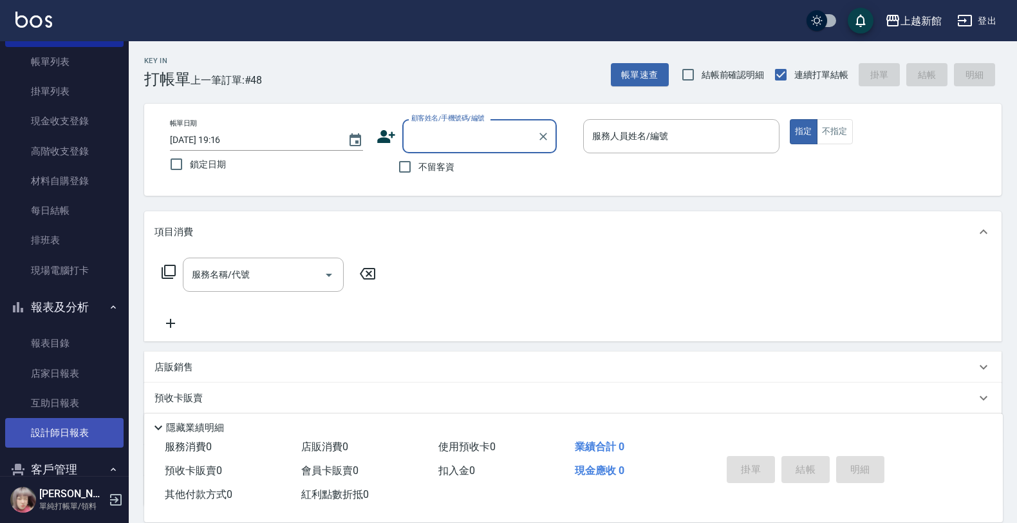
scroll to position [163, 0]
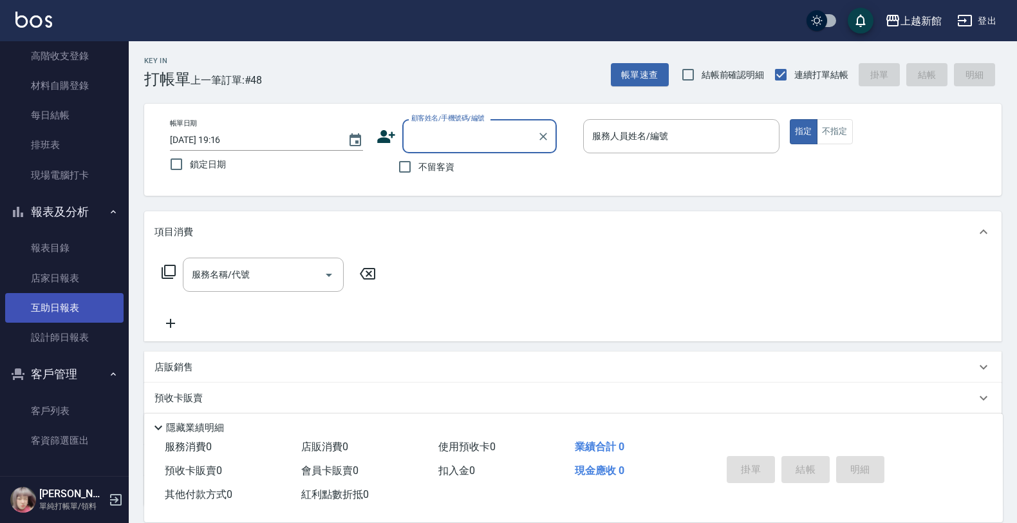
click at [52, 293] on link "互助日報表" at bounding box center [64, 308] width 118 height 30
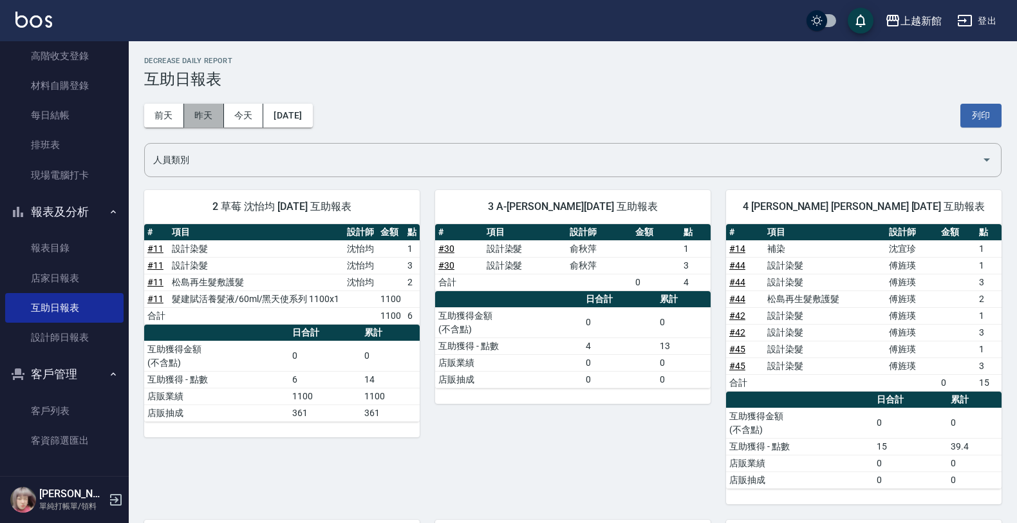
click at [212, 108] on button "昨天" at bounding box center [204, 116] width 40 height 24
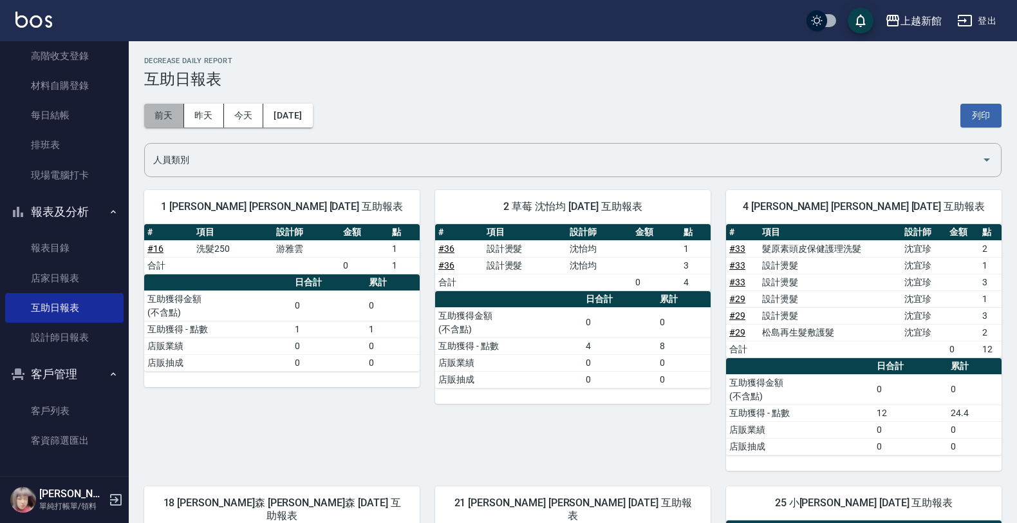
click at [171, 119] on button "前天" at bounding box center [164, 116] width 40 height 24
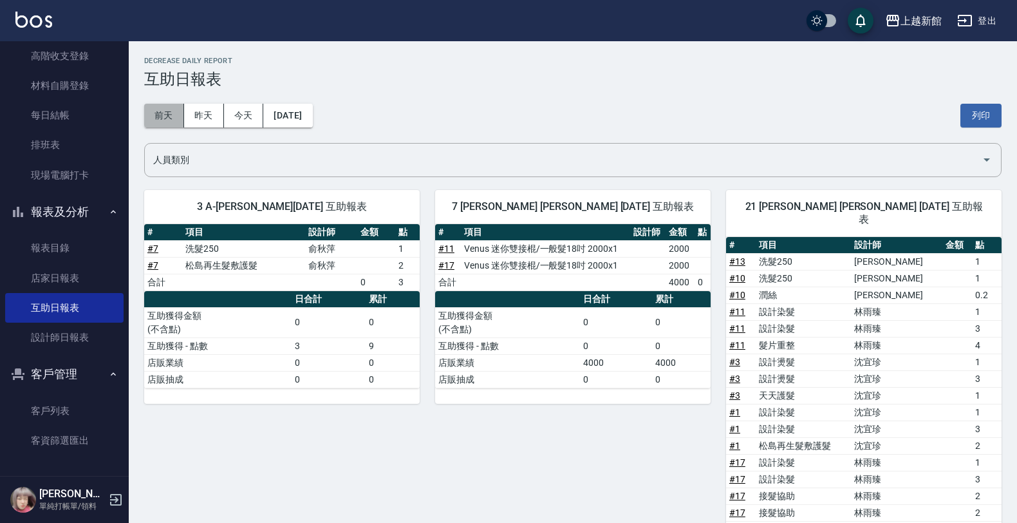
click at [164, 113] on button "前天" at bounding box center [164, 116] width 40 height 24
click at [167, 125] on button "前天" at bounding box center [164, 116] width 40 height 24
click at [288, 111] on button "2025/09/04" at bounding box center [287, 116] width 49 height 24
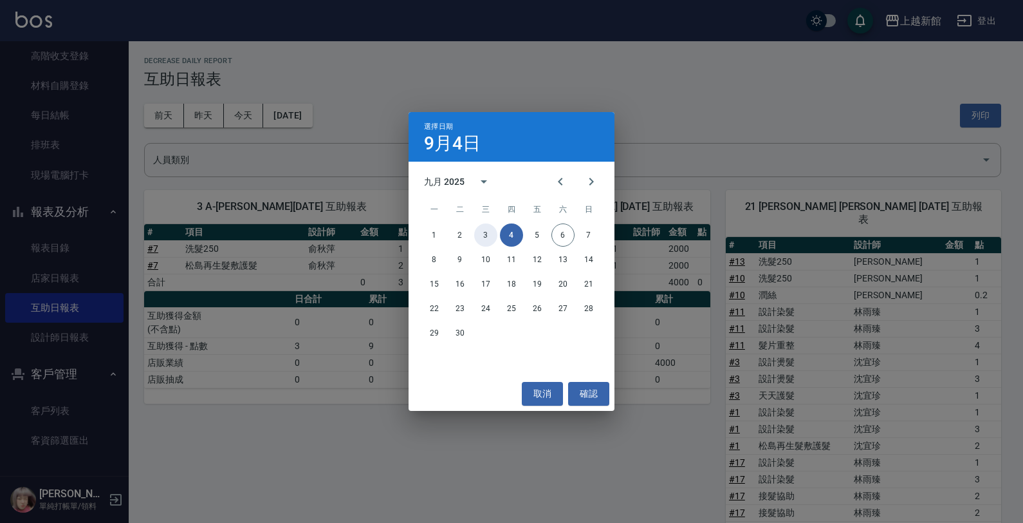
click at [485, 233] on button "3" at bounding box center [485, 234] width 23 height 23
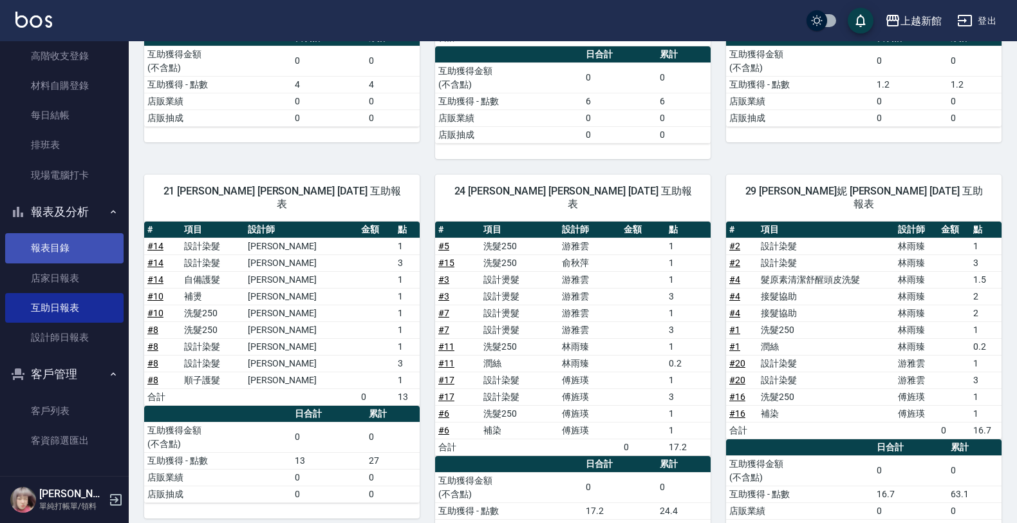
scroll to position [233, 0]
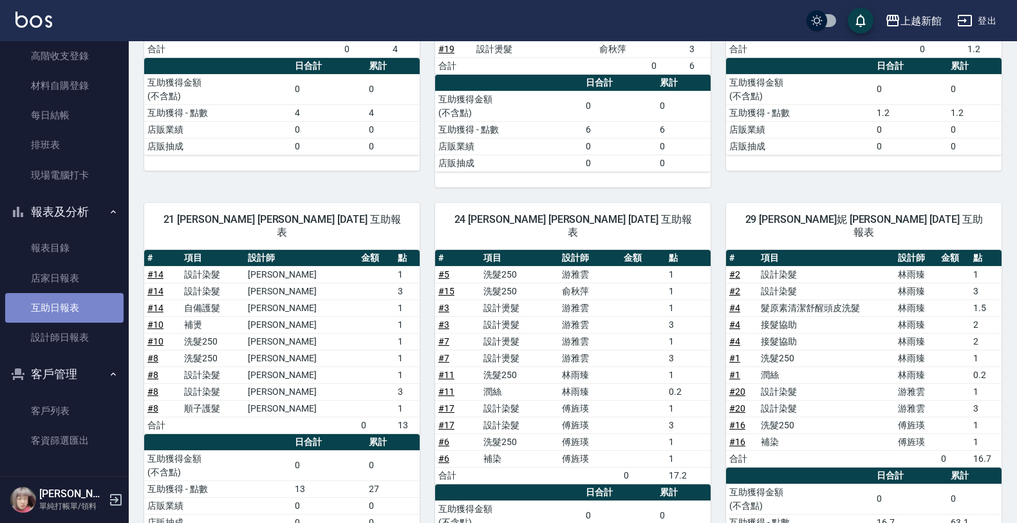
click at [76, 306] on link "互助日報表" at bounding box center [64, 308] width 118 height 30
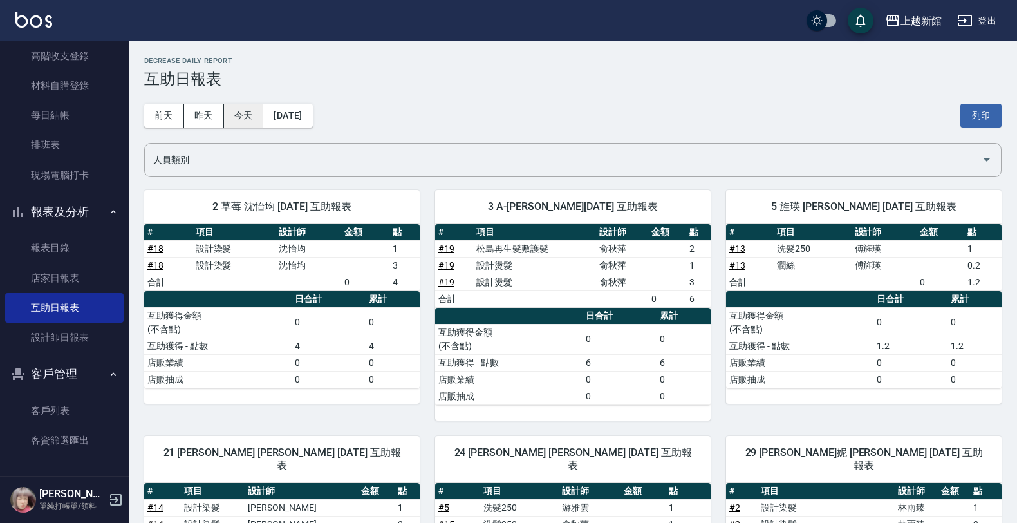
click at [235, 120] on button "今天" at bounding box center [244, 116] width 40 height 24
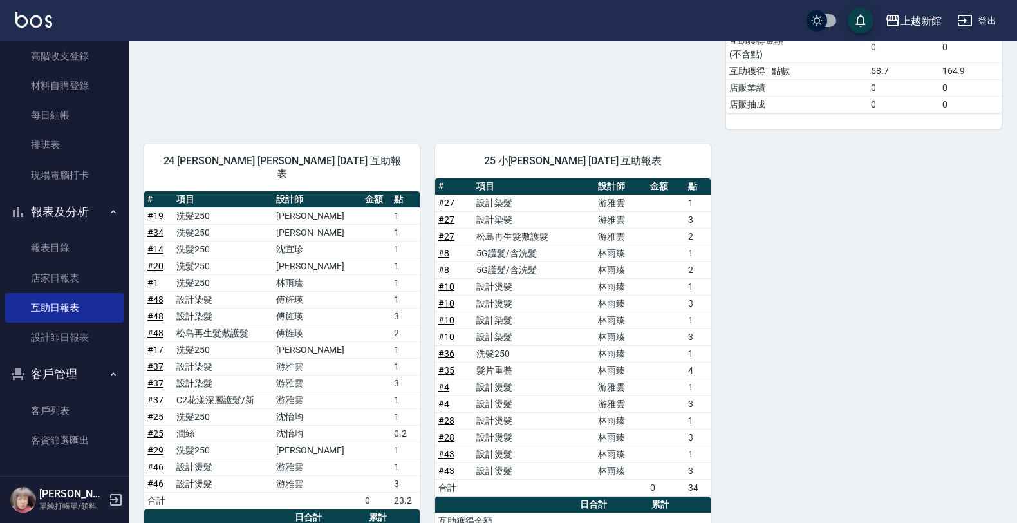
scroll to position [1202, 0]
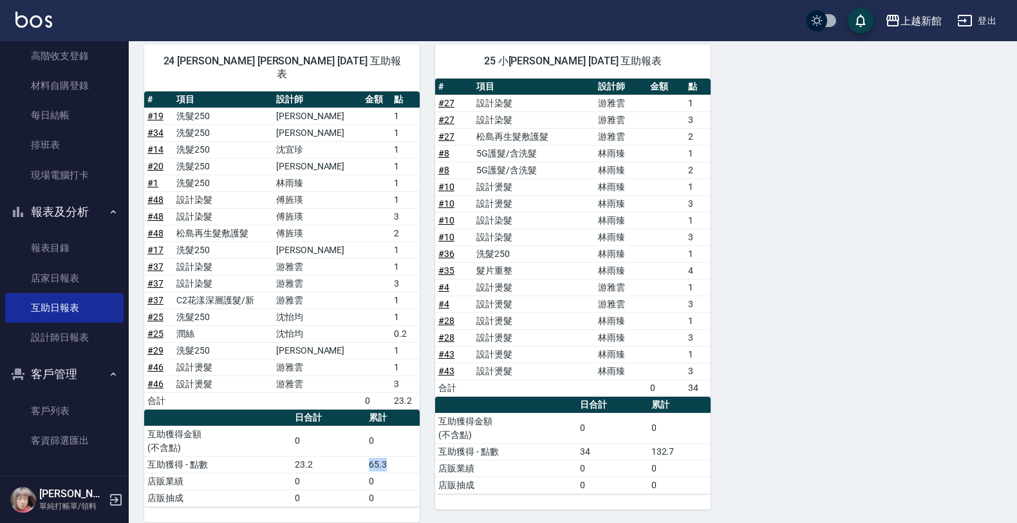
drag, startPoint x: 367, startPoint y: 449, endPoint x: 425, endPoint y: 432, distance: 59.5
click at [409, 456] on td "65.3" at bounding box center [393, 464] width 54 height 17
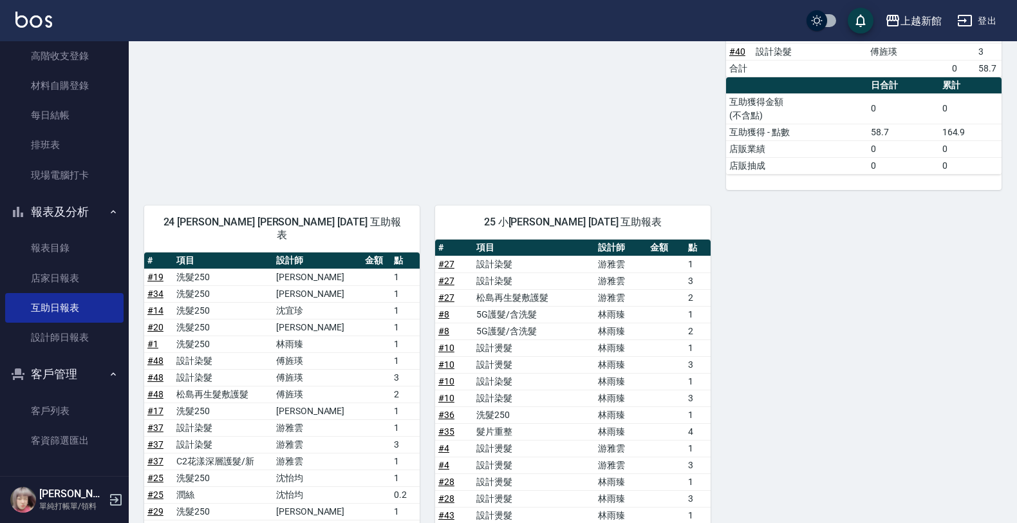
scroll to position [1122, 0]
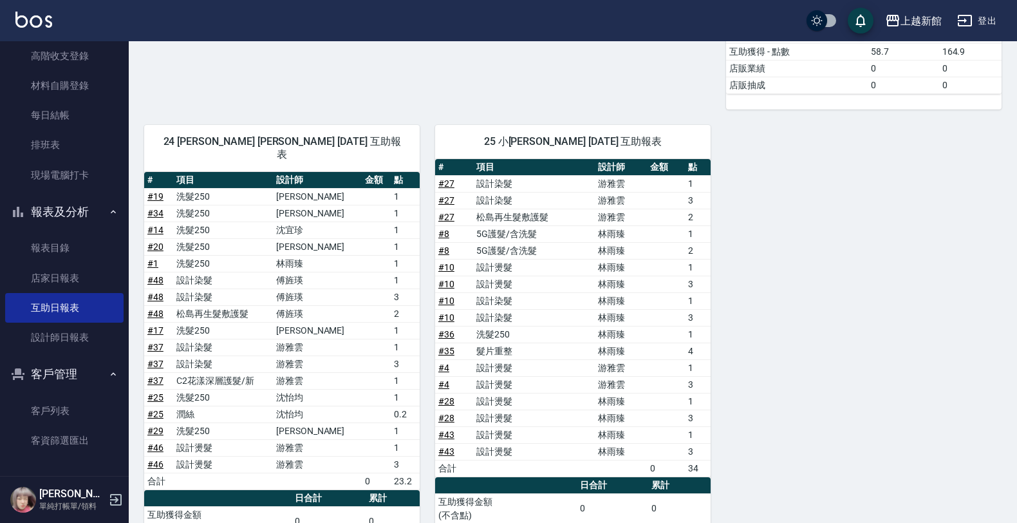
drag, startPoint x: 115, startPoint y: 497, endPoint x: 118, endPoint y: 489, distance: 8.4
click at [117, 496] on icon "button" at bounding box center [115, 499] width 15 height 15
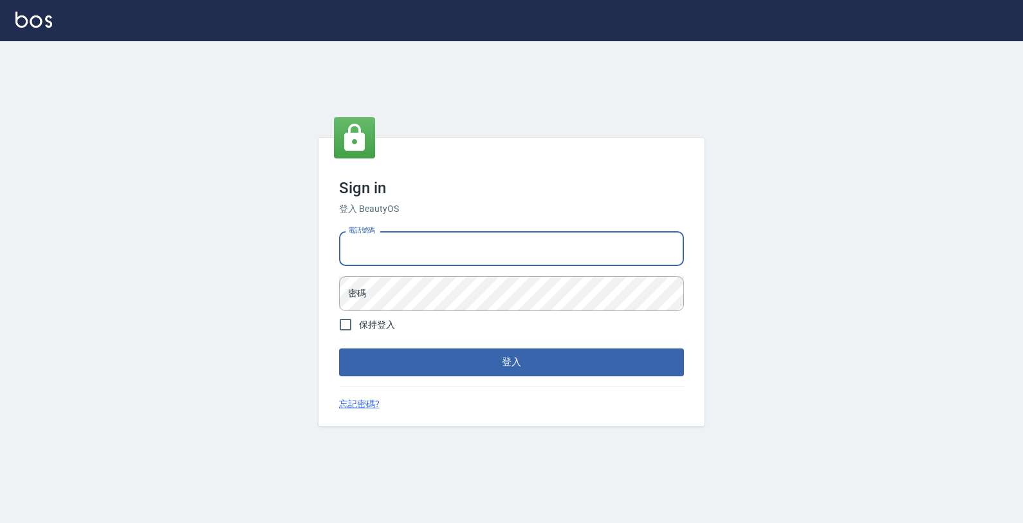
click at [454, 236] on input "電話號碼" at bounding box center [511, 248] width 345 height 35
type input "0933303551"
click at [339, 348] on button "登入" at bounding box center [511, 361] width 345 height 27
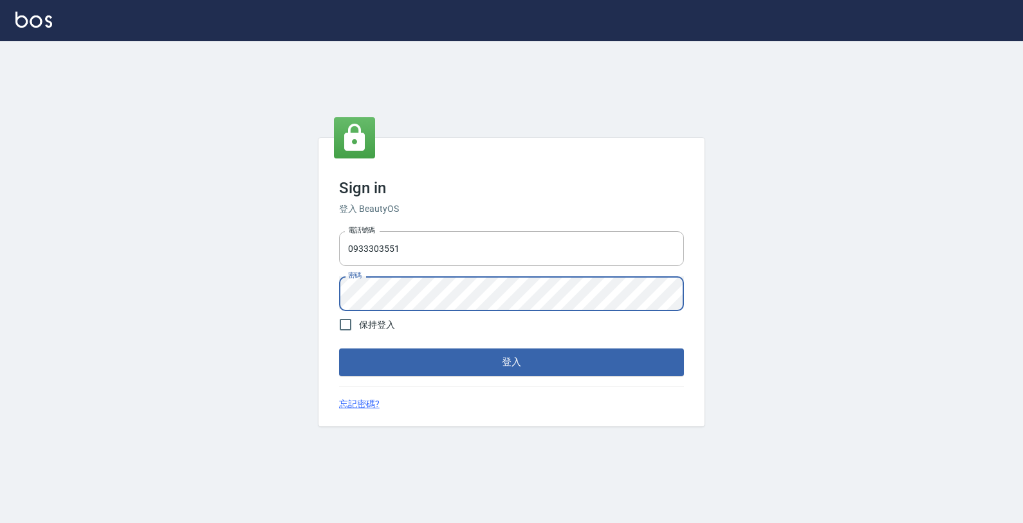
click at [339, 348] on button "登入" at bounding box center [511, 361] width 345 height 27
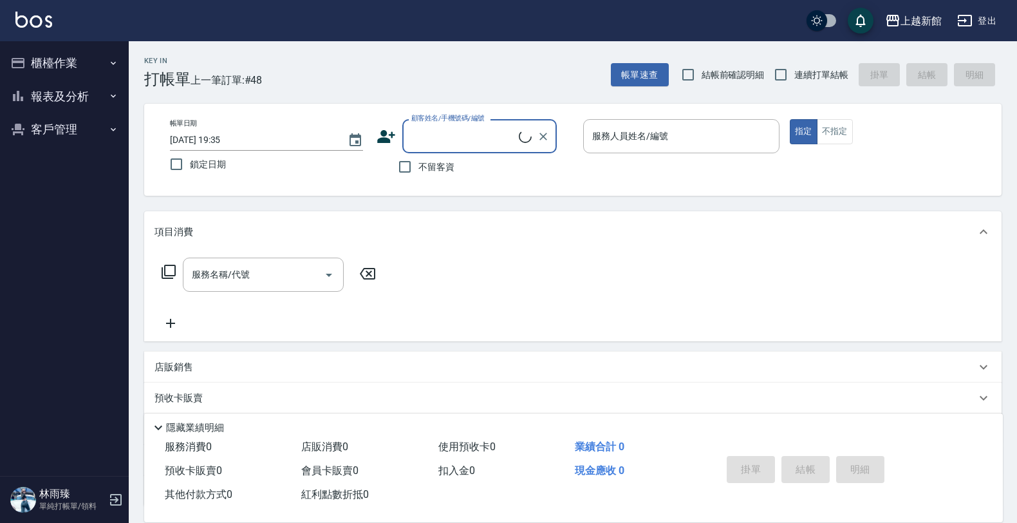
click at [78, 86] on button "報表及分析" at bounding box center [64, 96] width 118 height 33
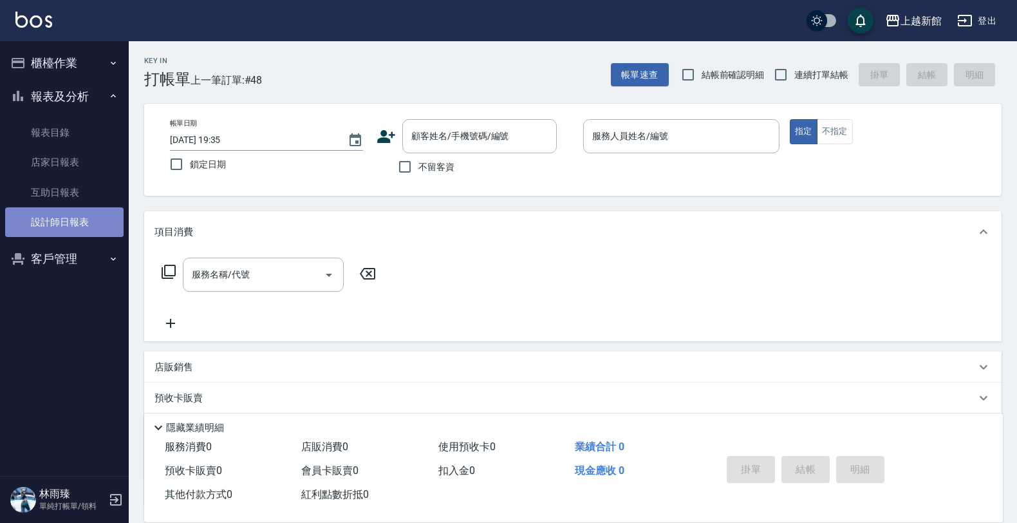
click at [75, 224] on link "設計師日報表" at bounding box center [64, 222] width 118 height 30
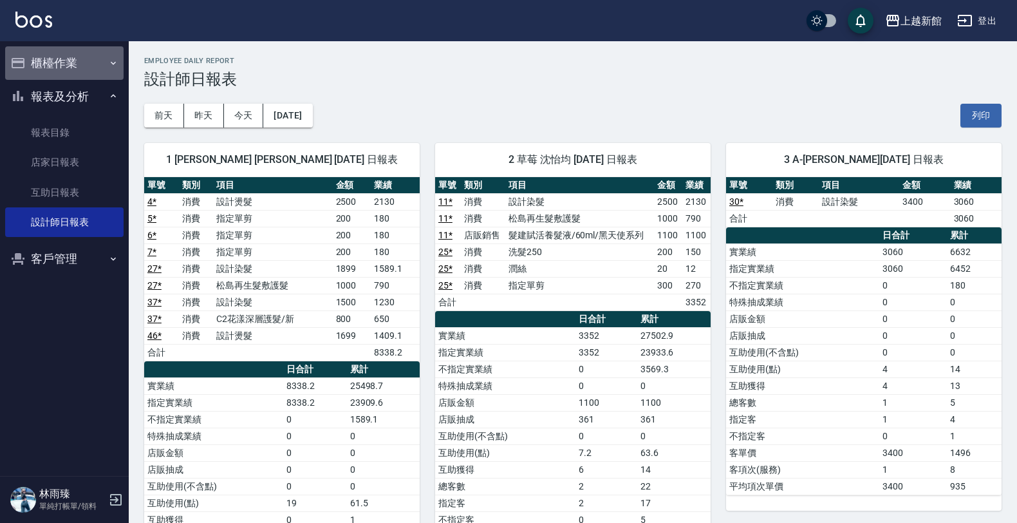
drag, startPoint x: 62, startPoint y: 61, endPoint x: 66, endPoint y: 70, distance: 9.5
click at [64, 62] on button "櫃檯作業" at bounding box center [64, 62] width 118 height 33
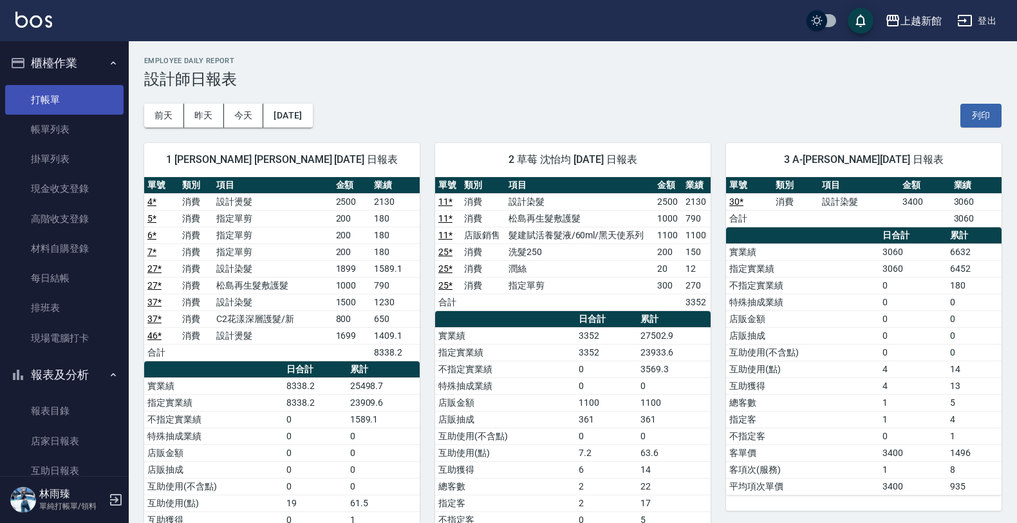
click at [77, 106] on link "打帳單" at bounding box center [64, 100] width 118 height 30
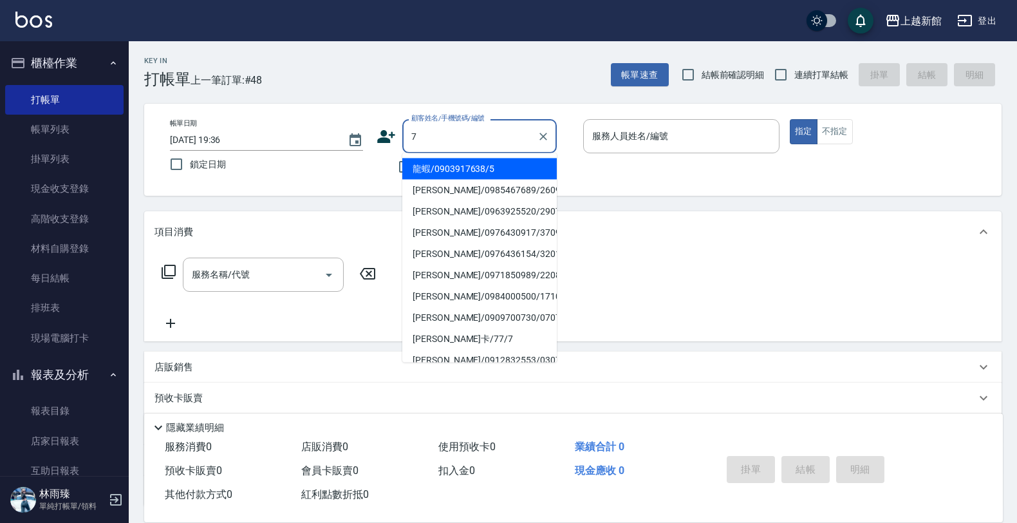
type input "龍蝦/0903917638/5"
click at [790, 119] on button "指定" at bounding box center [804, 131] width 28 height 25
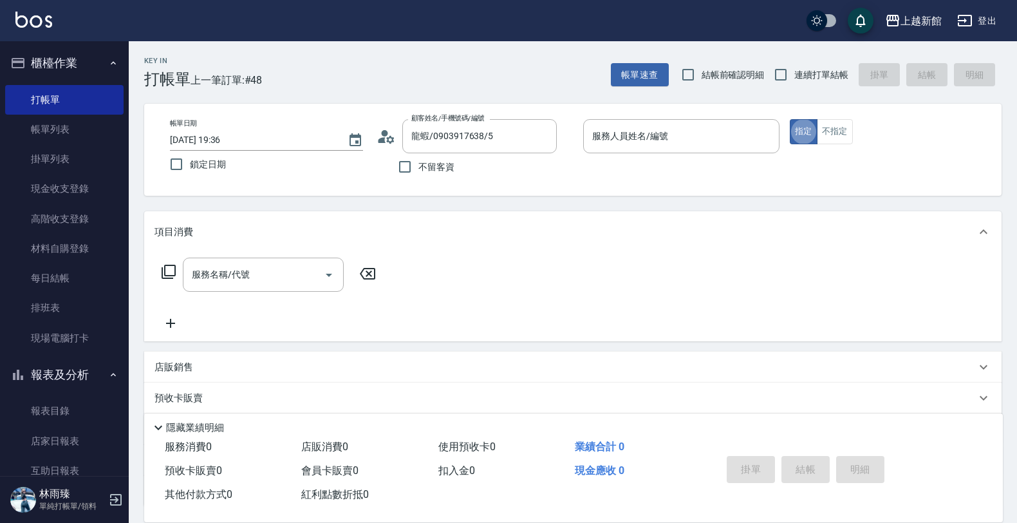
type button "true"
type input "旌瑛-5"
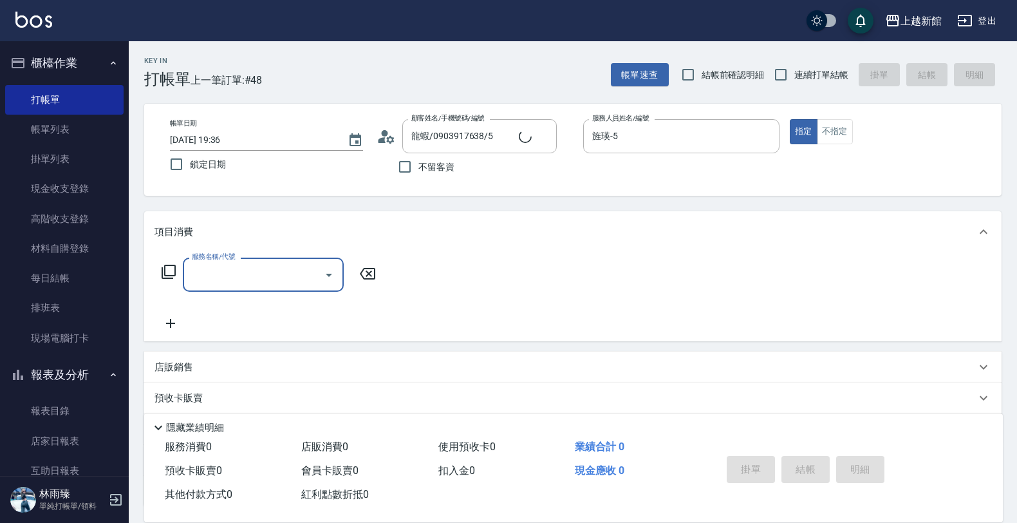
type input "莫尼卡/77/7"
type input "莫尼卡-7"
click at [158, 271] on div "服務名稱/代號 服務名稱/代號" at bounding box center [268, 274] width 229 height 34
click at [166, 264] on icon at bounding box center [169, 271] width 14 height 14
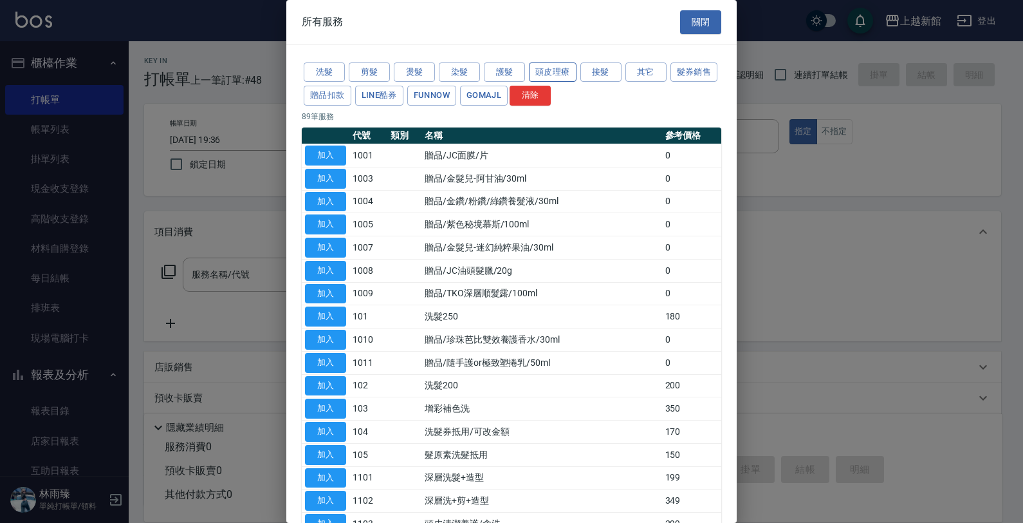
click at [571, 79] on button "頭皮理療" at bounding box center [553, 72] width 48 height 20
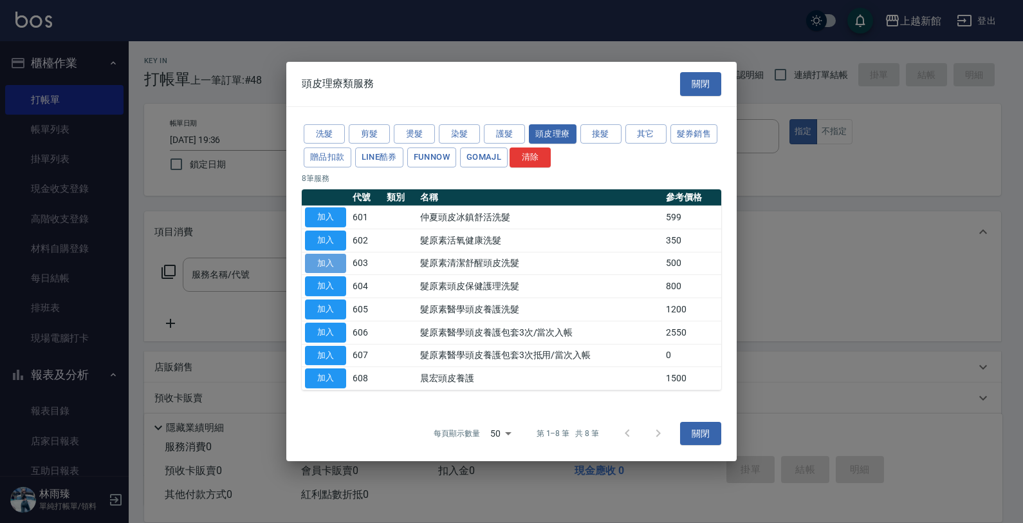
click at [317, 271] on button "加入" at bounding box center [325, 263] width 41 height 20
type input "髮原素清潔舒醒頭皮洗髮(603)"
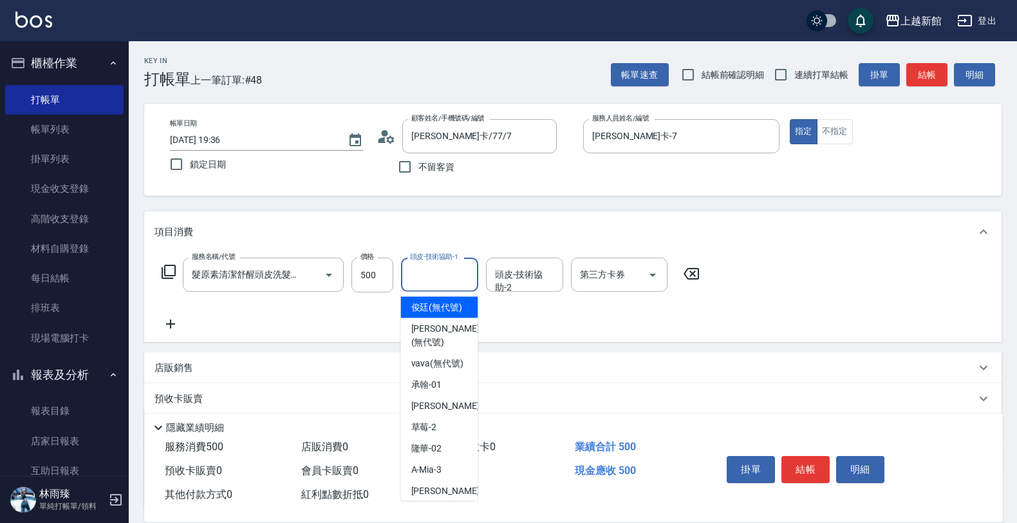
click at [458, 265] on input "頭皮-技術協助-1" at bounding box center [440, 274] width 66 height 23
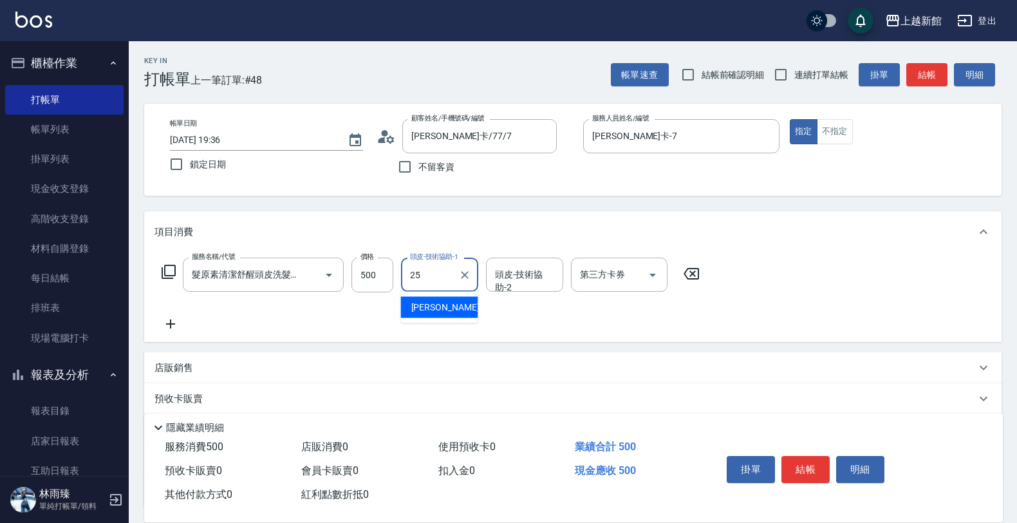
type input "小邱-25"
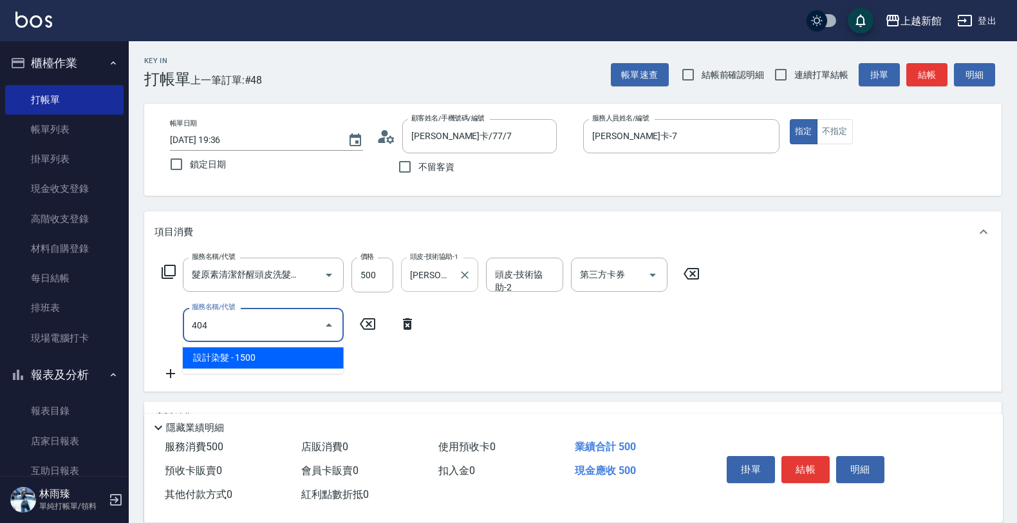
type input "設計染髮(404)"
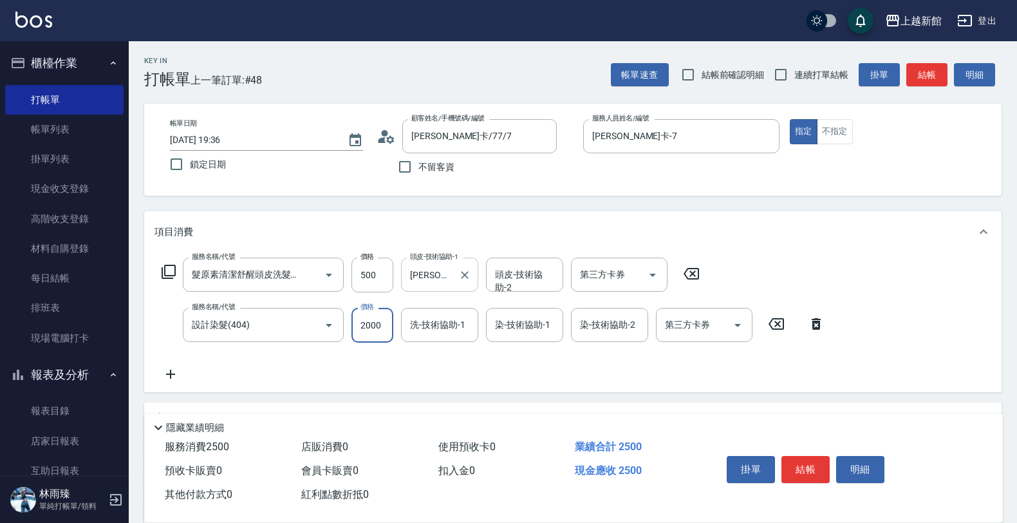
type input "2000"
type input "[PERSON_NAME]-25"
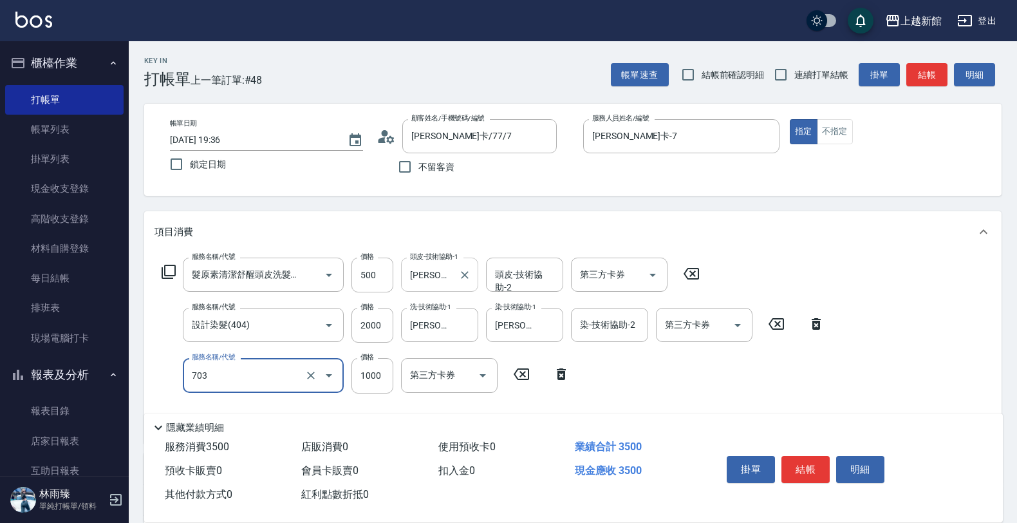
type input "接髮協助(703)"
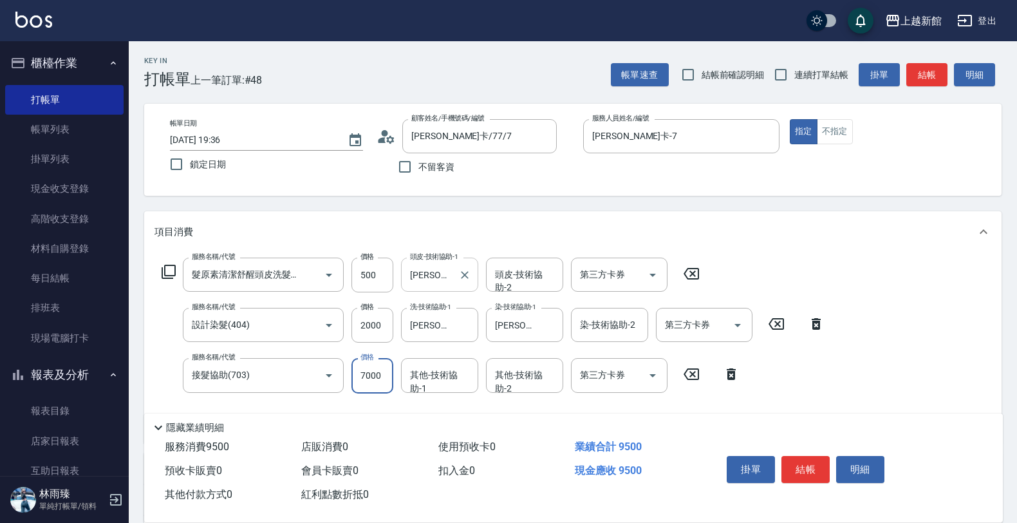
type input "7000"
type input "[PERSON_NAME]-25"
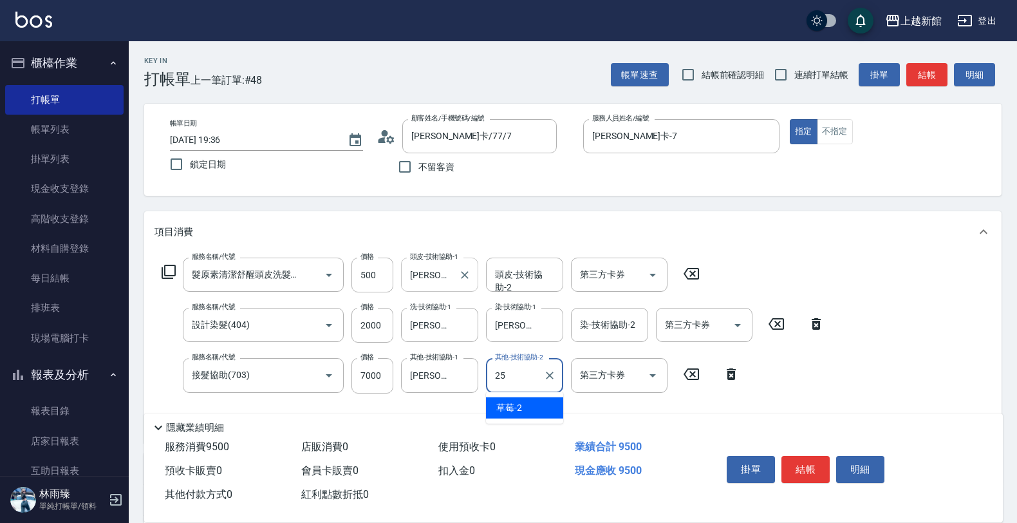
type input "[PERSON_NAME]-25"
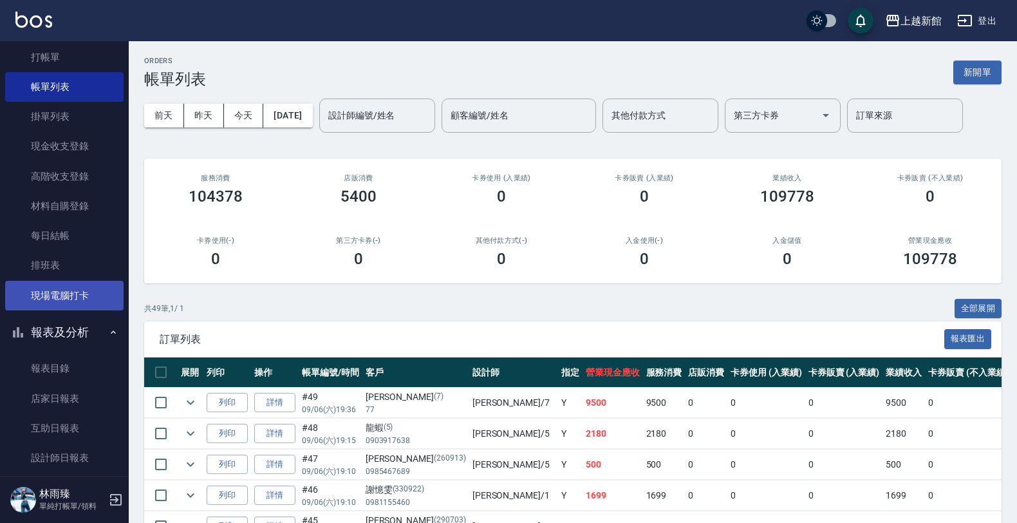
scroll to position [93, 0]
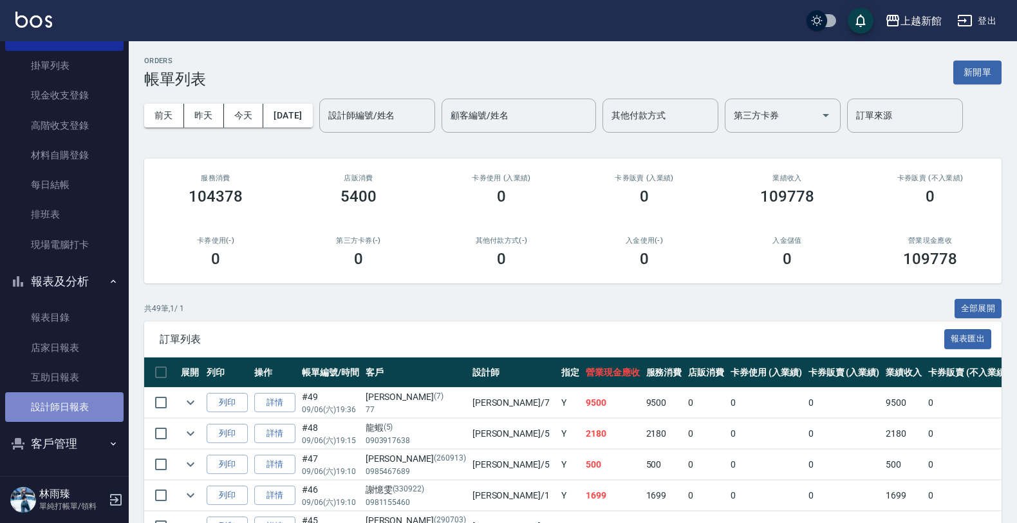
click at [71, 400] on link "設計師日報表" at bounding box center [64, 407] width 118 height 30
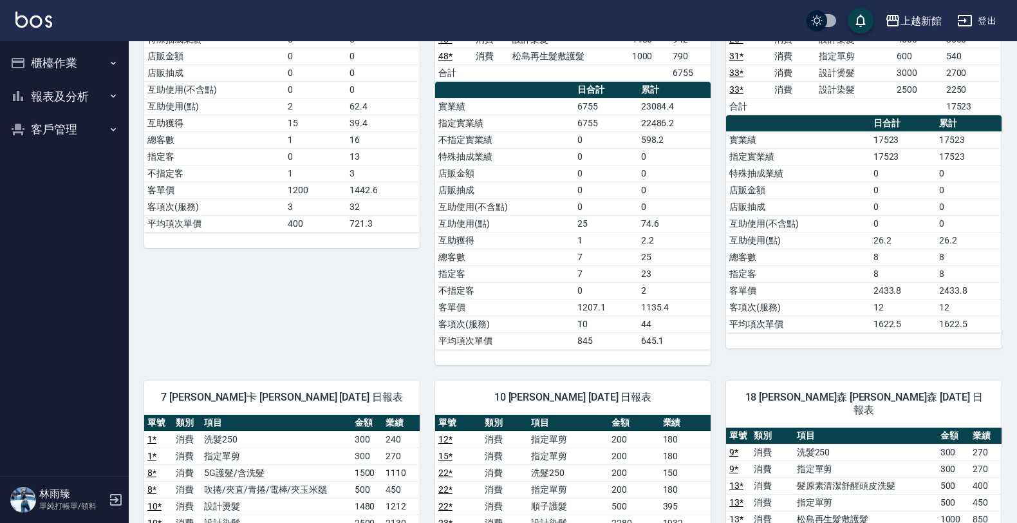
scroll to position [648, 0]
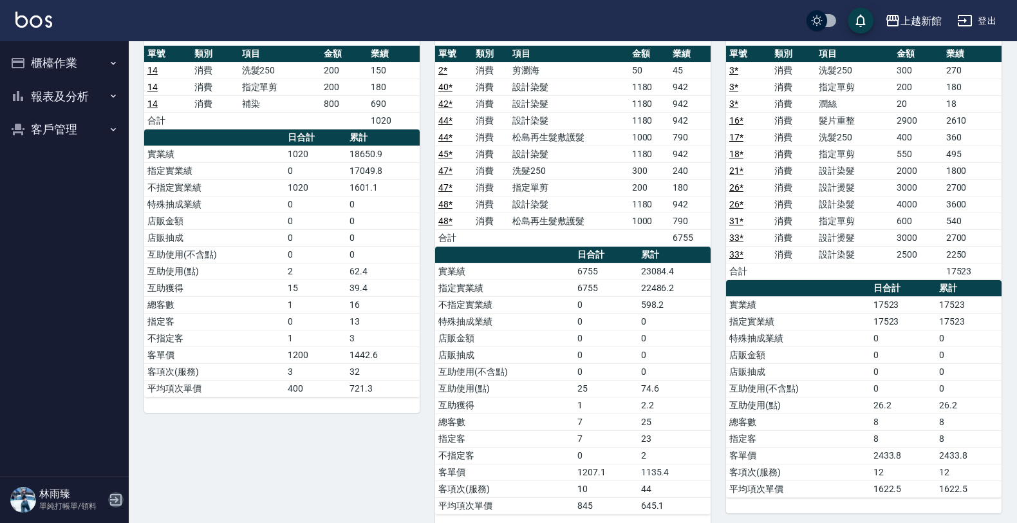
click at [113, 497] on icon "button" at bounding box center [115, 499] width 15 height 15
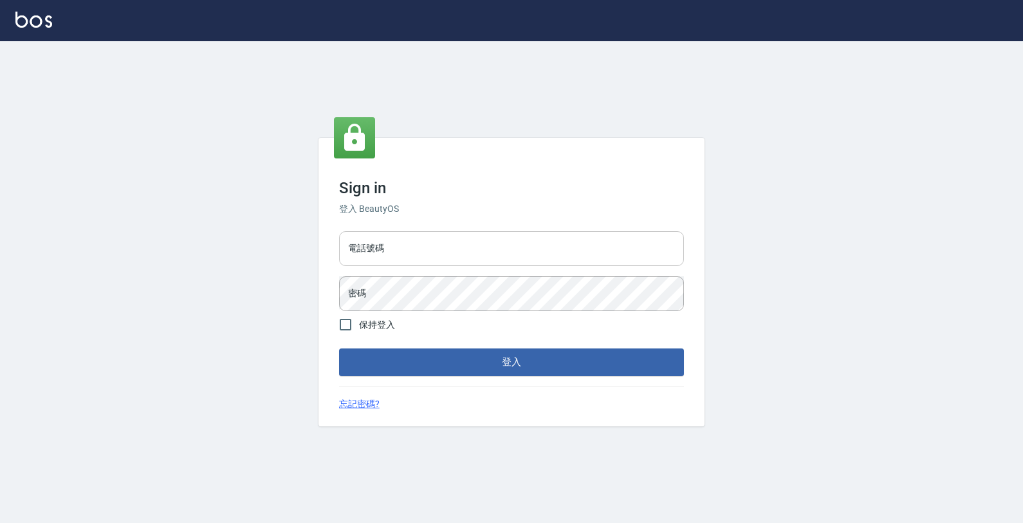
drag, startPoint x: 649, startPoint y: 256, endPoint x: 654, endPoint y: 251, distance: 7.7
click at [651, 255] on input "電話號碼" at bounding box center [511, 248] width 345 height 35
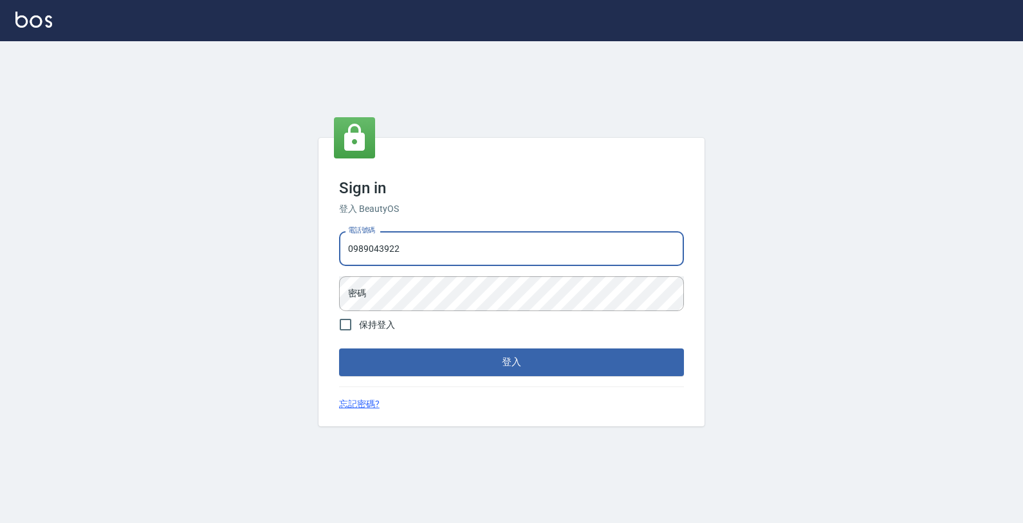
type input "0989043922"
click at [339, 348] on button "登入" at bounding box center [511, 361] width 345 height 27
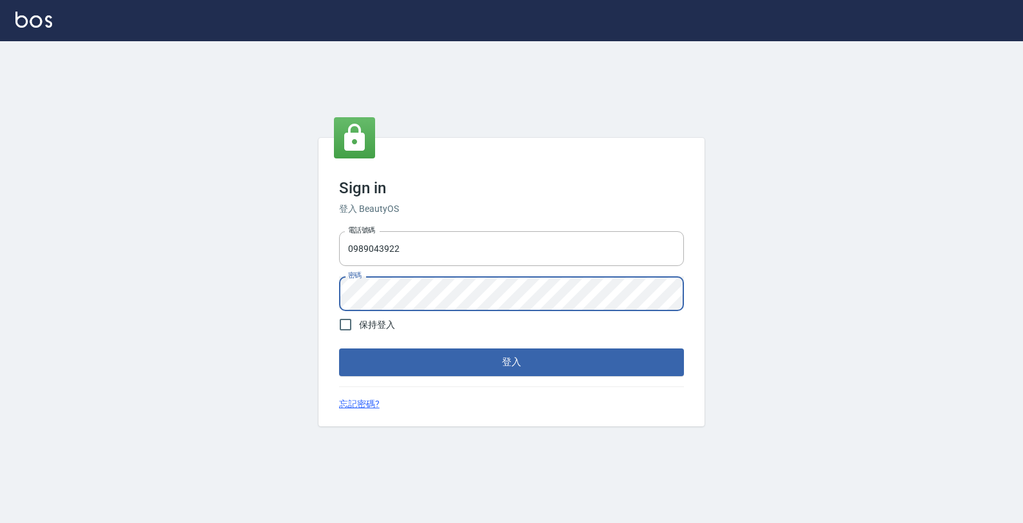
click at [339, 348] on button "登入" at bounding box center [511, 361] width 345 height 27
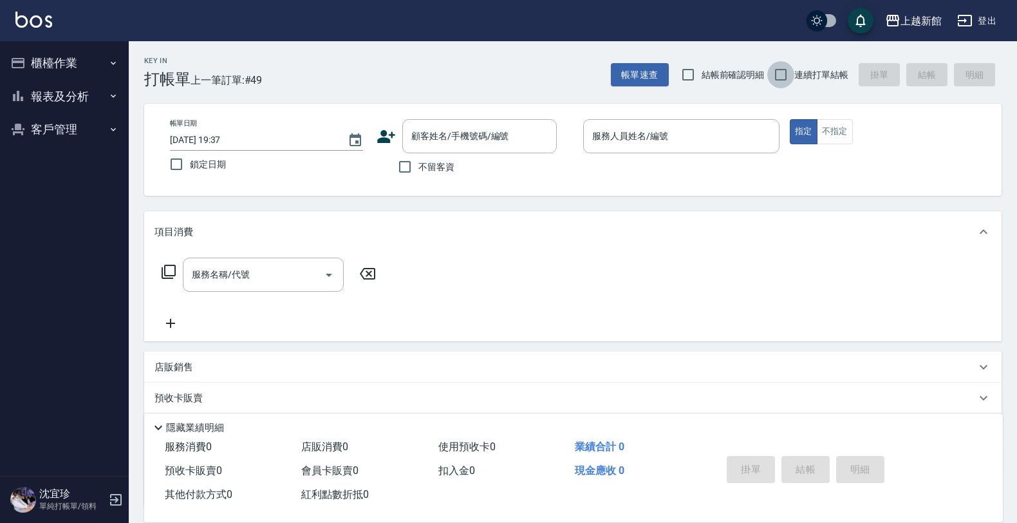
click at [782, 70] on input "連續打單結帳" at bounding box center [780, 74] width 27 height 27
checkbox input "true"
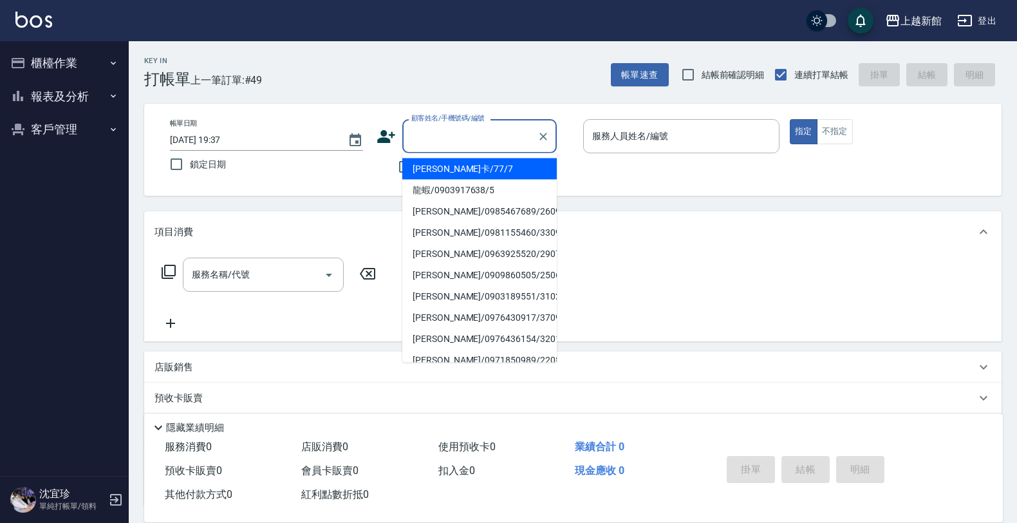
drag, startPoint x: 454, startPoint y: 138, endPoint x: 565, endPoint y: 122, distance: 112.5
click at [457, 136] on input "顧客姓名/手機號碼/編號" at bounding box center [470, 136] width 124 height 23
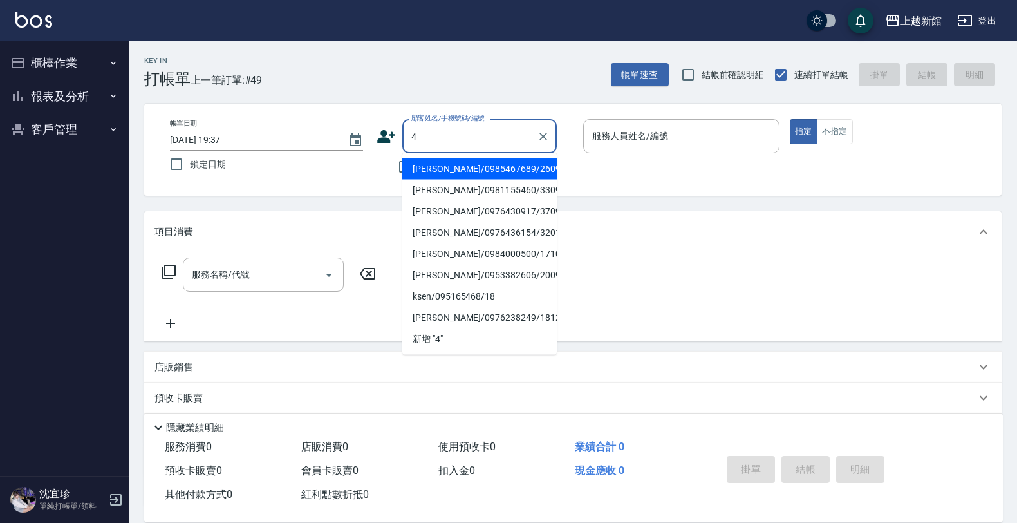
type input "[PERSON_NAME]/0985467689/260913"
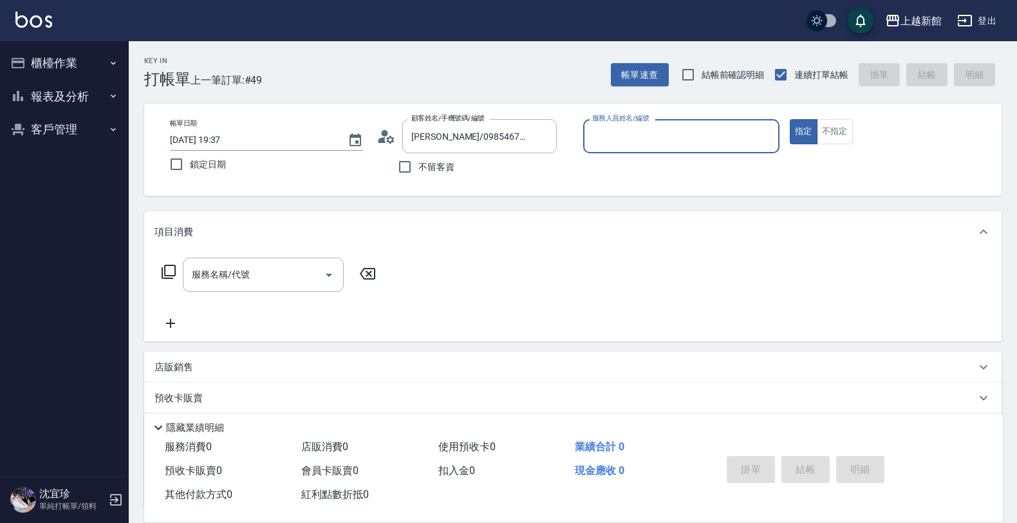
click at [790, 119] on button "指定" at bounding box center [804, 131] width 28 height 25
type input "旌瑛-5"
type button "true"
type input "宜珍/0968463806/4"
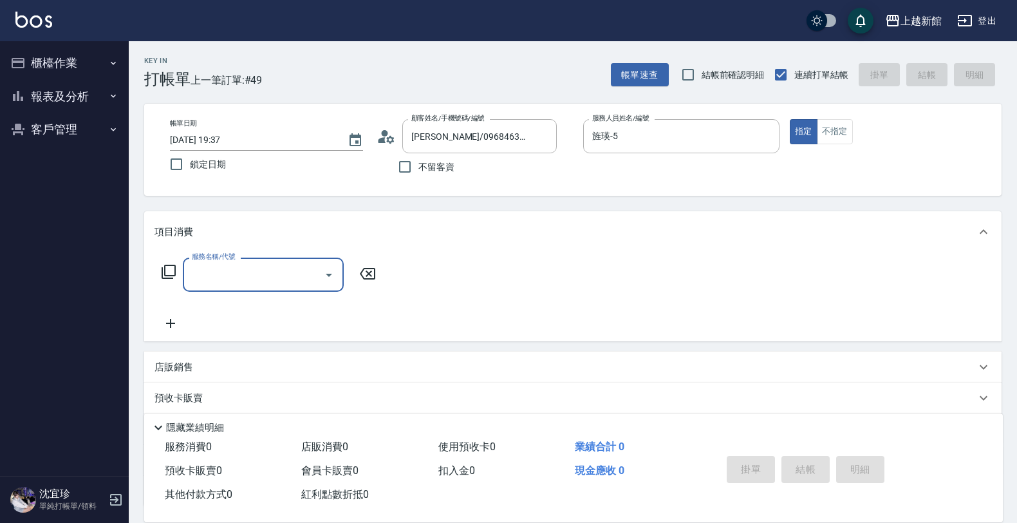
type input "宜珍-4"
type input "1"
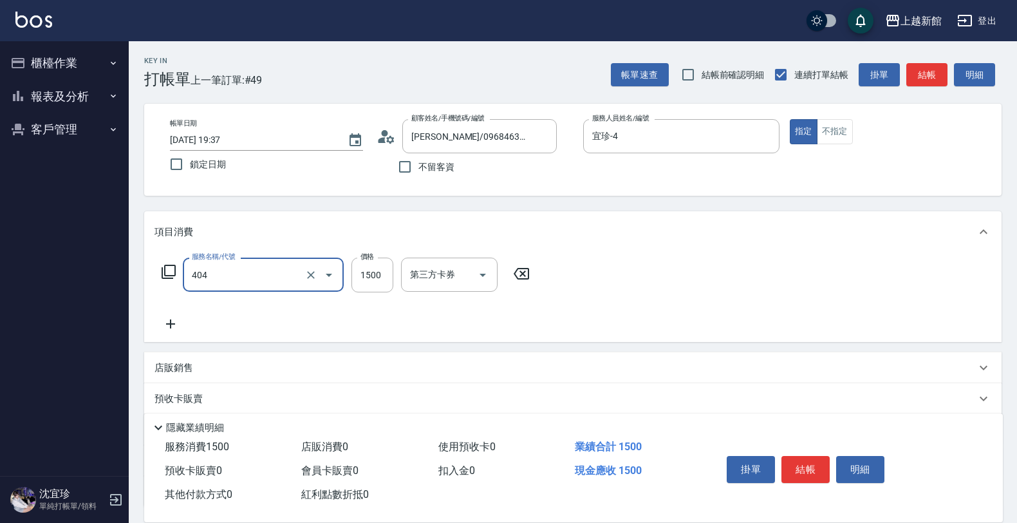
type input "設計染髮(404)"
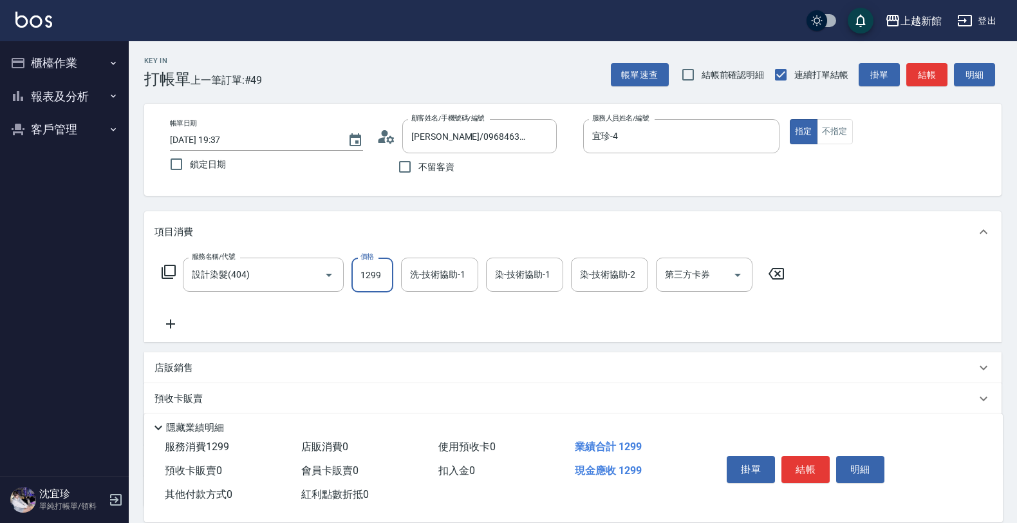
type input "1299"
type input "小敏-24"
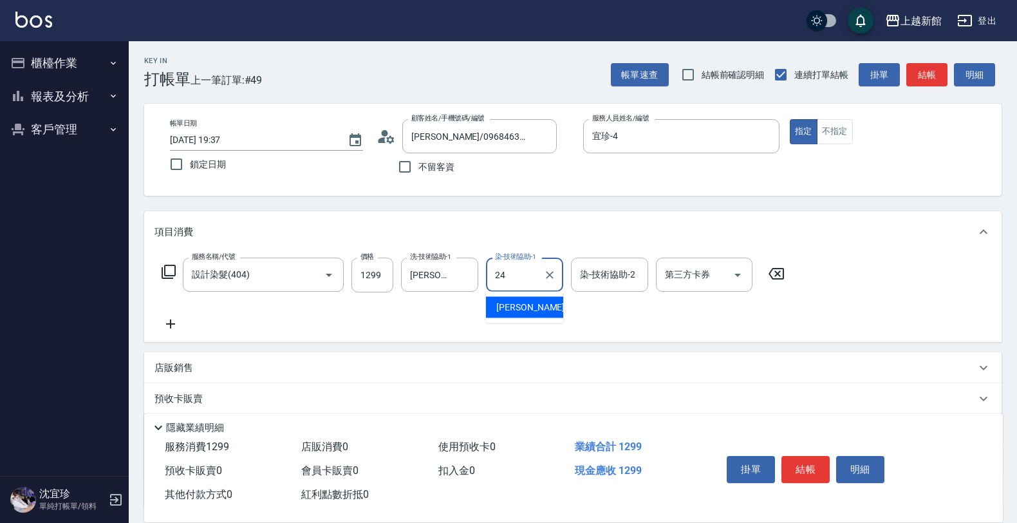
type input "小敏-24"
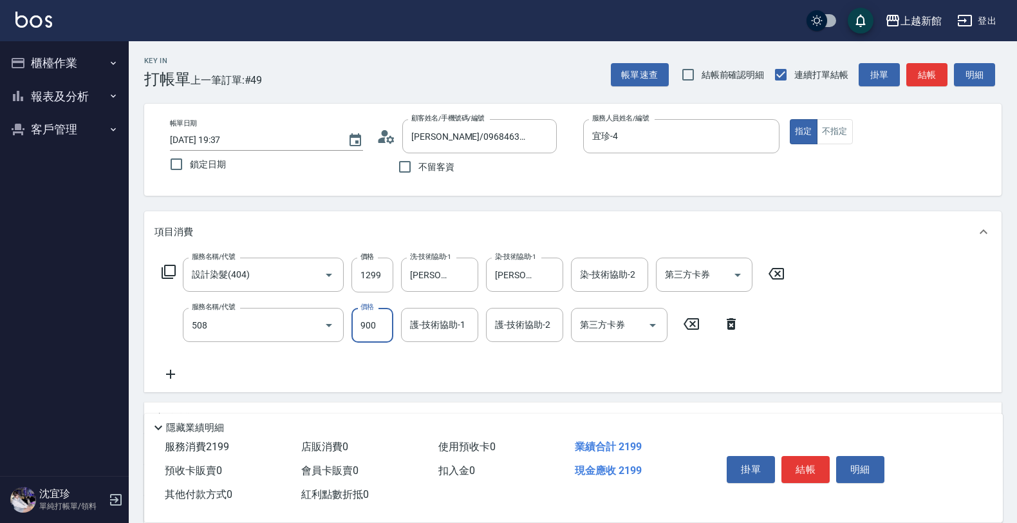
type input "松島再生髮敷護髮(508)"
type input "1000"
type input "小敏-24"
type input "2"
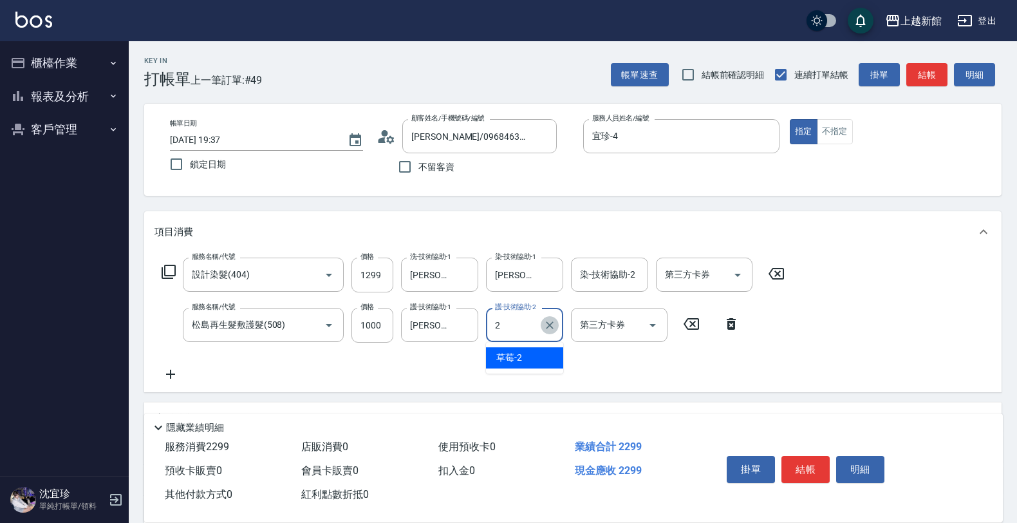
click at [549, 326] on icon "Clear" at bounding box center [549, 325] width 13 height 13
click at [604, 351] on div "服務名稱/代號 設計染髮(404) 服務名稱/代號 價格 1299 價格 洗-技術協助-1 小敏-24 洗-技術協助-1 染-技術協助-1 小敏-24 染-技…" at bounding box center [473, 319] width 638 height 124
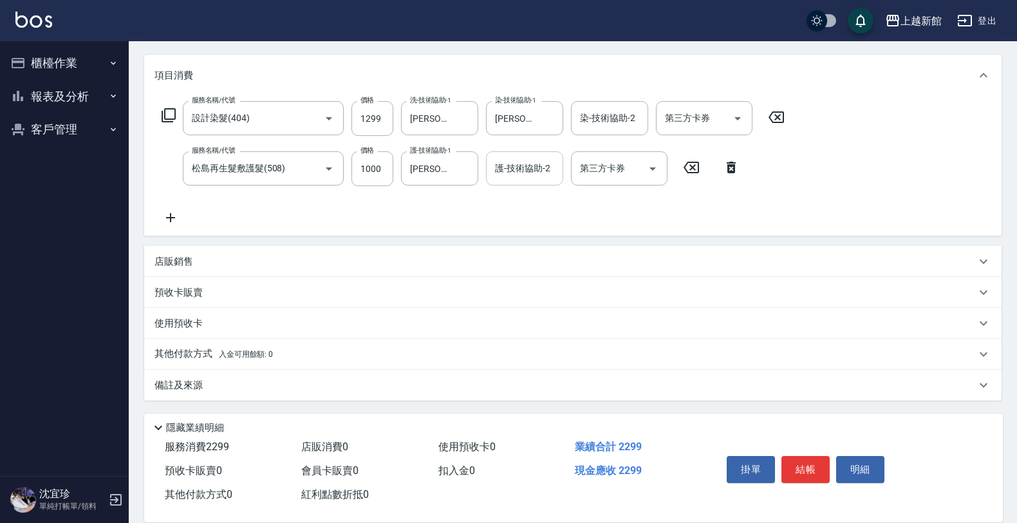
click at [197, 264] on div "店販銷售" at bounding box center [564, 262] width 821 height 14
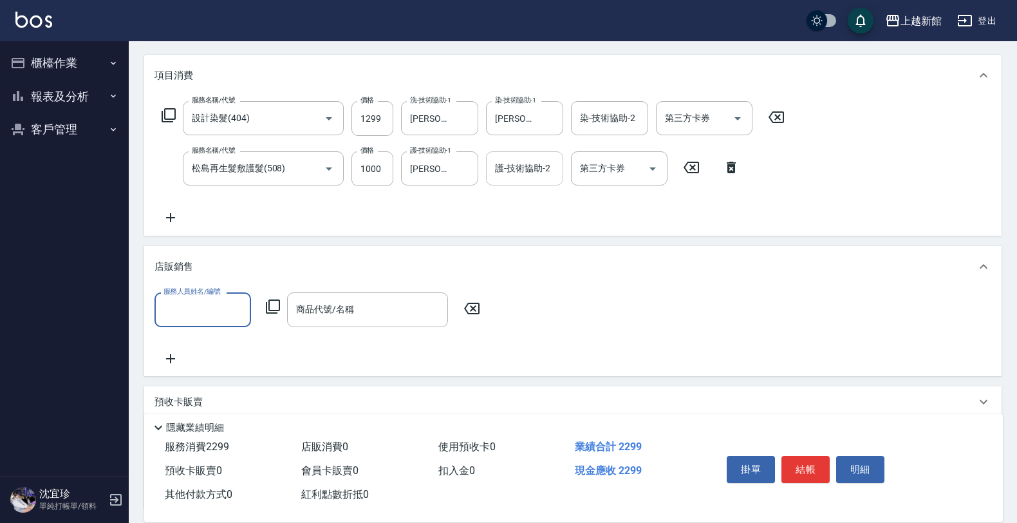
scroll to position [0, 0]
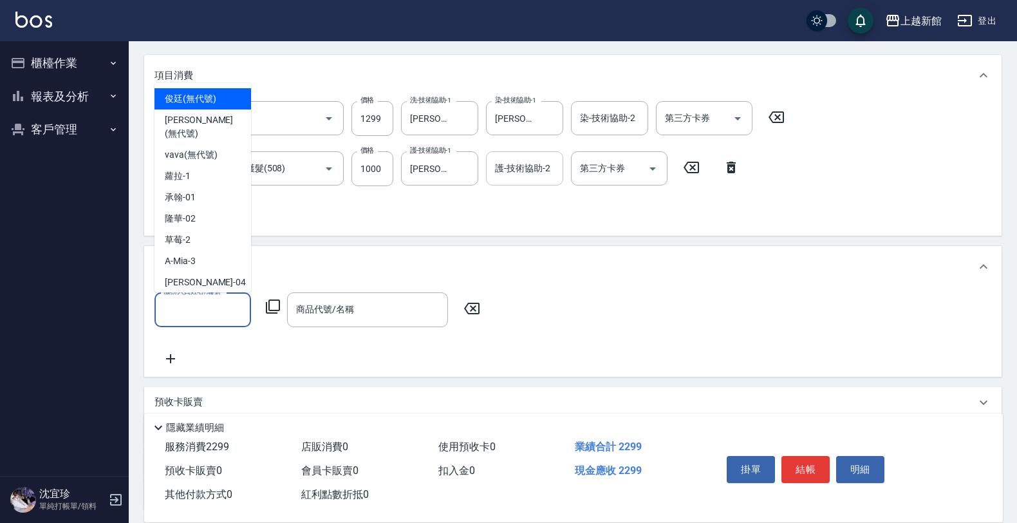
click at [217, 311] on input "服務人員姓名/編號" at bounding box center [202, 309] width 85 height 23
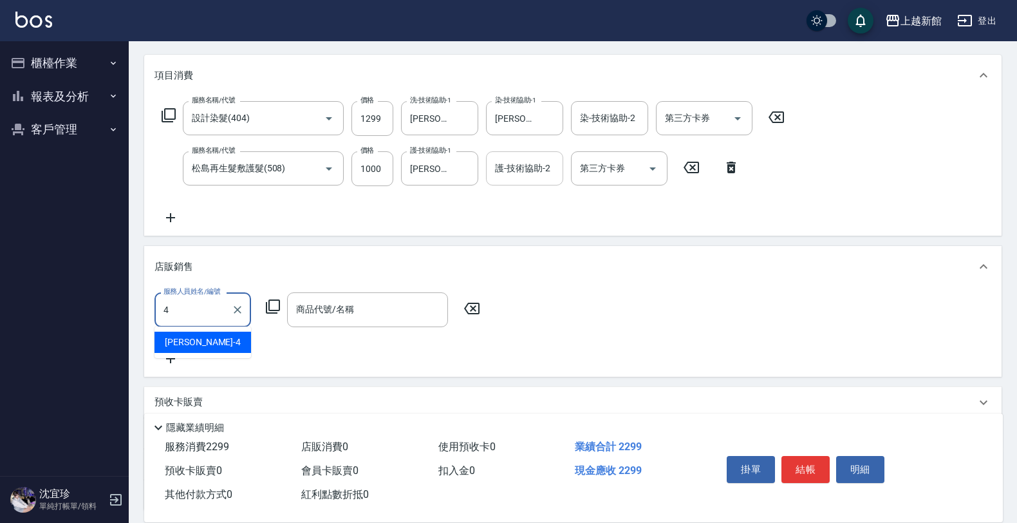
type input "宜珍-4"
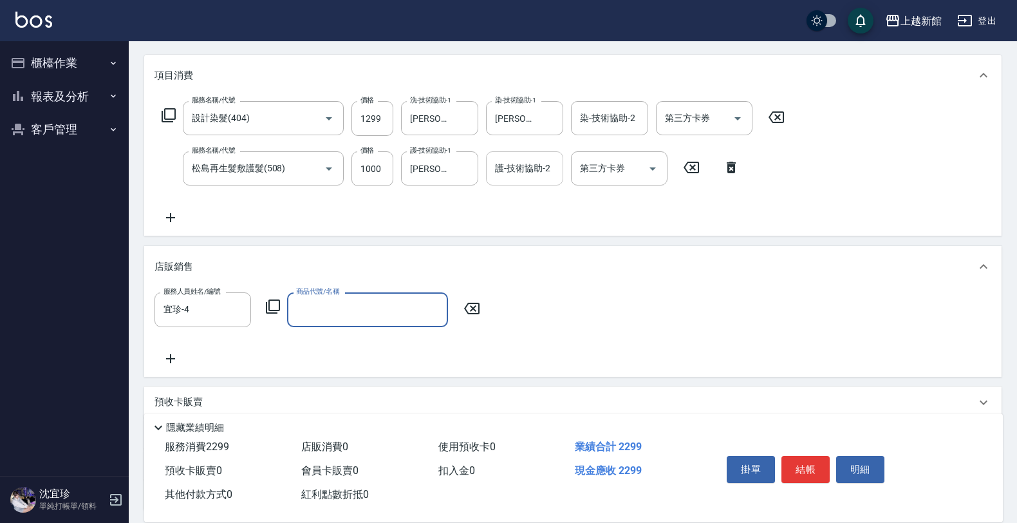
click at [266, 302] on icon at bounding box center [273, 306] width 14 height 14
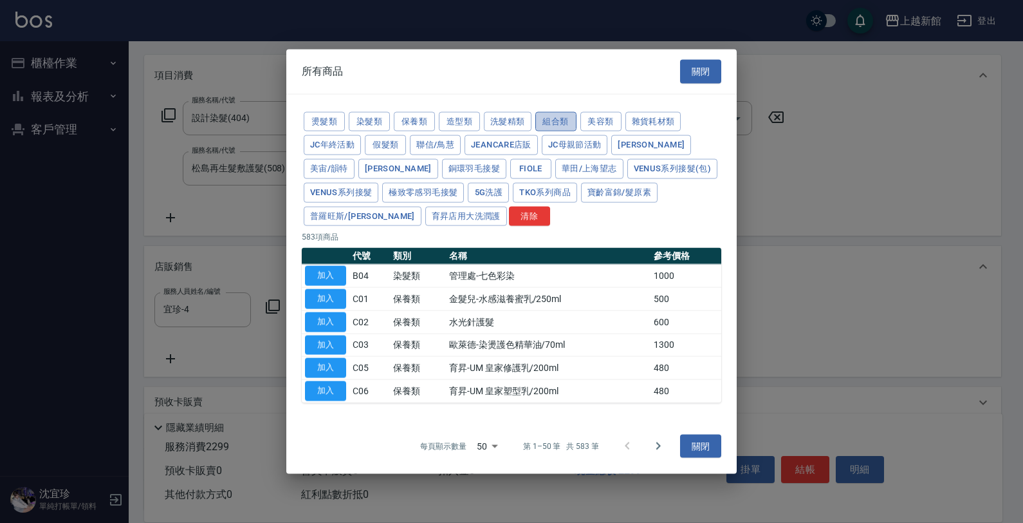
click at [547, 121] on button "組合類" at bounding box center [555, 121] width 41 height 20
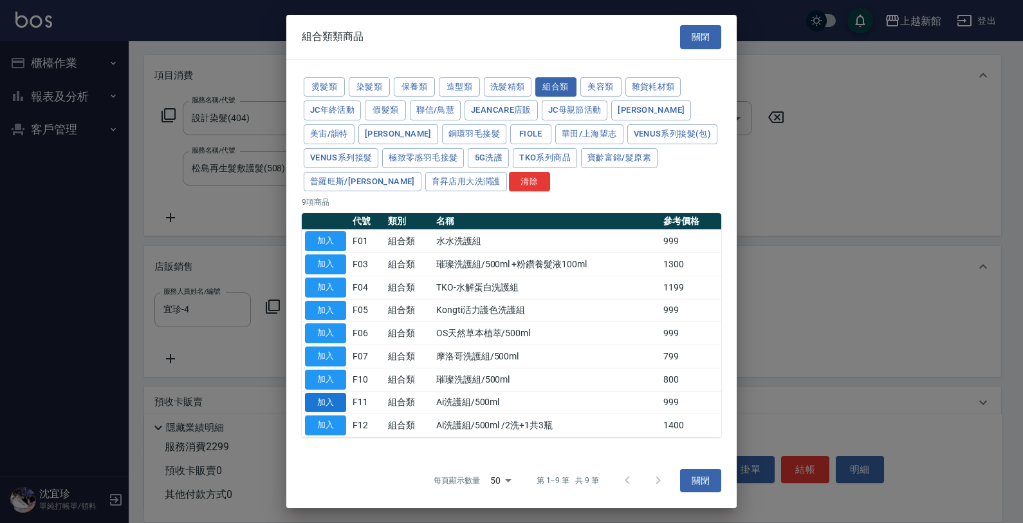
click at [335, 404] on button "加入" at bounding box center [325, 402] width 41 height 20
type input "Ai洗護組/500ml"
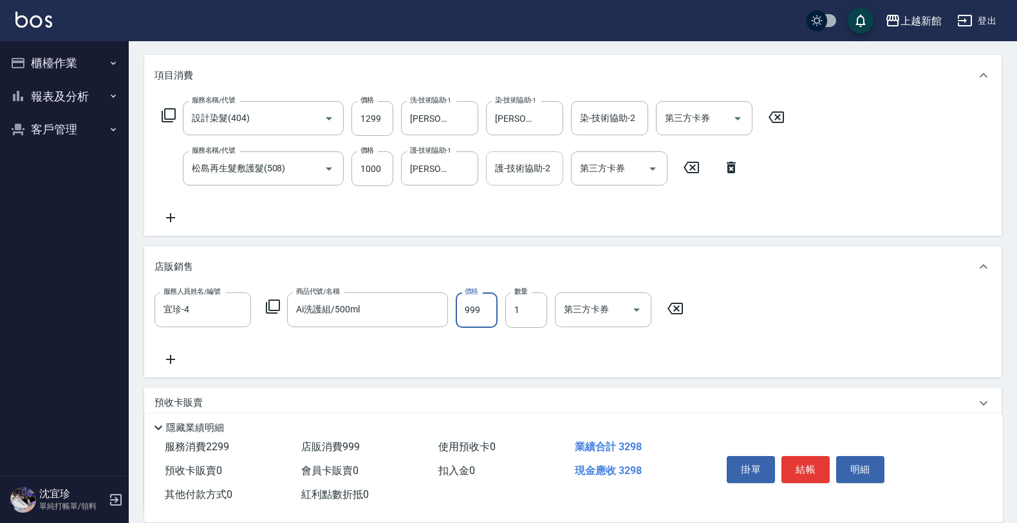
drag, startPoint x: 481, startPoint y: 306, endPoint x: 492, endPoint y: 301, distance: 12.1
click at [481, 306] on input "999" at bounding box center [477, 309] width 42 height 35
type input "1000"
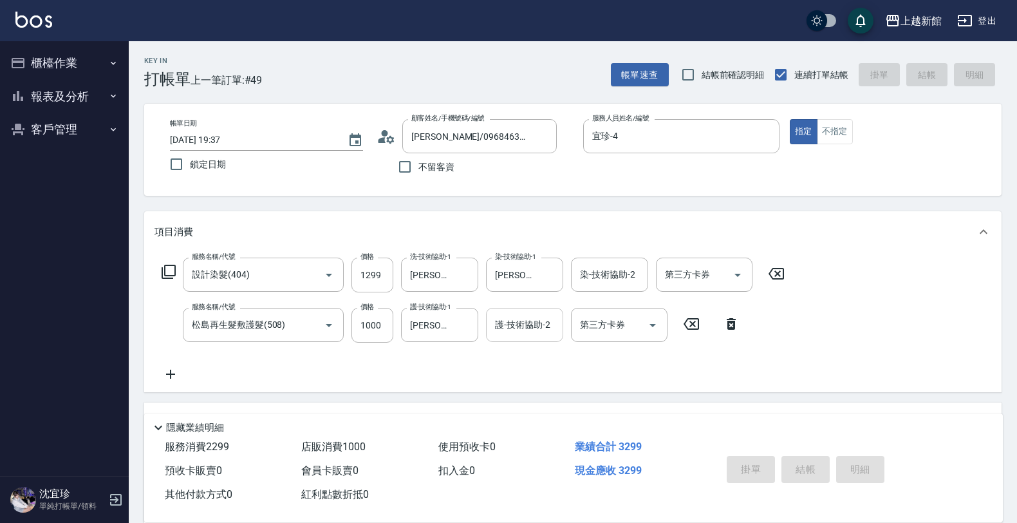
type input "2025/09/06 19:38"
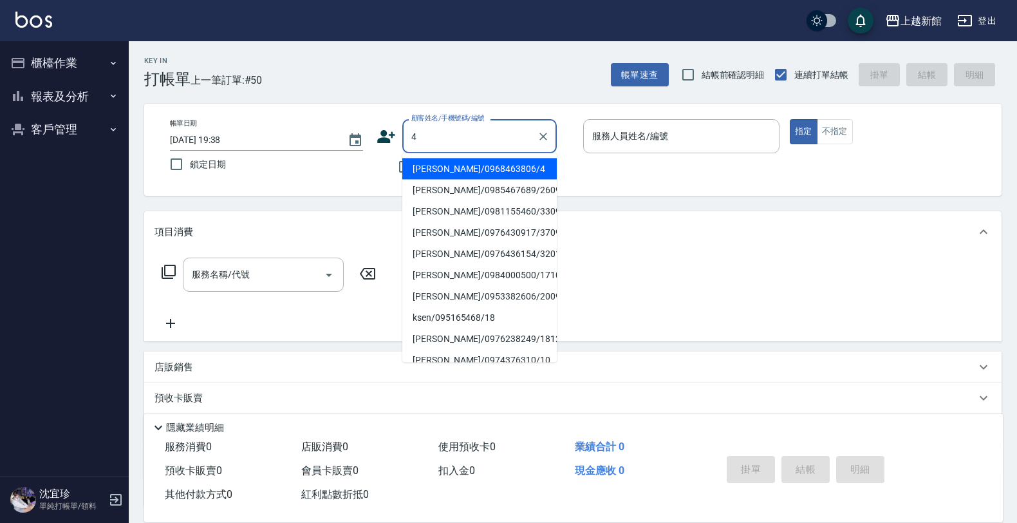
type input "[PERSON_NAME]/0968463806/4"
click at [790, 119] on button "指定" at bounding box center [804, 131] width 28 height 25
type input "宜珍-4"
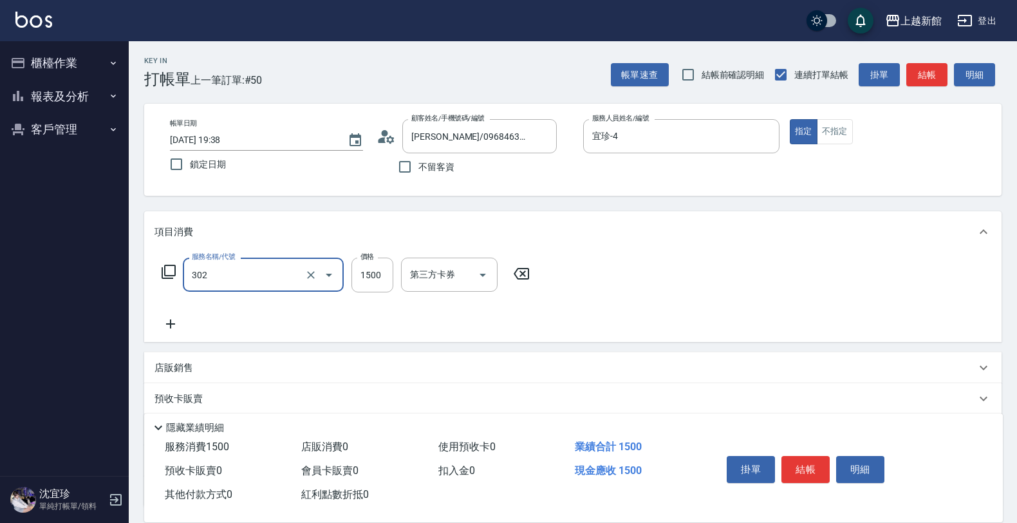
type input "設計燙髮(302)"
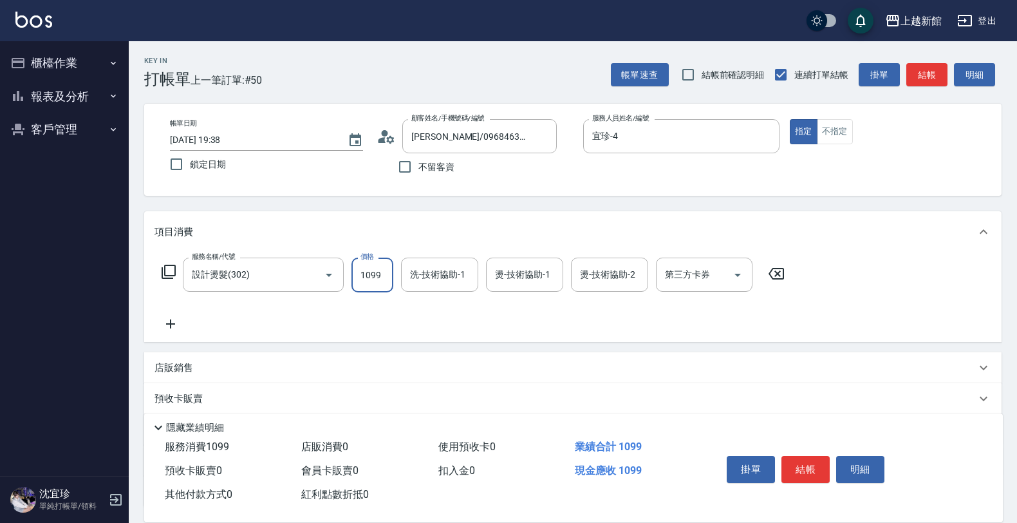
type input "1099"
type input "小敏-24"
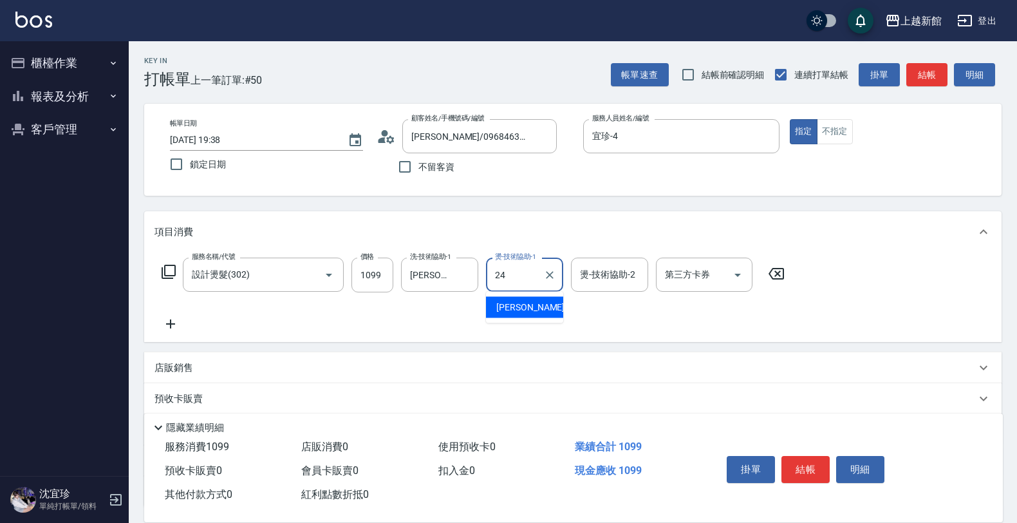
type input "小敏-24"
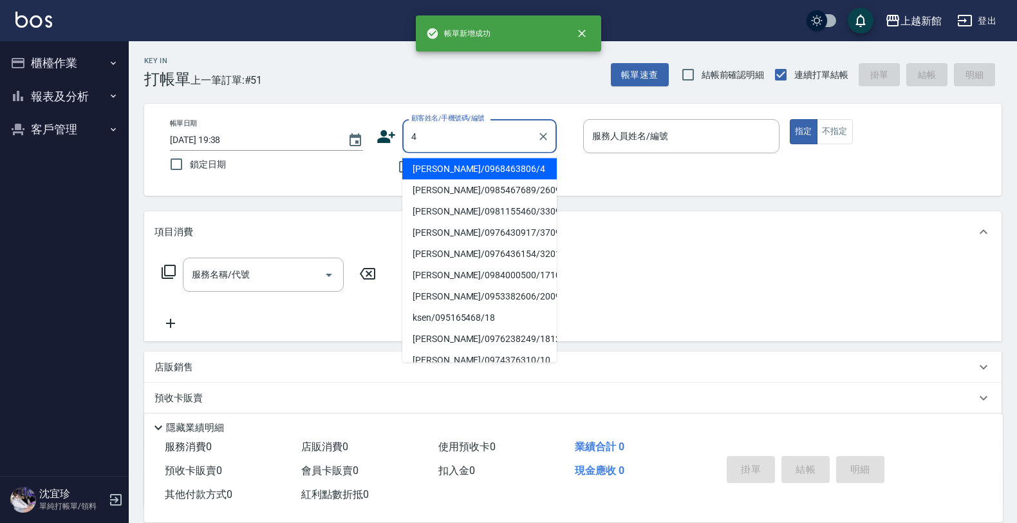
type input "宜珍/0968463806/4"
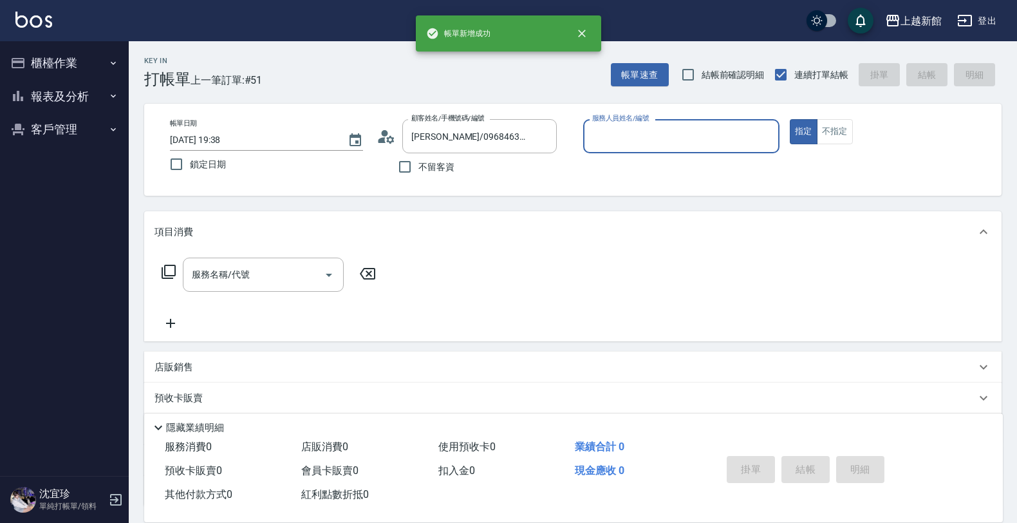
click at [790, 119] on button "指定" at bounding box center [804, 131] width 28 height 25
type input "宜珍-4"
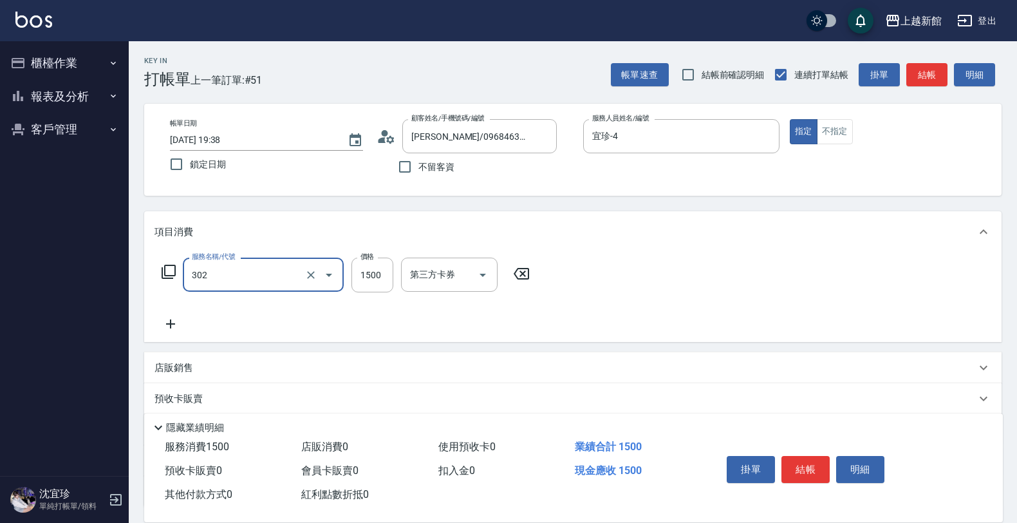
type input "設計燙髮(302)"
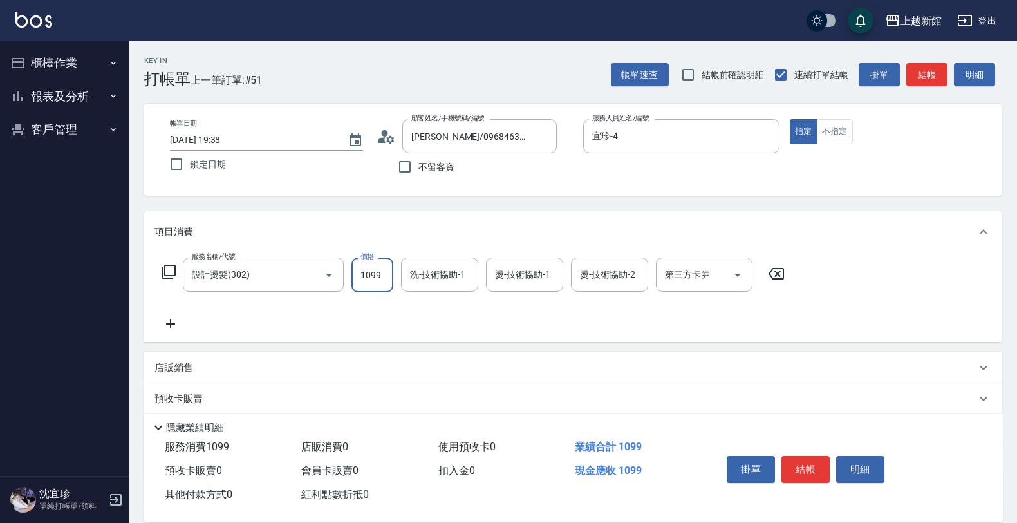
type input "1099"
type input "小敏-24"
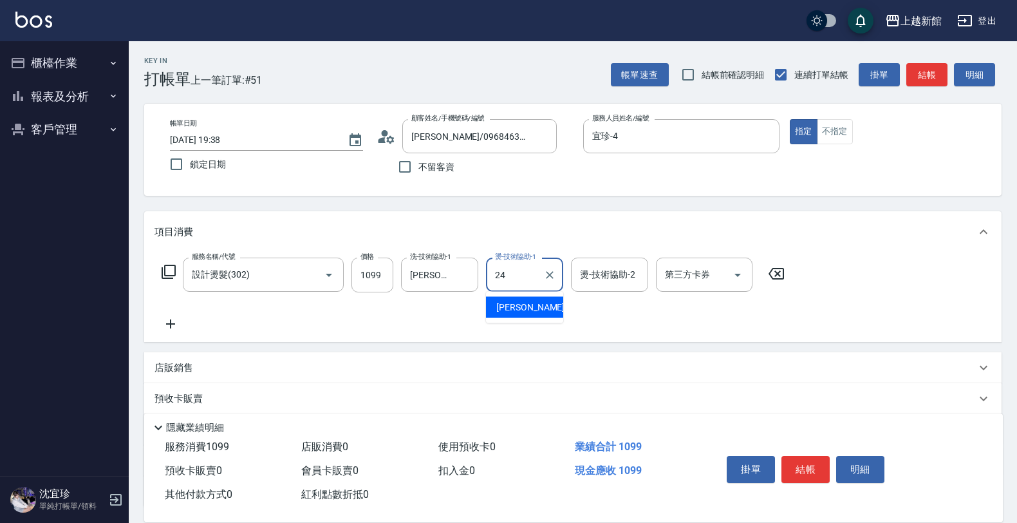
type input "小敏-24"
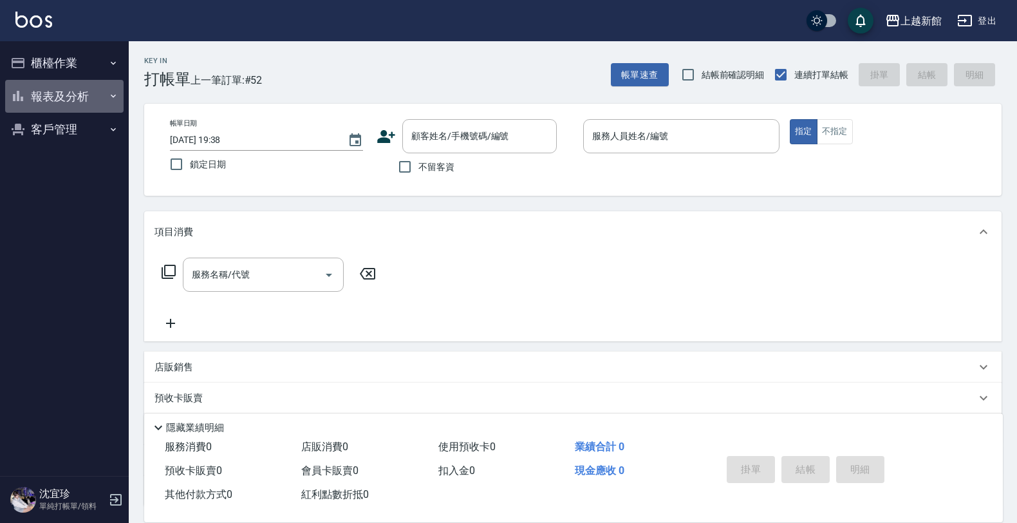
click at [47, 92] on button "報表及分析" at bounding box center [64, 96] width 118 height 33
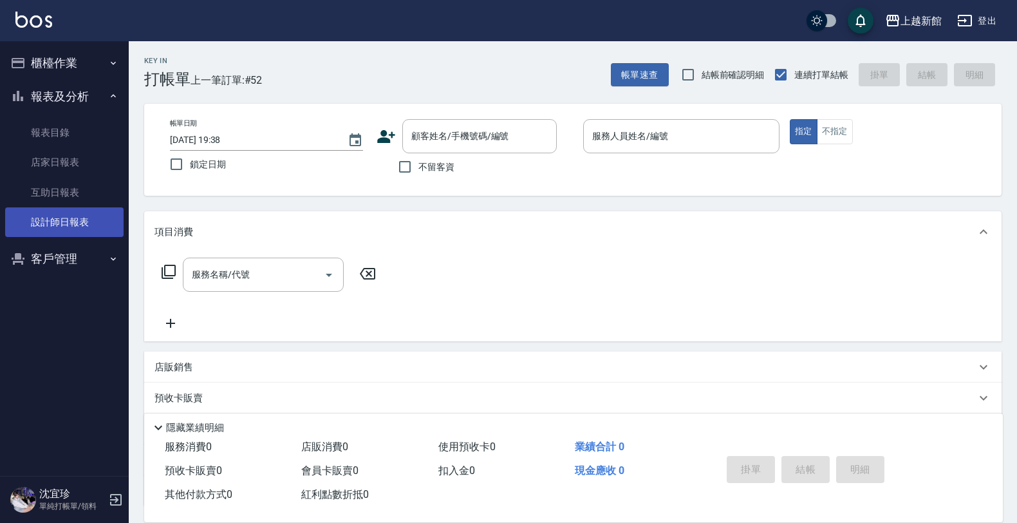
click at [84, 225] on link "設計師日報表" at bounding box center [64, 222] width 118 height 30
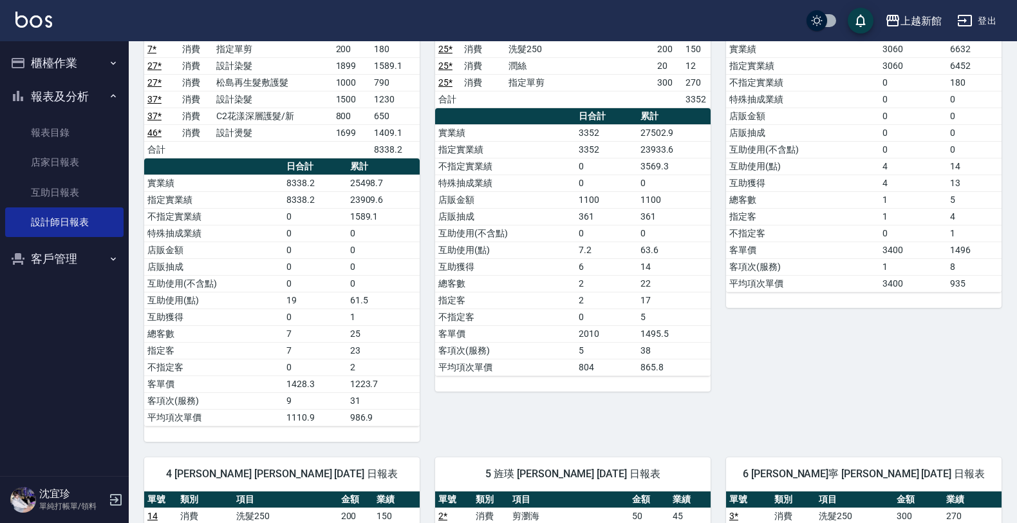
scroll to position [483, 0]
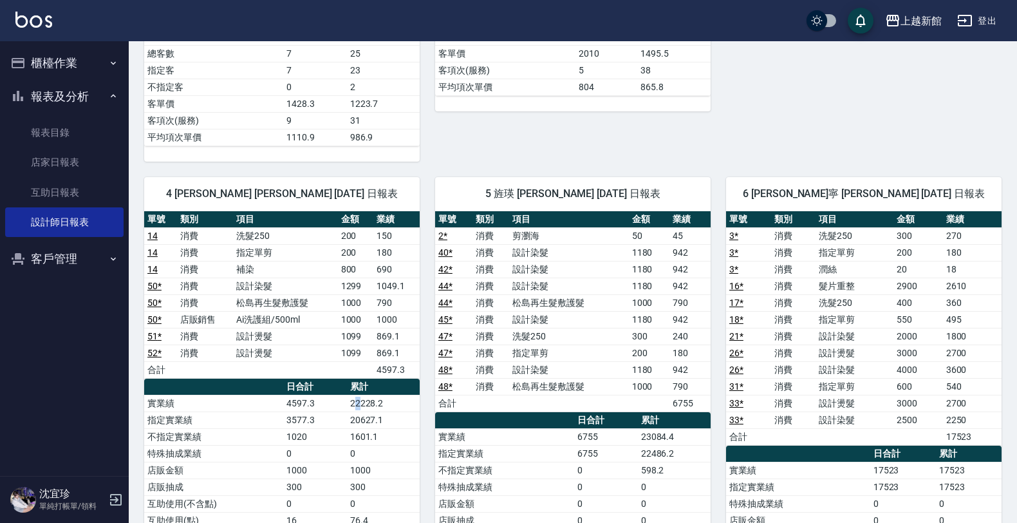
drag, startPoint x: 629, startPoint y: 332, endPoint x: 358, endPoint y: 405, distance: 280.1
click at [358, 405] on td "22228.2" at bounding box center [383, 402] width 73 height 17
click at [492, 344] on td "消費" at bounding box center [490, 336] width 37 height 17
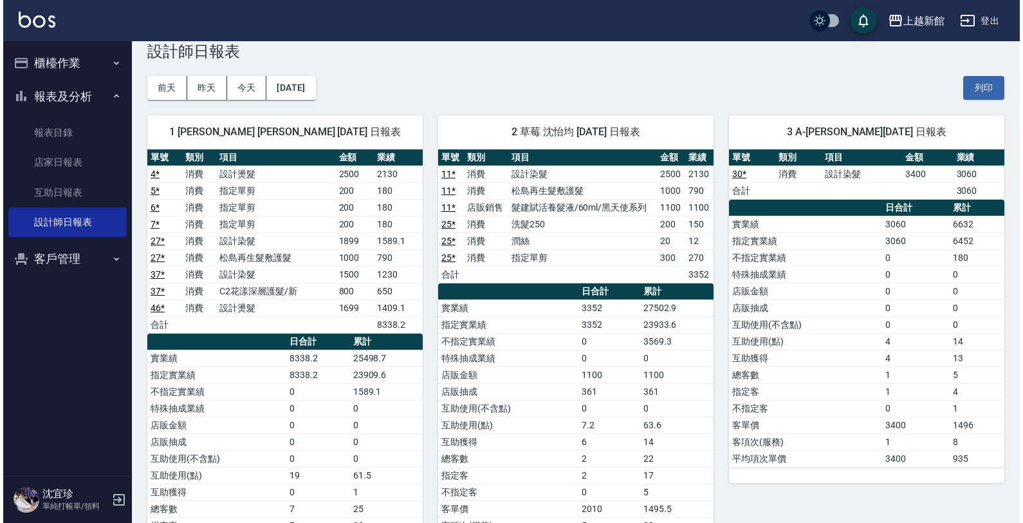
scroll to position [0, 0]
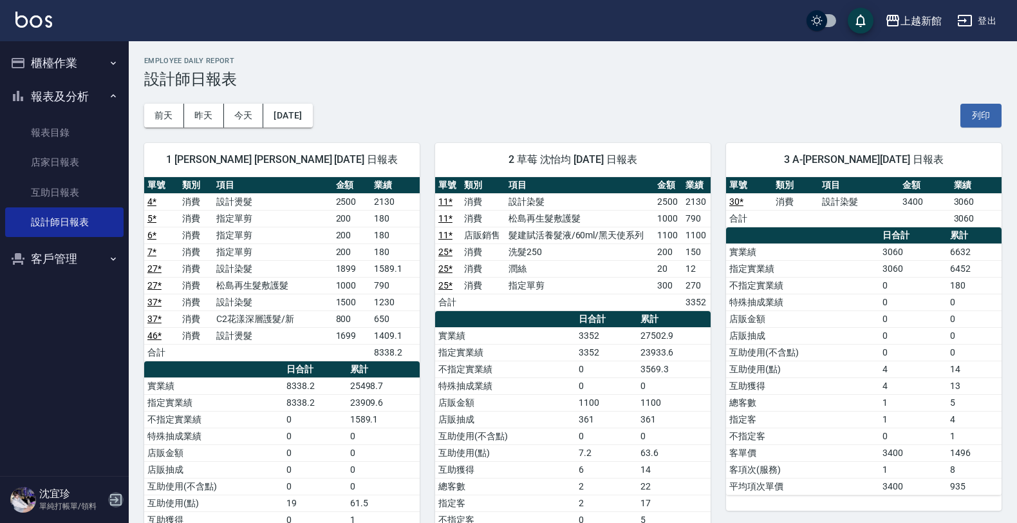
click at [113, 492] on icon "button" at bounding box center [115, 499] width 15 height 15
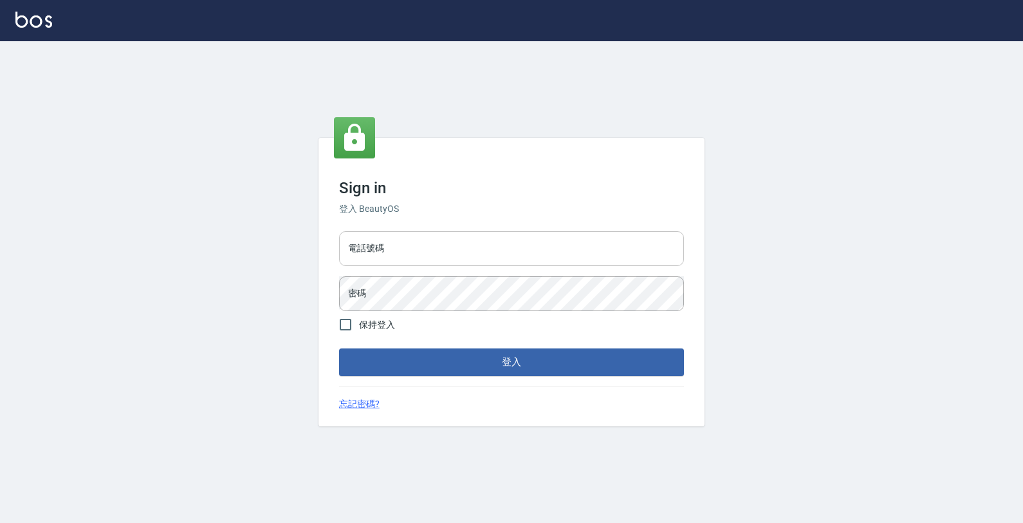
click at [414, 239] on input "電話號碼" at bounding box center [511, 248] width 345 height 35
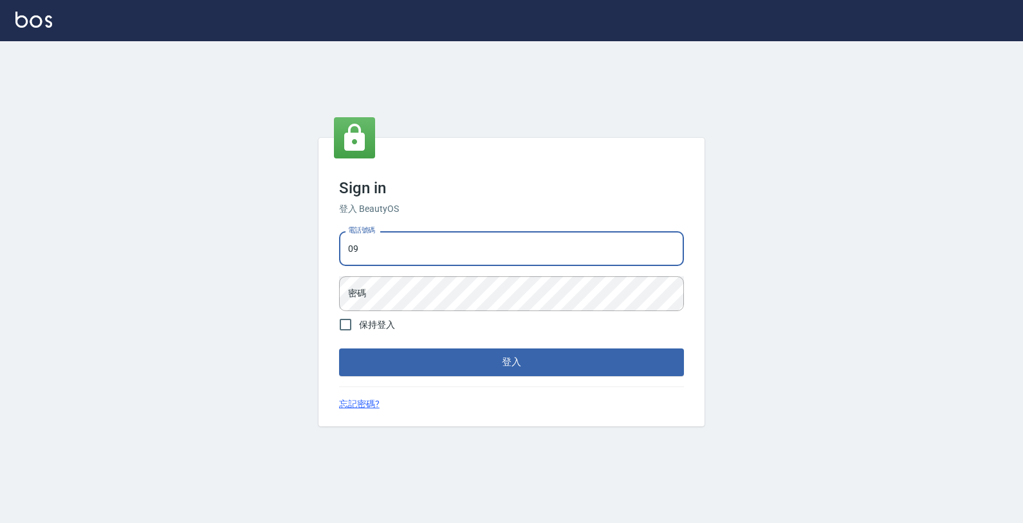
type input "0"
type input "4265909"
click at [339, 348] on button "登入" at bounding box center [511, 361] width 345 height 27
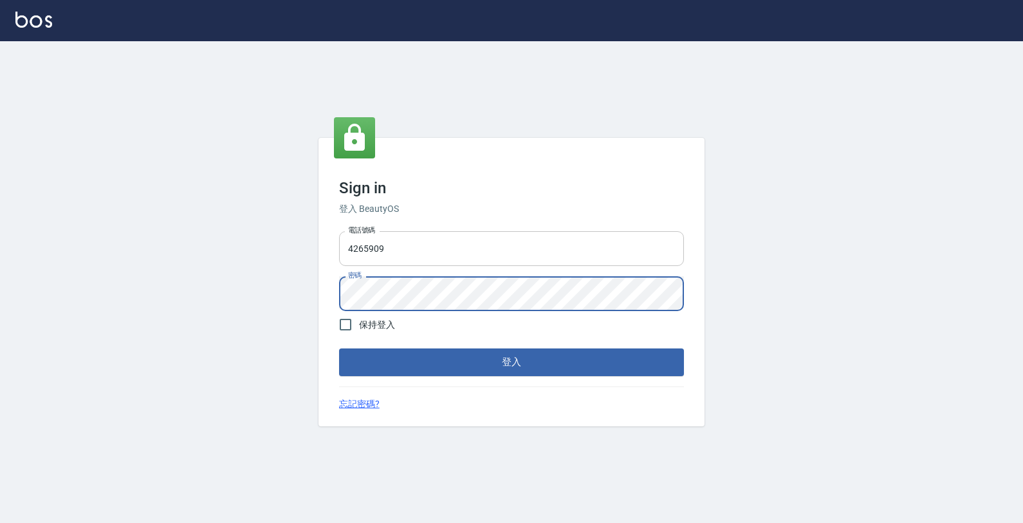
click at [339, 348] on button "登入" at bounding box center [511, 361] width 345 height 27
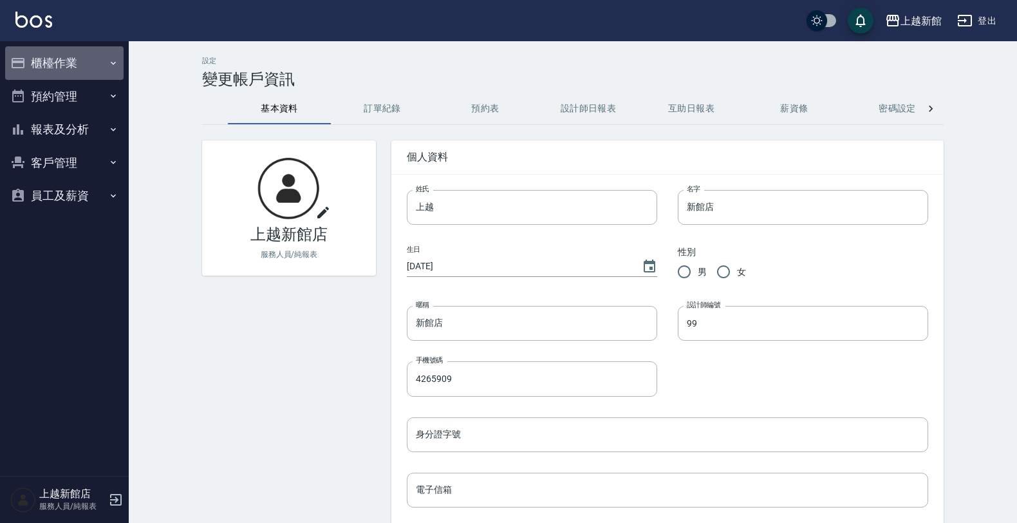
drag, startPoint x: 93, startPoint y: 68, endPoint x: 87, endPoint y: 84, distance: 17.3
click at [93, 69] on button "櫃檯作業" at bounding box center [64, 62] width 118 height 33
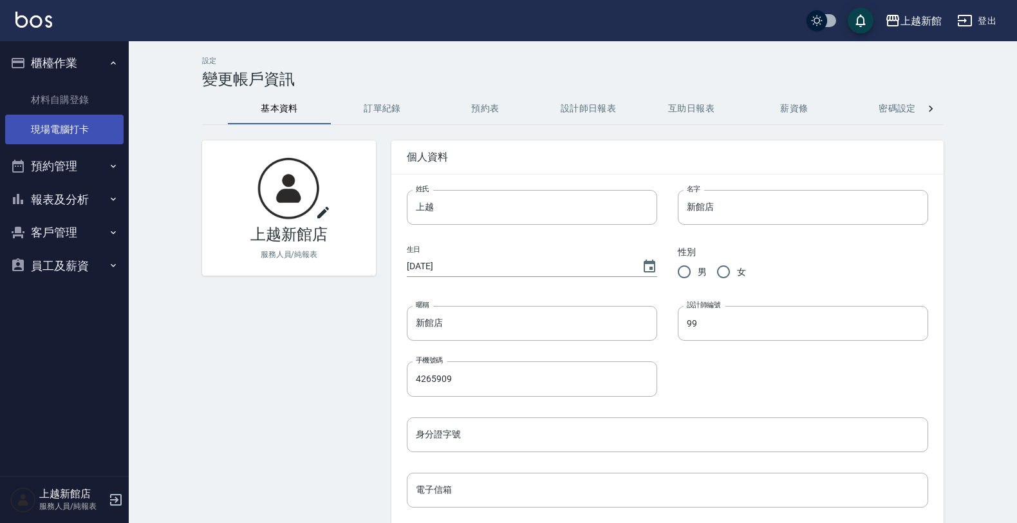
click at [91, 136] on link "現場電腦打卡" at bounding box center [64, 130] width 118 height 30
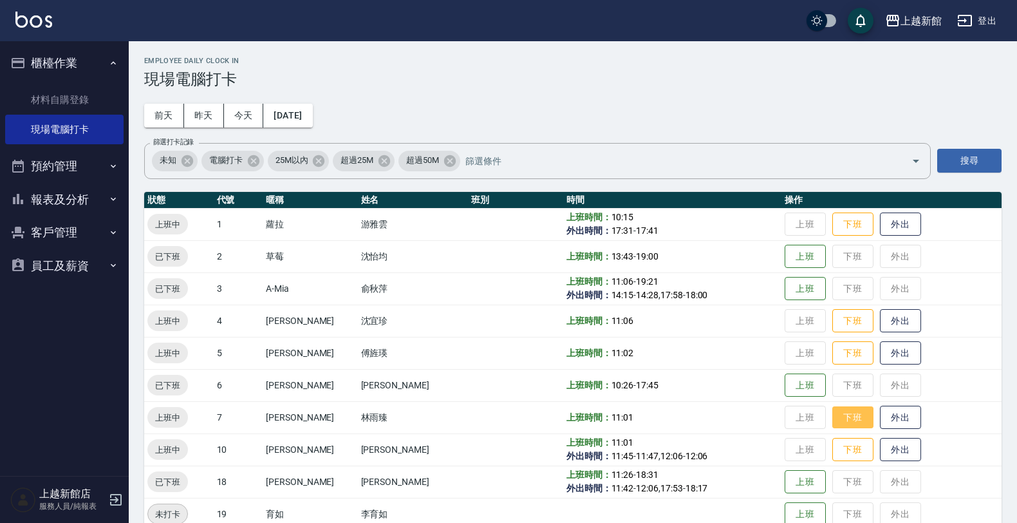
click at [851, 416] on button "下班" at bounding box center [852, 417] width 41 height 23
click at [122, 506] on icon "button" at bounding box center [115, 499] width 15 height 15
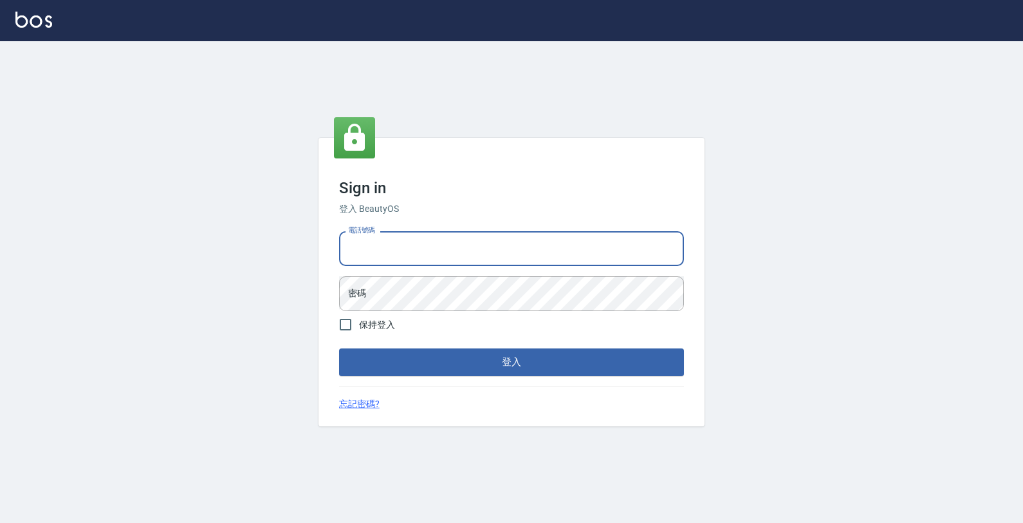
drag, startPoint x: 380, startPoint y: 246, endPoint x: 589, endPoint y: 203, distance: 213.7
click at [383, 246] on input "電話號碼" at bounding box center [511, 248] width 345 height 35
type input "0989043922"
click at [339, 348] on button "登入" at bounding box center [511, 361] width 345 height 27
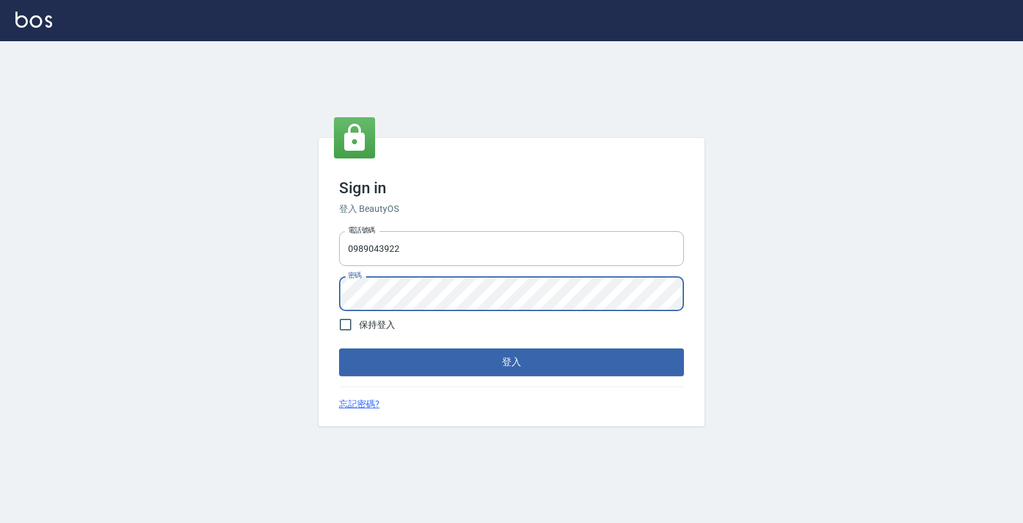
click at [339, 348] on button "登入" at bounding box center [511, 361] width 345 height 27
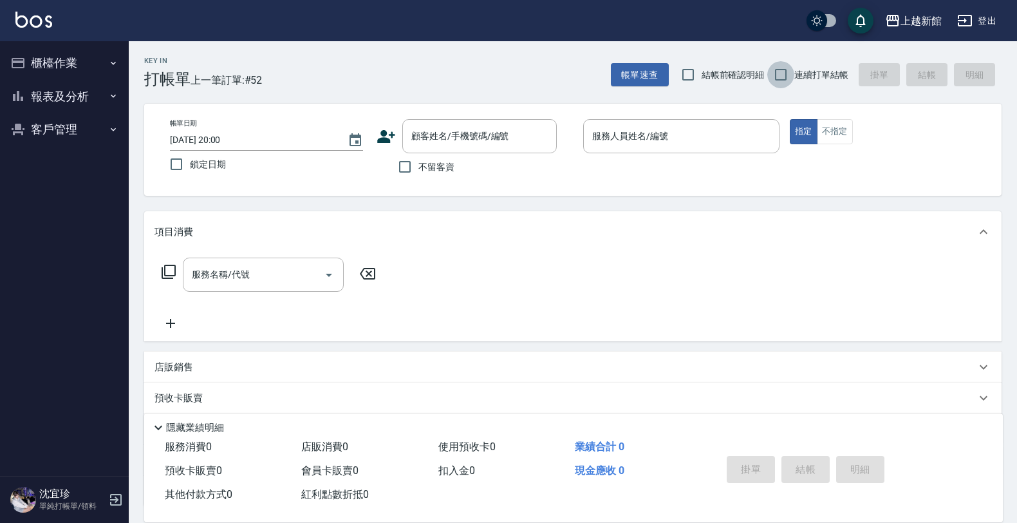
drag, startPoint x: 783, startPoint y: 79, endPoint x: 771, endPoint y: 86, distance: 14.1
click at [780, 85] on input "連續打單結帳" at bounding box center [780, 74] width 27 height 27
checkbox input "true"
click at [62, 131] on button "客戶管理" at bounding box center [64, 129] width 118 height 33
click at [77, 109] on button "報表及分析" at bounding box center [64, 96] width 118 height 33
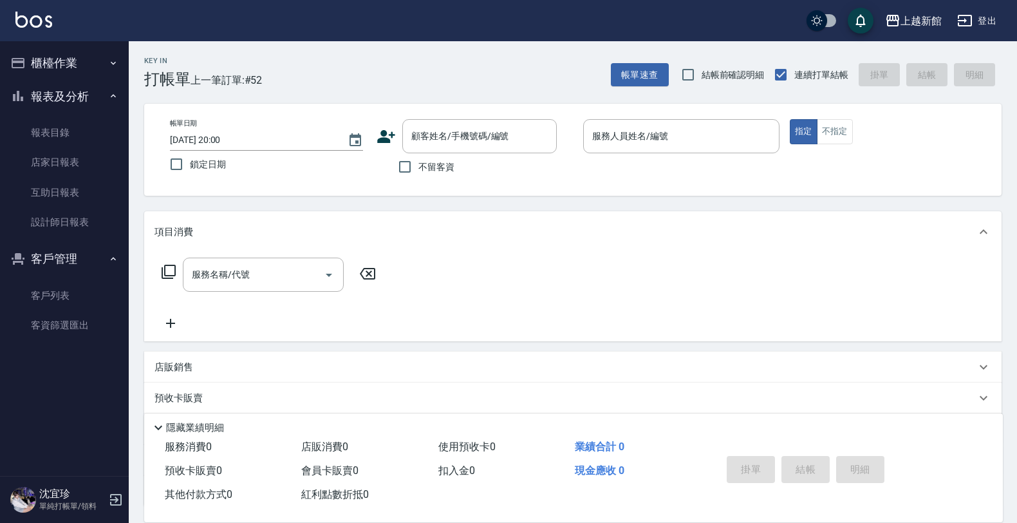
click at [85, 76] on button "櫃檯作業" at bounding box center [64, 62] width 118 height 33
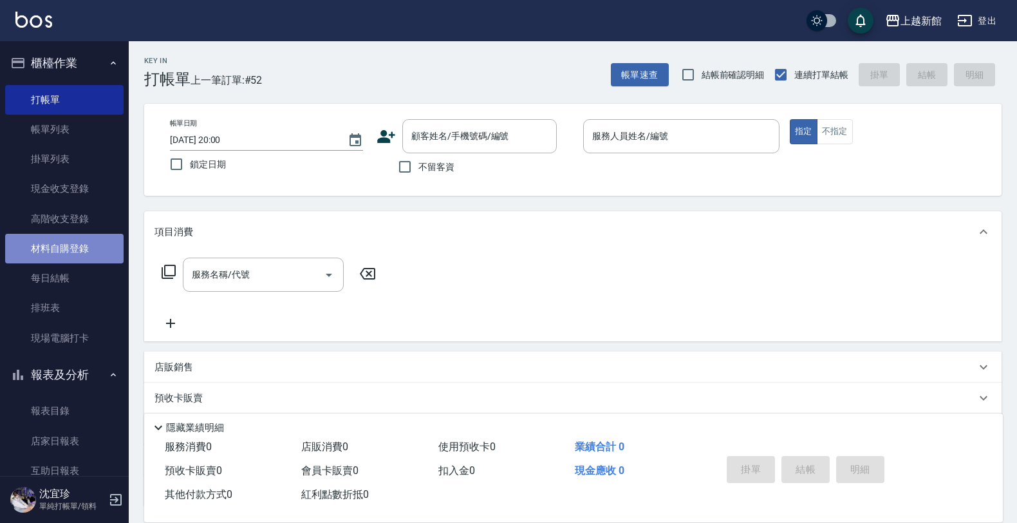
click at [95, 241] on link "材料自購登錄" at bounding box center [64, 249] width 118 height 30
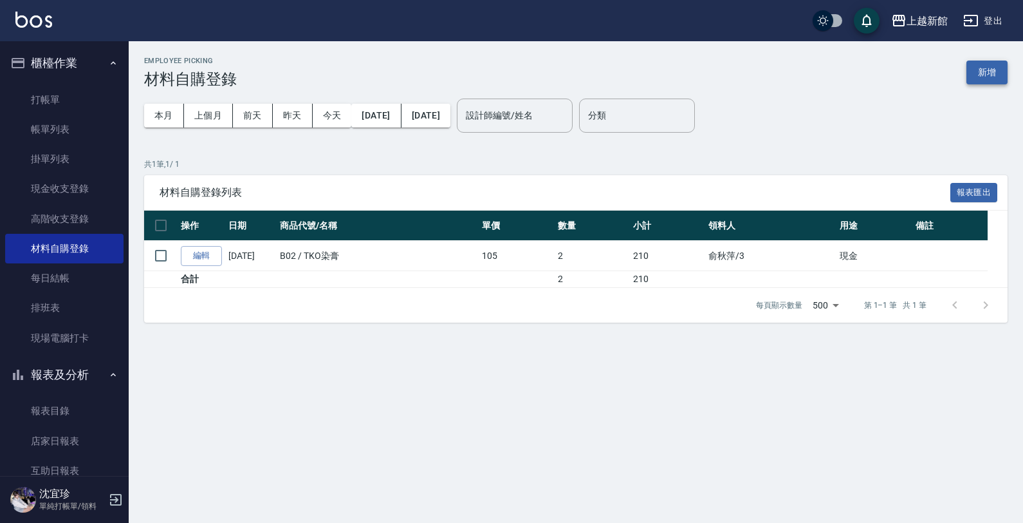
click at [983, 71] on button "新增" at bounding box center [987, 72] width 41 height 24
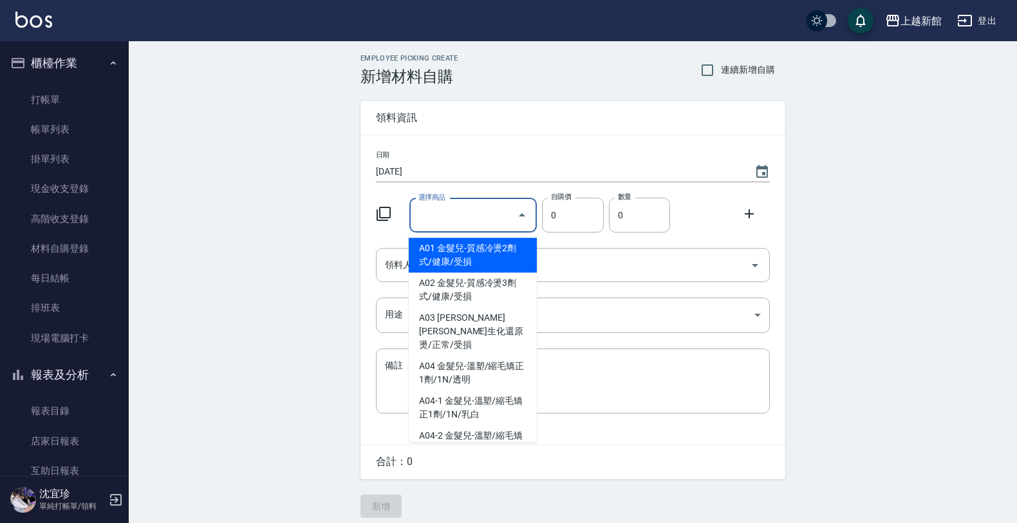
click at [487, 222] on input "選擇商品" at bounding box center [463, 215] width 97 height 23
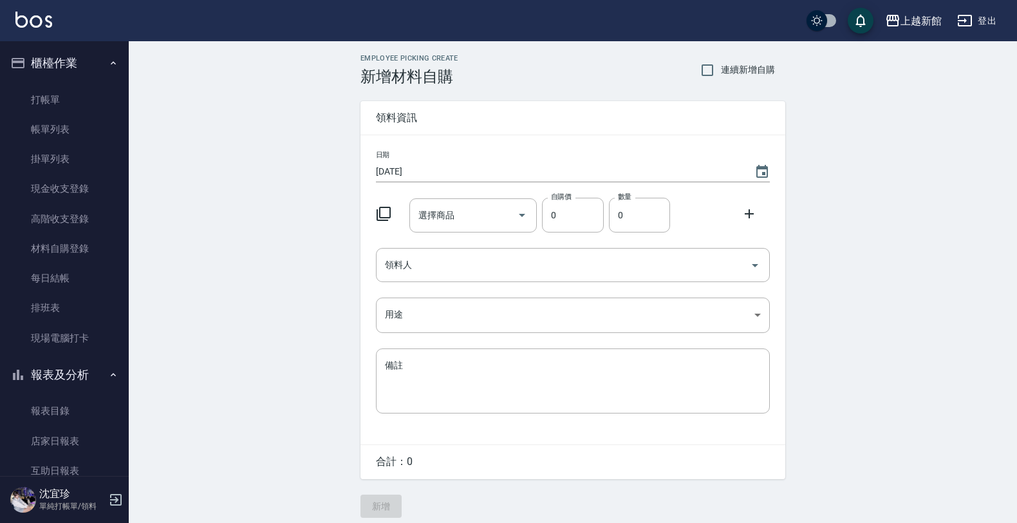
drag, startPoint x: 302, startPoint y: 310, endPoint x: 227, endPoint y: 255, distance: 93.2
click at [302, 311] on div "Employee Picking Create 新增材料自購 連續新增自購 領料資訊 日期 2025/09/06 選擇商品 選擇商品 自購價 0 自購價 數量…" at bounding box center [573, 285] width 888 height 489
click at [65, 115] on link "帳單列表" at bounding box center [64, 130] width 118 height 30
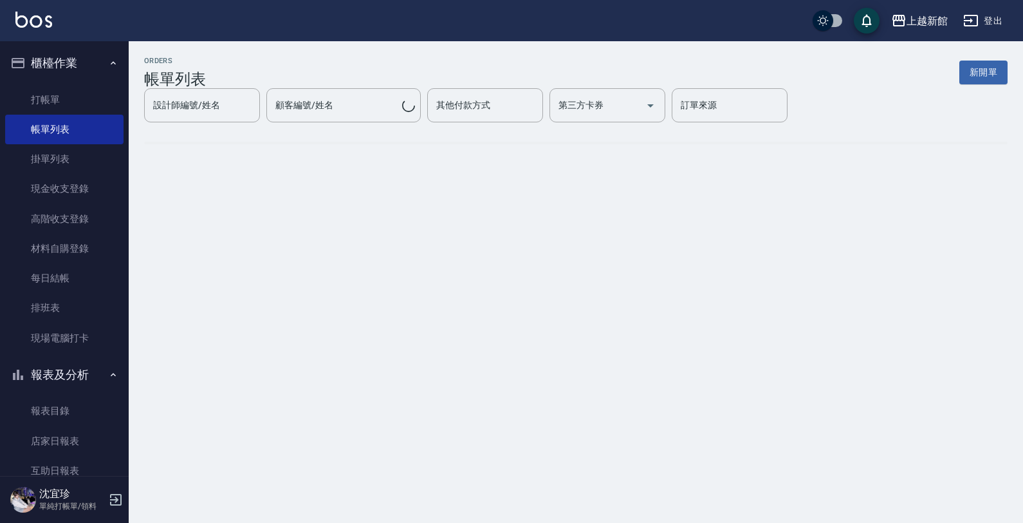
click at [84, 92] on link "打帳單" at bounding box center [64, 100] width 118 height 30
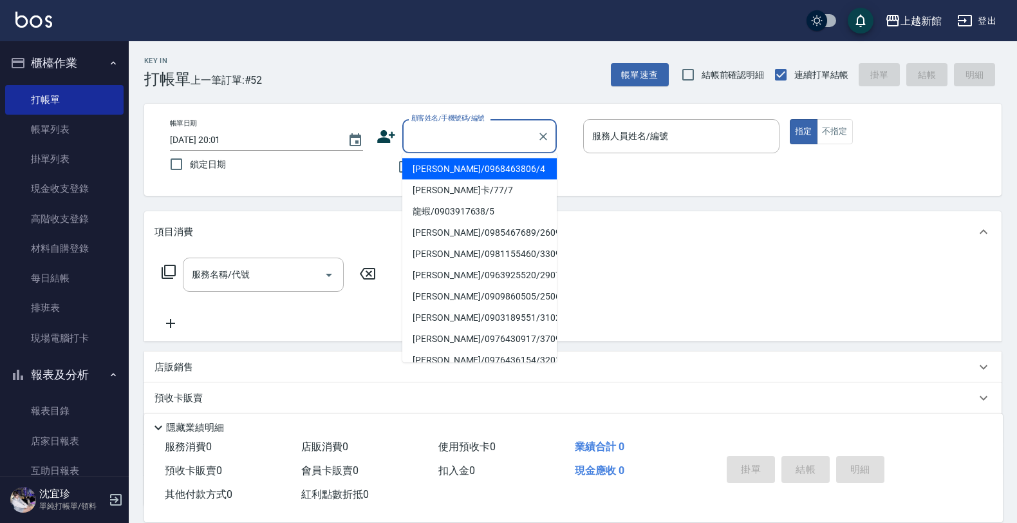
click at [458, 133] on input "顧客姓名/手機號碼/編號" at bounding box center [470, 136] width 124 height 23
type input "龍蝦/0903917638/5"
click at [790, 119] on button "指定" at bounding box center [804, 131] width 28 height 25
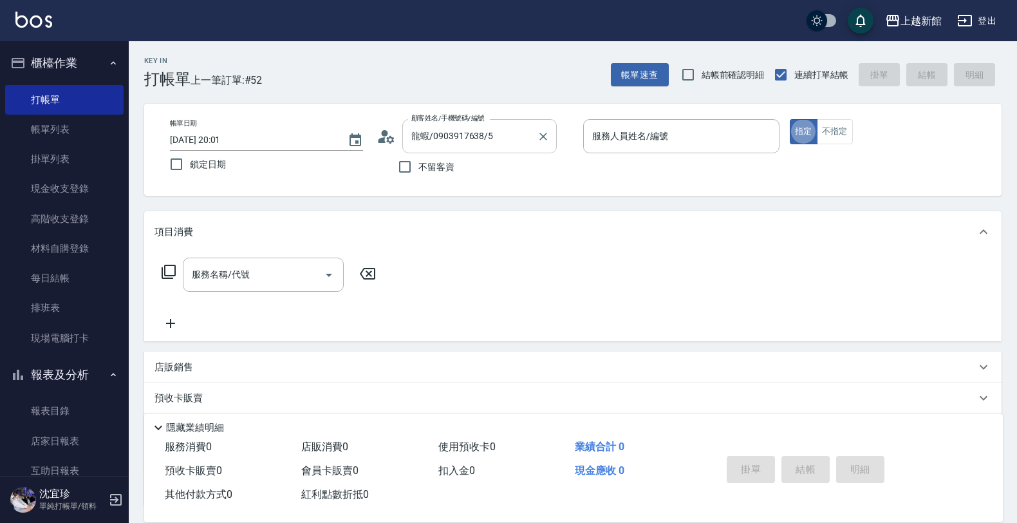
type button "true"
type input "旌瑛-5"
drag, startPoint x: 844, startPoint y: 129, endPoint x: 382, endPoint y: 212, distance: 470.1
click at [843, 132] on button "不指定" at bounding box center [835, 131] width 36 height 25
click at [243, 270] on input "服務名稱/代號" at bounding box center [254, 274] width 130 height 23
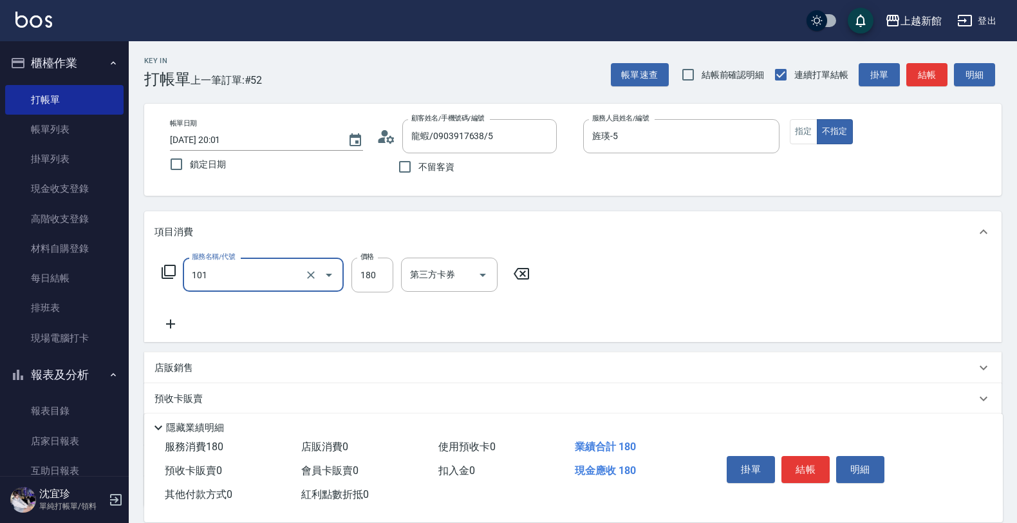
type input "洗髮250(101)"
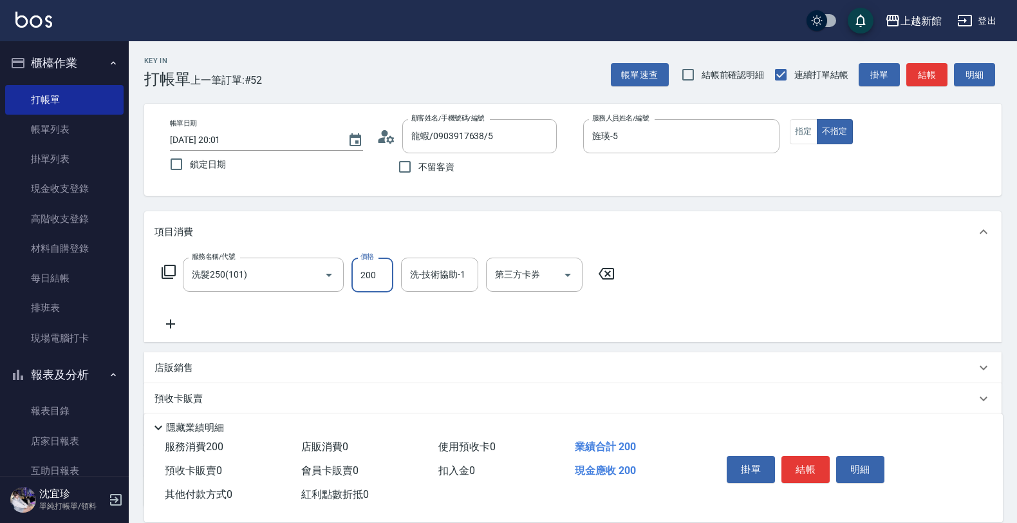
type input "200"
type input "小邱-25"
click at [366, 265] on input "200" at bounding box center [372, 274] width 42 height 35
type input "300"
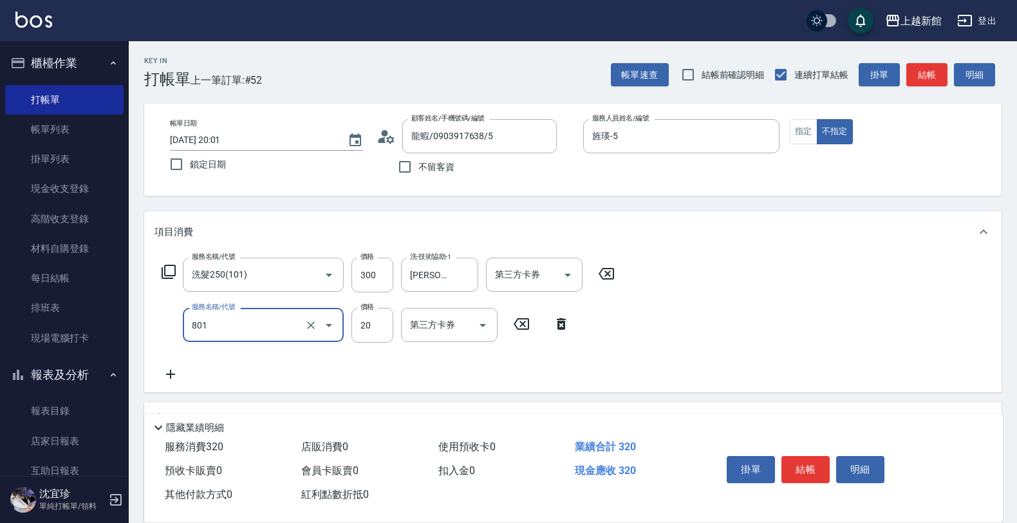
type input "潤絲(801)"
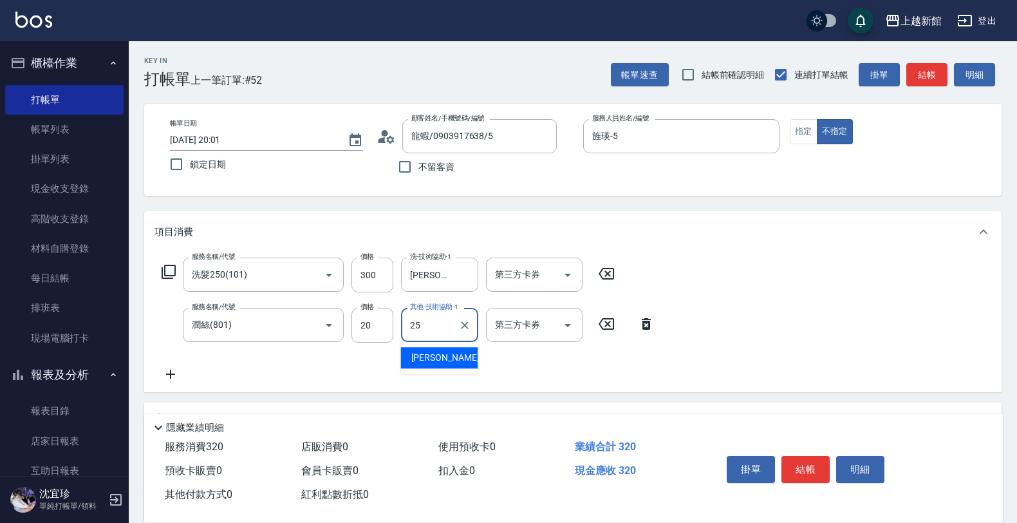
type input "小邱-25"
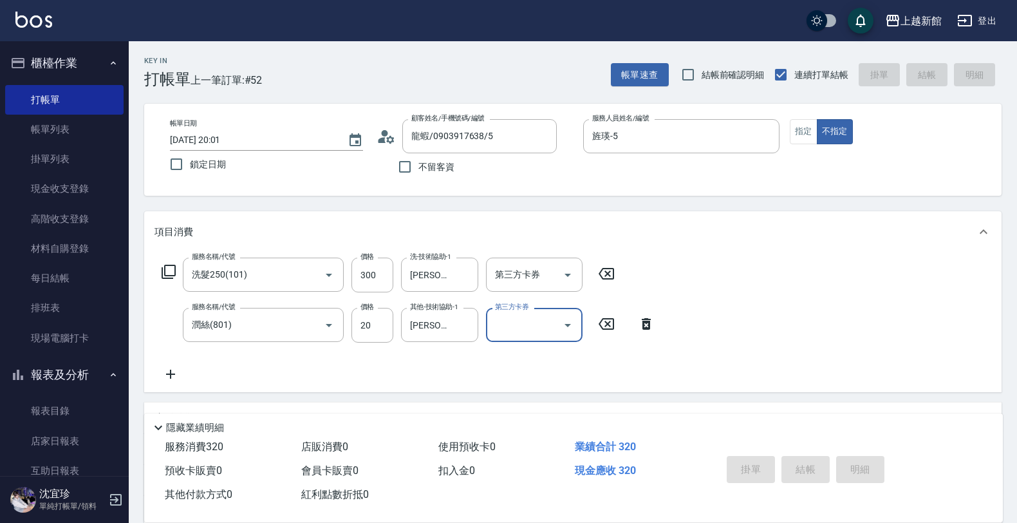
type input "2025/09/06 20:02"
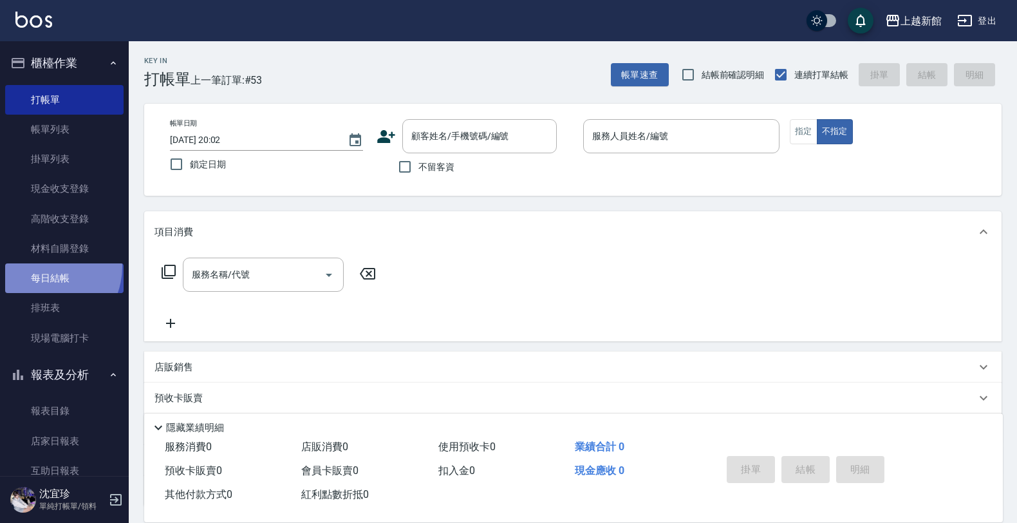
click at [40, 266] on link "每日結帳" at bounding box center [64, 278] width 118 height 30
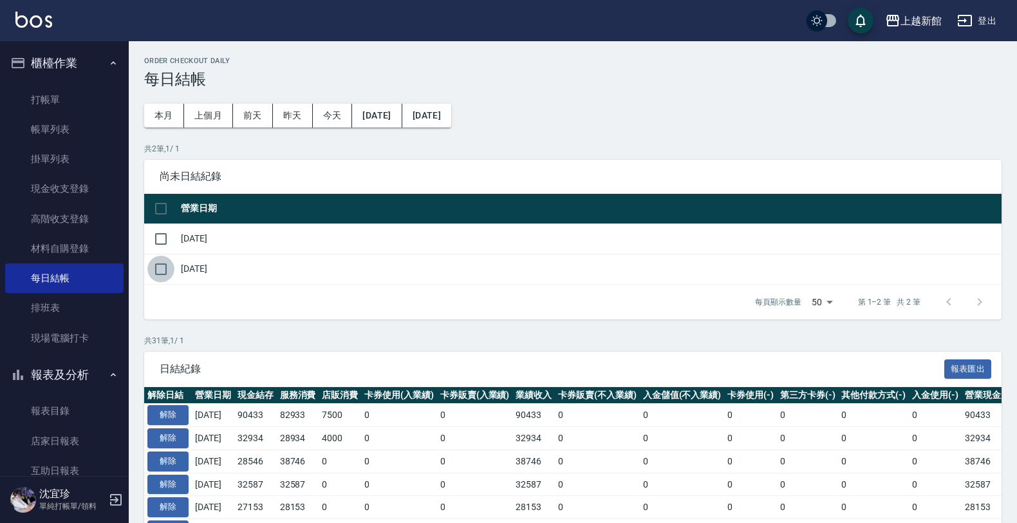
click at [167, 272] on input "checkbox" at bounding box center [160, 268] width 27 height 27
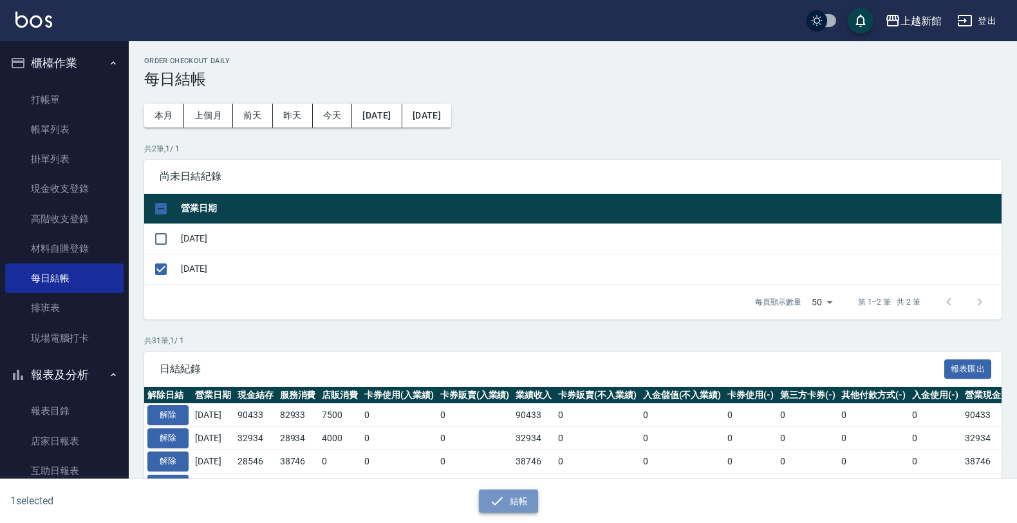
click at [525, 505] on button "結帳" at bounding box center [509, 501] width 60 height 24
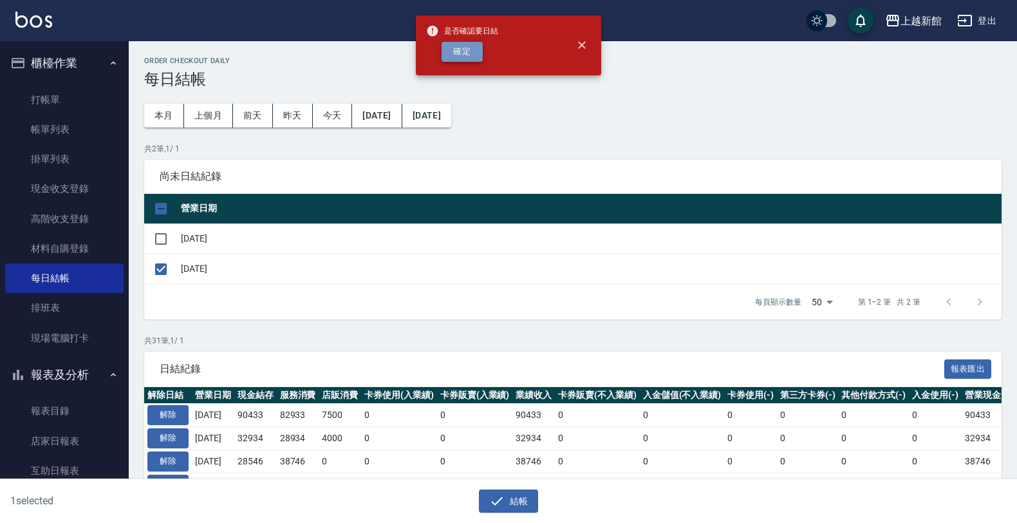
click at [478, 56] on button "確定" at bounding box center [461, 52] width 41 height 20
checkbox input "false"
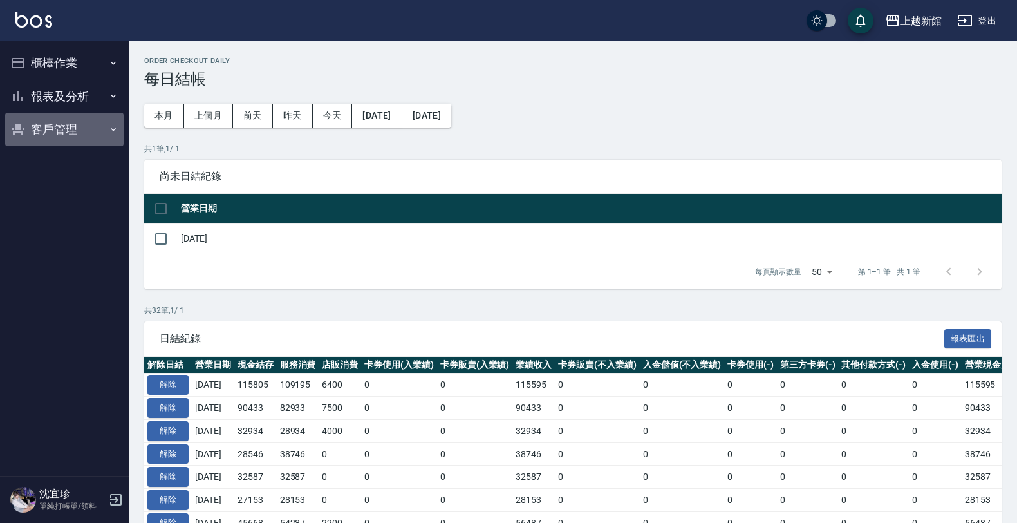
click at [57, 123] on button "客戶管理" at bounding box center [64, 129] width 118 height 33
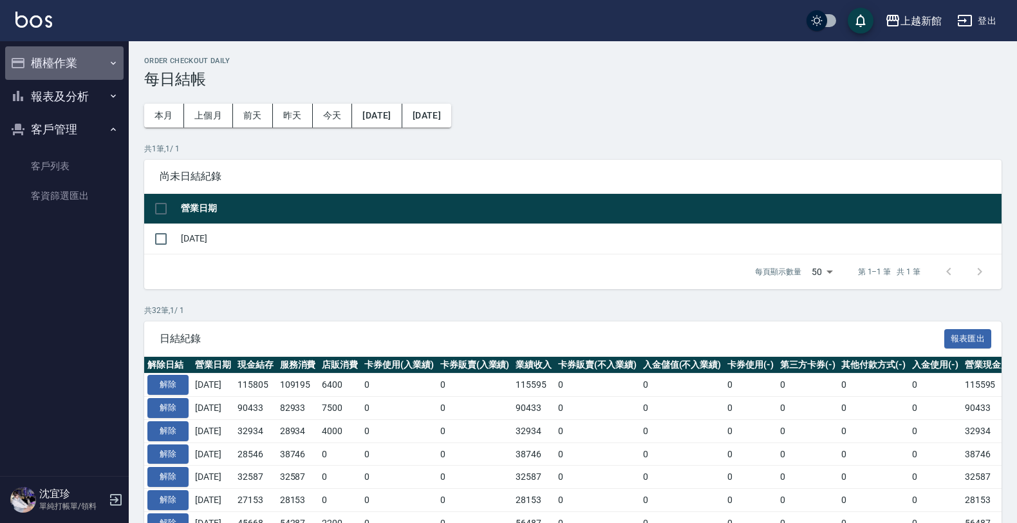
click at [46, 76] on button "櫃檯作業" at bounding box center [64, 62] width 118 height 33
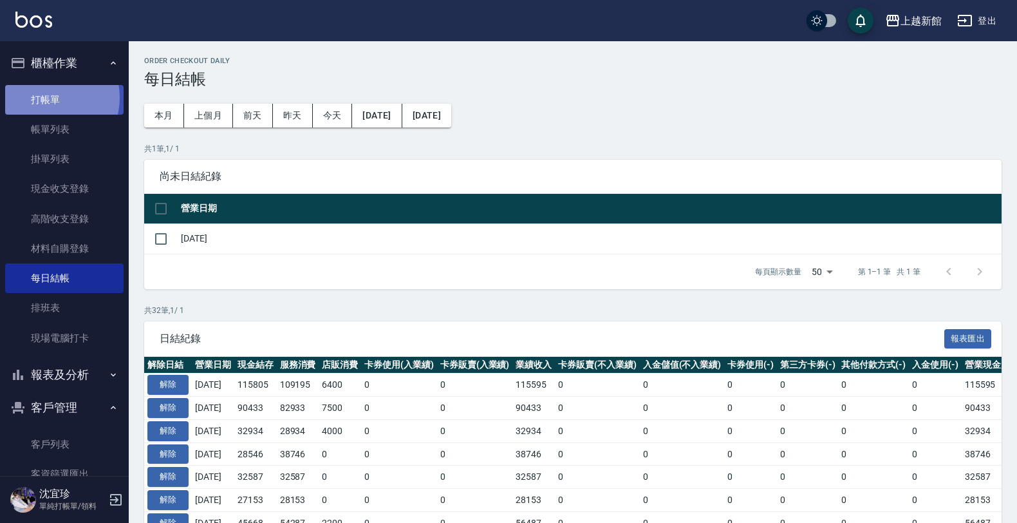
click at [46, 97] on link "打帳單" at bounding box center [64, 100] width 118 height 30
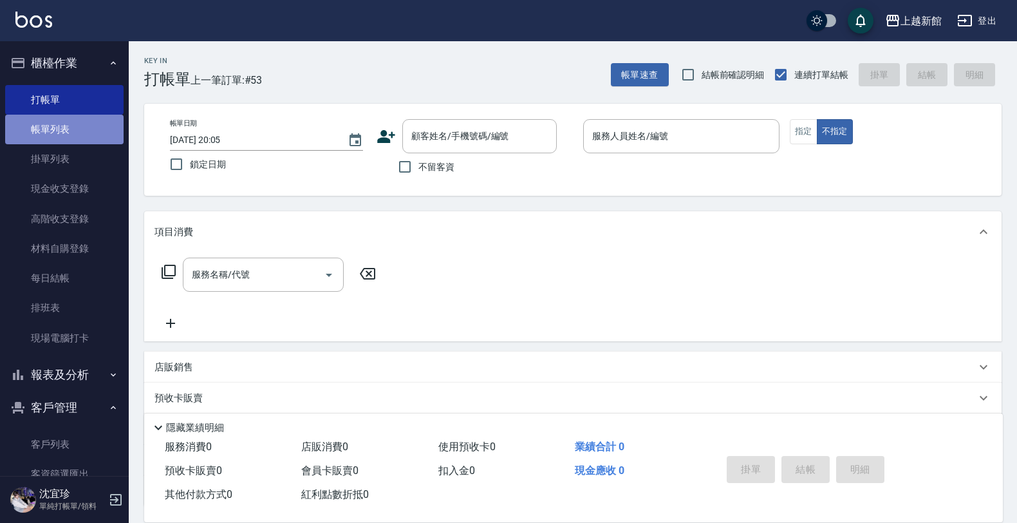
click at [88, 130] on link "帳單列表" at bounding box center [64, 130] width 118 height 30
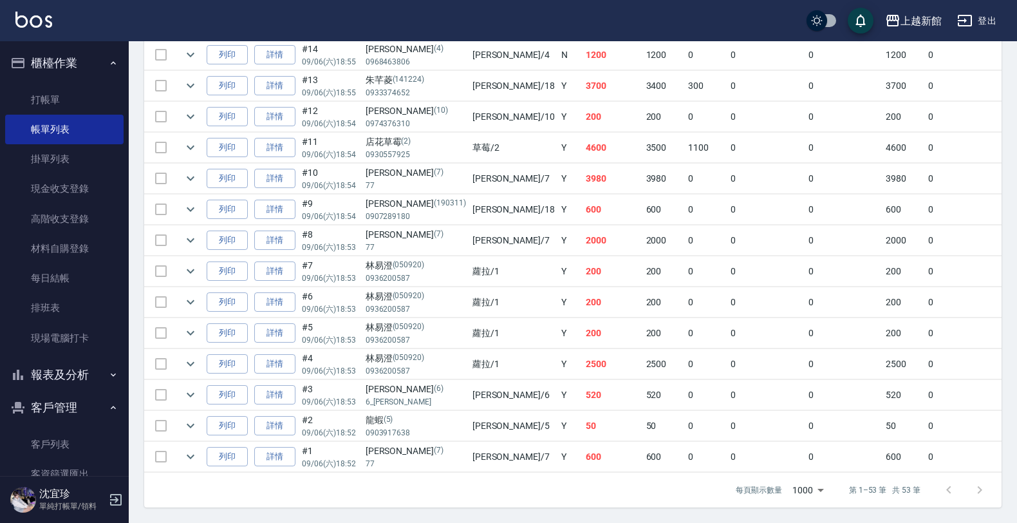
scroll to position [1579, 0]
click at [261, 354] on link "詳情" at bounding box center [274, 364] width 41 height 20
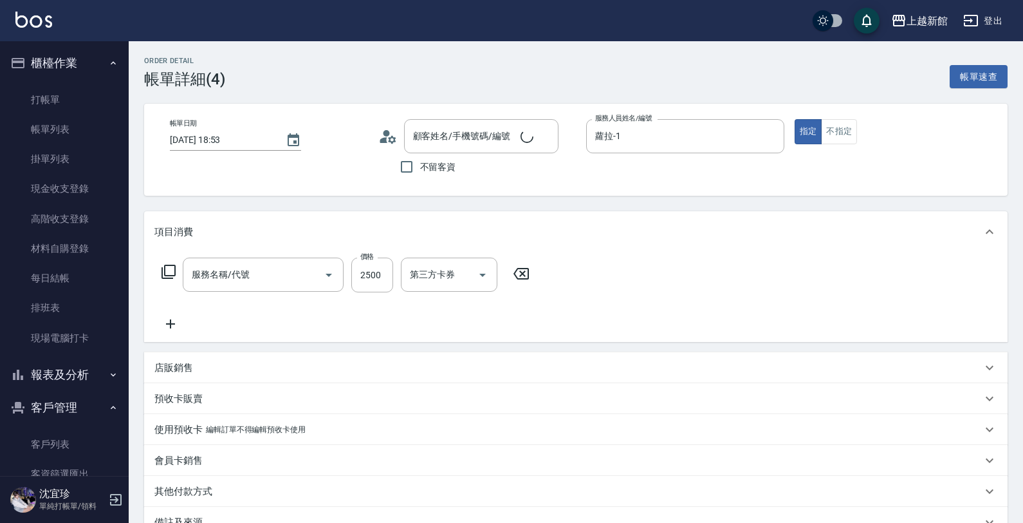
type input "[DATE] 18:53"
type input "蘿拉-1"
type input "設計燙髮(302)"
type input "[PERSON_NAME]/0936200587/050920"
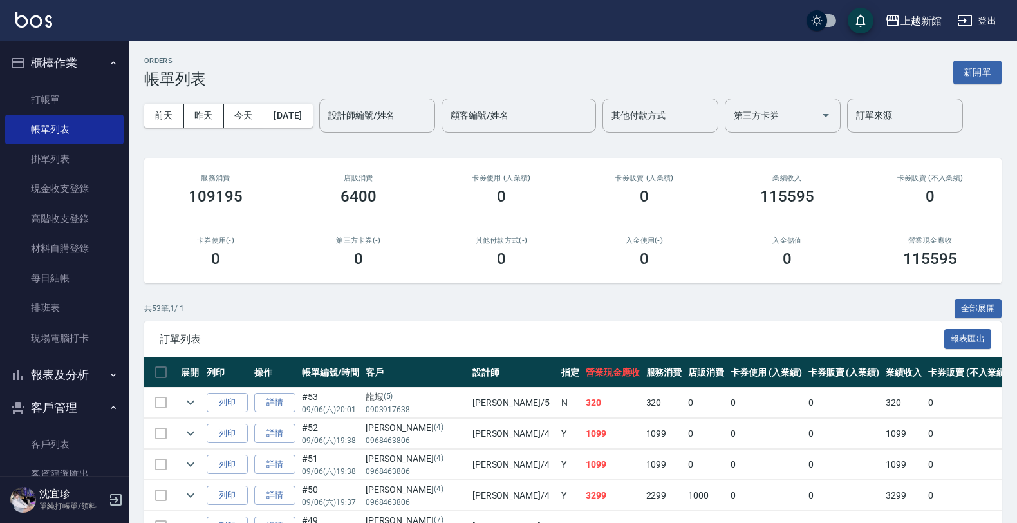
scroll to position [33, 0]
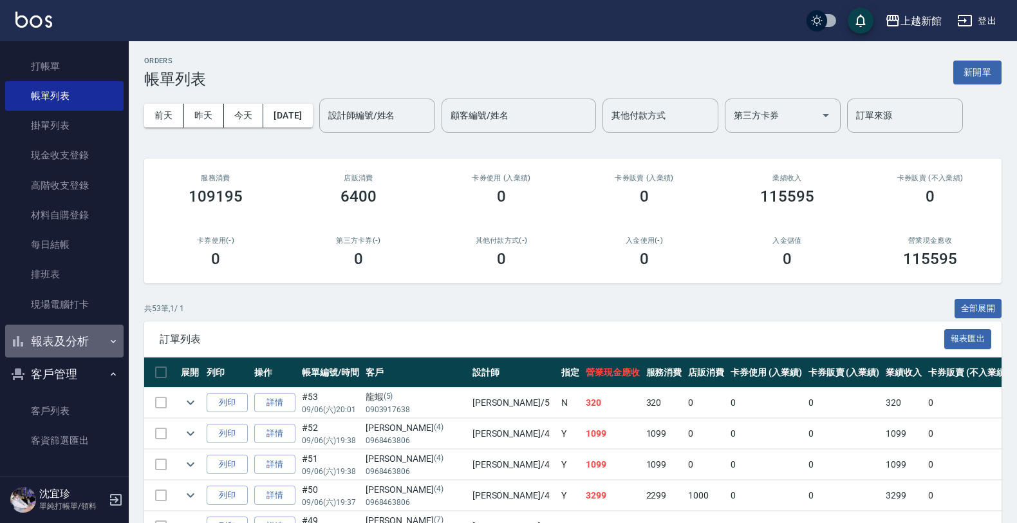
drag, startPoint x: 64, startPoint y: 348, endPoint x: 69, endPoint y: 376, distance: 29.3
click at [64, 348] on button "報表及分析" at bounding box center [64, 340] width 118 height 33
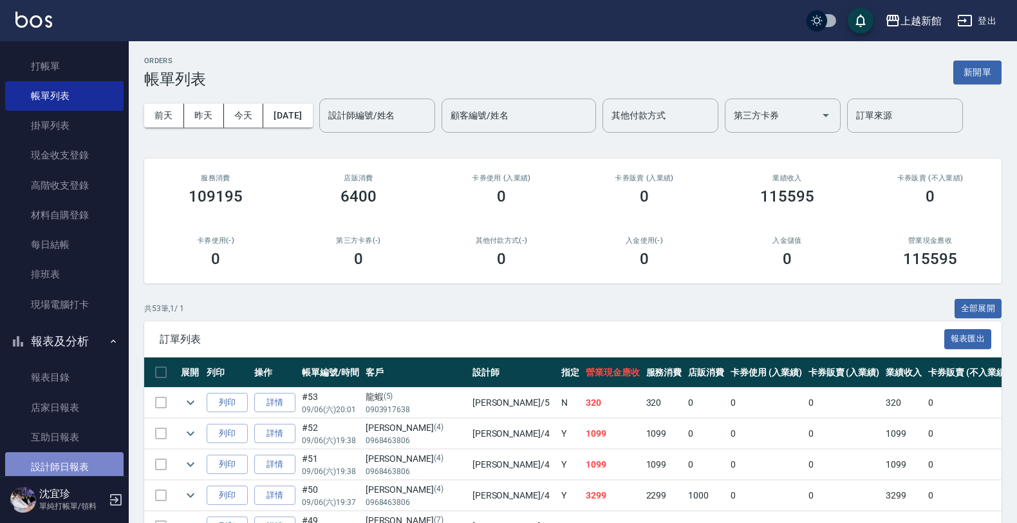
click at [91, 460] on link "設計師日報表" at bounding box center [64, 467] width 118 height 30
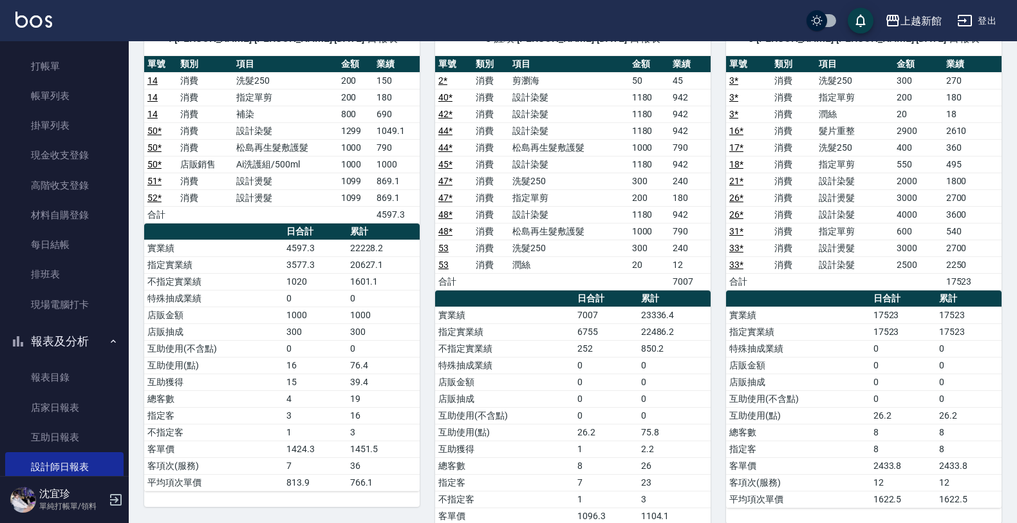
scroll to position [644, 0]
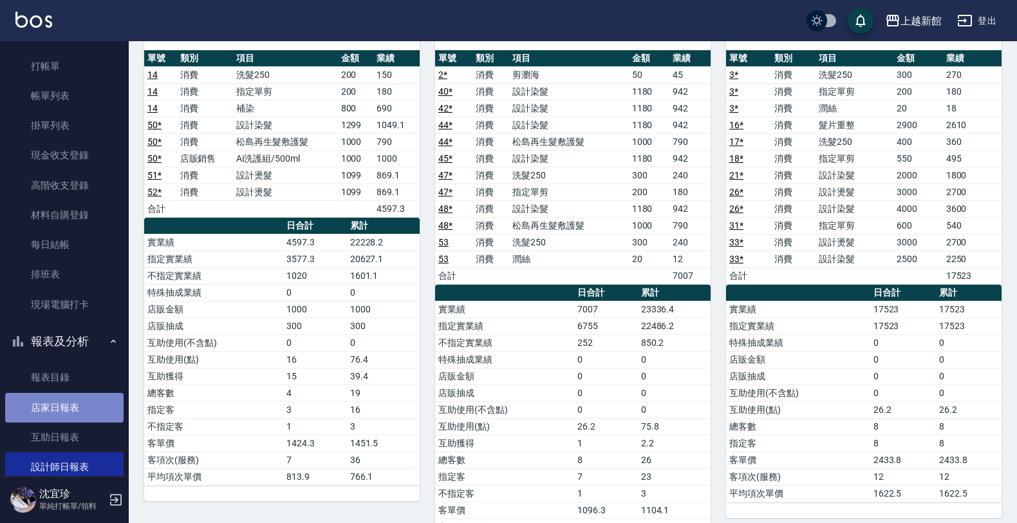
click at [82, 416] on link "店家日報表" at bounding box center [64, 408] width 118 height 30
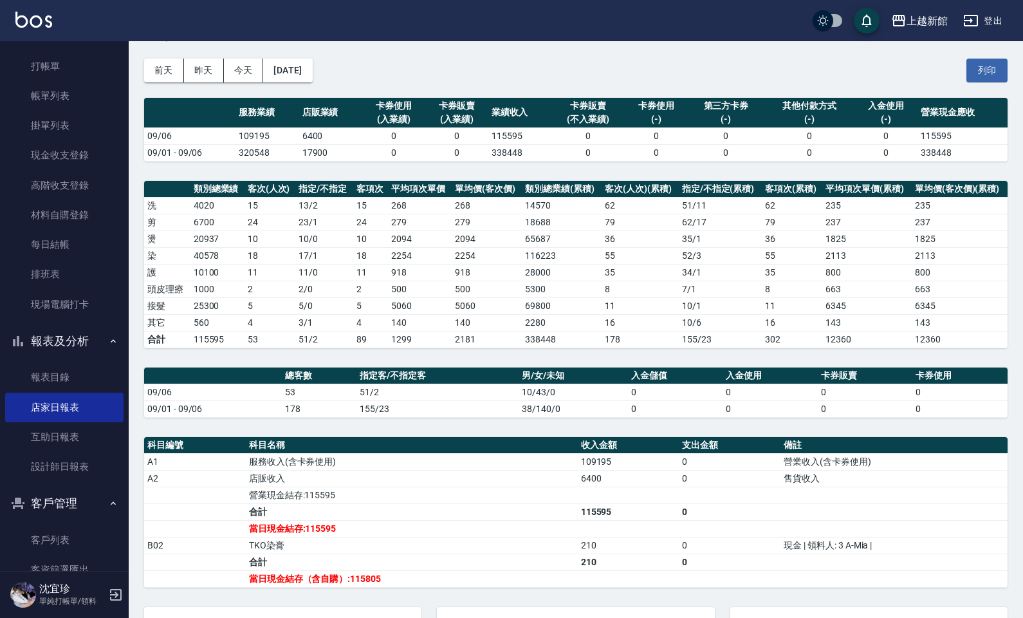
scroll to position [48, 0]
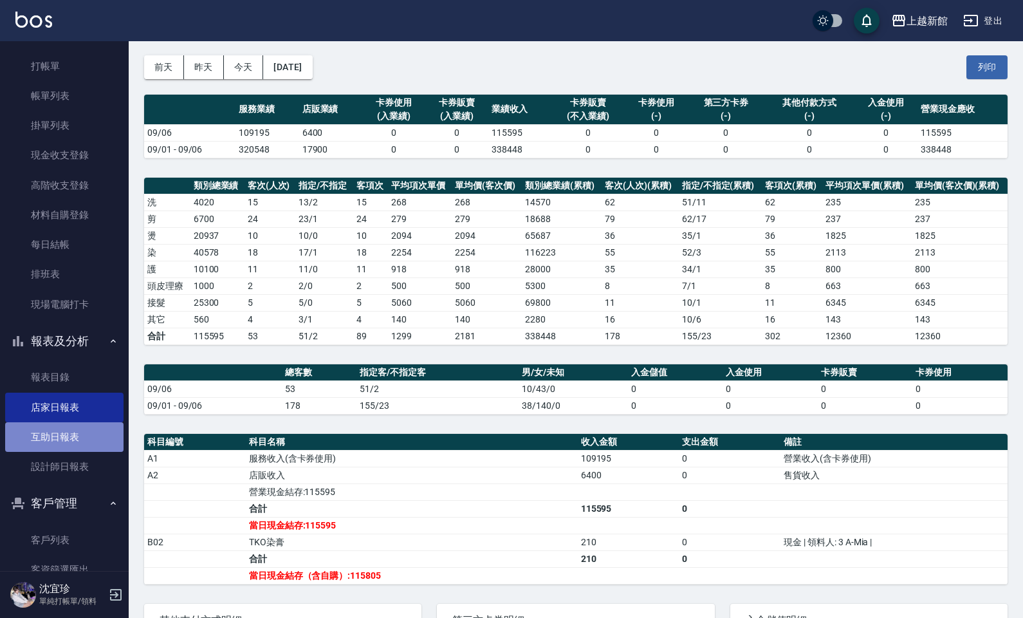
click at [82, 428] on link "互助日報表" at bounding box center [64, 437] width 118 height 30
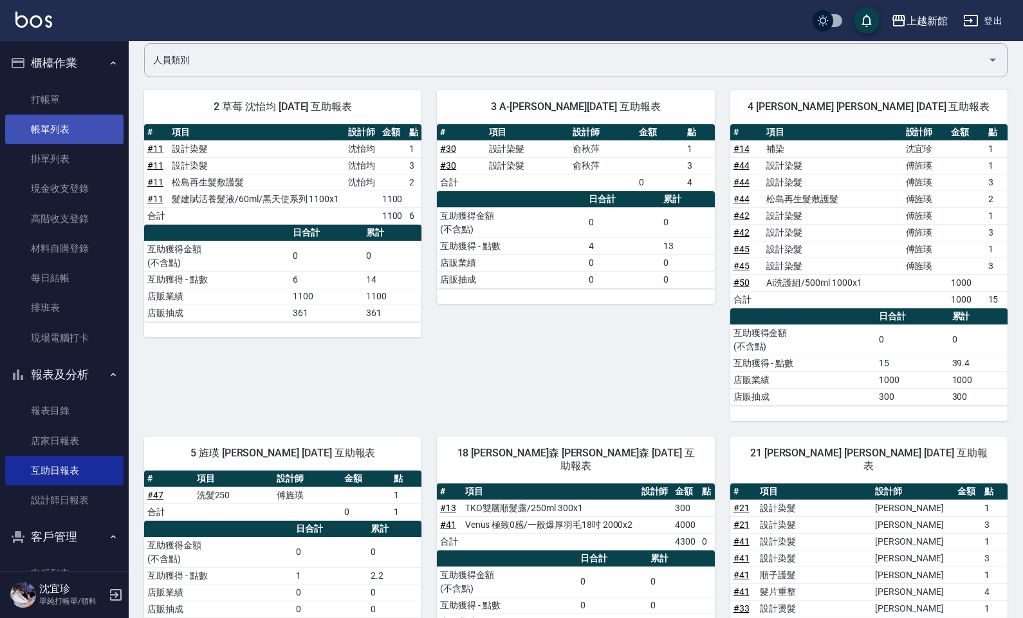
drag, startPoint x: 84, startPoint y: 134, endPoint x: 79, endPoint y: 116, distance: 18.9
click at [84, 135] on link "帳單列表" at bounding box center [64, 130] width 118 height 30
click at [79, 116] on link "帳單列表" at bounding box center [64, 130] width 118 height 30
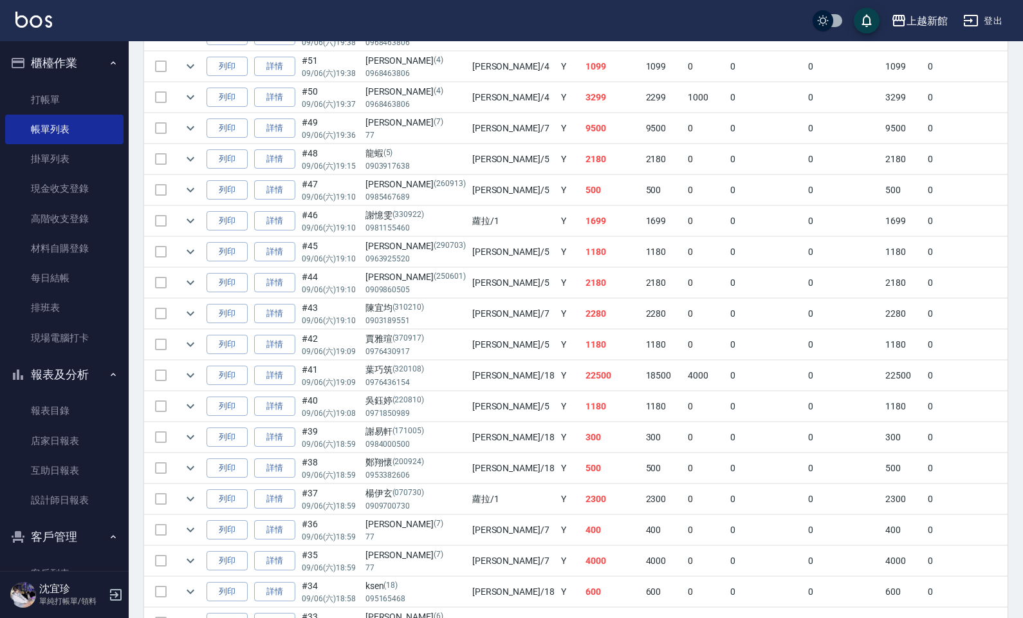
scroll to position [402, 0]
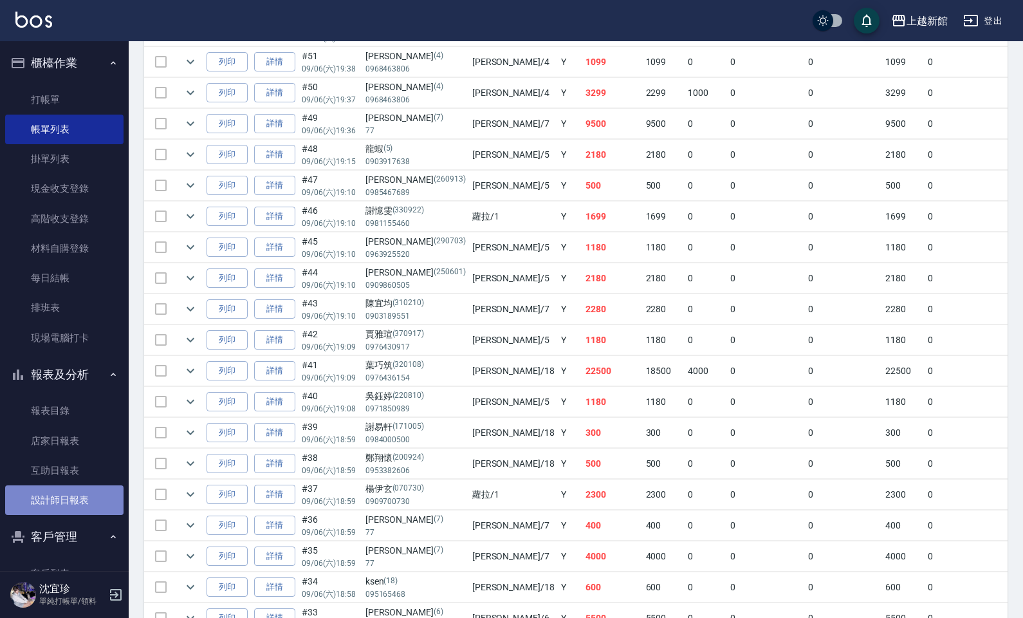
click at [81, 496] on link "設計師日報表" at bounding box center [64, 500] width 118 height 30
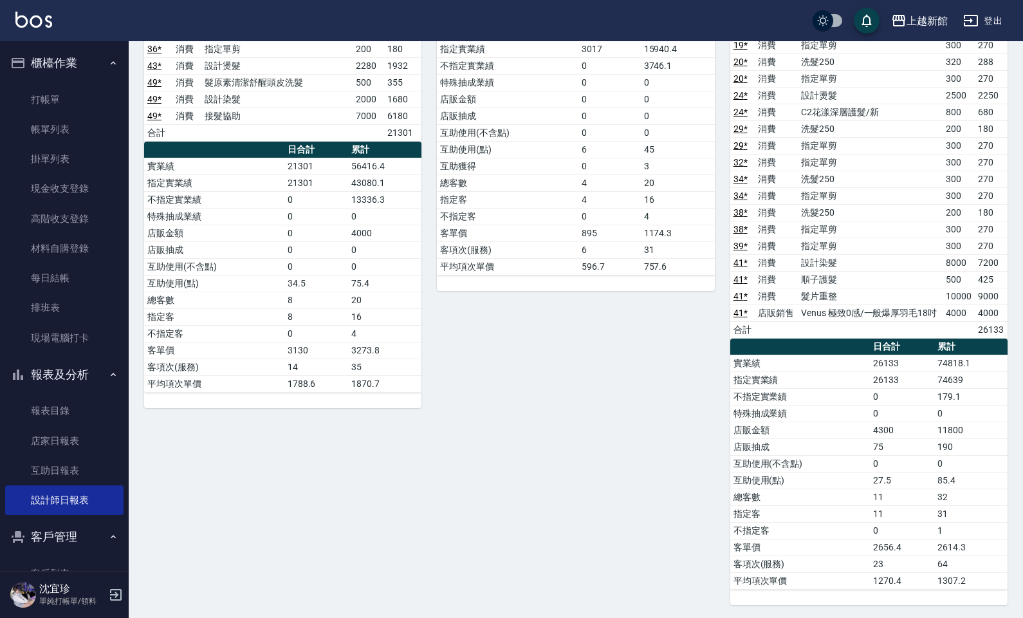
scroll to position [909, 0]
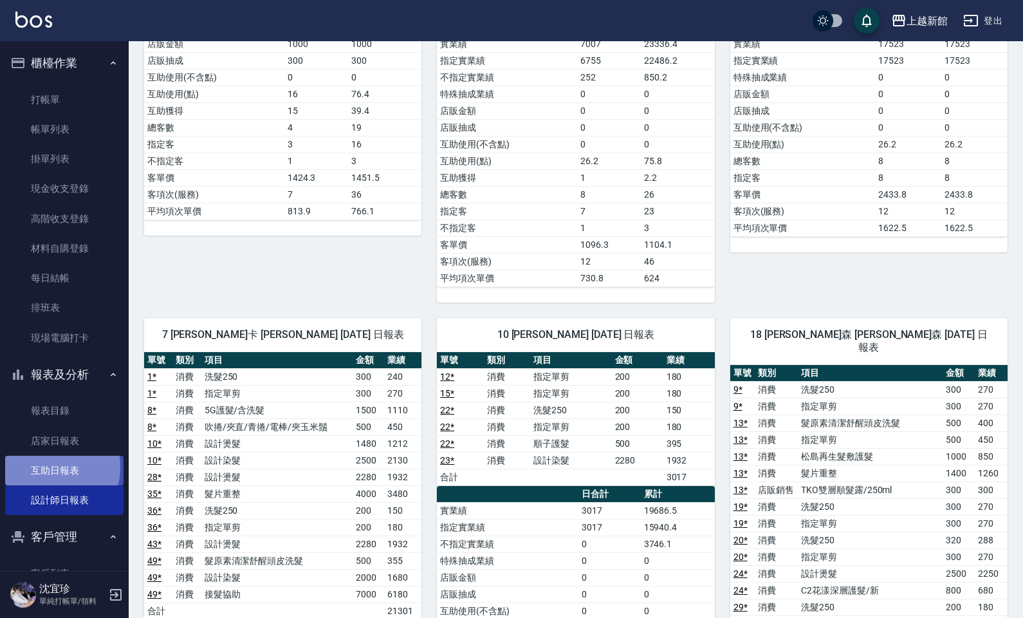
click at [44, 467] on link "互助日報表" at bounding box center [64, 471] width 118 height 30
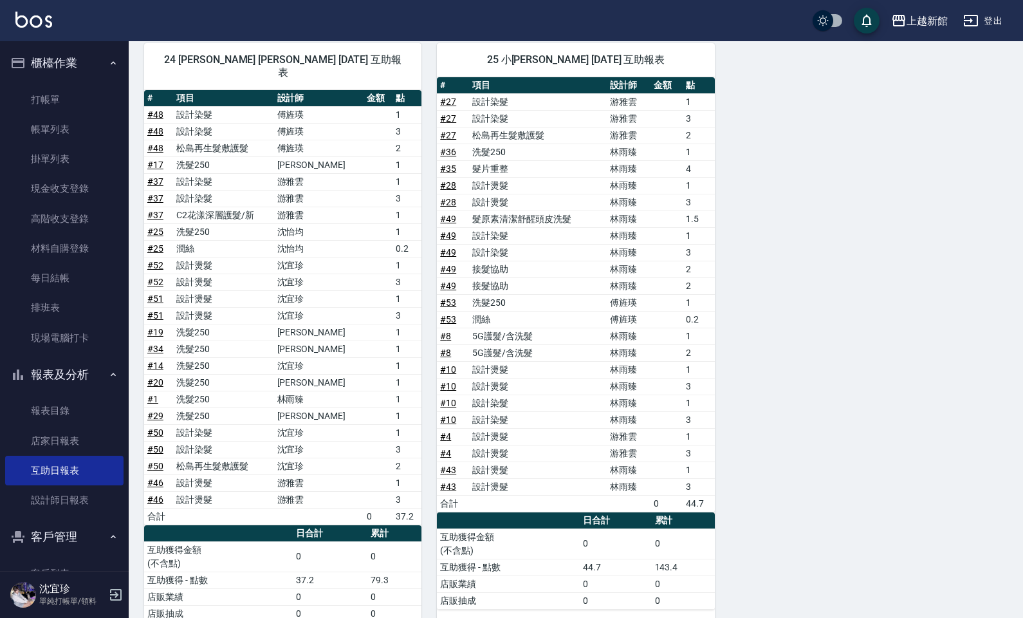
scroll to position [1243, 0]
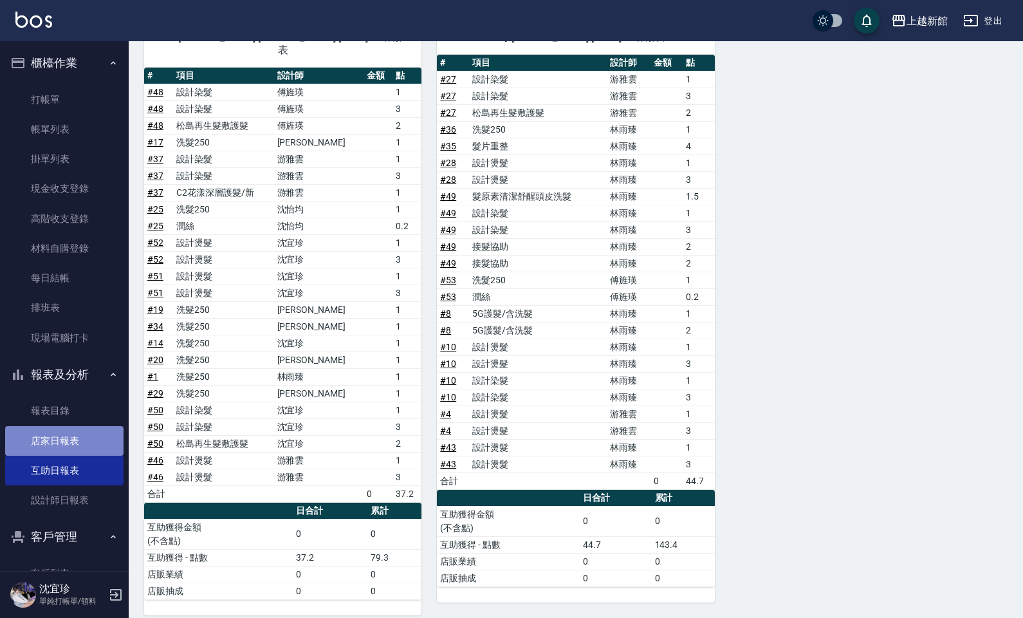
click at [70, 450] on link "店家日報表" at bounding box center [64, 441] width 118 height 30
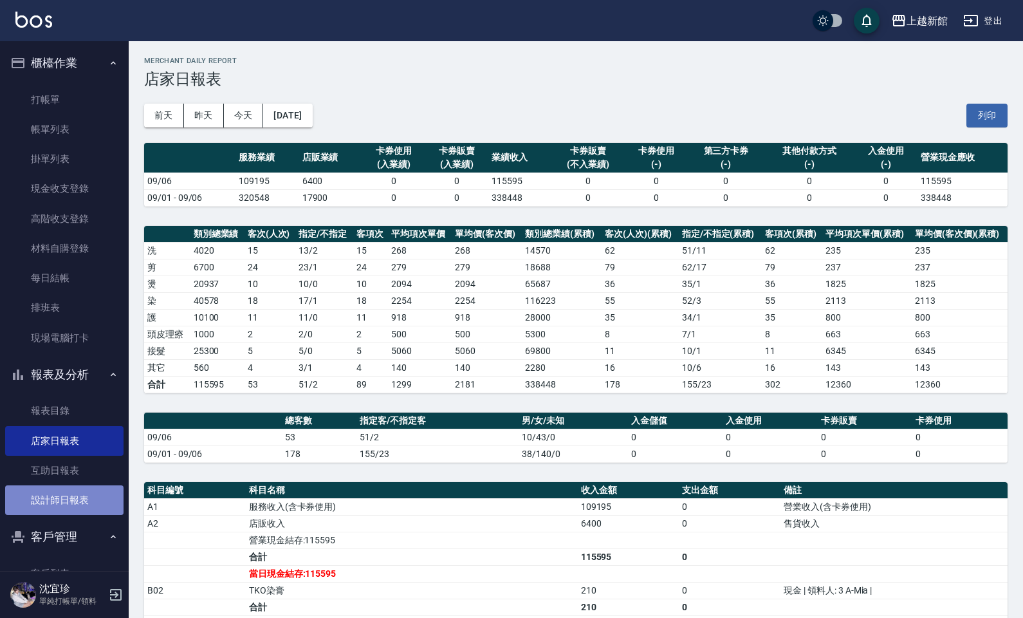
click at [71, 502] on link "設計師日報表" at bounding box center [64, 500] width 118 height 30
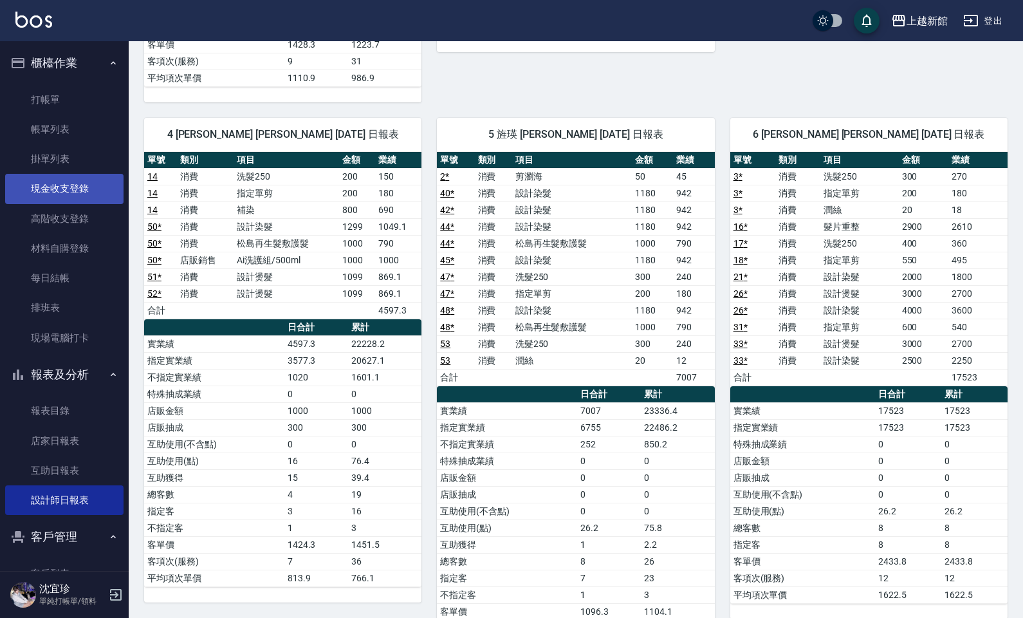
scroll to position [265, 0]
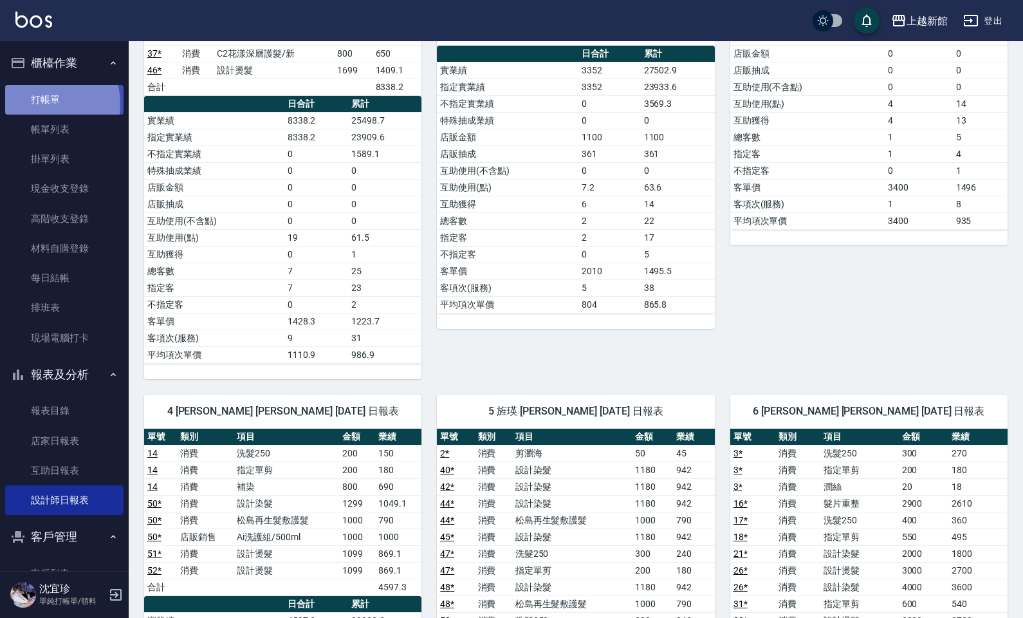
click at [39, 104] on link "打帳單" at bounding box center [64, 100] width 118 height 30
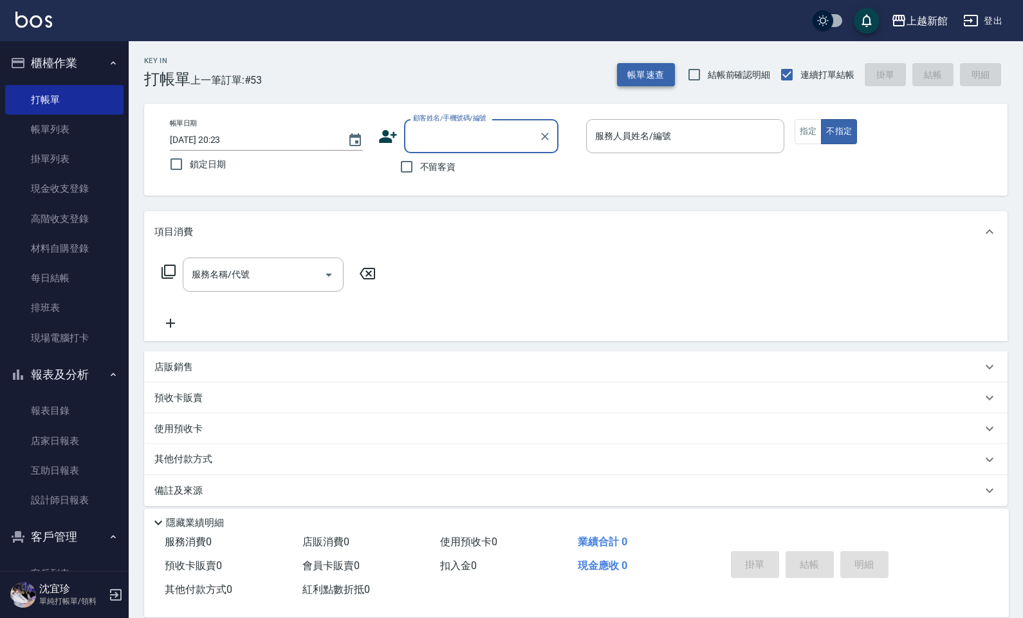
click at [652, 82] on button "帳單速查" at bounding box center [646, 75] width 58 height 24
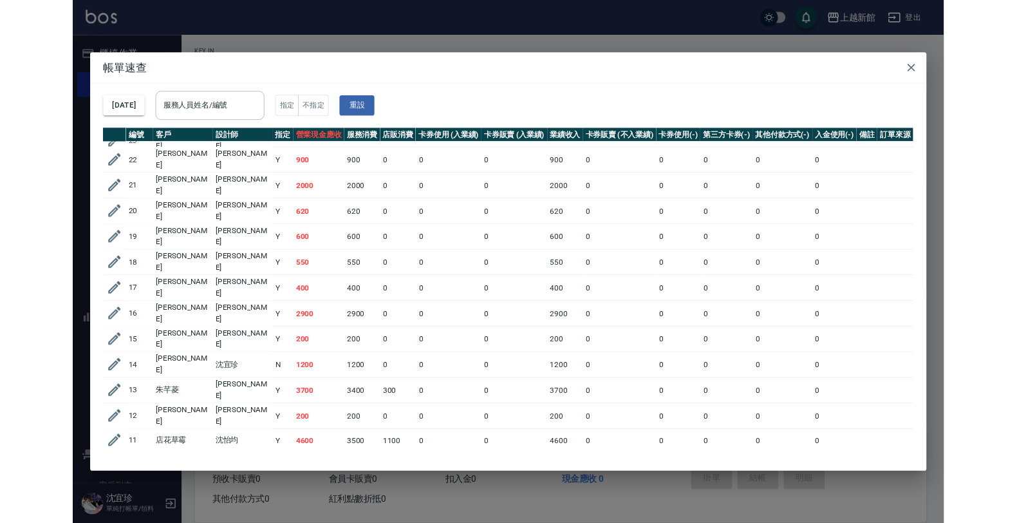
scroll to position [1129, 0]
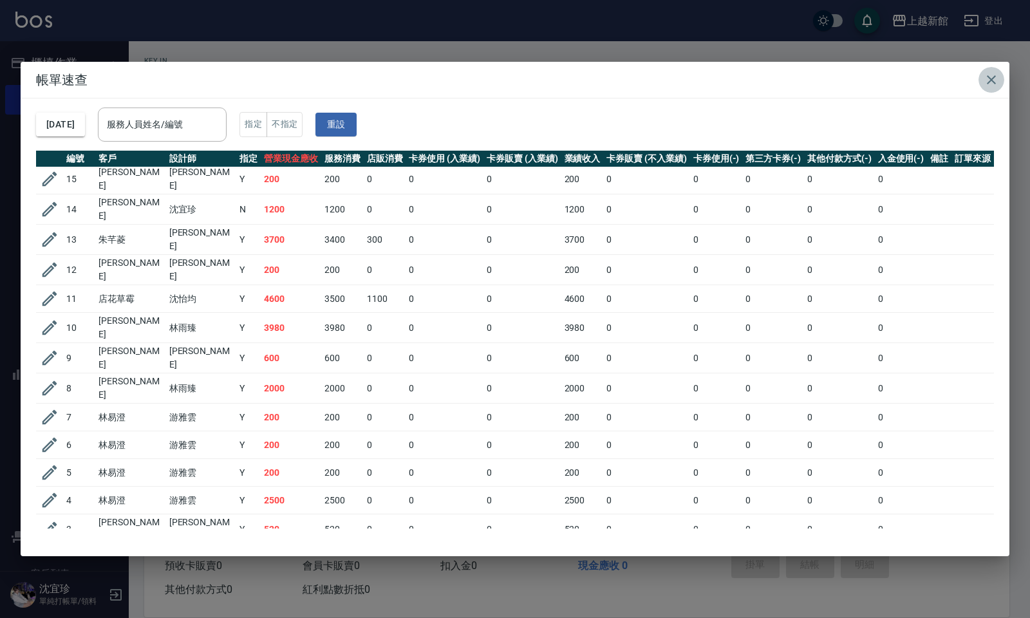
click at [987, 79] on icon "button" at bounding box center [990, 79] width 15 height 15
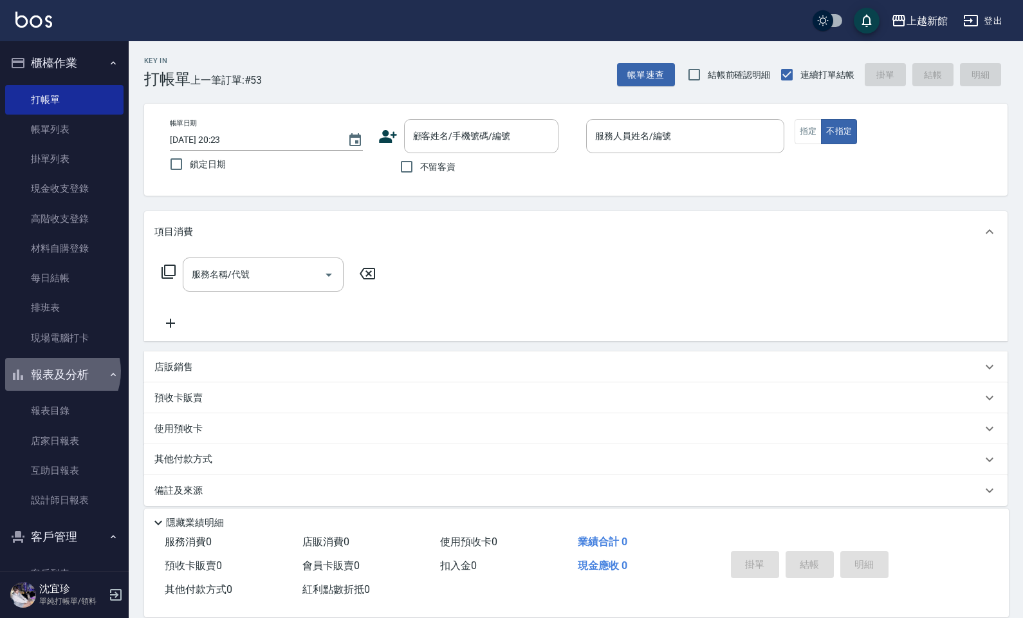
click at [59, 371] on button "報表及分析" at bounding box center [64, 374] width 118 height 33
click at [59, 372] on button "報表及分析" at bounding box center [64, 374] width 118 height 33
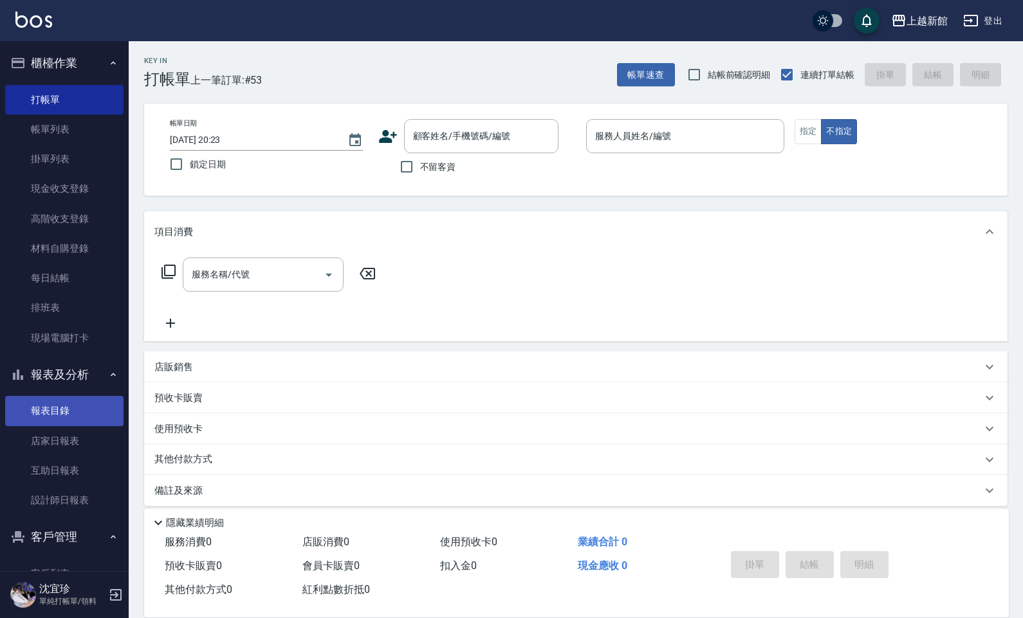
click at [48, 413] on link "報表目錄" at bounding box center [64, 411] width 118 height 30
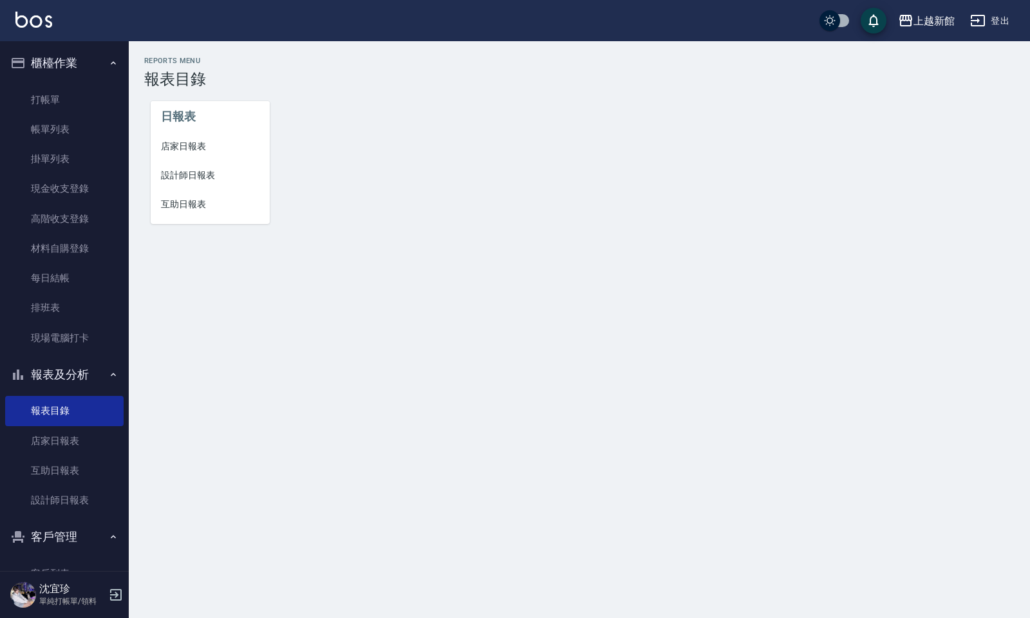
click at [178, 154] on li "店家日報表" at bounding box center [210, 146] width 119 height 29
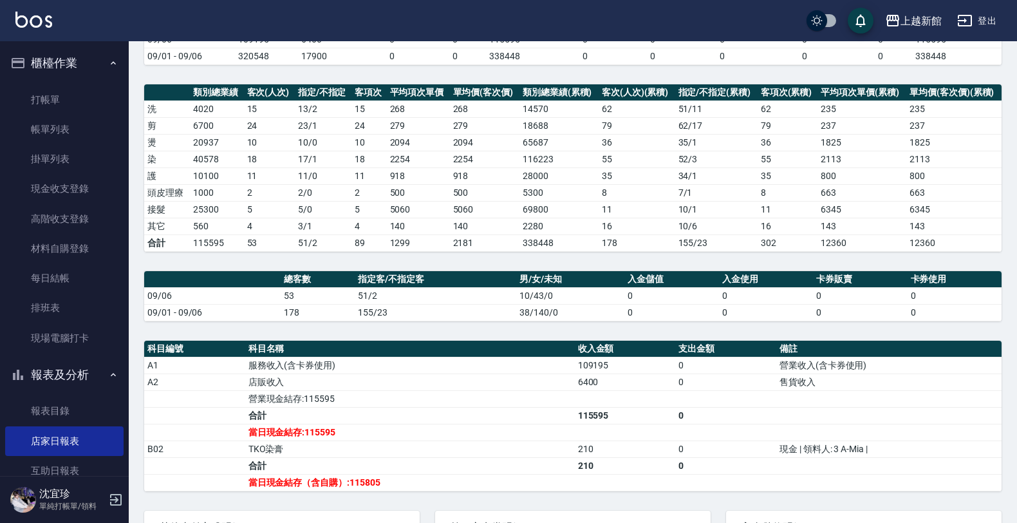
scroll to position [80, 0]
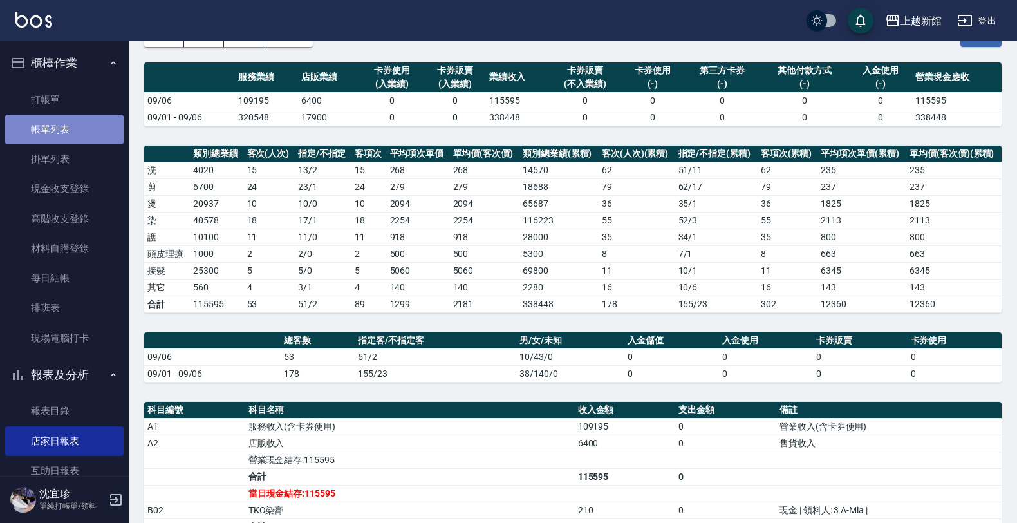
click at [68, 124] on link "帳單列表" at bounding box center [64, 130] width 118 height 30
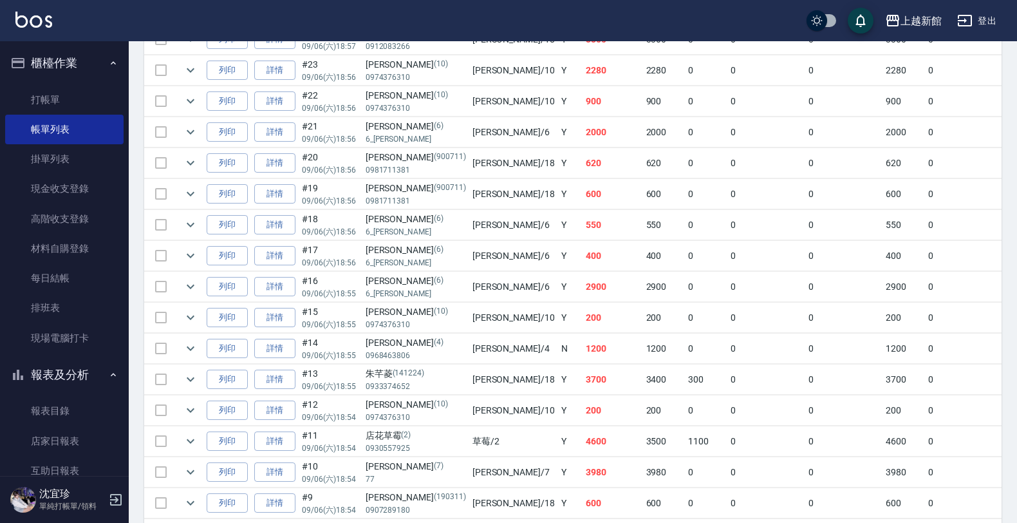
scroll to position [1287, 0]
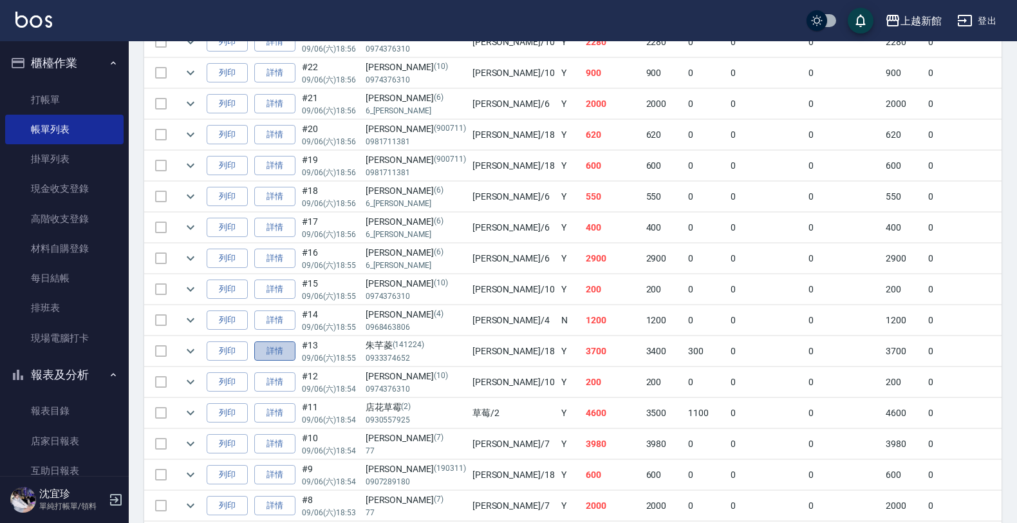
click at [271, 361] on link "詳情" at bounding box center [274, 351] width 41 height 20
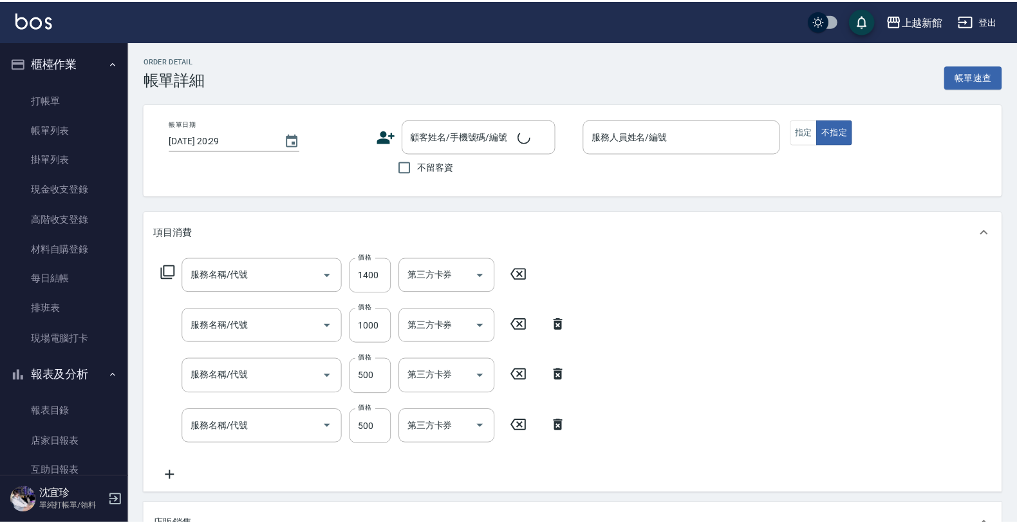
scroll to position [1, 0]
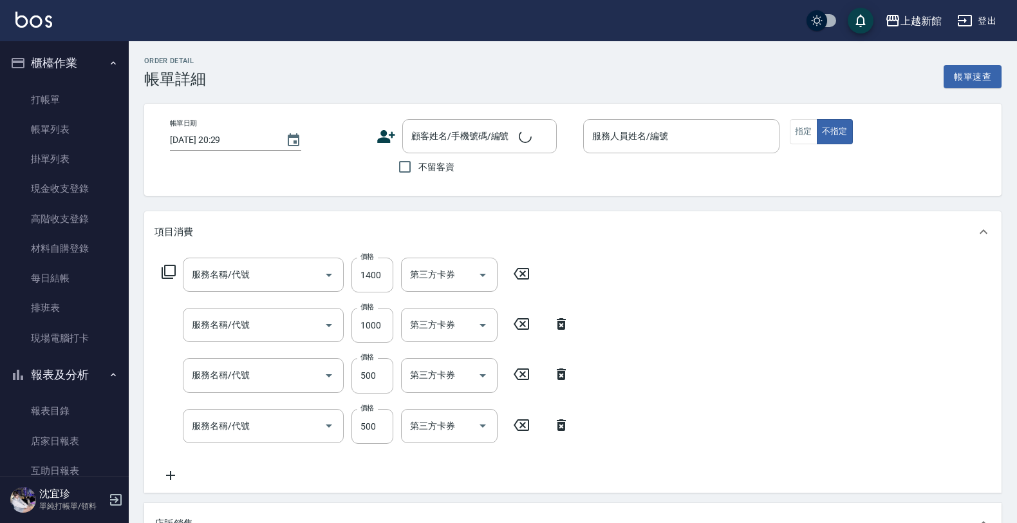
type input "2025/09/06 18:55"
type input "黃柏森-18"
type input "髮片重整(704)"
type input "松島再生髮敷護髮(508)"
type input "指定單剪(203)"
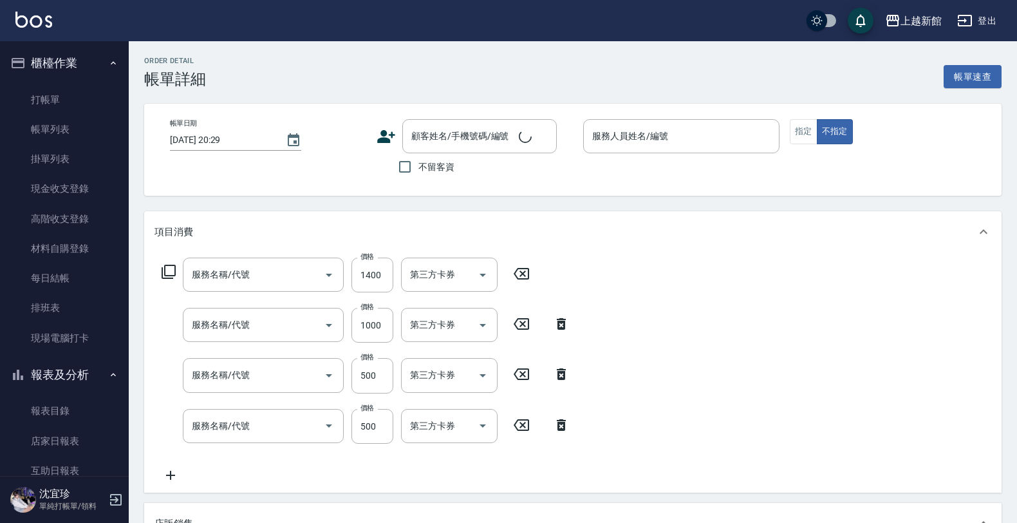
type input "髮原素清潔舒醒頭皮洗髮(603)"
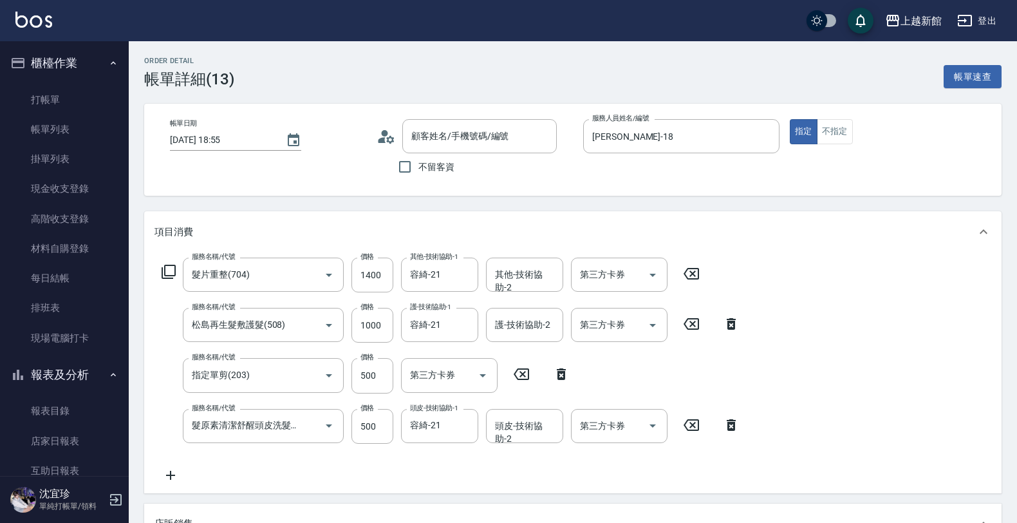
scroll to position [0, 0]
type input "朱芊菱/0933374652/141224"
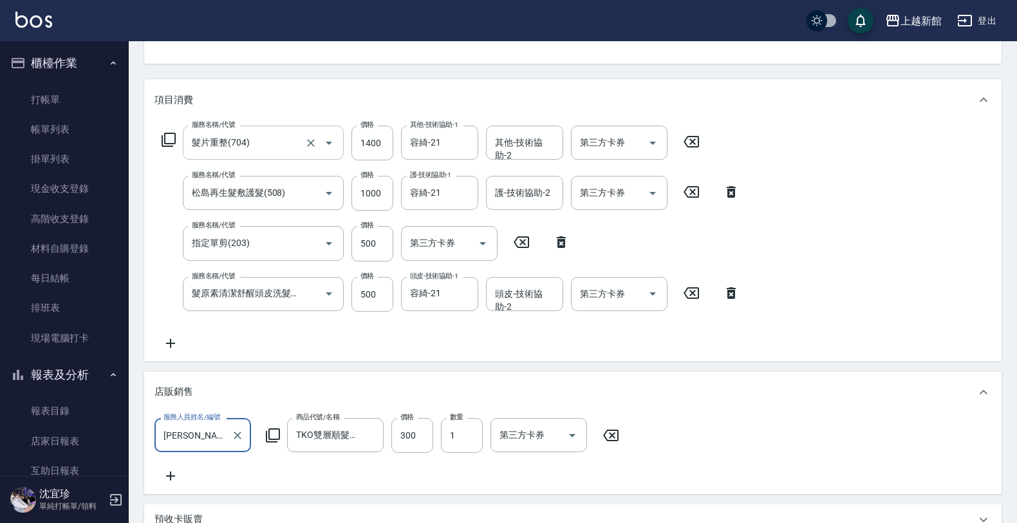
scroll to position [256, 0]
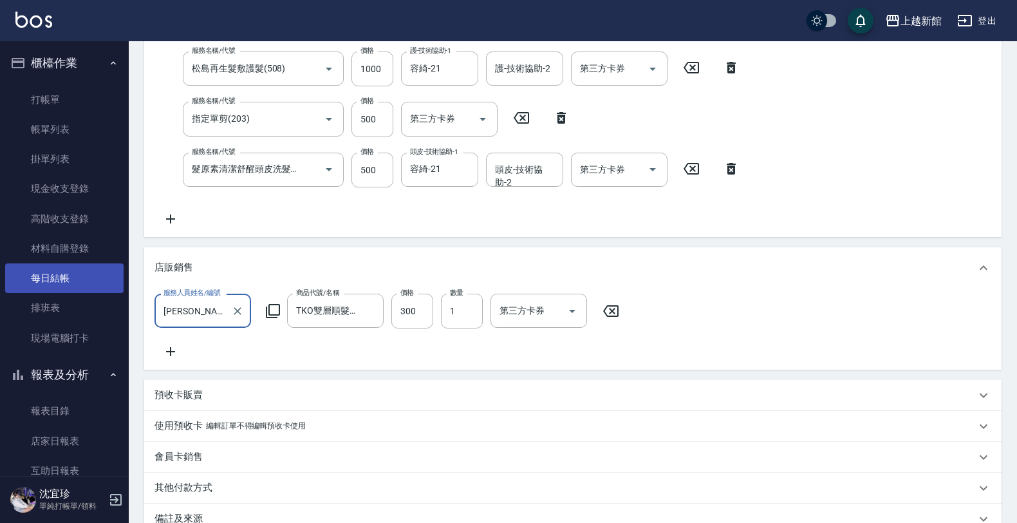
click at [91, 285] on link "每日結帳" at bounding box center [64, 278] width 118 height 30
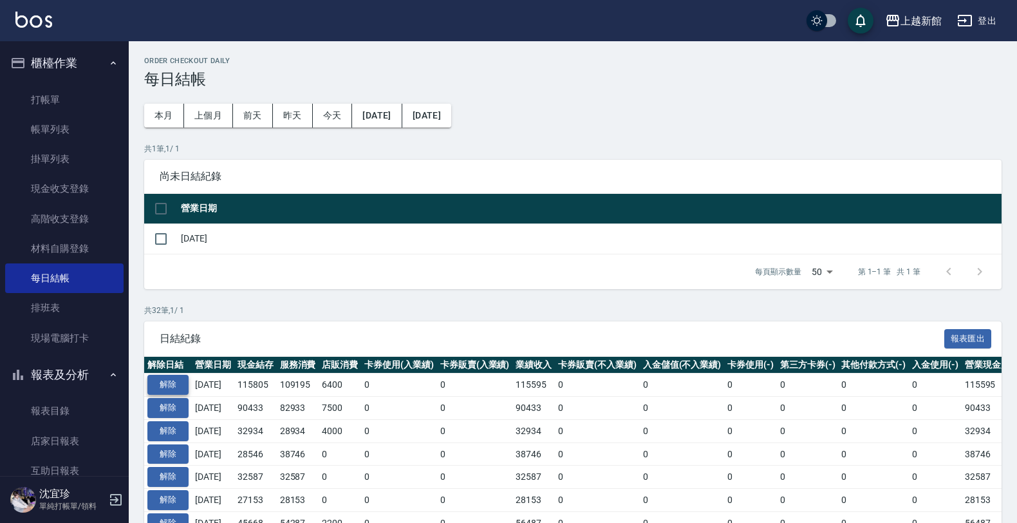
click at [181, 387] on button "解除" at bounding box center [167, 385] width 41 height 20
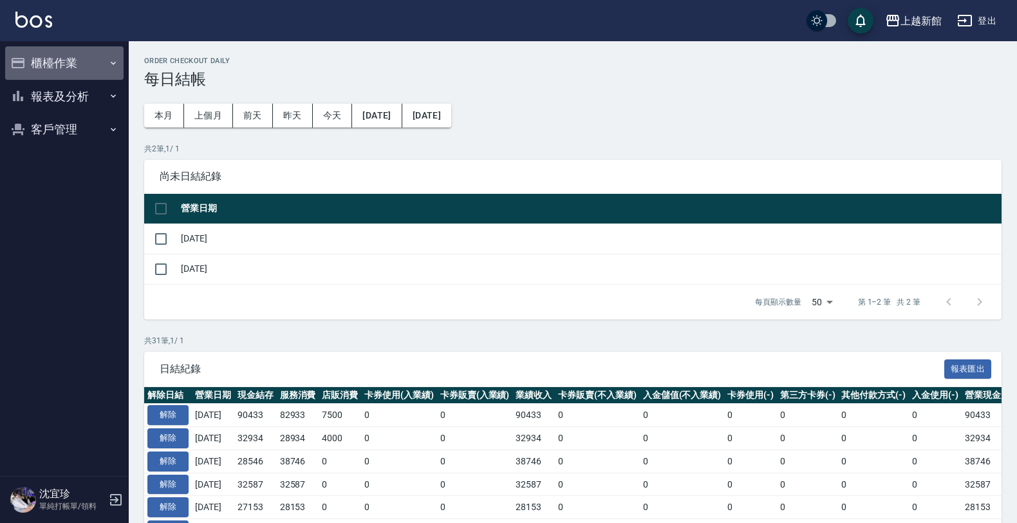
click at [63, 48] on button "櫃檯作業" at bounding box center [64, 62] width 118 height 33
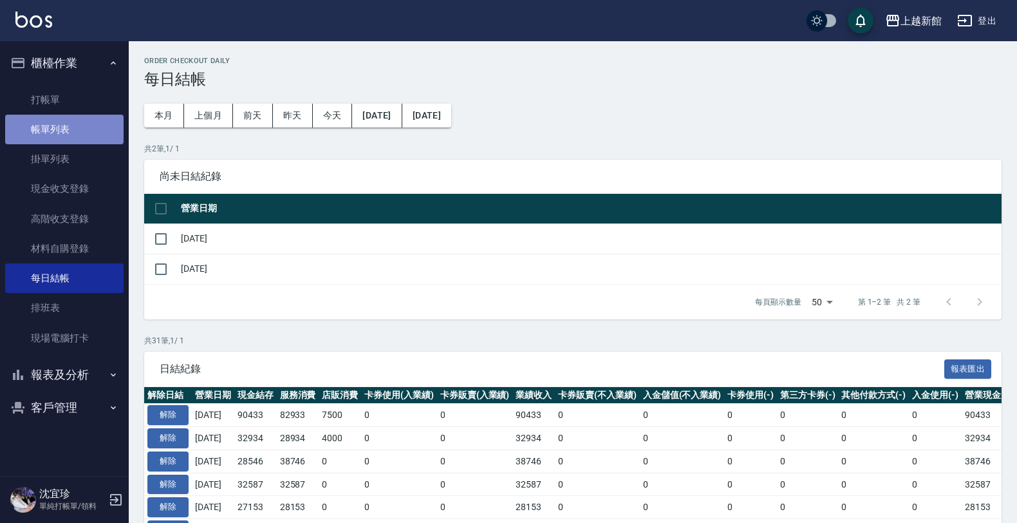
click at [63, 125] on link "帳單列表" at bounding box center [64, 130] width 118 height 30
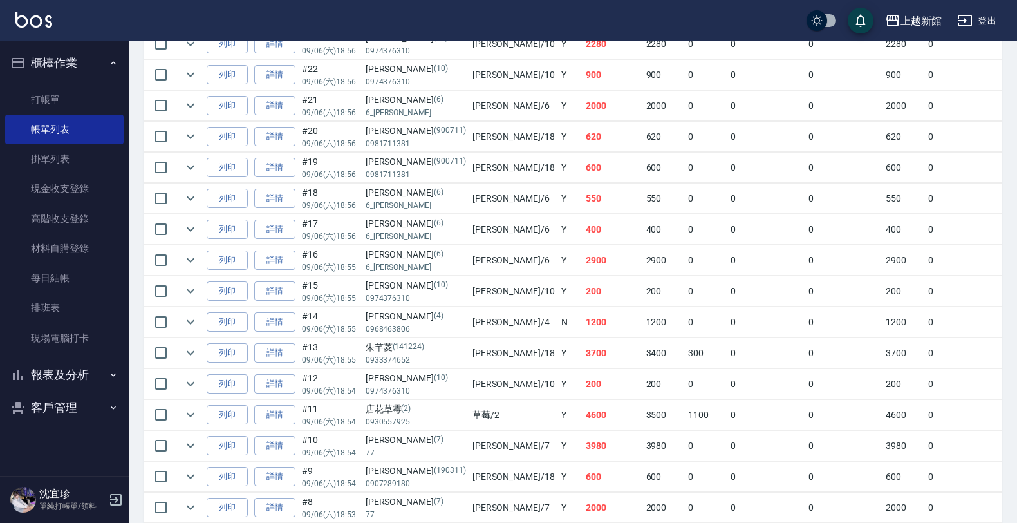
scroll to position [1287, 0]
click at [281, 366] on td "詳情" at bounding box center [275, 351] width 48 height 30
click at [283, 361] on link "詳情" at bounding box center [274, 351] width 41 height 20
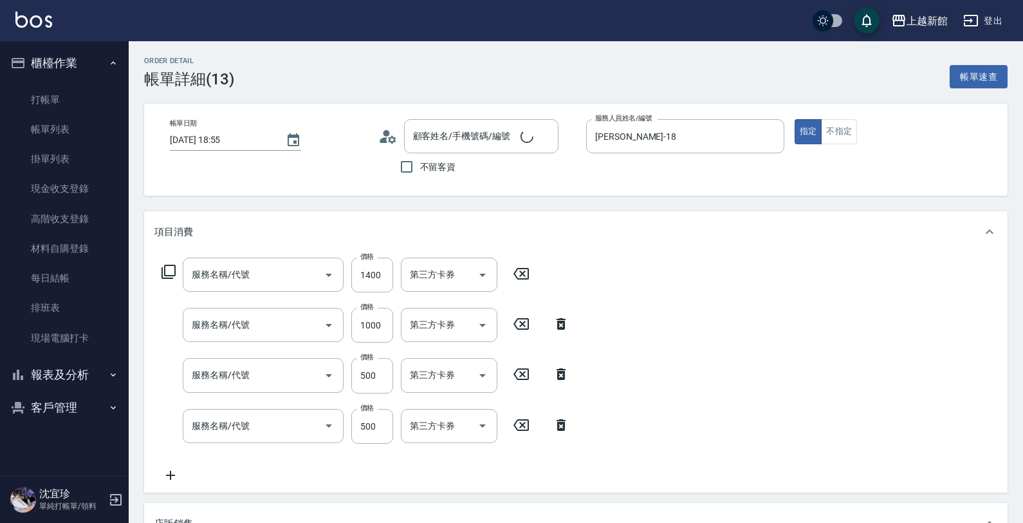
type input "[DATE] 18:55"
type input "[PERSON_NAME]-18"
type input "髮片重整(704)"
type input "松島再生髮敷護髮(508)"
type input "指定單剪(203)"
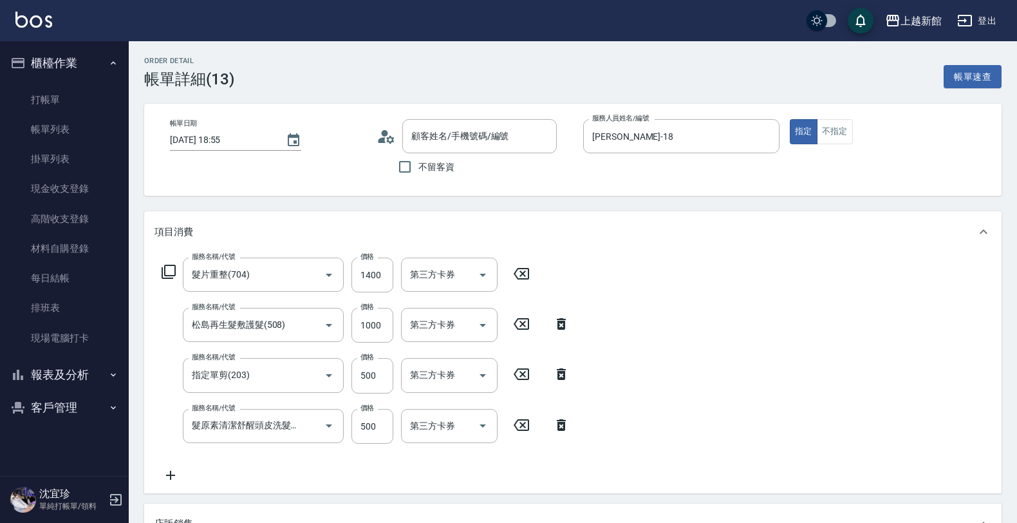
type input "髮原素清潔舒醒頭皮洗髮(603)"
type input "[PERSON_NAME]/0933374652/141224"
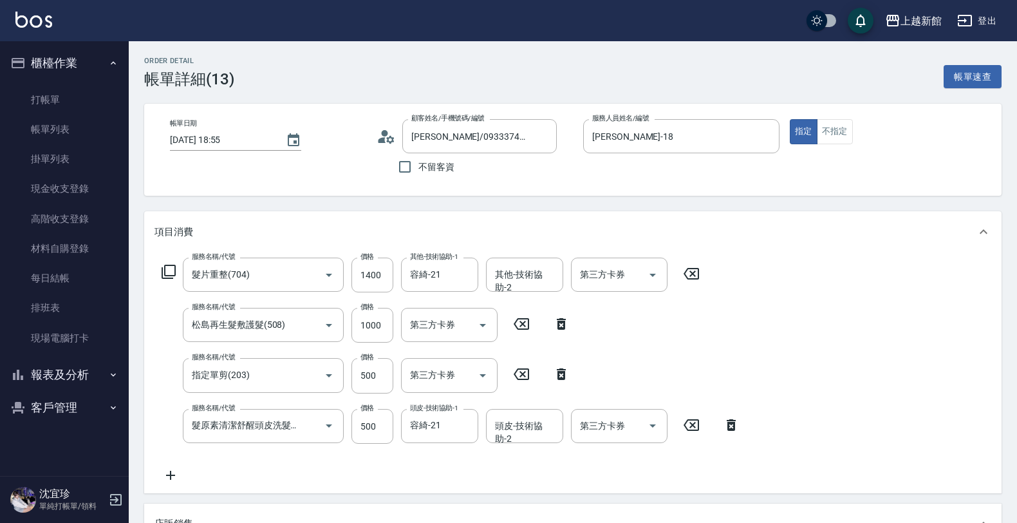
type input "TKO雙層順髮露/250ml"
click at [311, 277] on icon "Clear" at bounding box center [310, 274] width 13 height 13
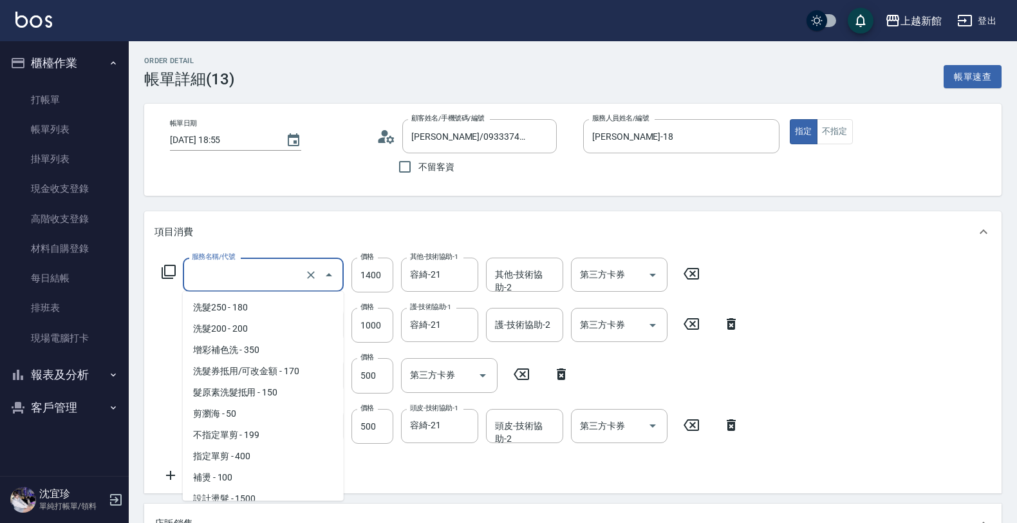
click at [281, 274] on input "服務名稱/代號" at bounding box center [245, 274] width 113 height 23
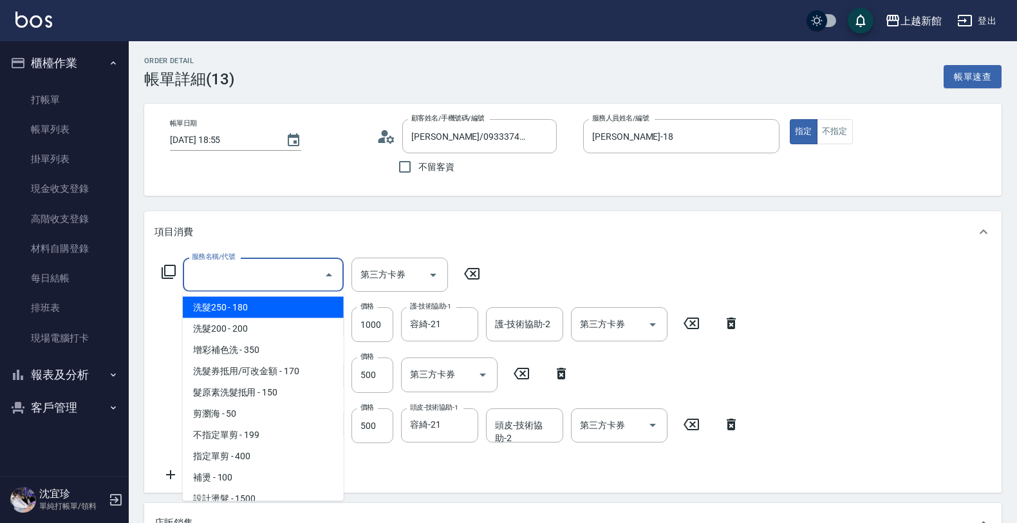
type input "0"
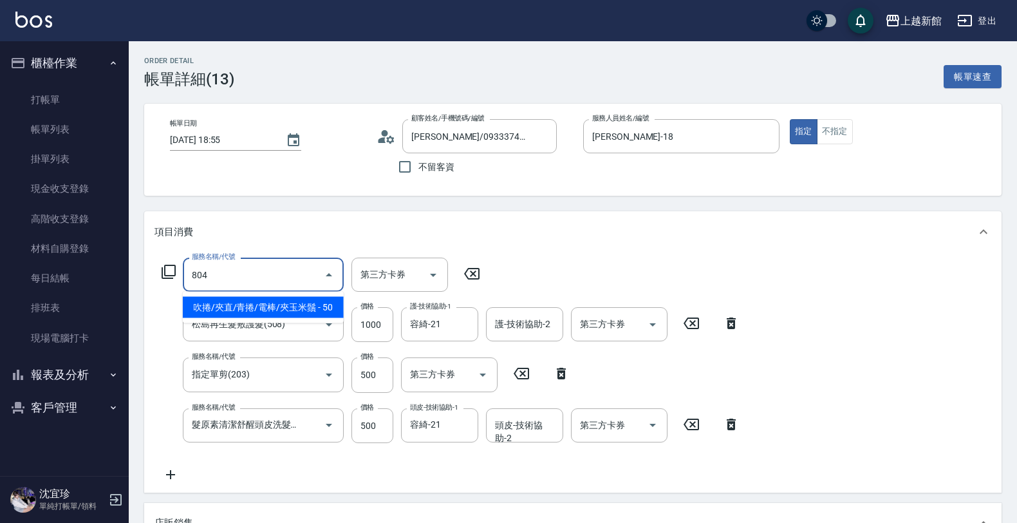
type input "吹捲/夾直/青捲/電棒/夾玉米鬚(804)"
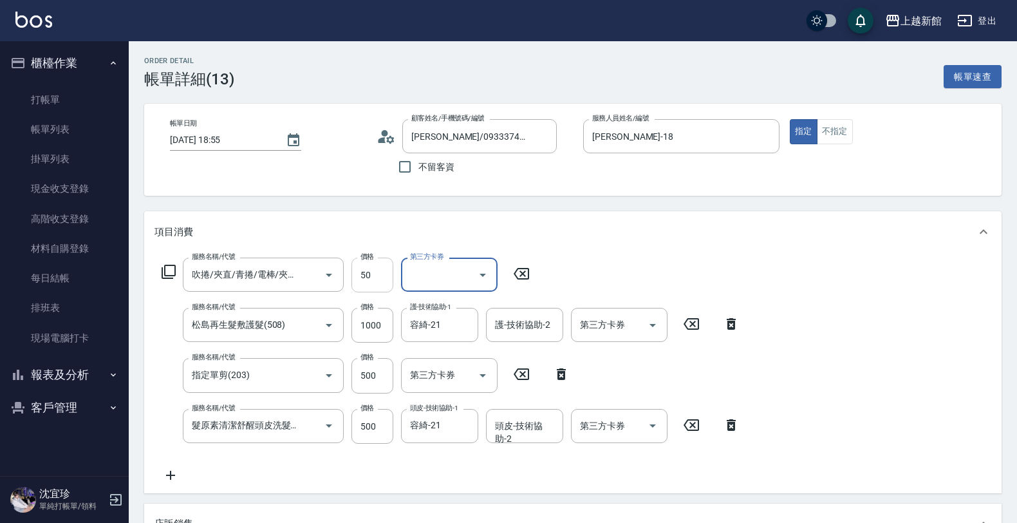
click at [362, 269] on input "50" at bounding box center [372, 274] width 42 height 35
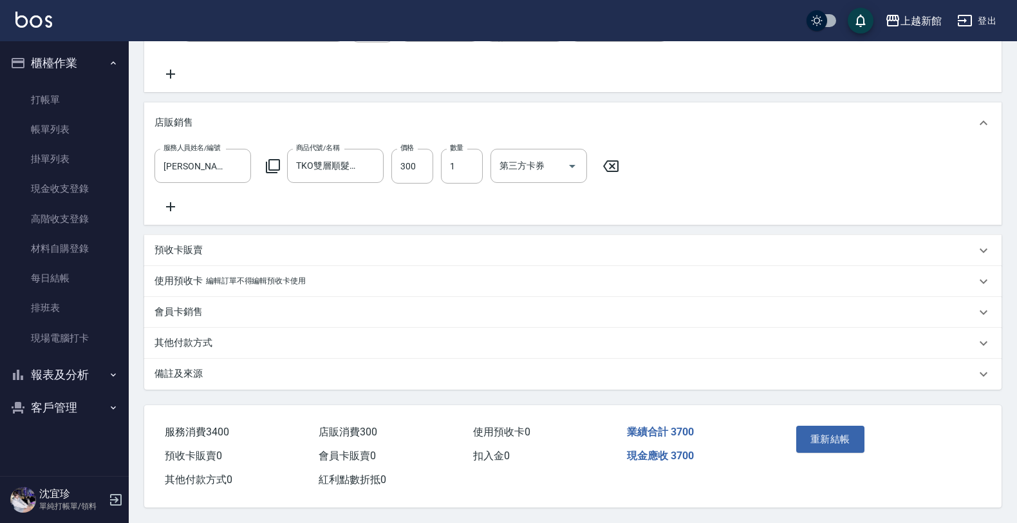
scroll to position [417, 0]
type input "1400"
click at [840, 441] on button "重新結帳" at bounding box center [830, 438] width 68 height 27
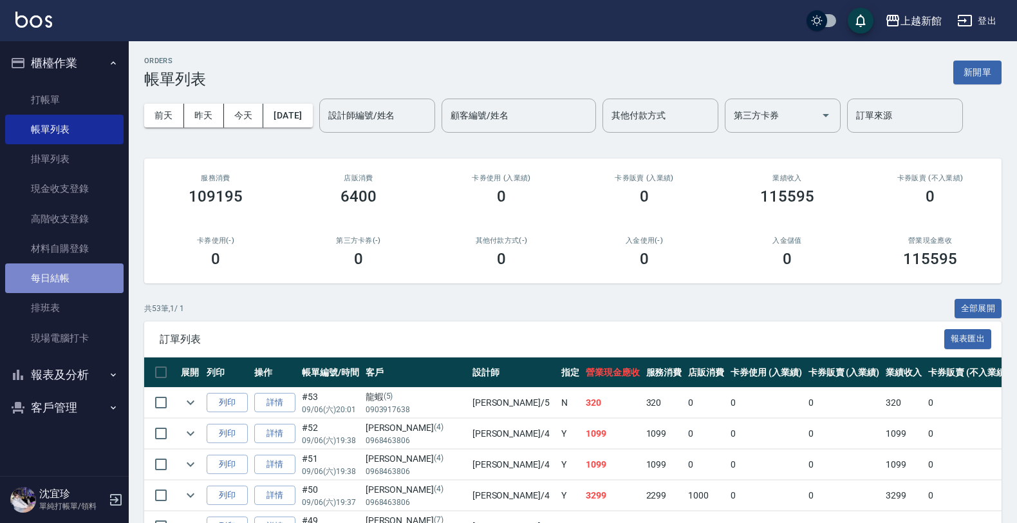
click at [98, 274] on link "每日結帳" at bounding box center [64, 278] width 118 height 30
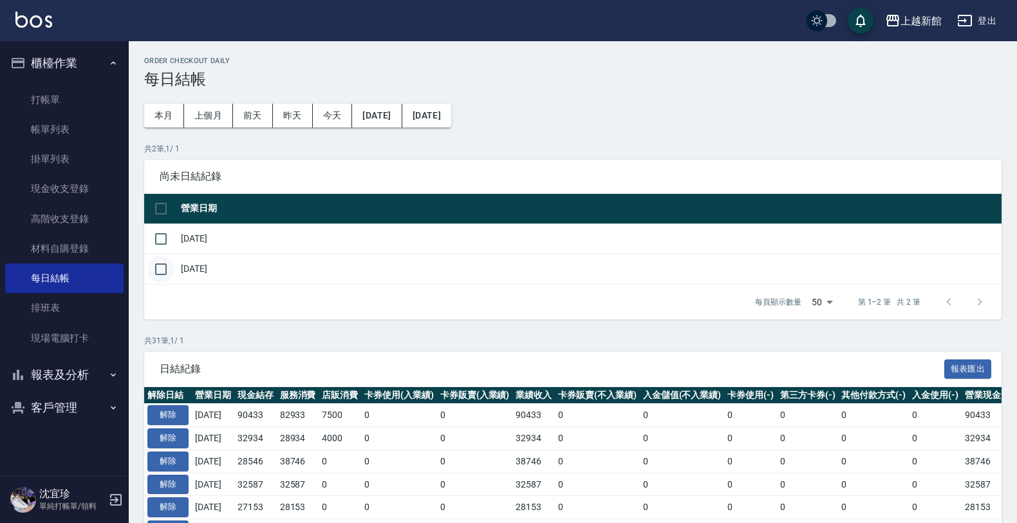
click at [162, 261] on input "checkbox" at bounding box center [160, 268] width 27 height 27
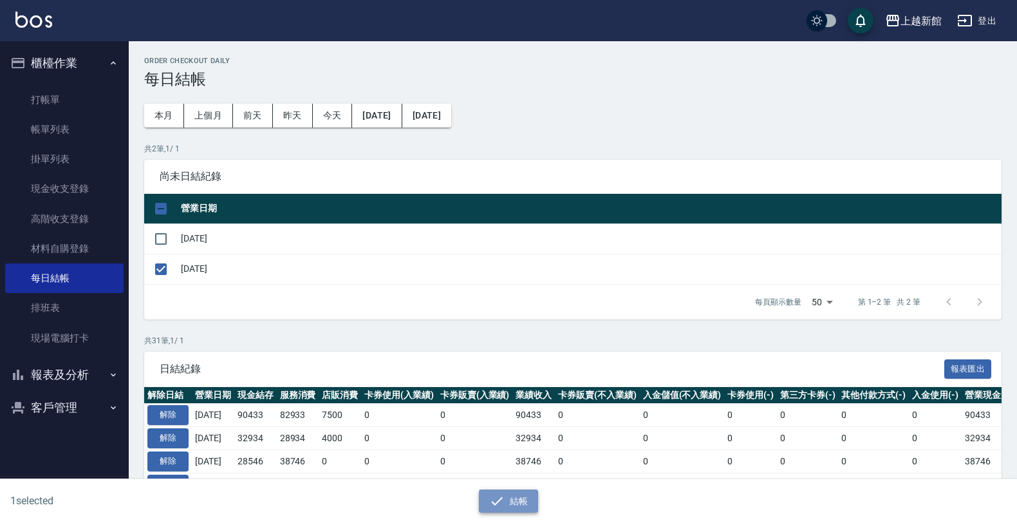
click at [499, 494] on icon "button" at bounding box center [496, 500] width 15 height 15
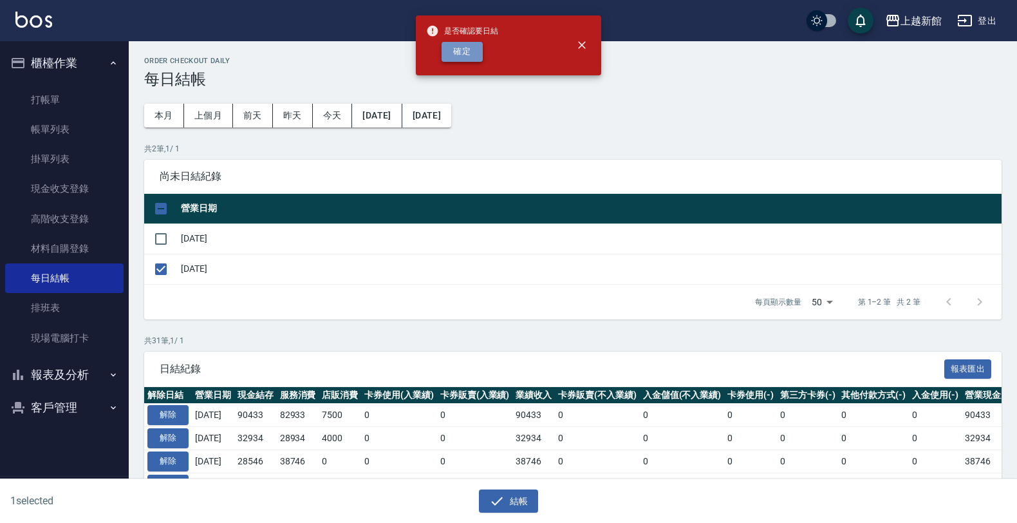
click at [446, 53] on button "確定" at bounding box center [461, 52] width 41 height 20
checkbox input "false"
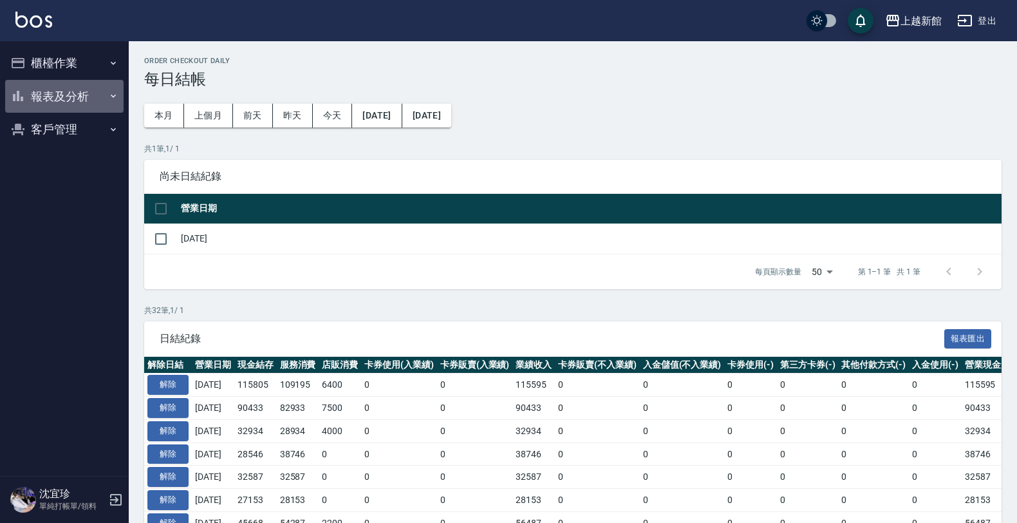
click at [57, 98] on button "報表及分析" at bounding box center [64, 96] width 118 height 33
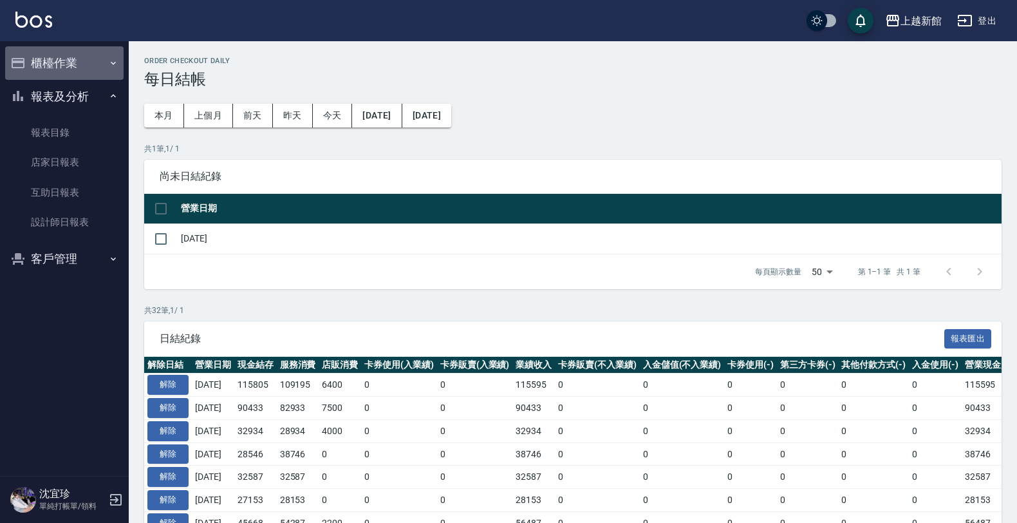
click at [98, 53] on button "櫃檯作業" at bounding box center [64, 62] width 118 height 33
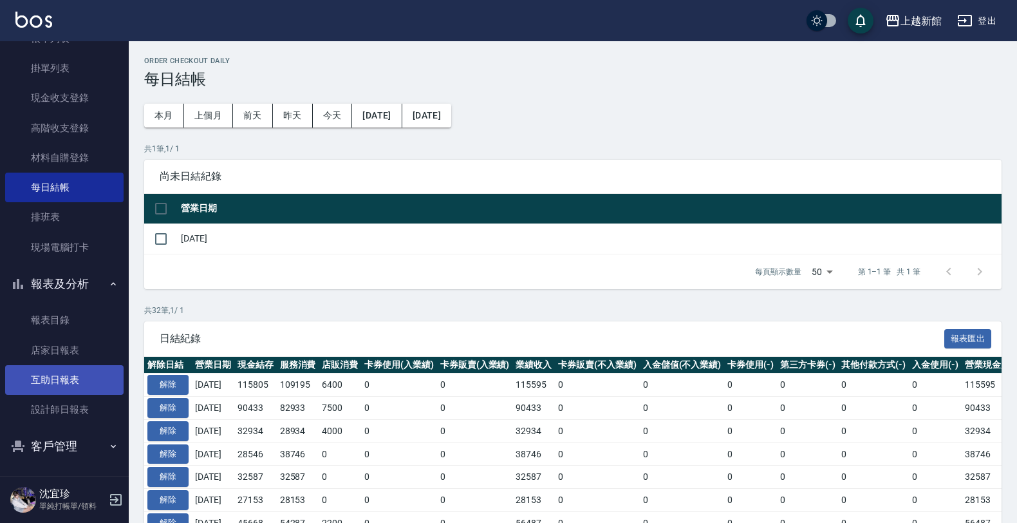
scroll to position [93, 0]
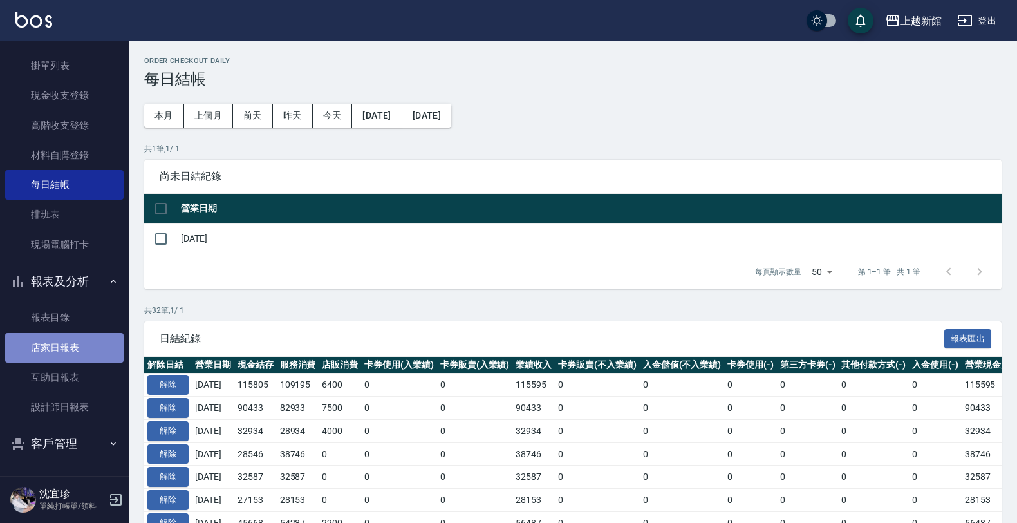
click at [75, 351] on link "店家日報表" at bounding box center [64, 348] width 118 height 30
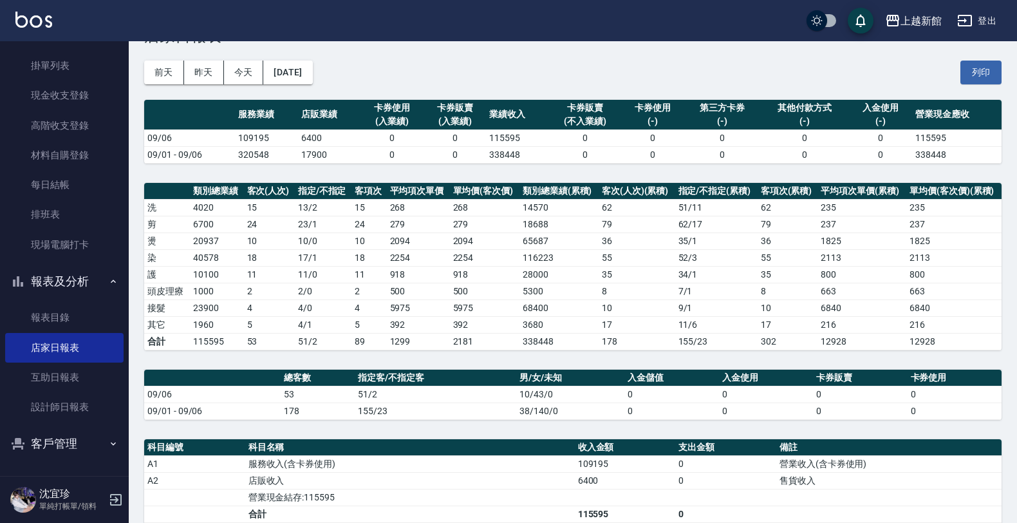
scroll to position [80, 0]
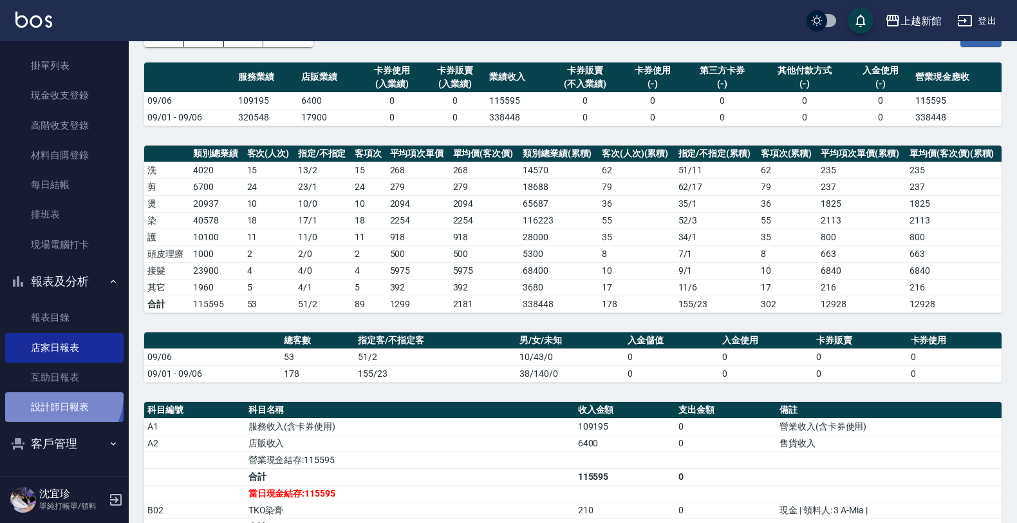
click at [59, 396] on link "設計師日報表" at bounding box center [64, 407] width 118 height 30
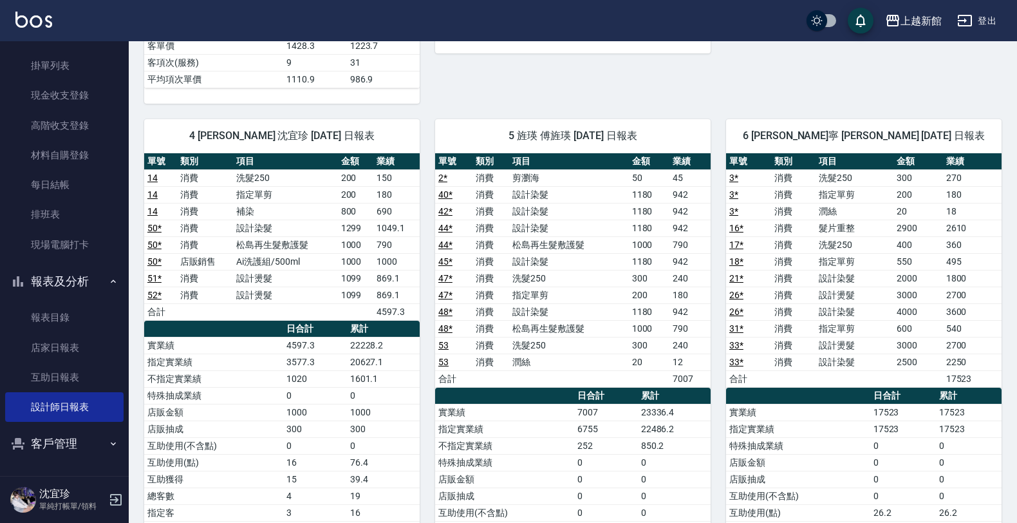
scroll to position [644, 0]
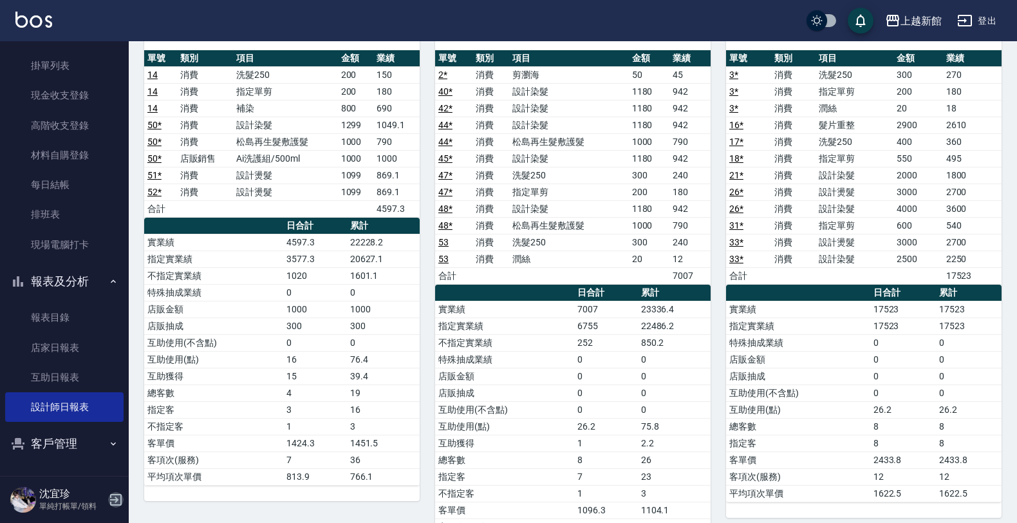
click at [116, 497] on icon "button" at bounding box center [116, 500] width 12 height 12
